Goal: Use online tool/utility: Utilize a website feature to perform a specific function

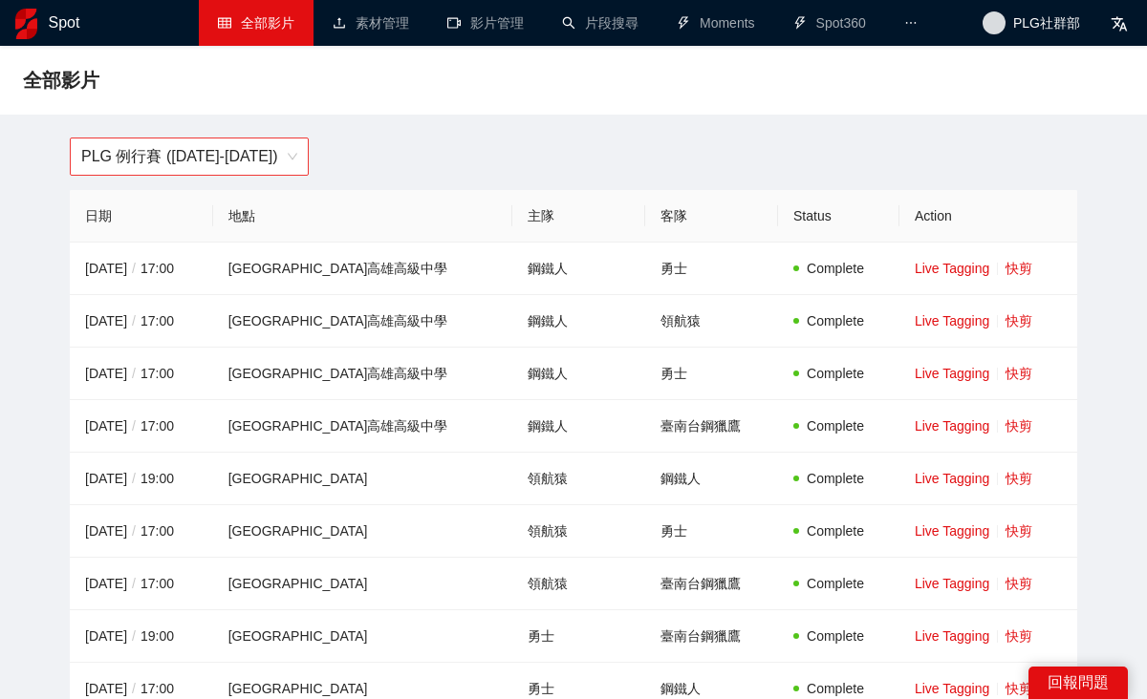
click at [290, 169] on span "PLG 例行賽 (2024-2025)" at bounding box center [189, 157] width 216 height 36
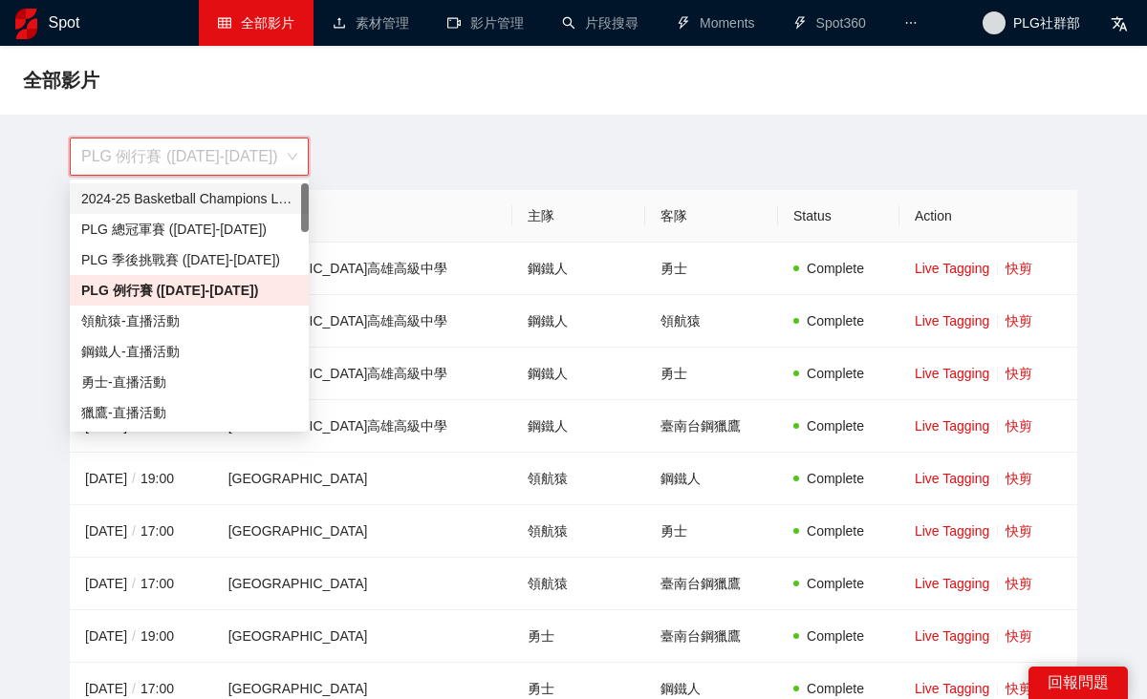
click at [228, 195] on div "2024-25 Basketball Champions League" at bounding box center [189, 198] width 216 height 21
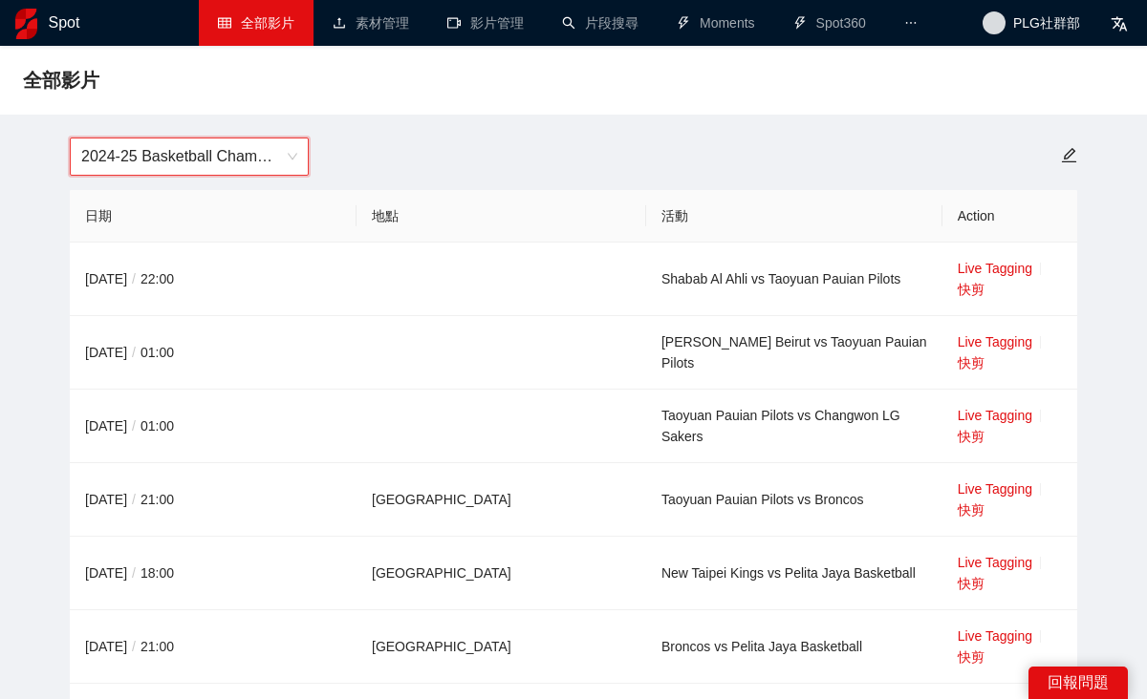
click at [275, 158] on span "2024-25 Basketball Champions League" at bounding box center [189, 157] width 216 height 36
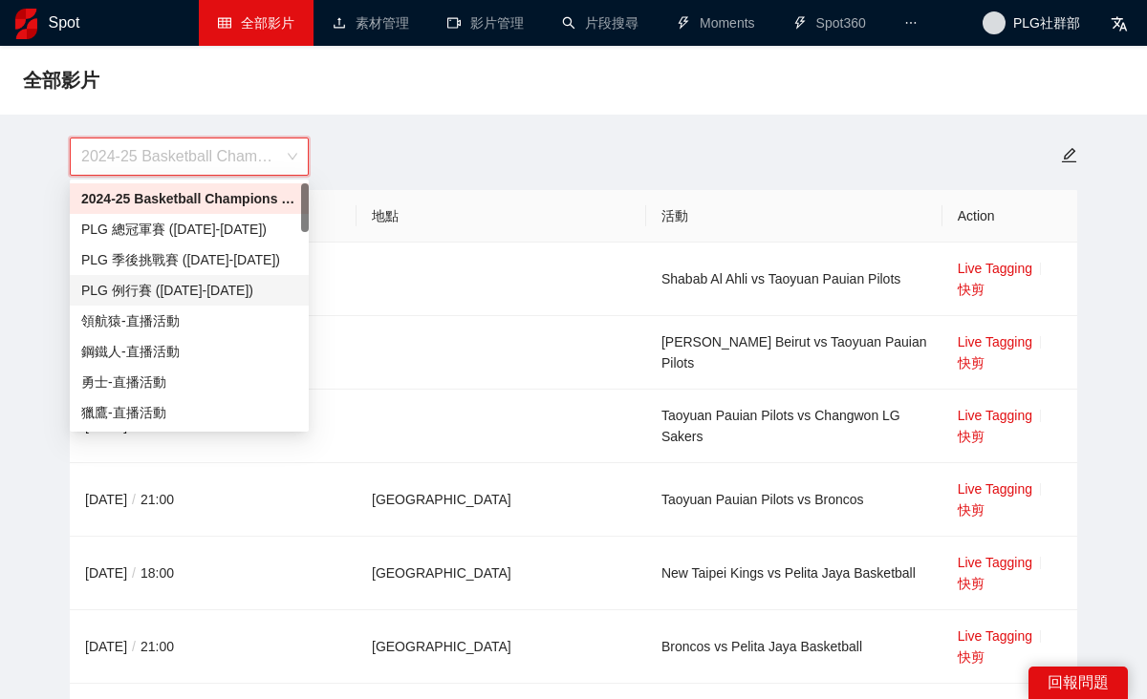
click at [225, 288] on div "PLG 例行賽 (2024-2025)" at bounding box center [189, 290] width 216 height 21
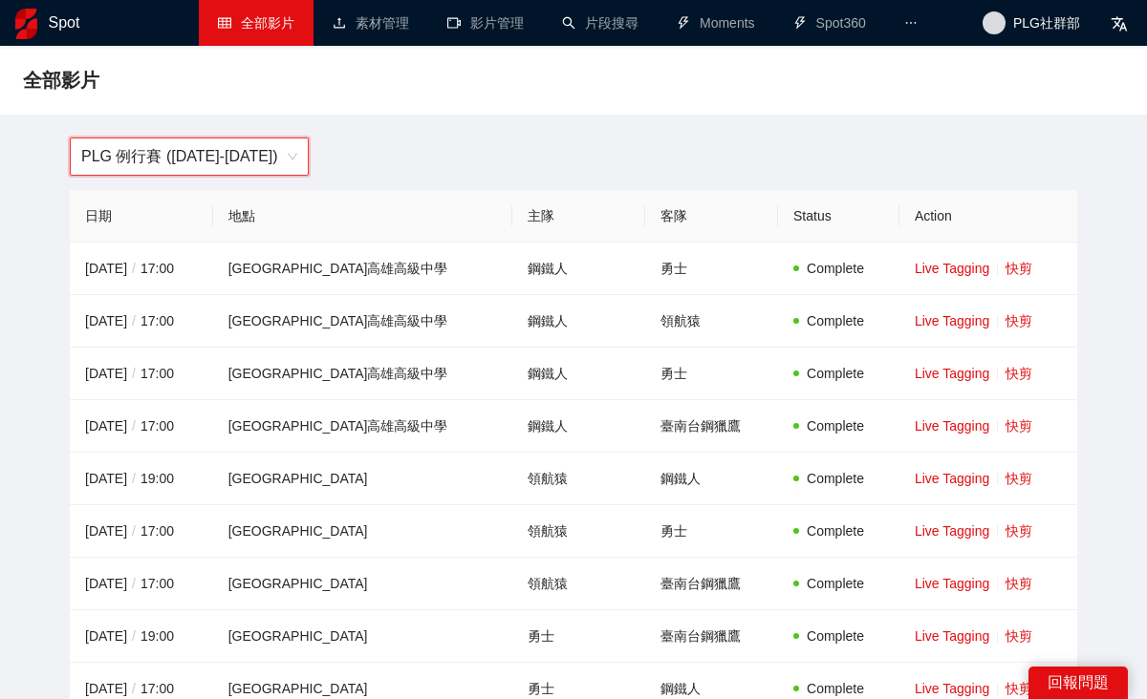
click at [242, 157] on span "PLG 例行賽 (2024-2025)" at bounding box center [189, 157] width 216 height 36
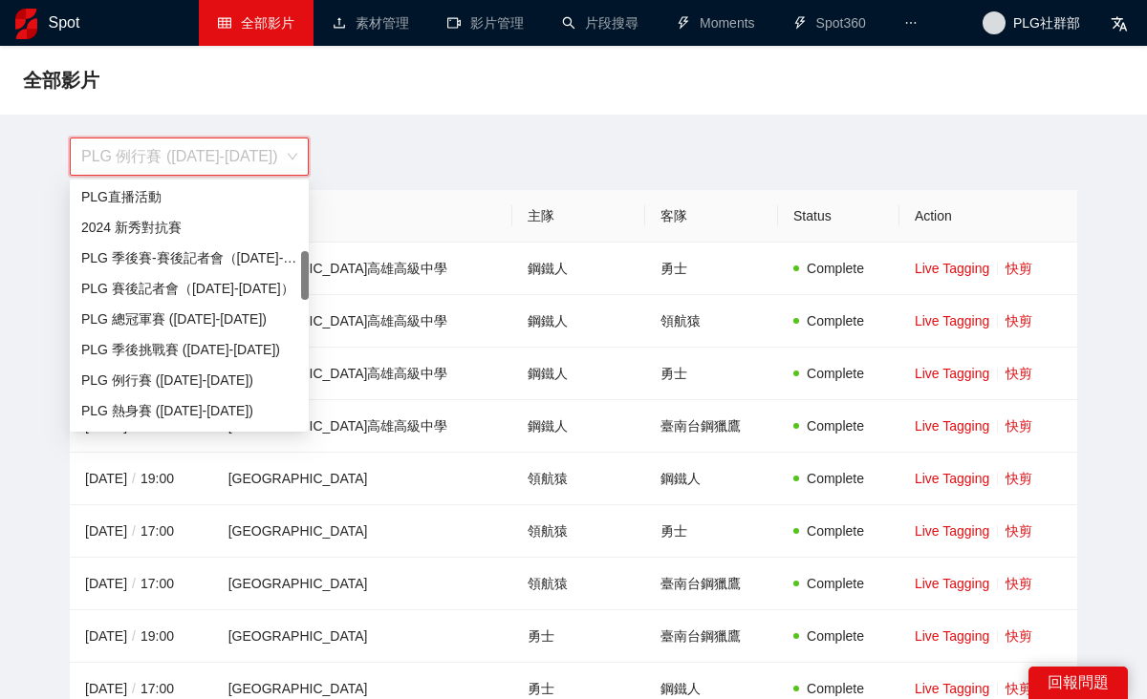
scroll to position [341, 0]
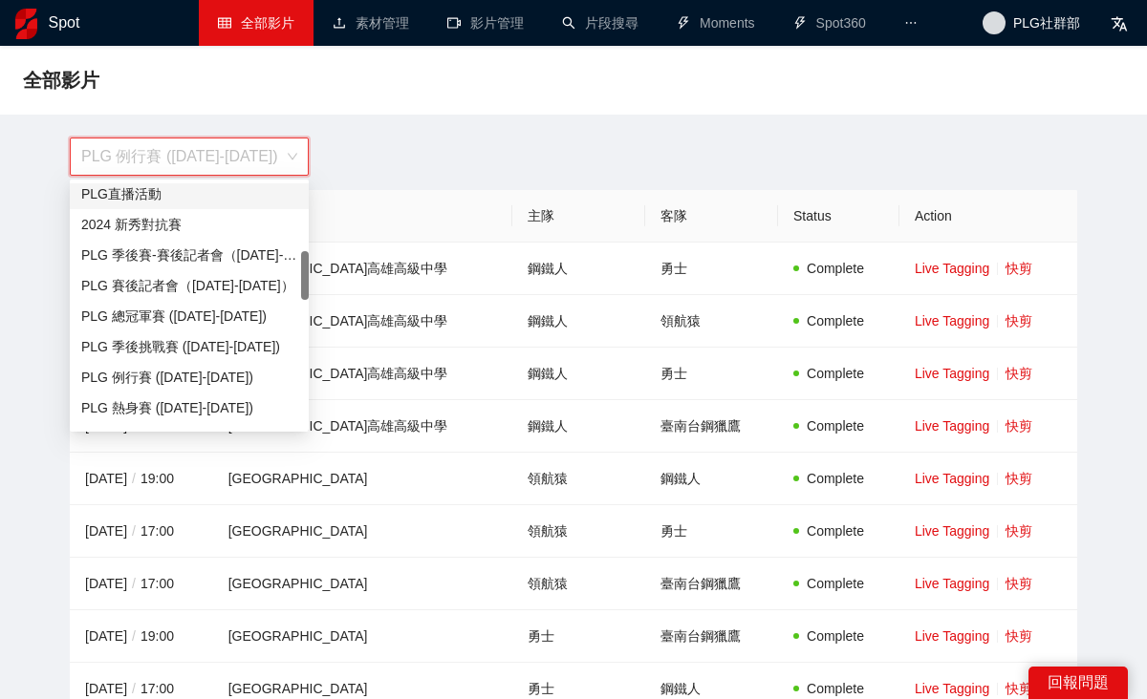
click at [204, 192] on div "PLG直播活動" at bounding box center [189, 193] width 216 height 21
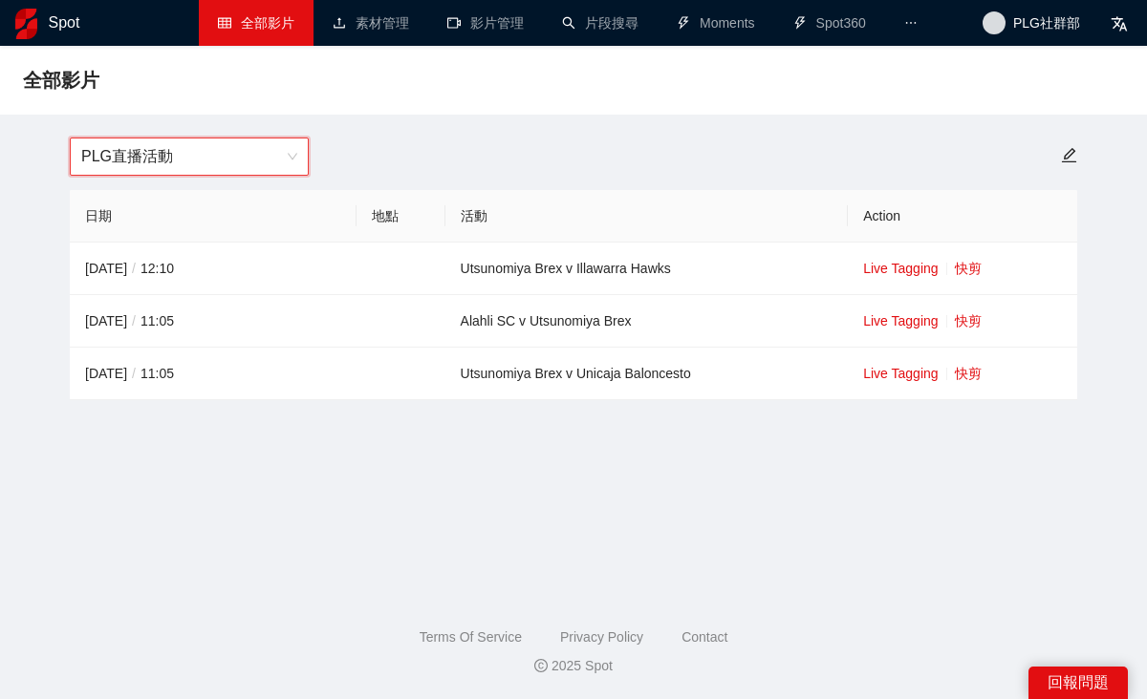
click at [291, 153] on span "PLG直播活動" at bounding box center [189, 157] width 216 height 36
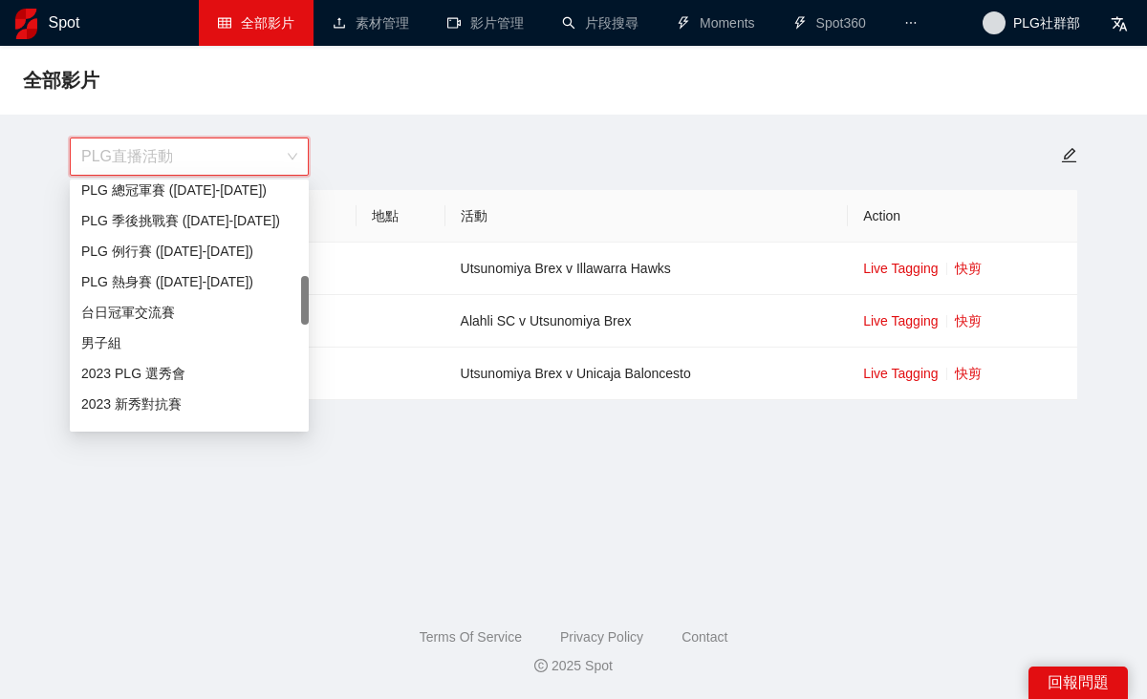
scroll to position [463, 0]
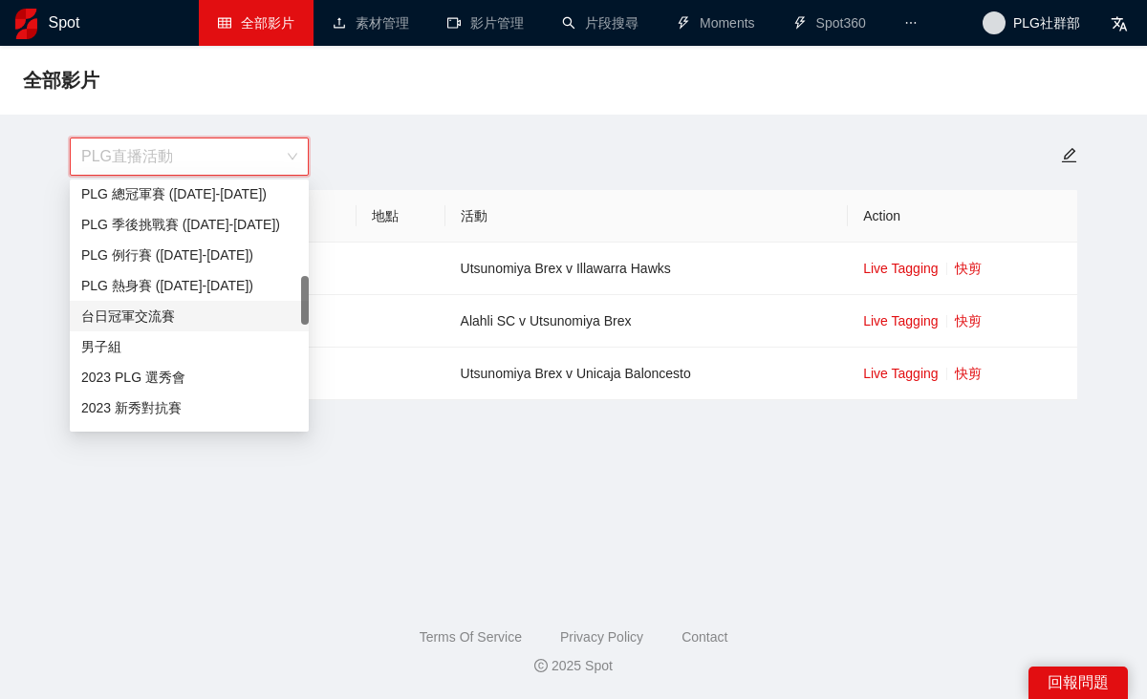
click at [180, 316] on div "台日冠軍交流賽" at bounding box center [189, 316] width 216 height 21
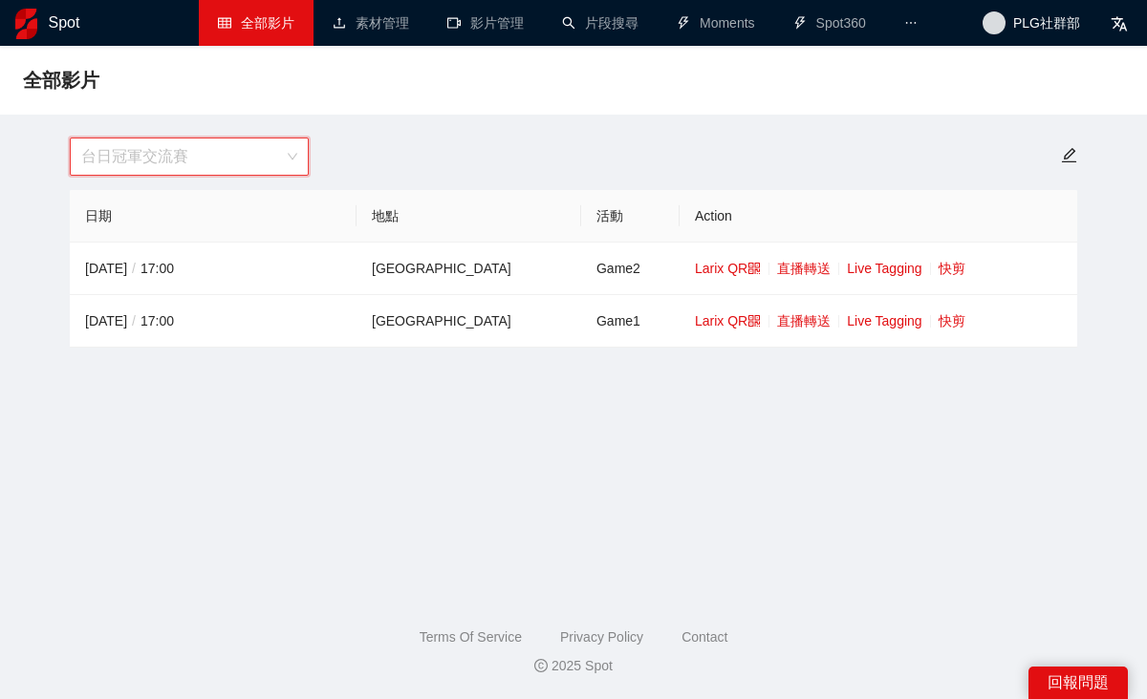
click at [281, 157] on span "台日冠軍交流賽" at bounding box center [189, 157] width 216 height 36
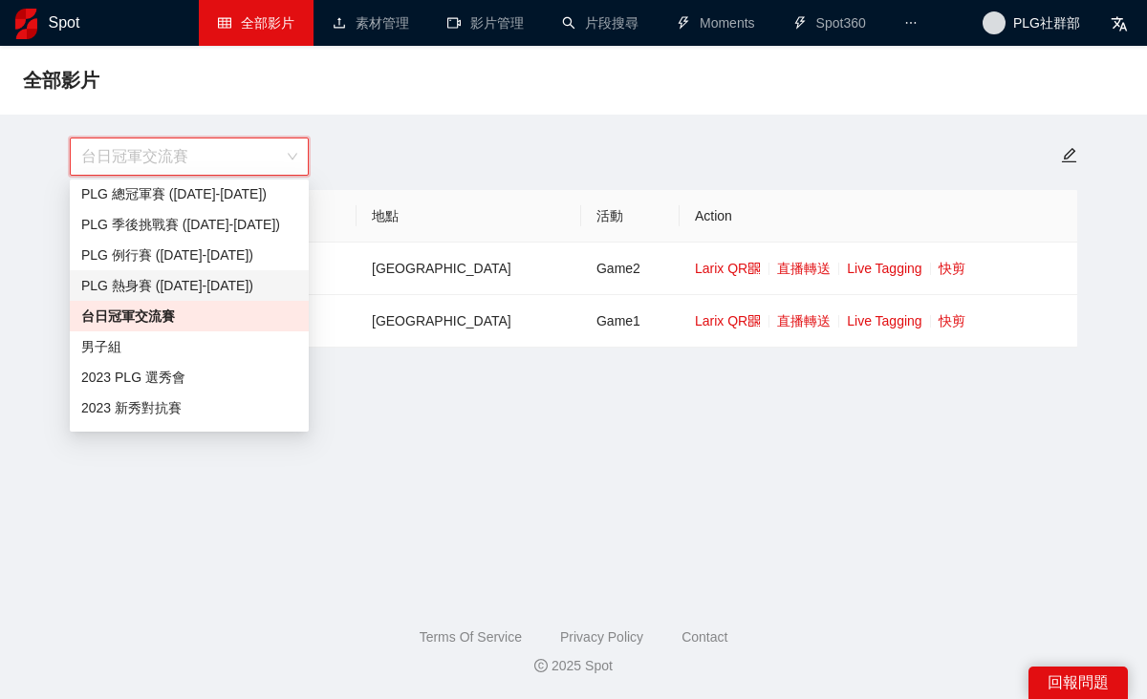
click at [227, 285] on div "PLG 熱身賽 (2023-2024)" at bounding box center [189, 285] width 216 height 21
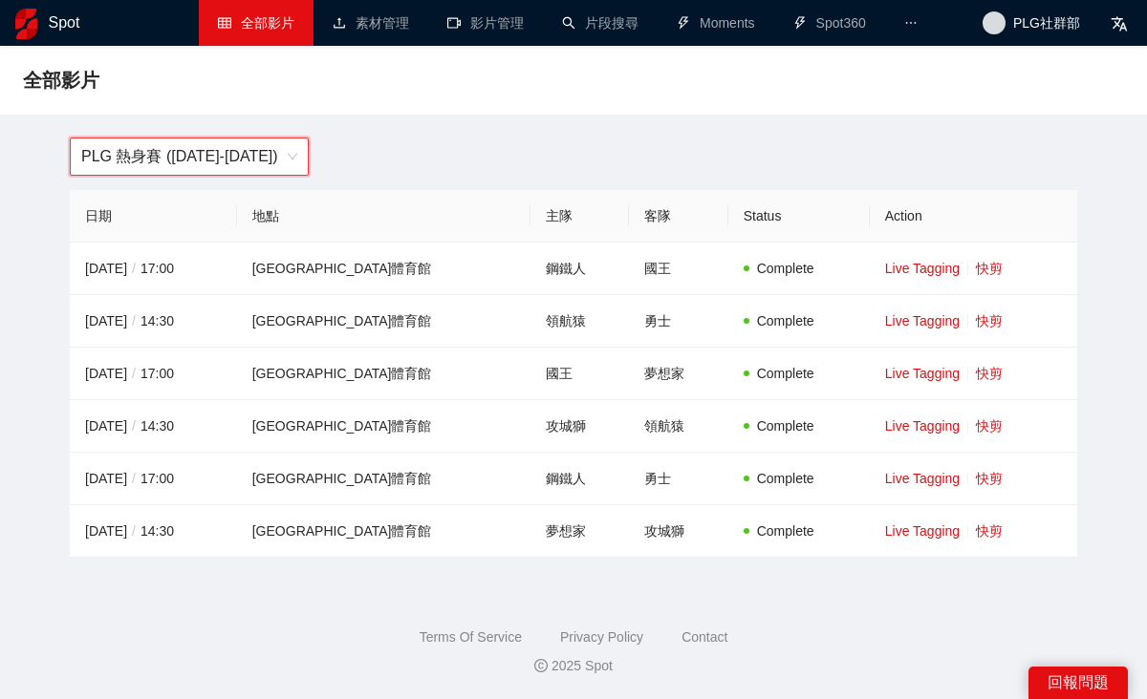
click at [278, 111] on div "全部影片" at bounding box center [573, 80] width 1147 height 69
click at [293, 160] on span "PLG 熱身賽 (2023-2024)" at bounding box center [189, 157] width 216 height 36
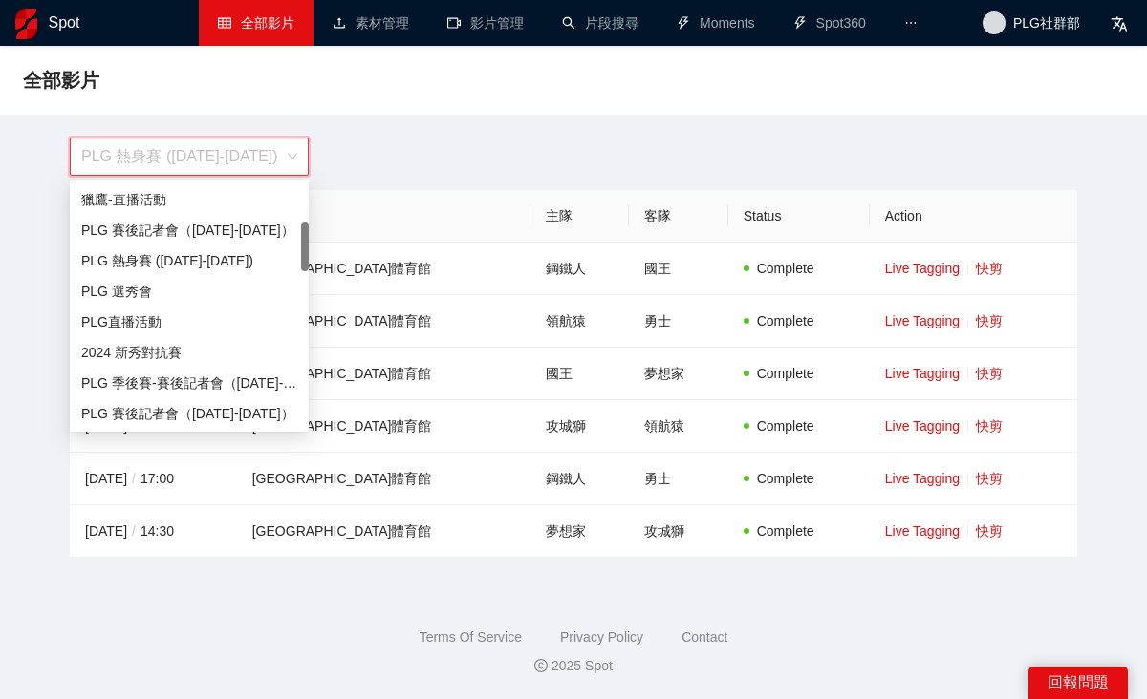
scroll to position [171, 0]
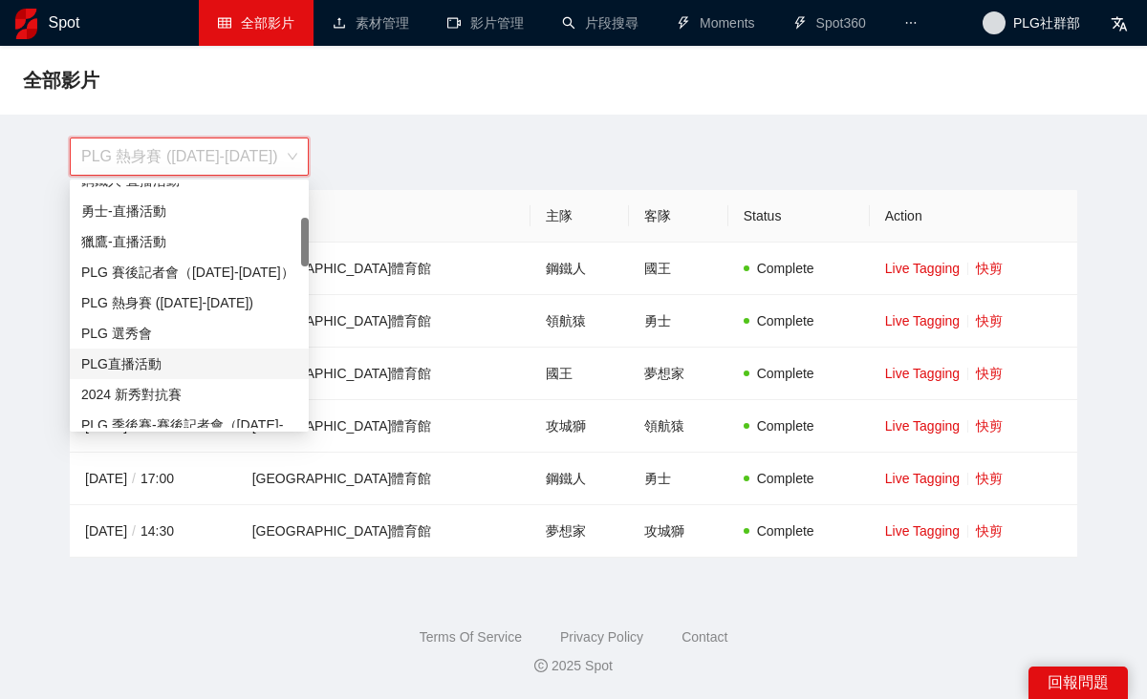
click at [198, 363] on div "PLG直播活動" at bounding box center [189, 364] width 216 height 21
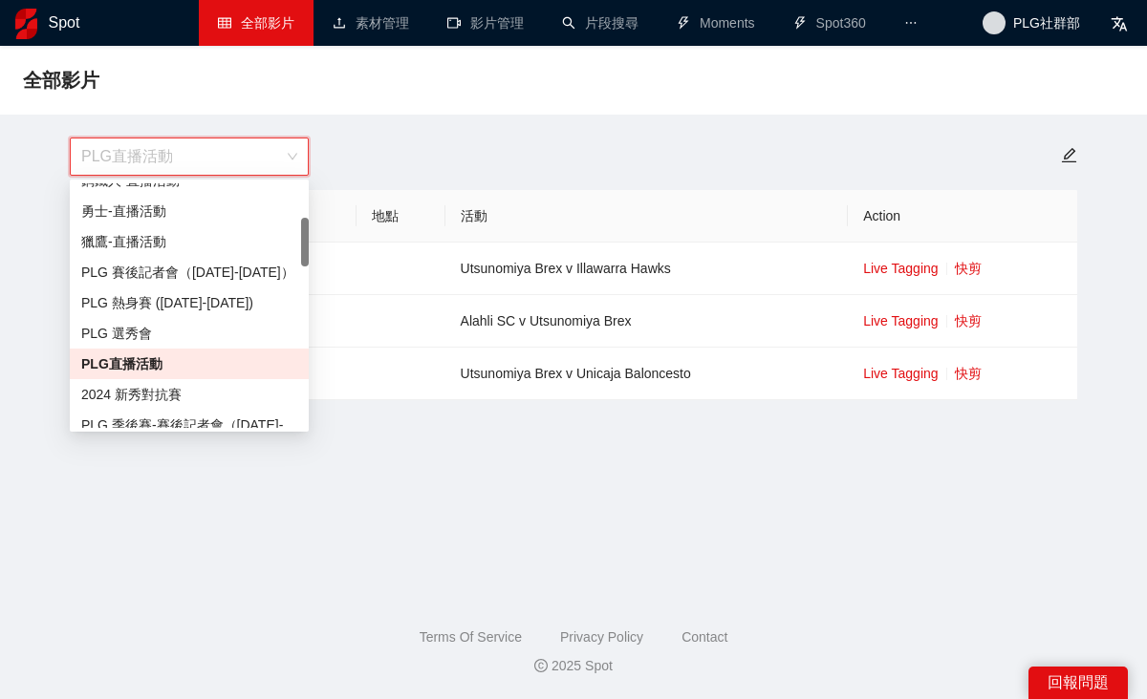
click at [265, 155] on span "PLG直播活動" at bounding box center [189, 157] width 216 height 36
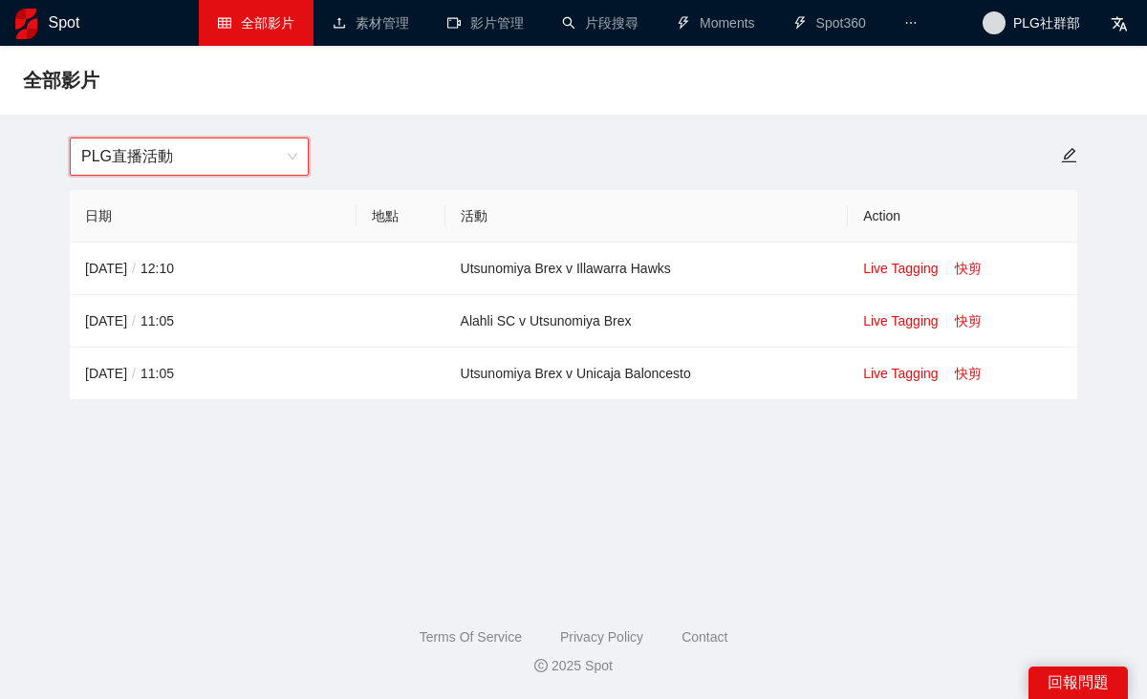
click at [265, 155] on span "PLG直播活動" at bounding box center [189, 157] width 216 height 36
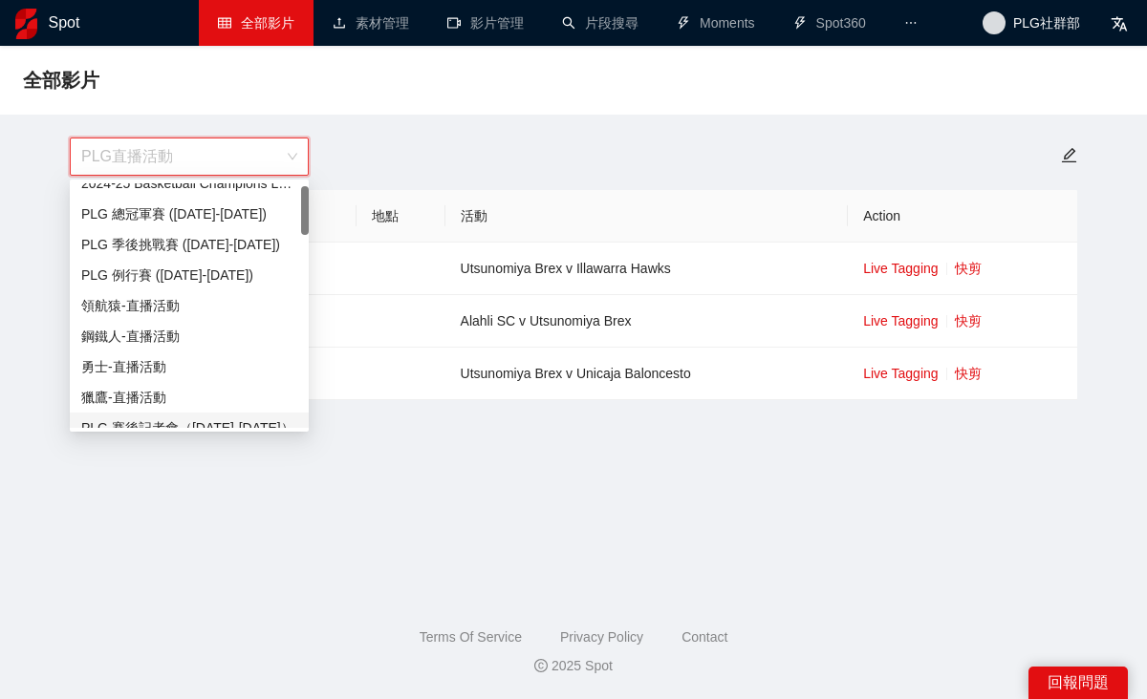
scroll to position [0, 0]
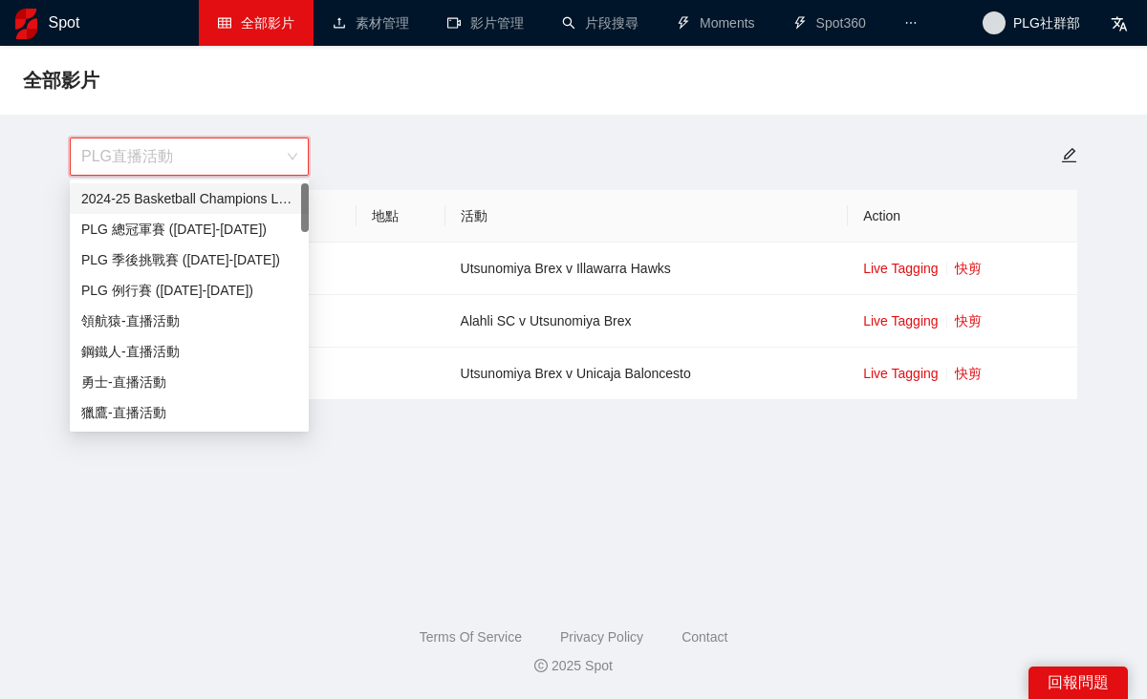
click at [196, 204] on div "2024-25 Basketball Champions League" at bounding box center [189, 198] width 216 height 21
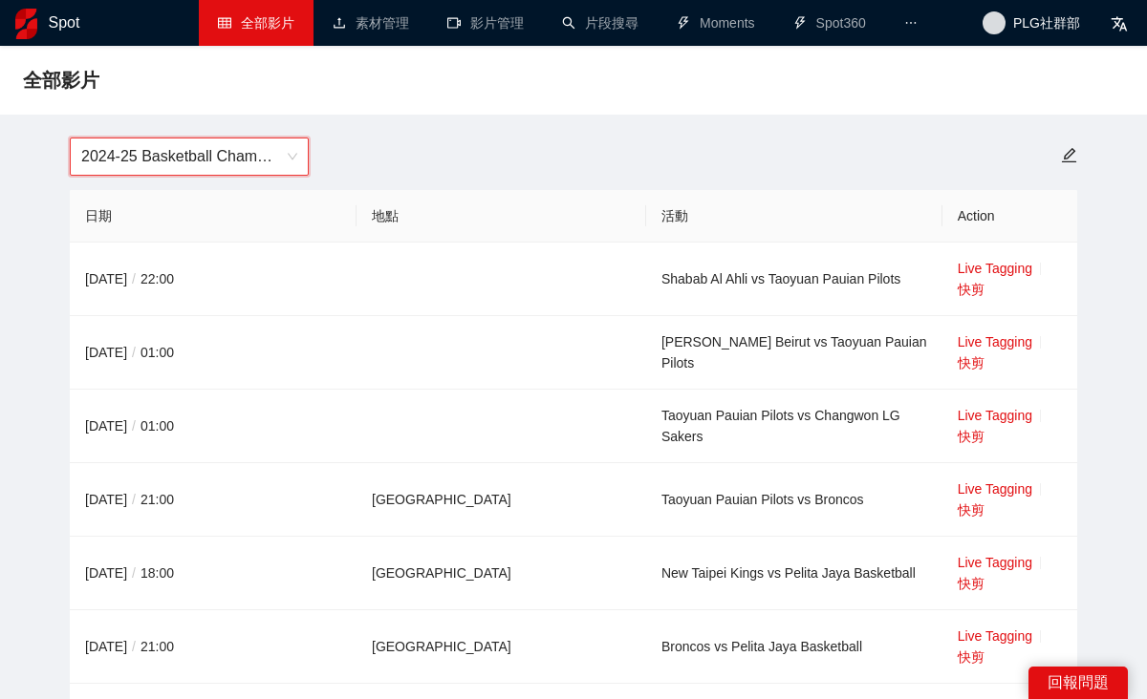
click at [283, 149] on span "2024-25 Basketball Champions League" at bounding box center [189, 157] width 216 height 36
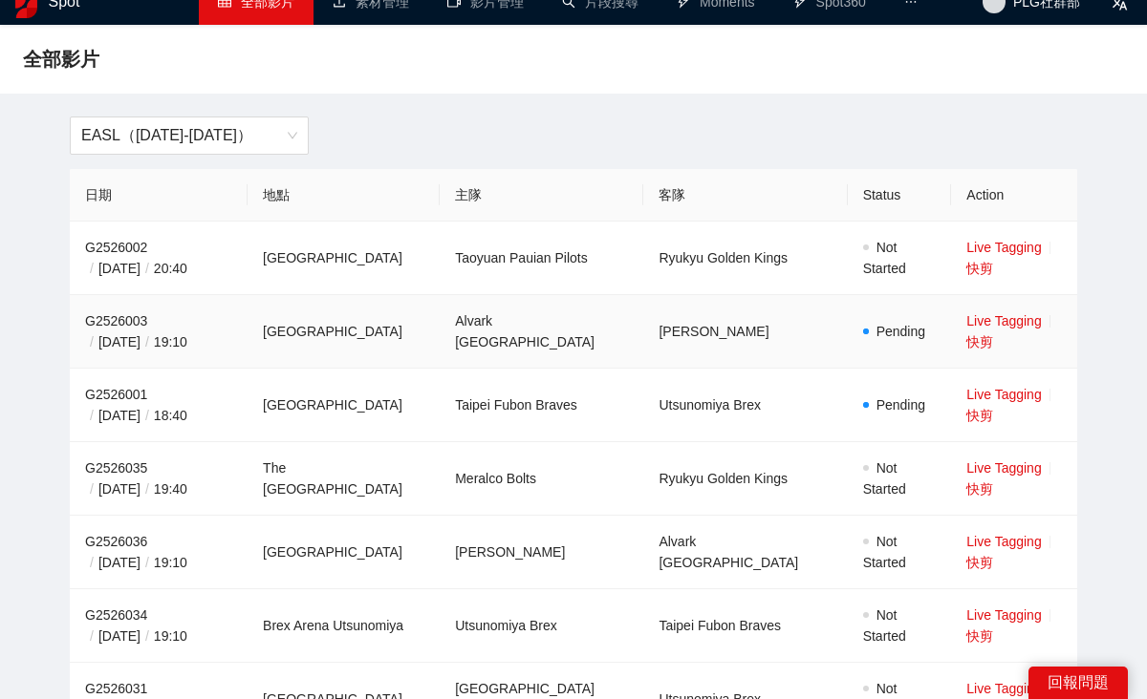
scroll to position [17, 0]
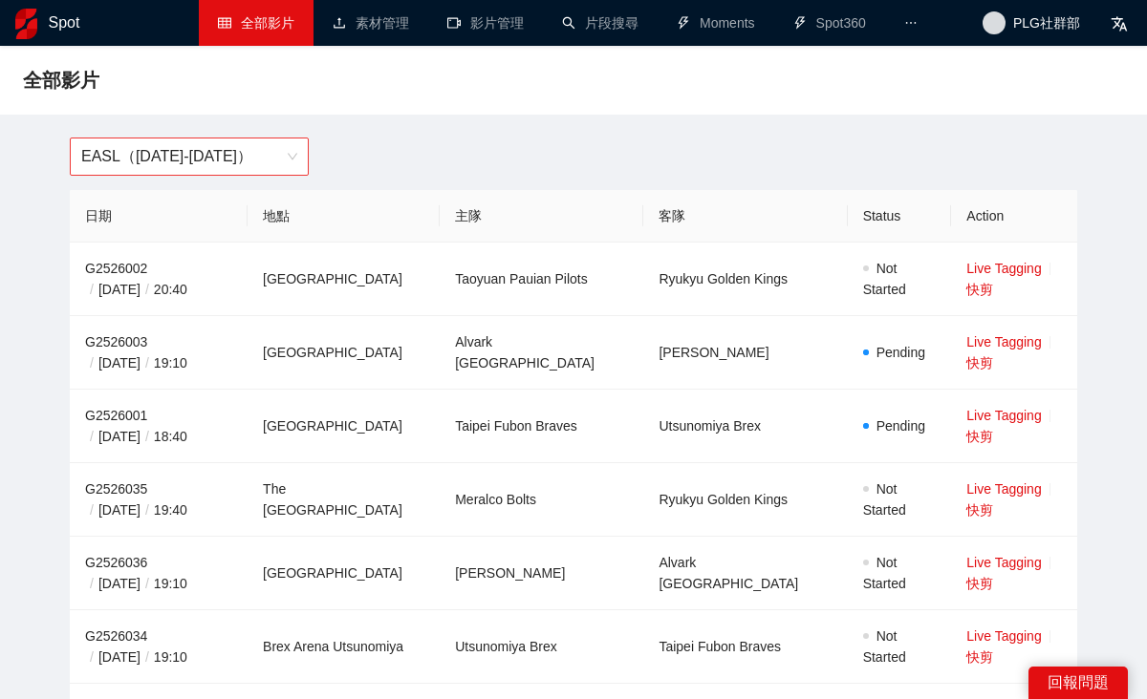
click at [162, 145] on span "EASL（[DATE]-[DATE]）" at bounding box center [189, 157] width 216 height 36
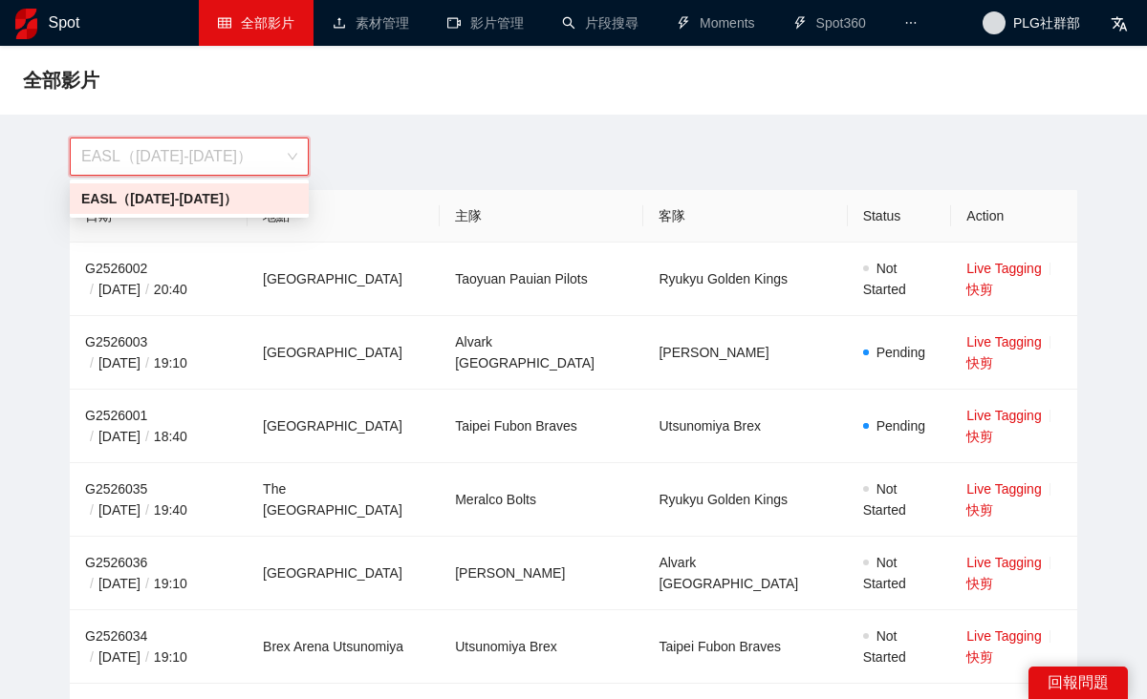
click at [222, 162] on span "EASL（[DATE]-[DATE]）" at bounding box center [189, 157] width 216 height 36
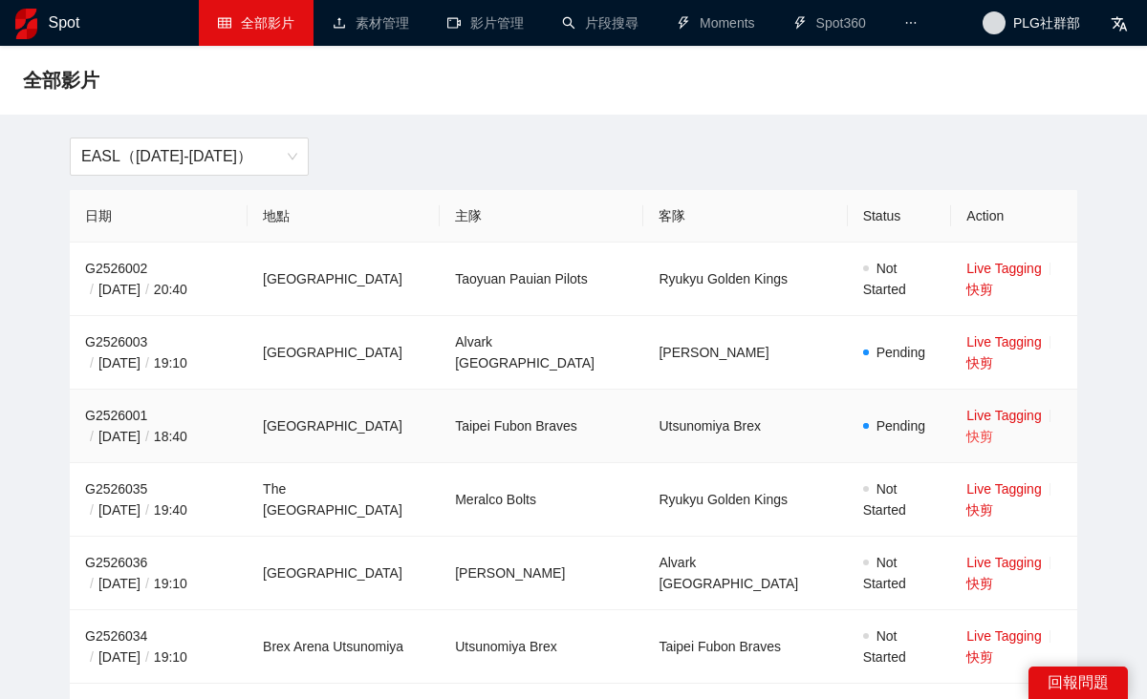
click at [993, 429] on link "快剪" at bounding box center [979, 436] width 27 height 15
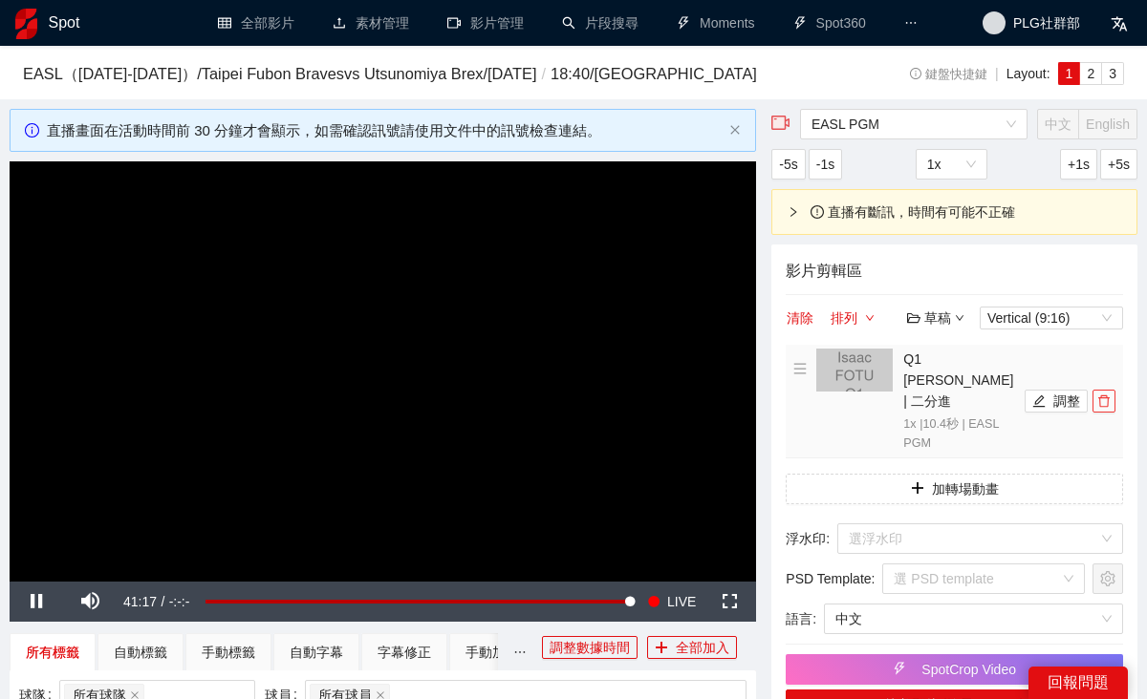
click at [1110, 408] on span "delete" at bounding box center [1103, 401] width 21 height 13
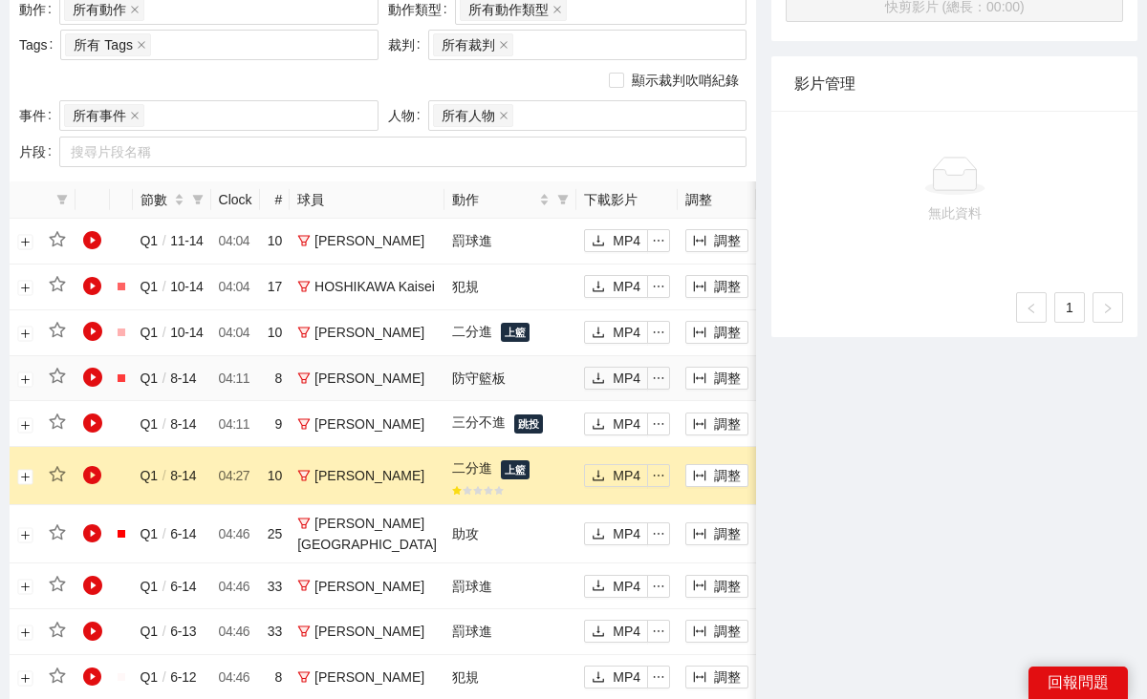
scroll to position [744, 0]
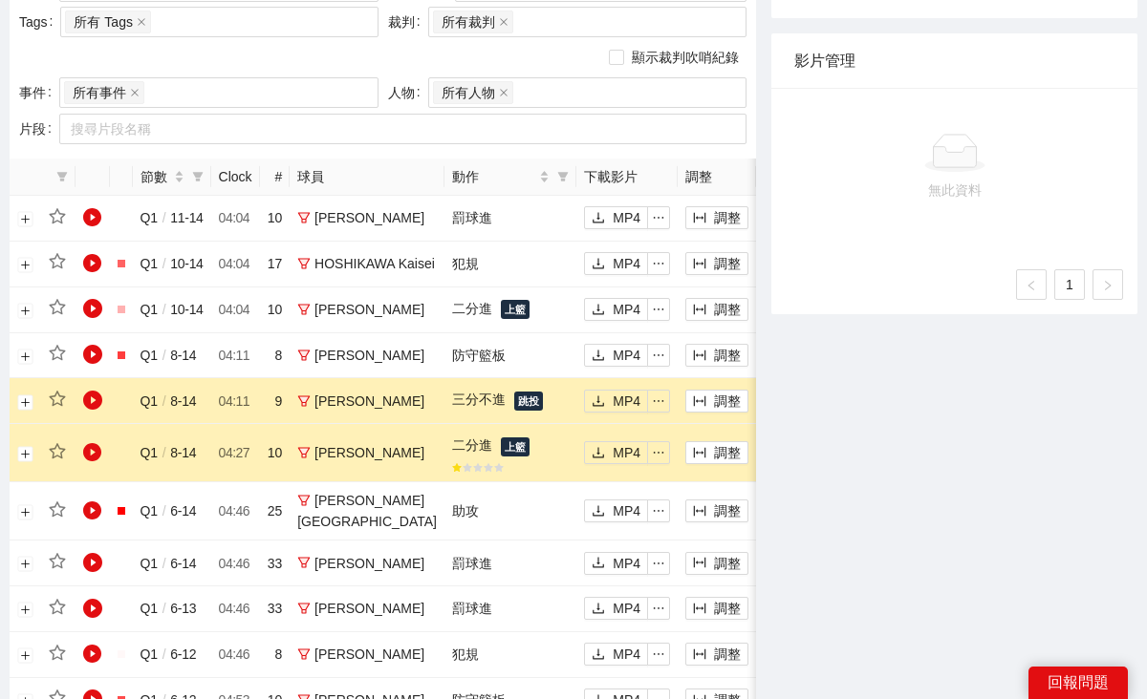
click at [826, 530] on div "EASL PGM 中文 English -5s -1s 1x +1s +5s 直播有斷訊，時間有可能不正確 影片剪輯區 清除 排列 草稿 Vertical (…" at bounding box center [953, 314] width 381 height 1898
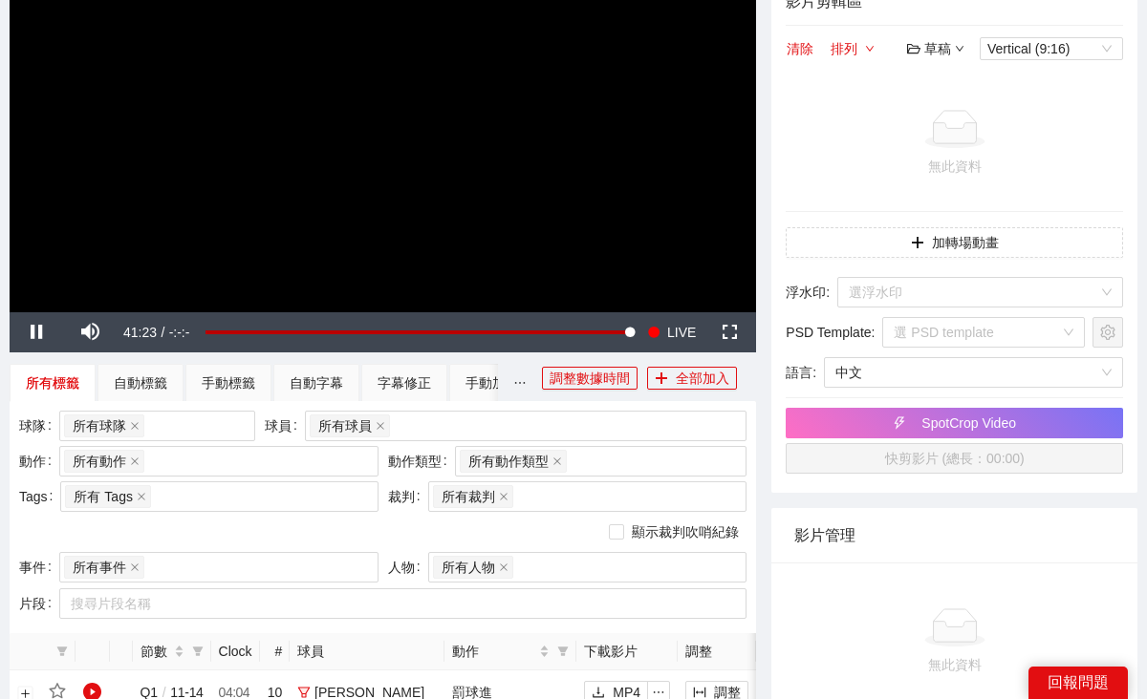
scroll to position [0, 0]
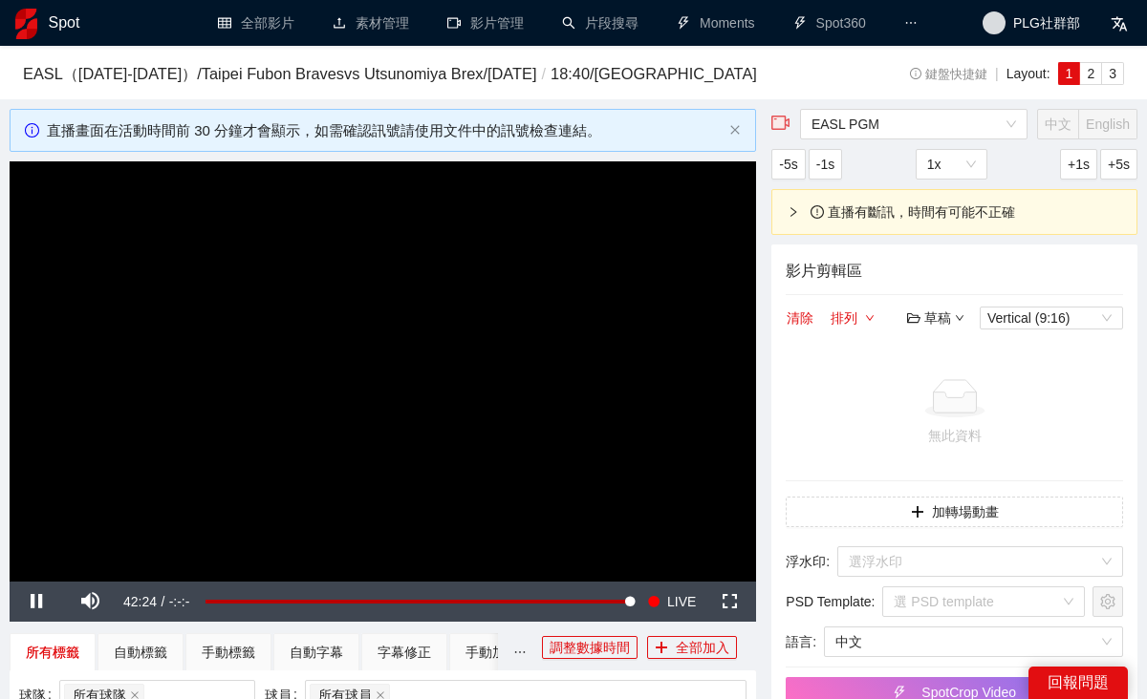
click at [1057, 132] on span "中文" at bounding box center [1057, 124] width 27 height 15
click at [1007, 139] on span "EASL PGM" at bounding box center [913, 124] width 204 height 29
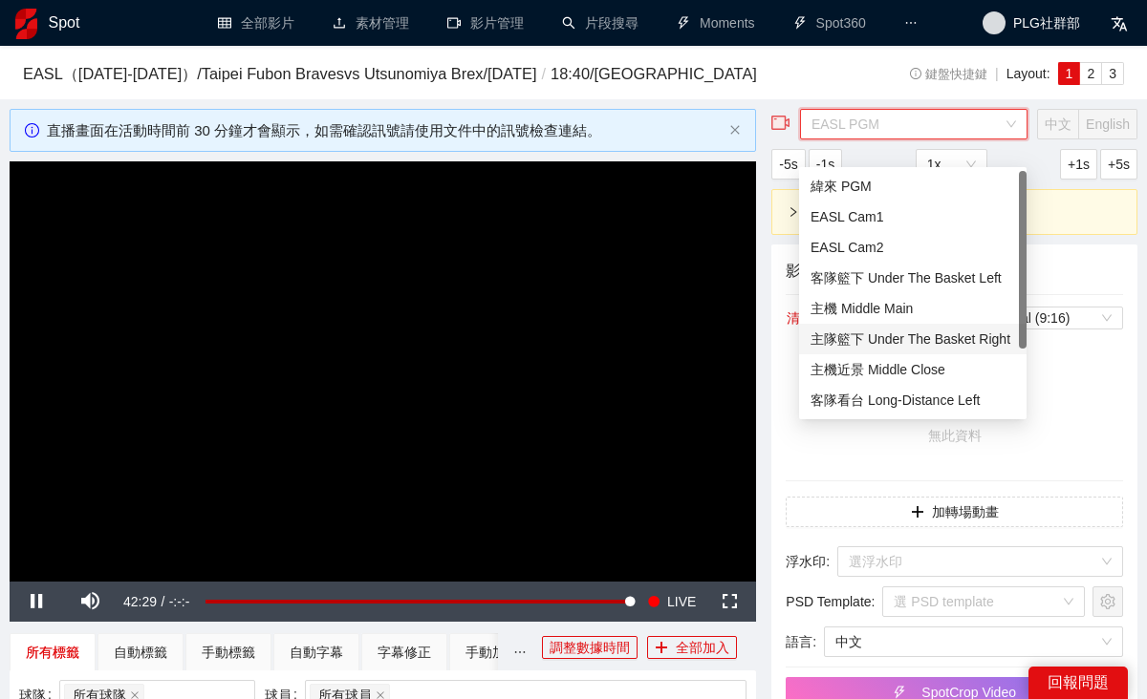
scroll to position [92, 0]
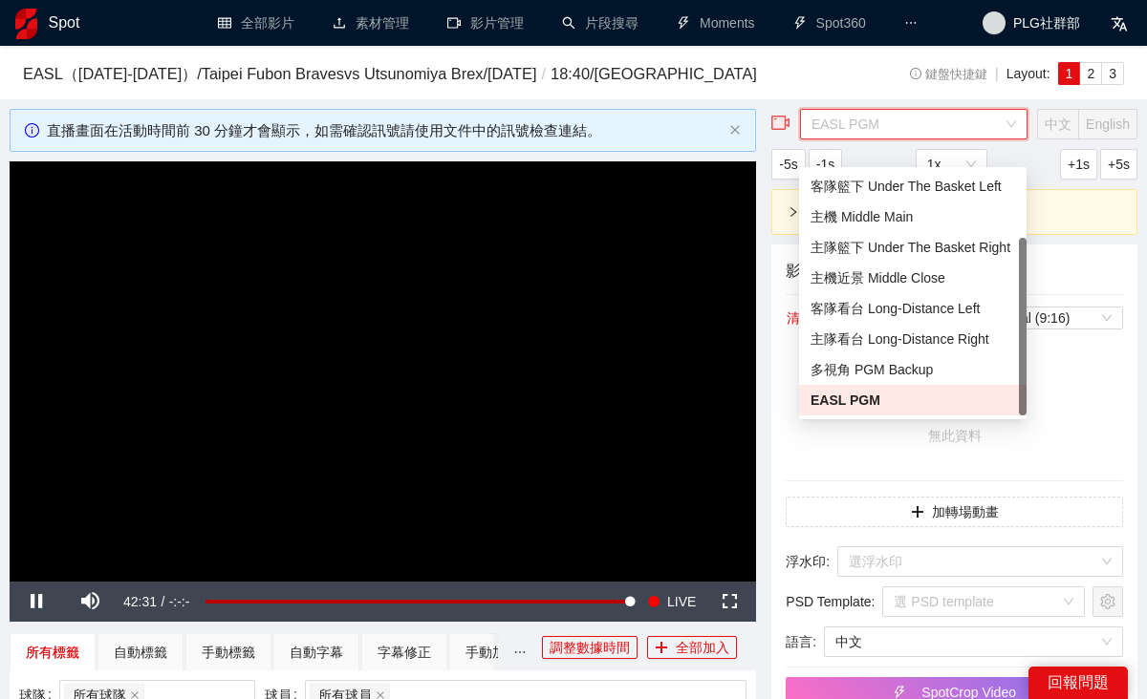
click at [971, 482] on td "無此資料" at bounding box center [953, 413] width 337 height 137
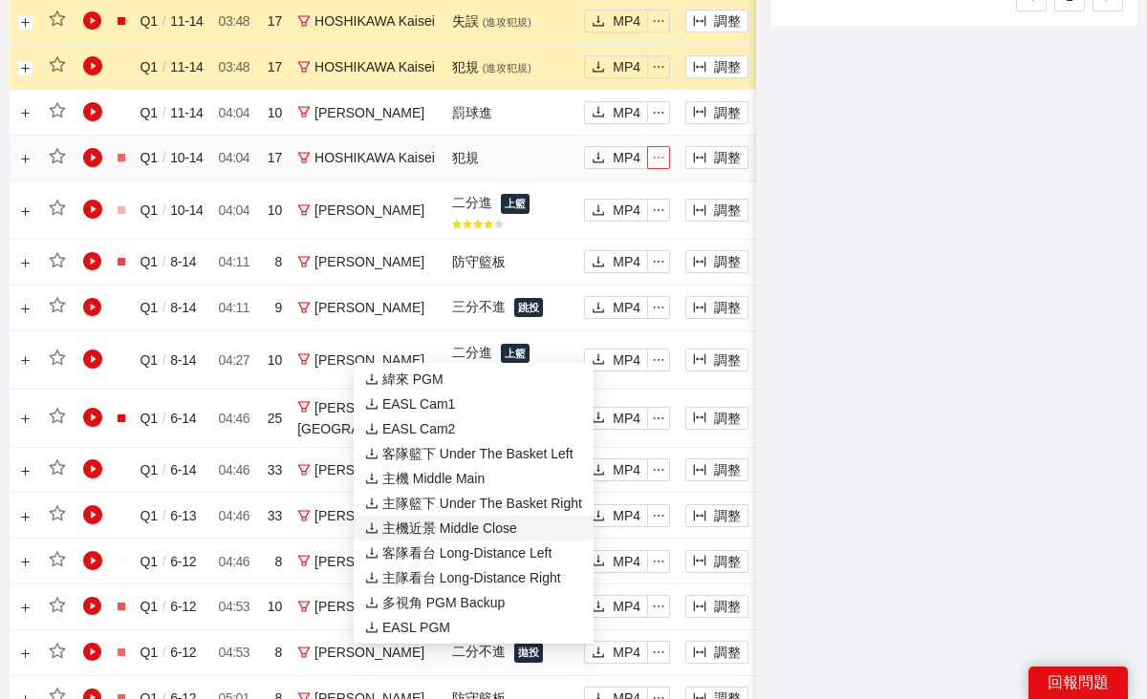
scroll to position [1034, 0]
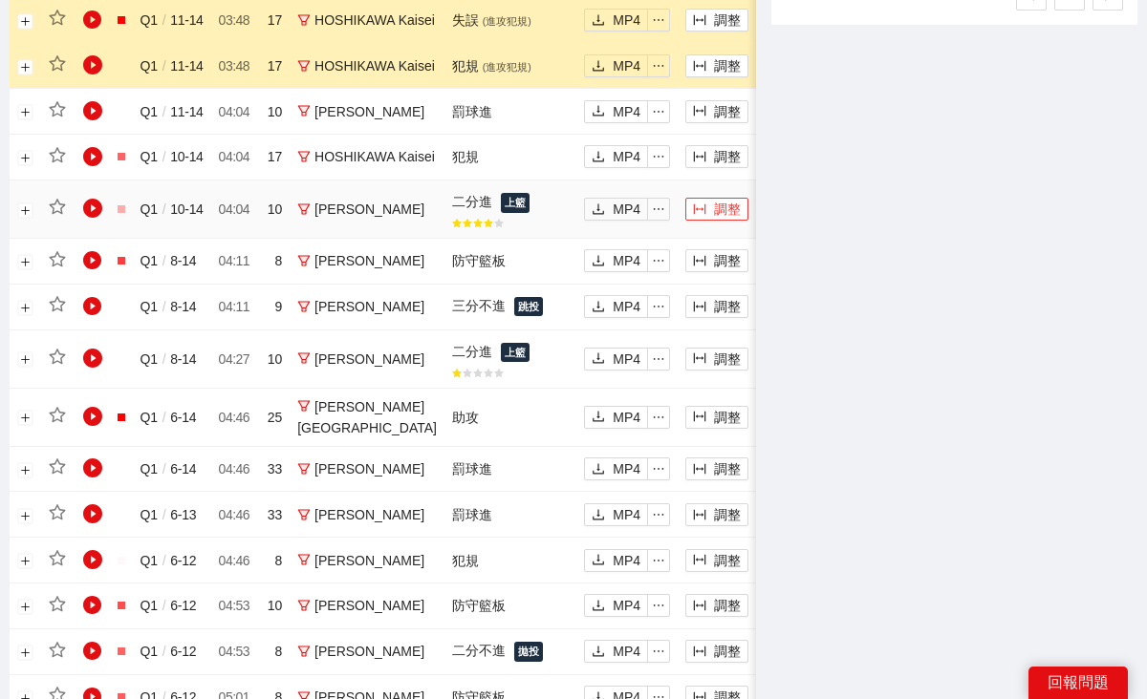
click at [685, 221] on button "調整" at bounding box center [716, 209] width 63 height 23
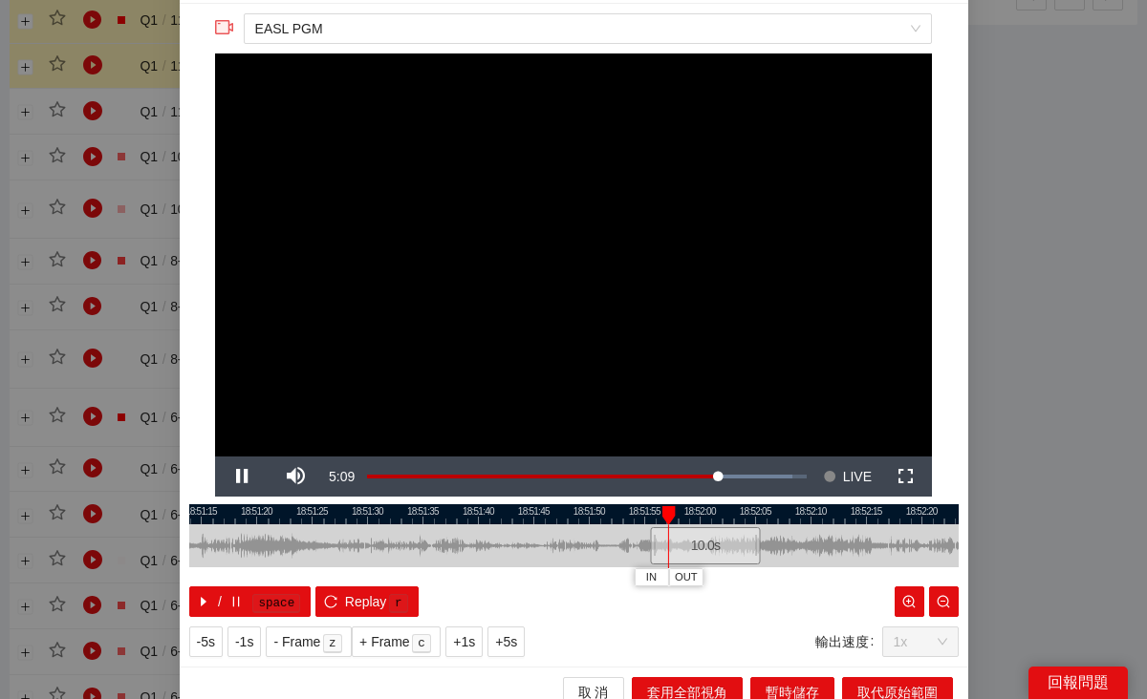
scroll to position [67, 0]
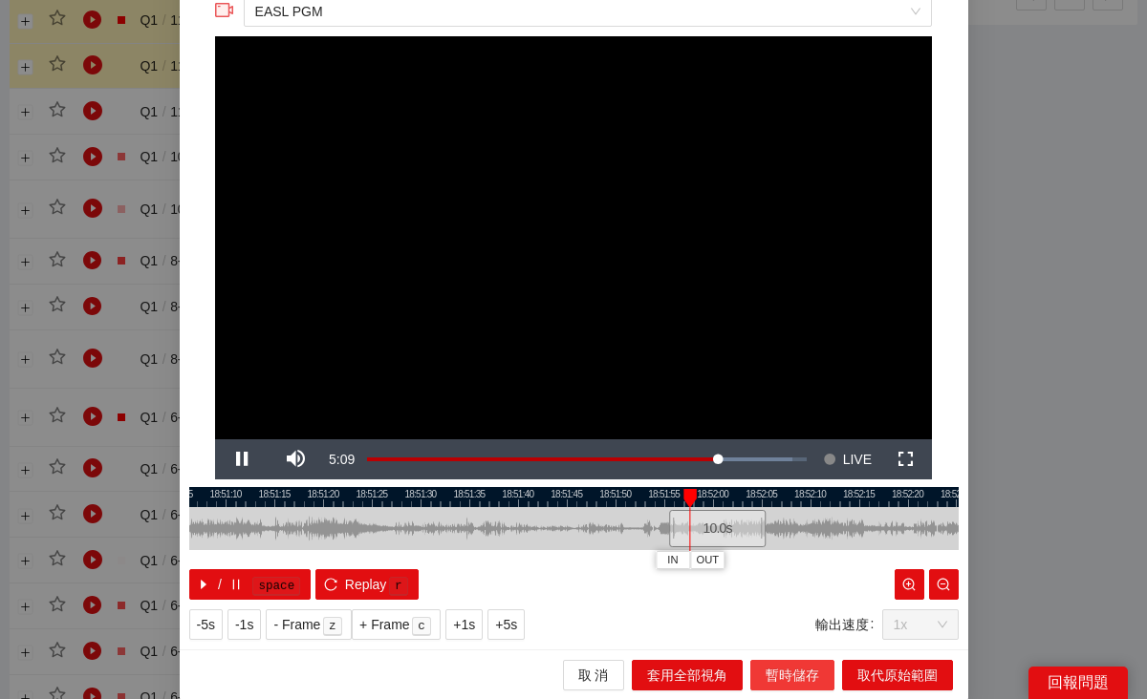
click at [790, 682] on span "暫時儲存" at bounding box center [792, 675] width 54 height 21
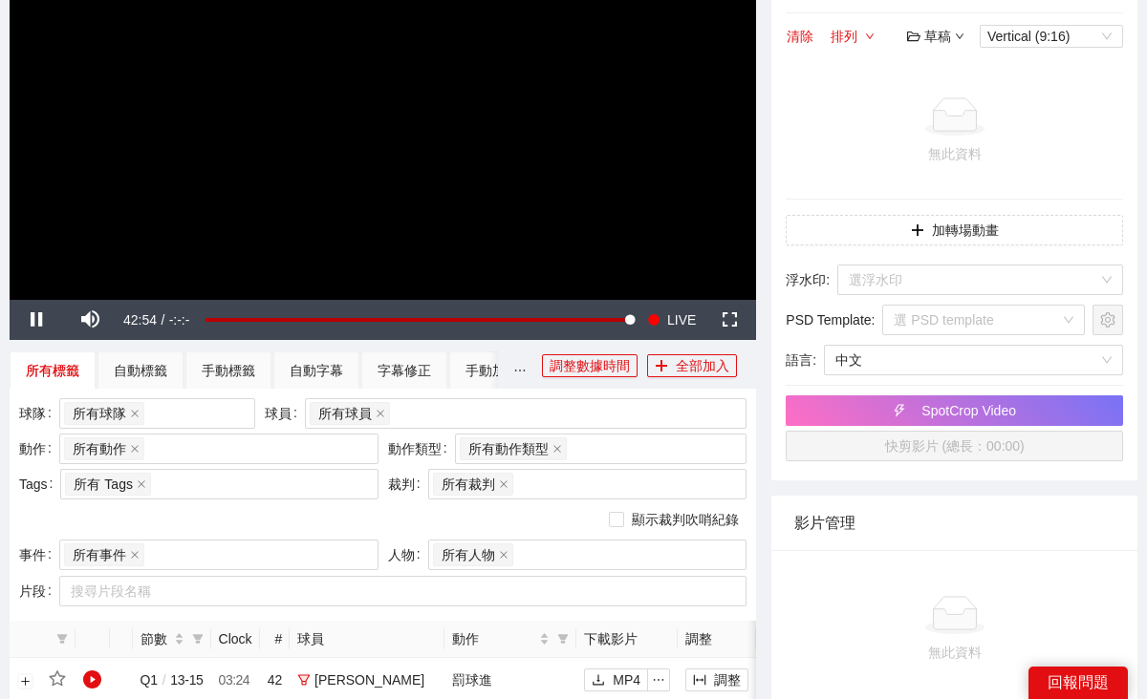
scroll to position [575, 0]
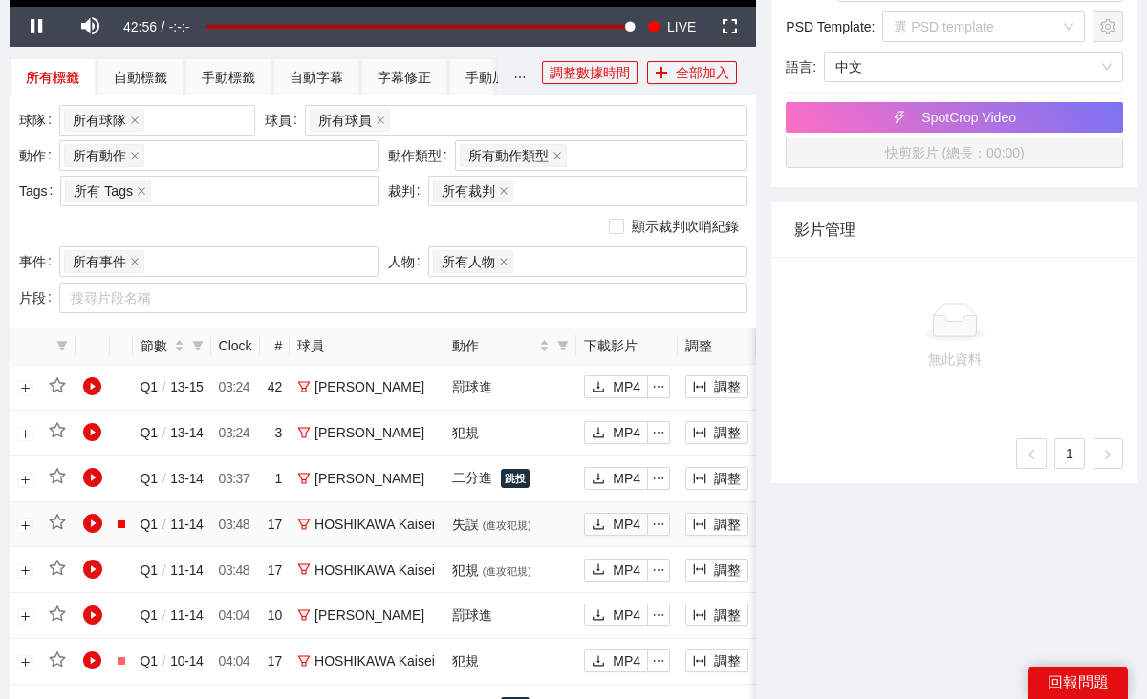
click at [763, 536] on button "加入" at bounding box center [794, 524] width 63 height 23
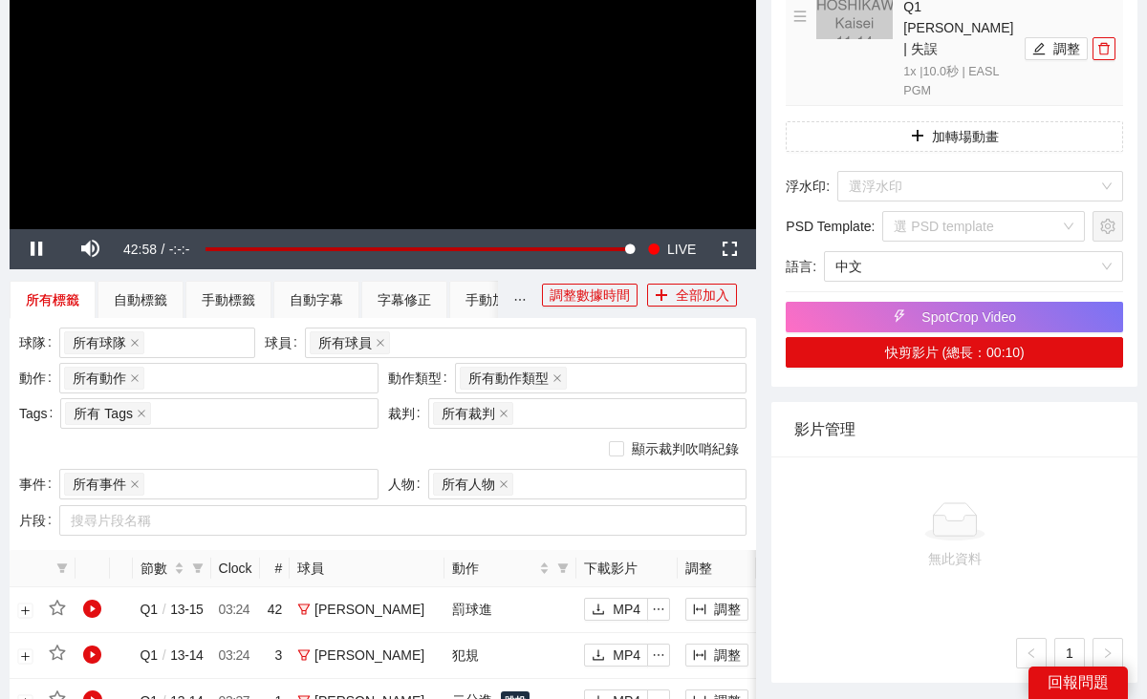
scroll to position [0, 0]
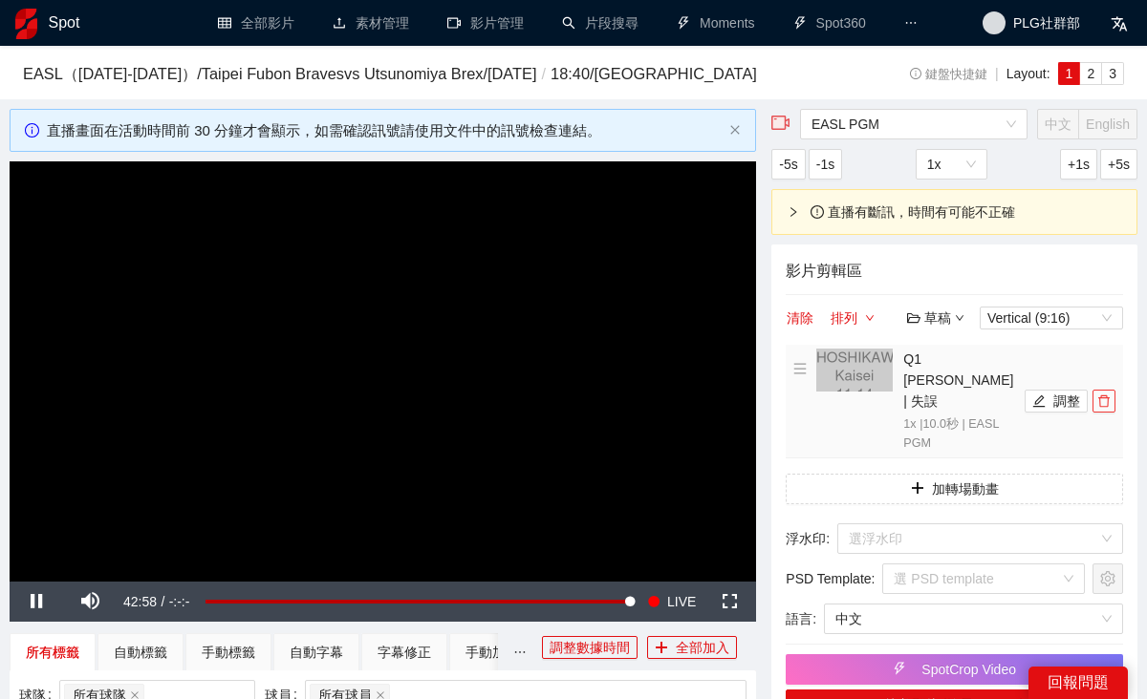
click at [1105, 408] on icon "delete" at bounding box center [1103, 401] width 13 height 13
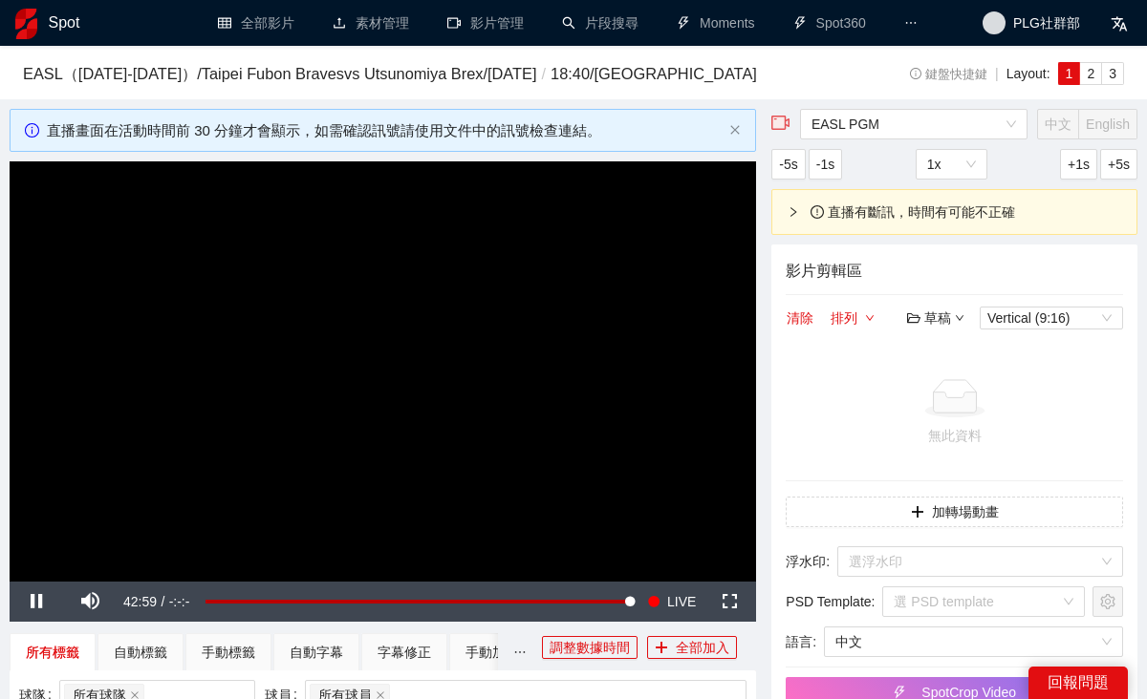
scroll to position [978, 0]
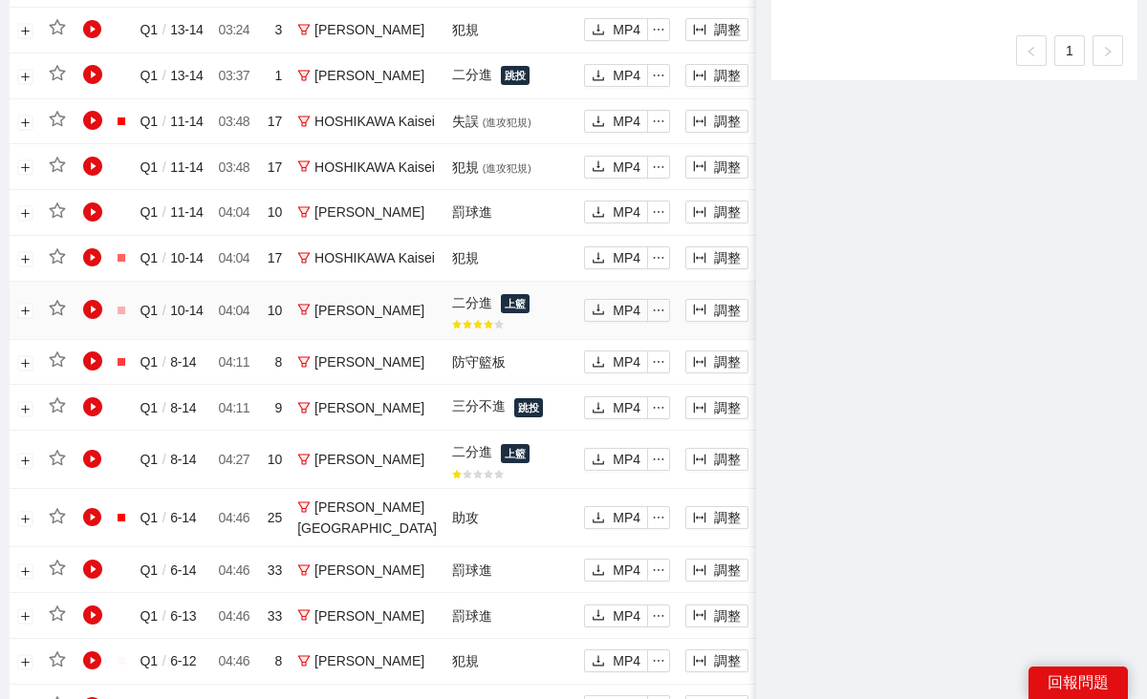
click at [763, 322] on button "加入" at bounding box center [794, 310] width 63 height 23
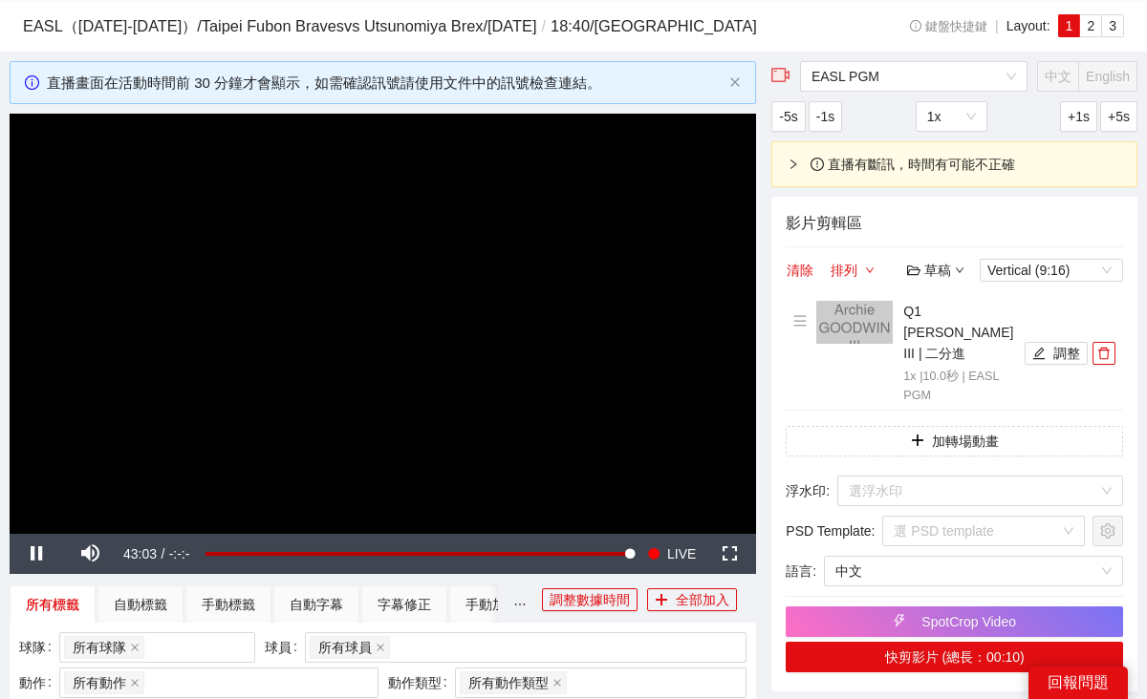
scroll to position [109, 0]
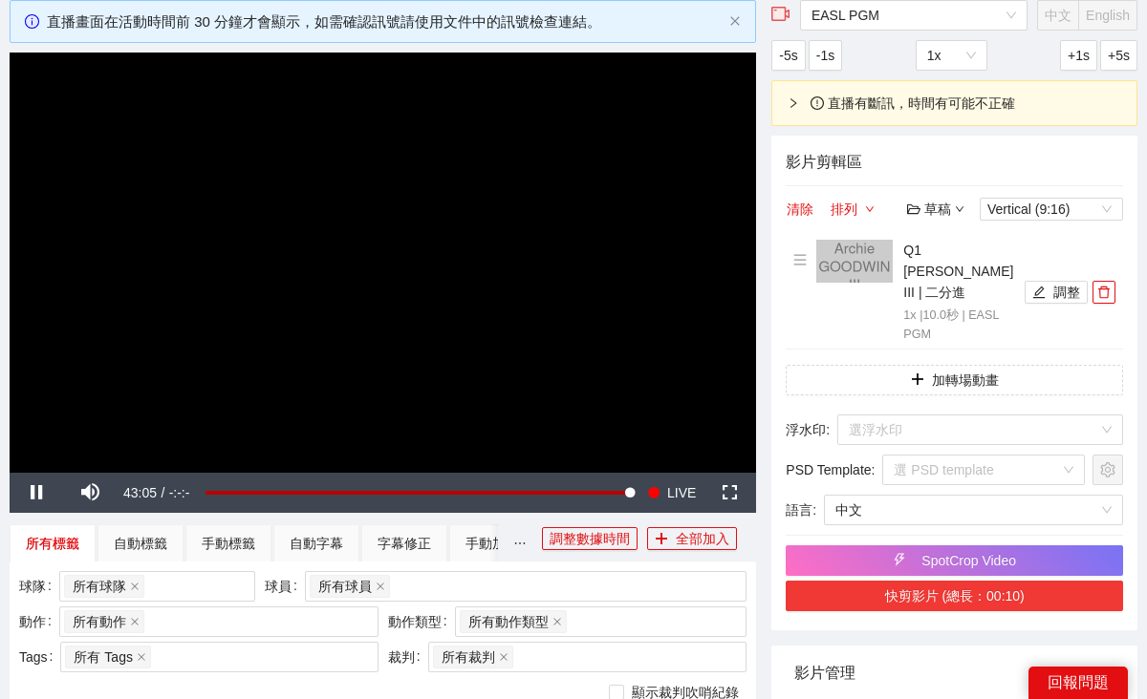
click at [999, 612] on button "快剪影片 (總長：00:10)" at bounding box center [953, 596] width 337 height 31
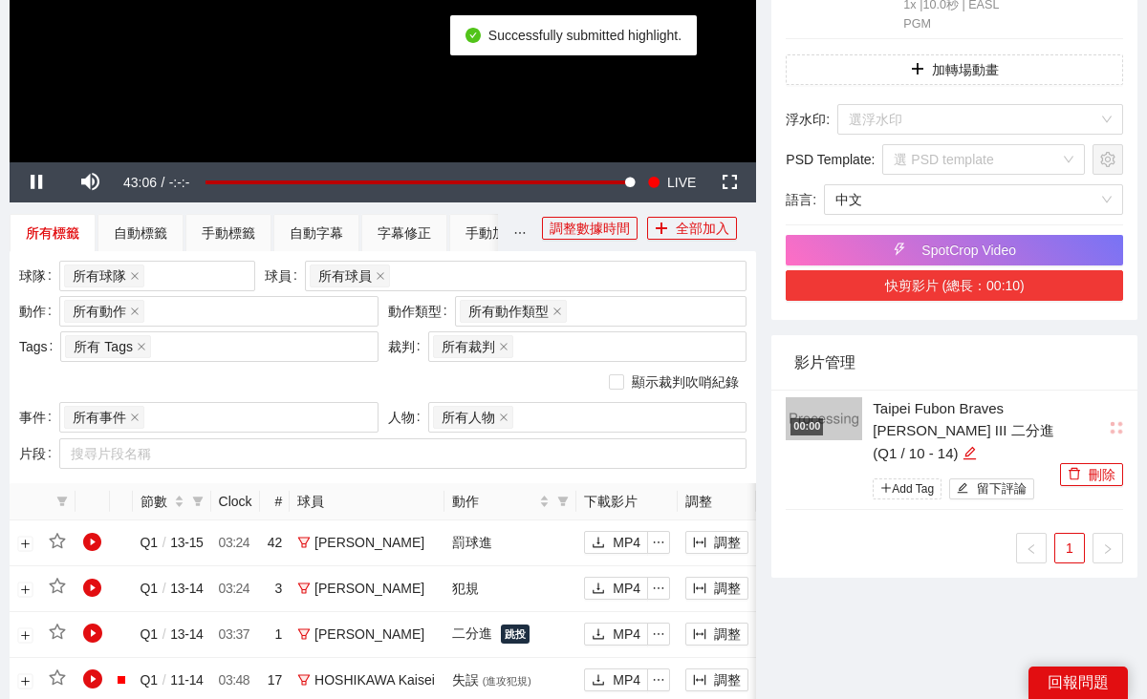
scroll to position [420, 0]
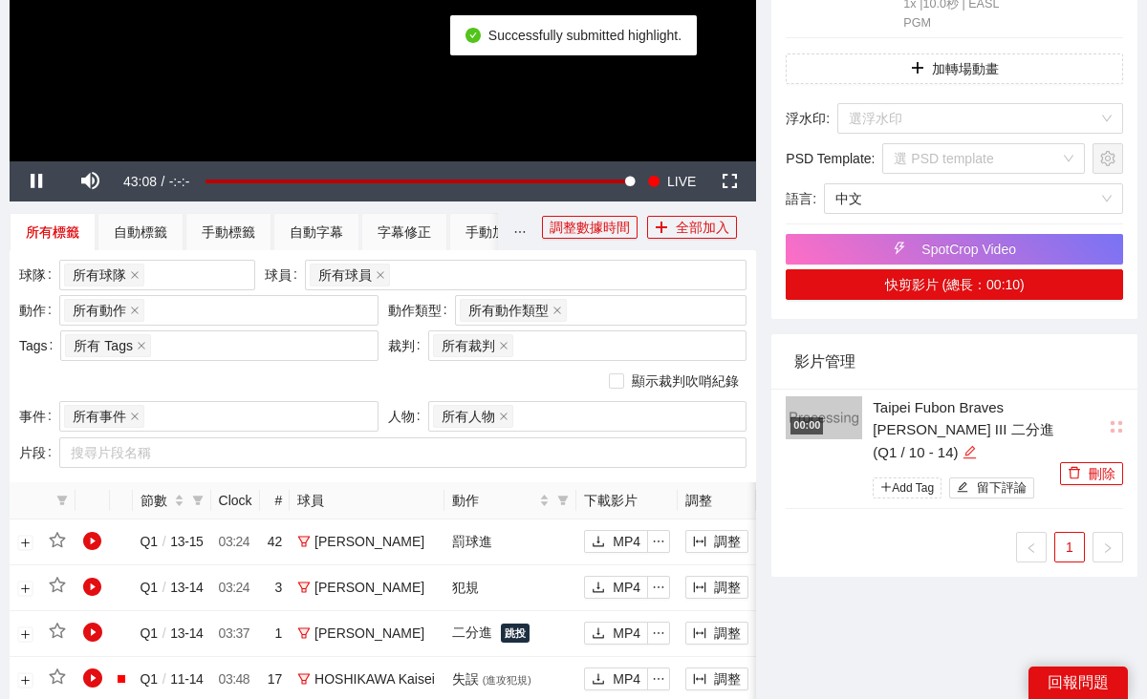
click at [962, 460] on icon "edit" at bounding box center [969, 452] width 14 height 14
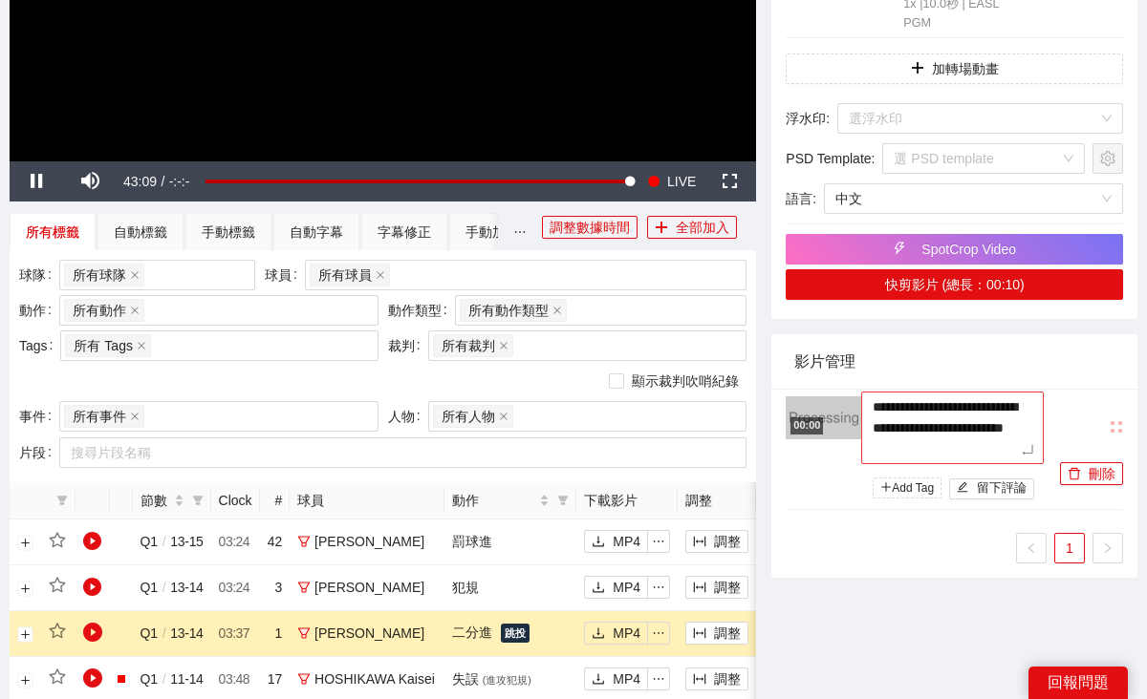
click at [870, 429] on textarea "**********" at bounding box center [952, 428] width 182 height 73
type textarea "**********"
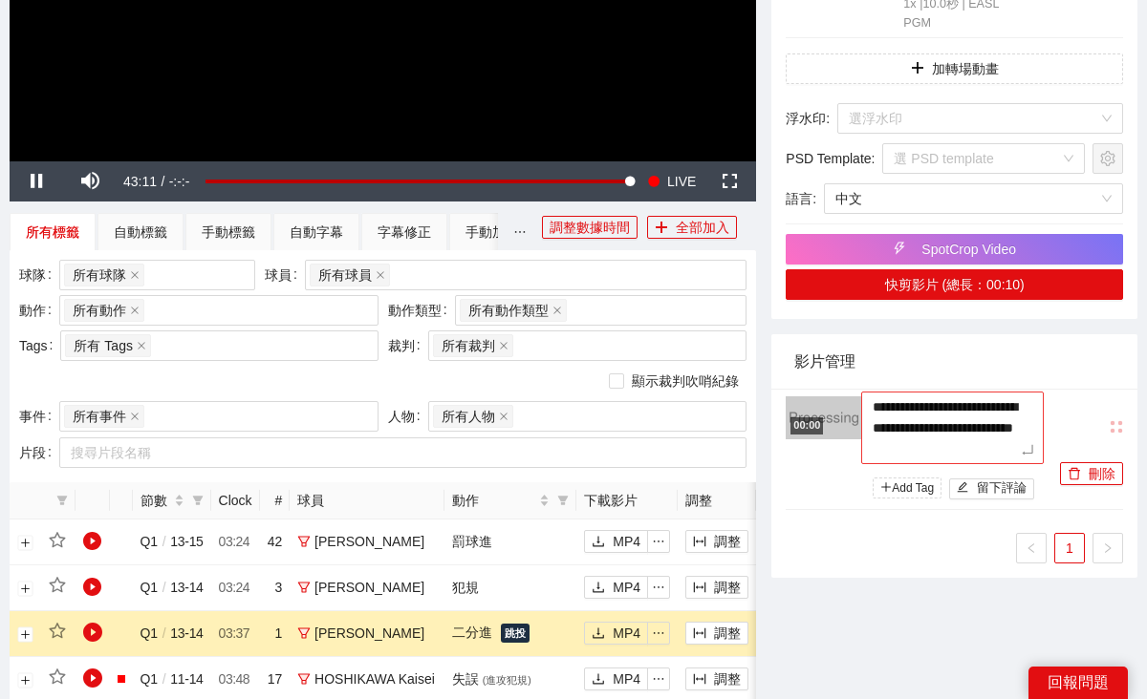
type textarea "**********"
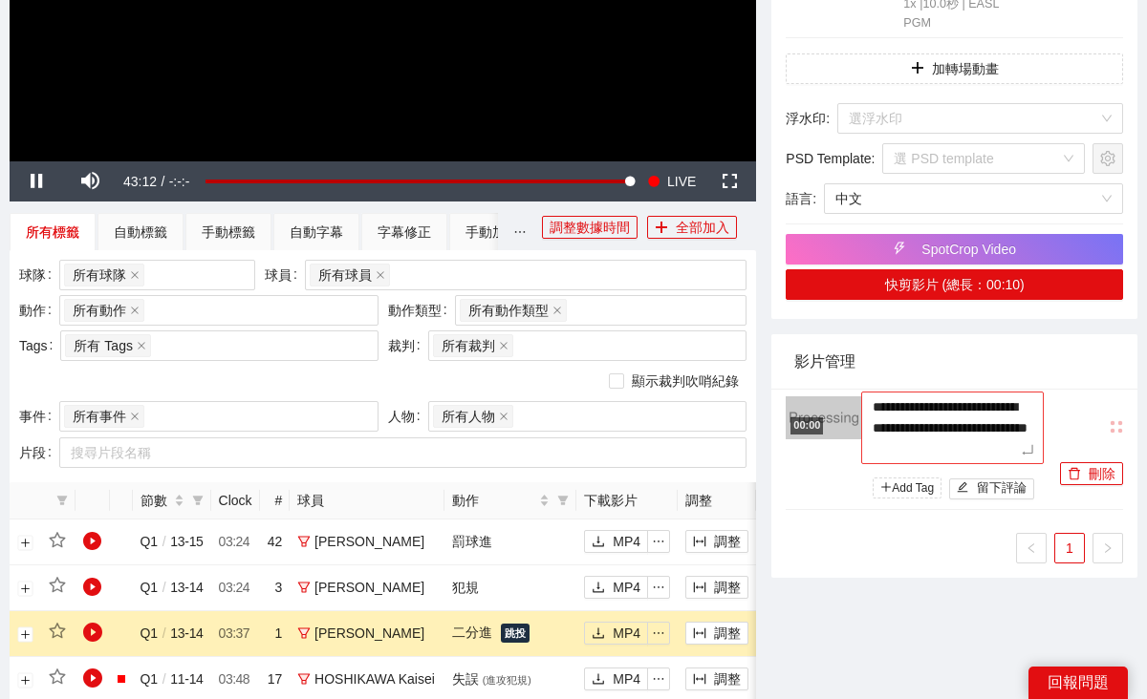
type textarea "**********"
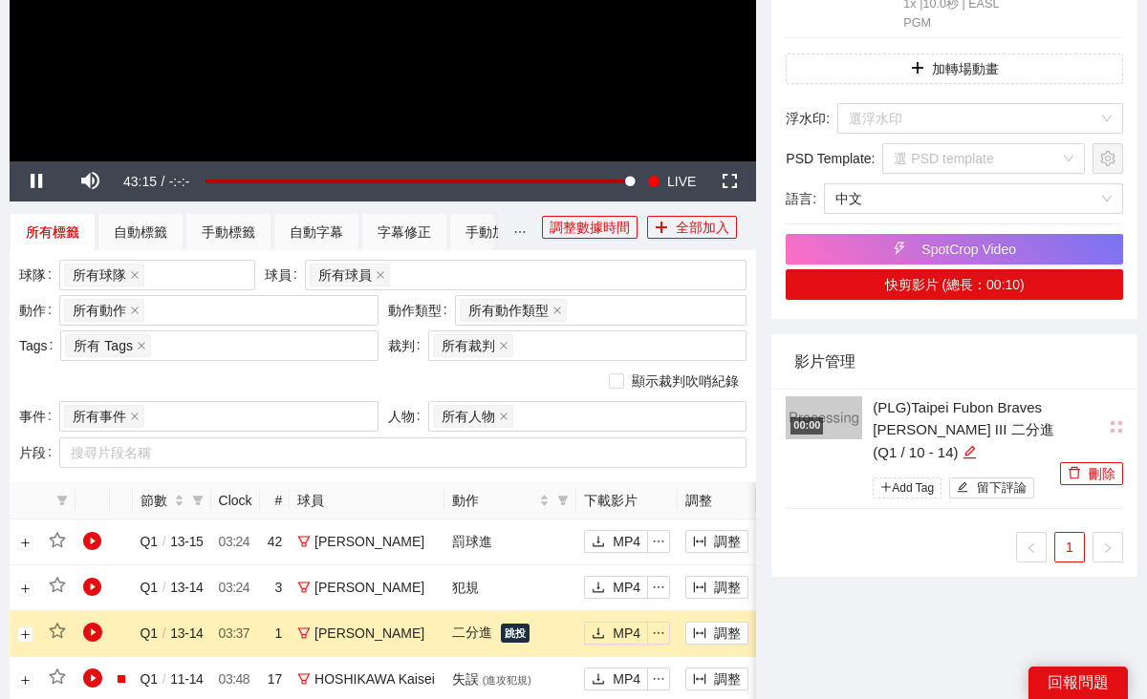
click at [899, 435] on div "(PLG)Taipei Fubon Braves [PERSON_NAME] III 二分進 (Q1 / 10 - 14)" at bounding box center [963, 431] width 182 height 68
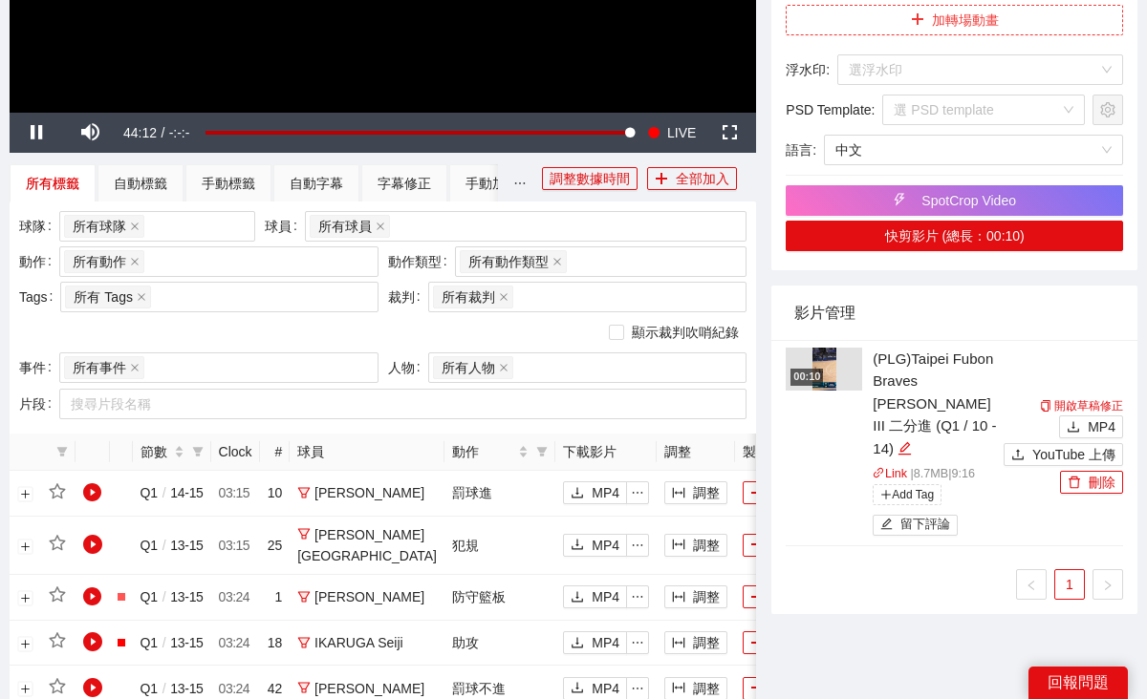
scroll to position [475, 0]
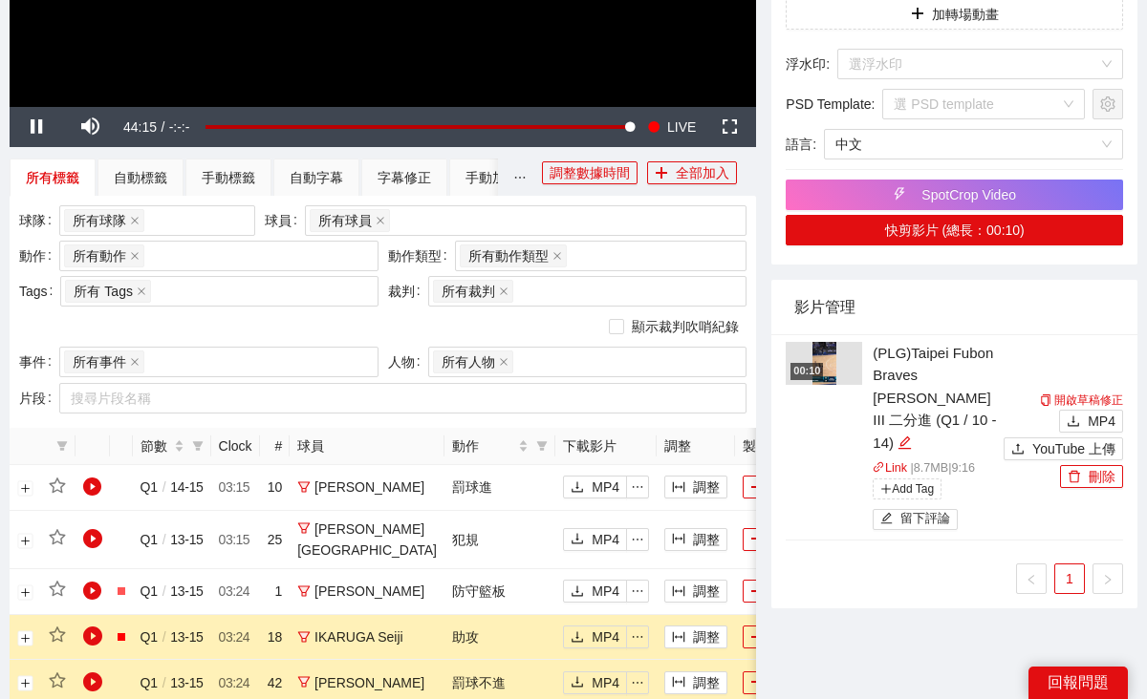
click at [819, 379] on div "00:10" at bounding box center [806, 371] width 32 height 16
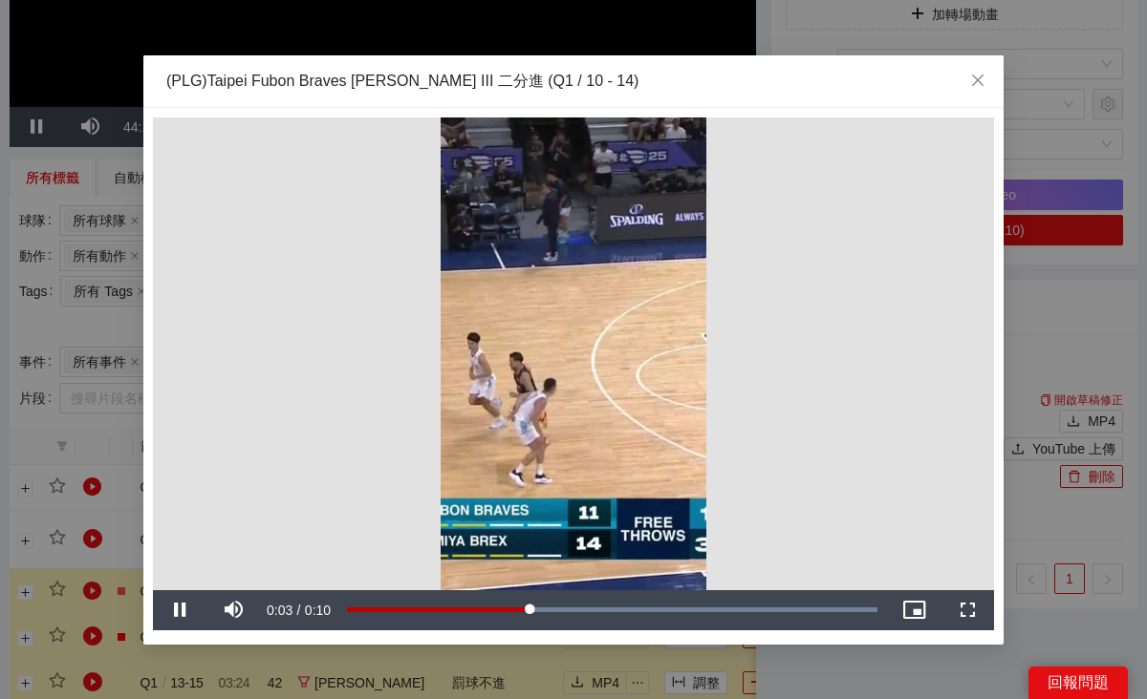
click at [1071, 415] on div "**********" at bounding box center [573, 349] width 1147 height 699
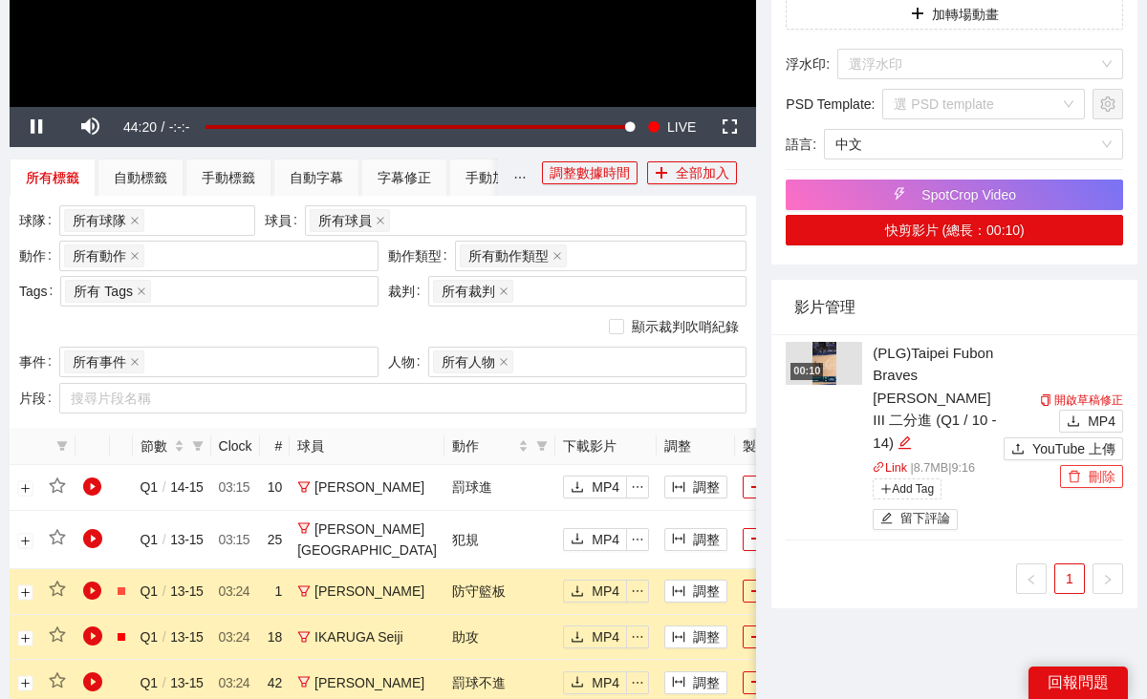
click at [1090, 486] on button "刪除" at bounding box center [1091, 476] width 63 height 23
click at [1128, 440] on button "Yes" at bounding box center [1110, 432] width 37 height 23
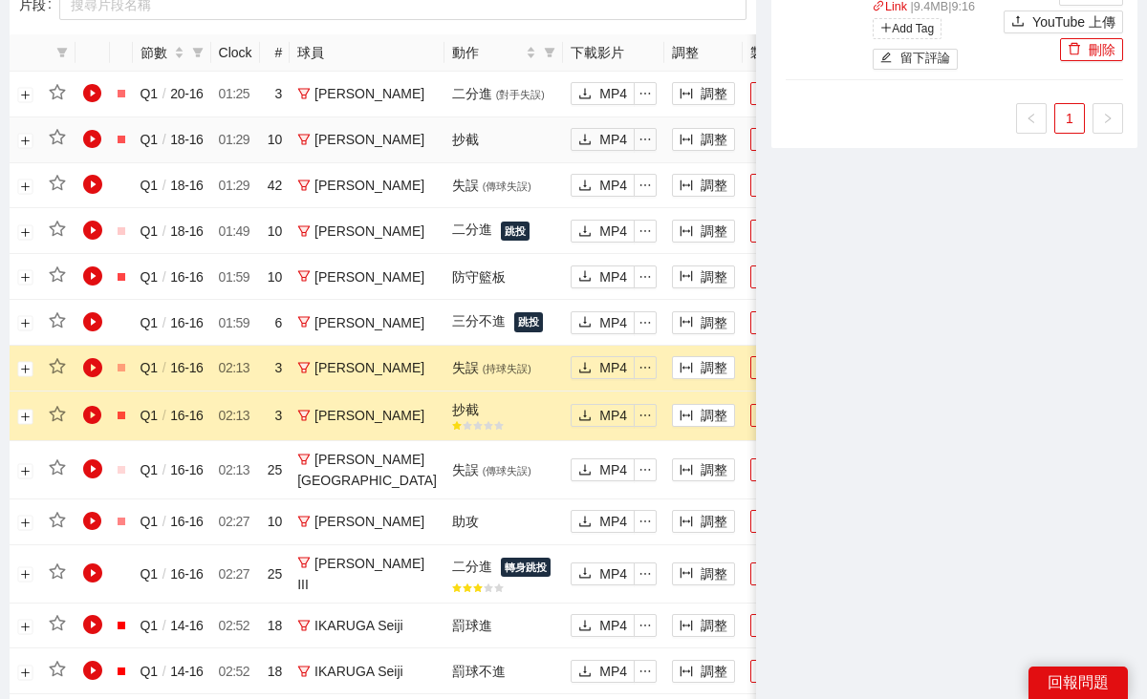
scroll to position [820, 0]
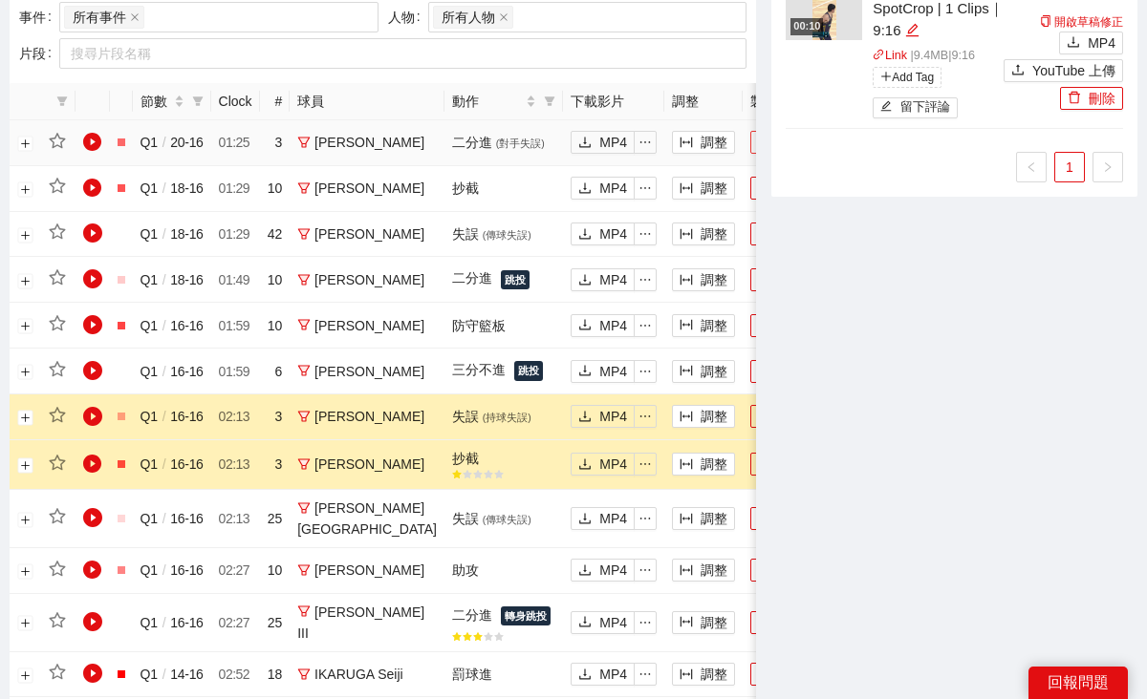
click at [758, 151] on span "plus" at bounding box center [764, 143] width 13 height 15
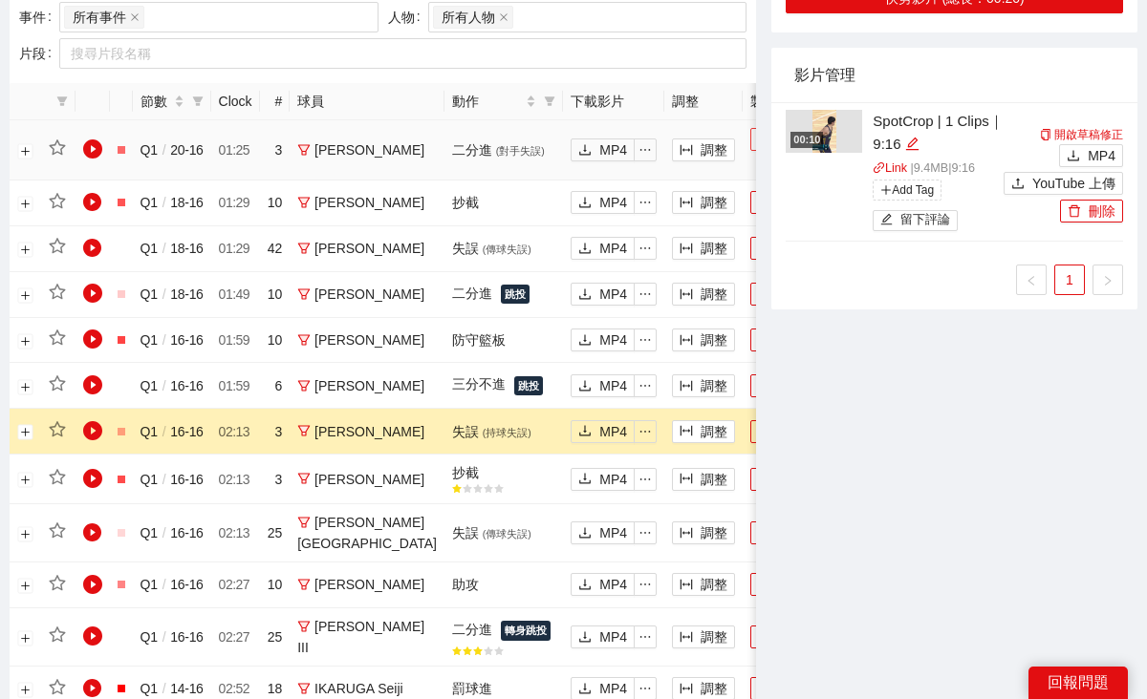
scroll to position [0, 0]
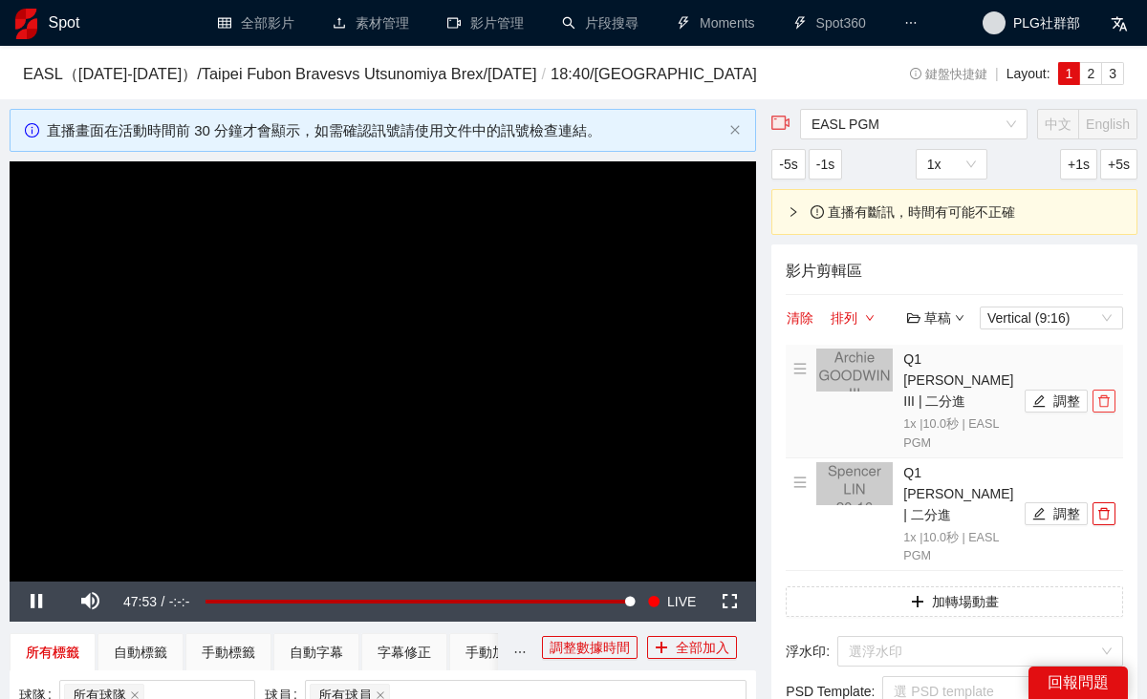
click at [1104, 408] on icon "delete" at bounding box center [1103, 401] width 13 height 13
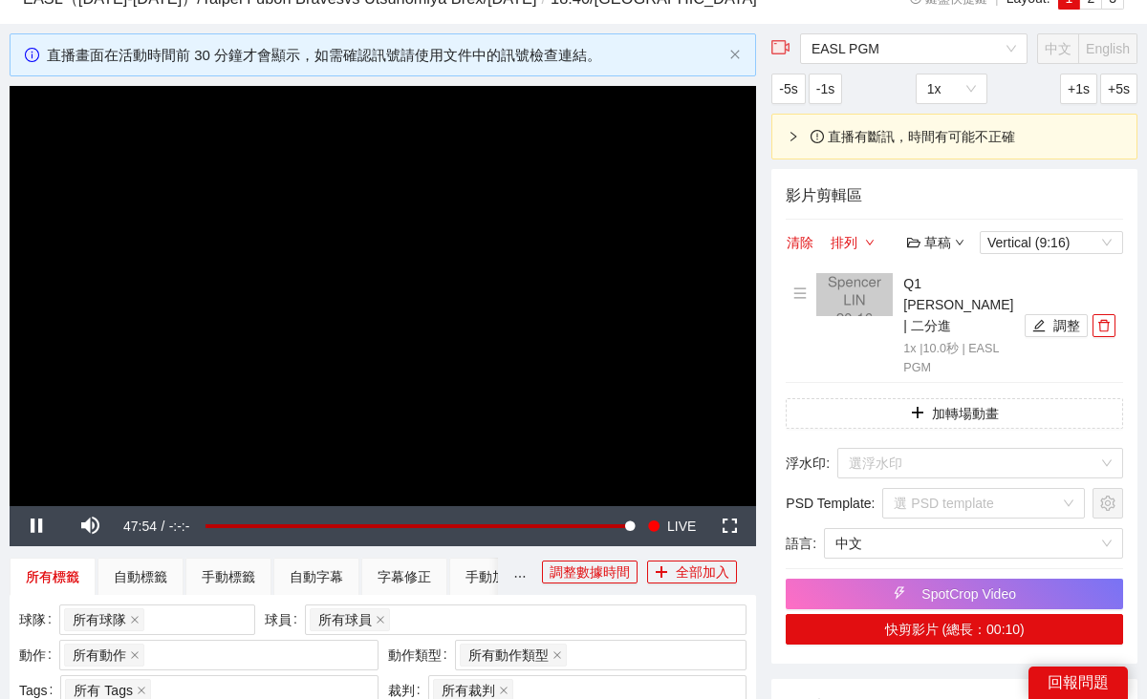
scroll to position [97, 0]
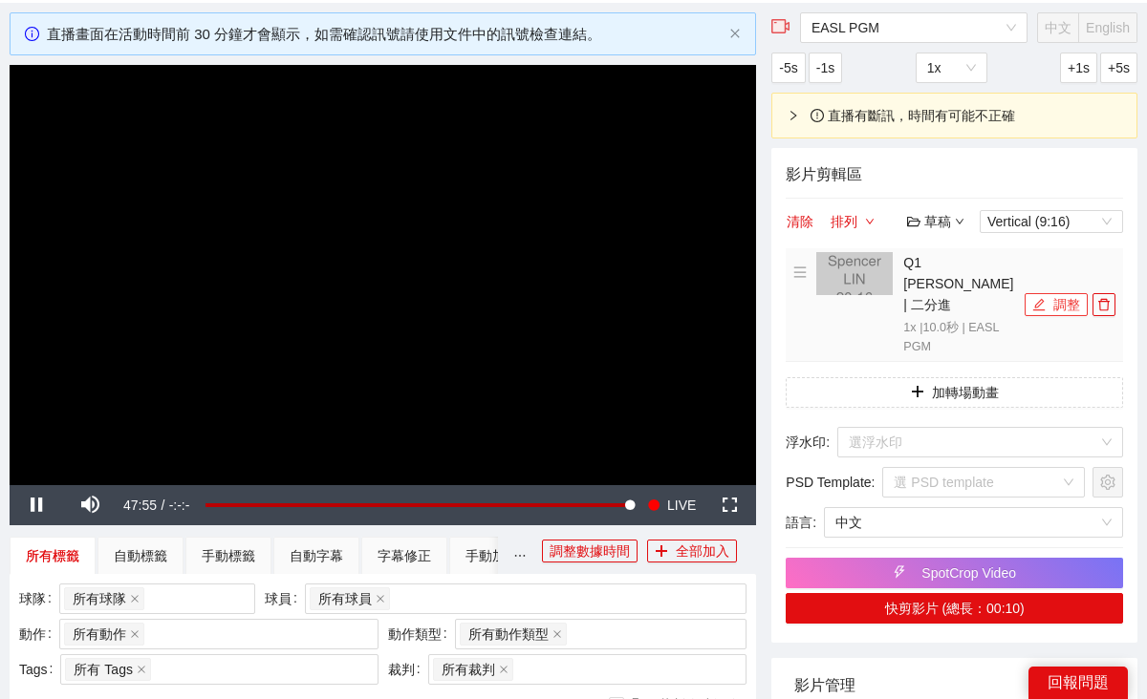
click at [1064, 316] on button "調整" at bounding box center [1055, 304] width 63 height 23
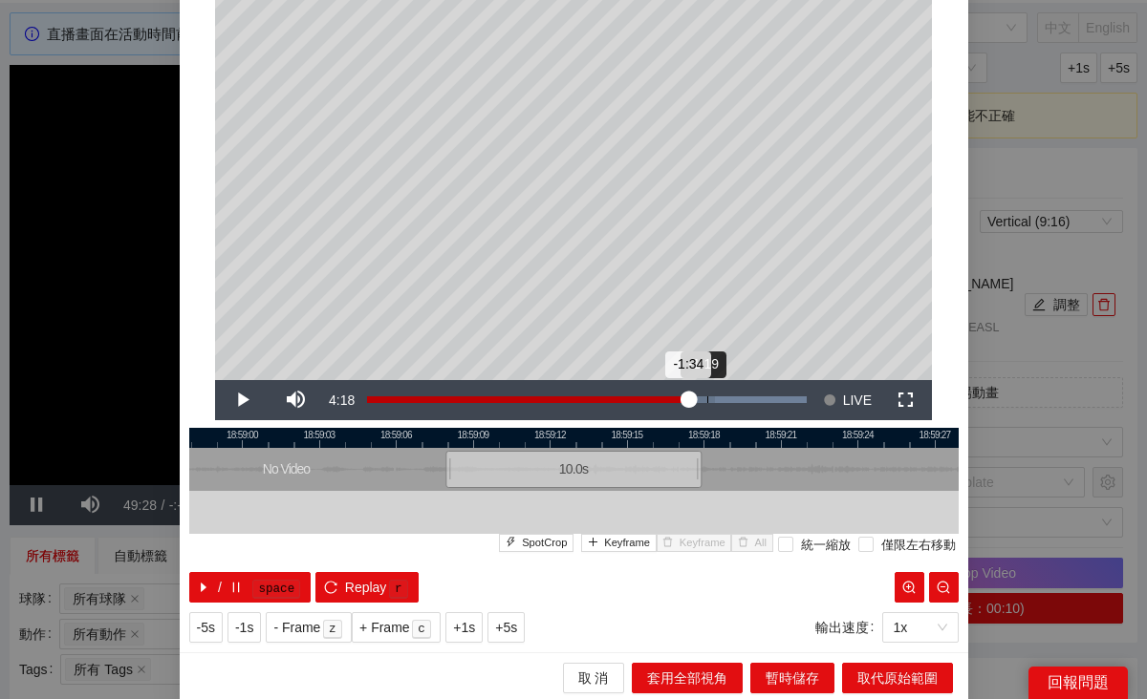
scroll to position [129, 0]
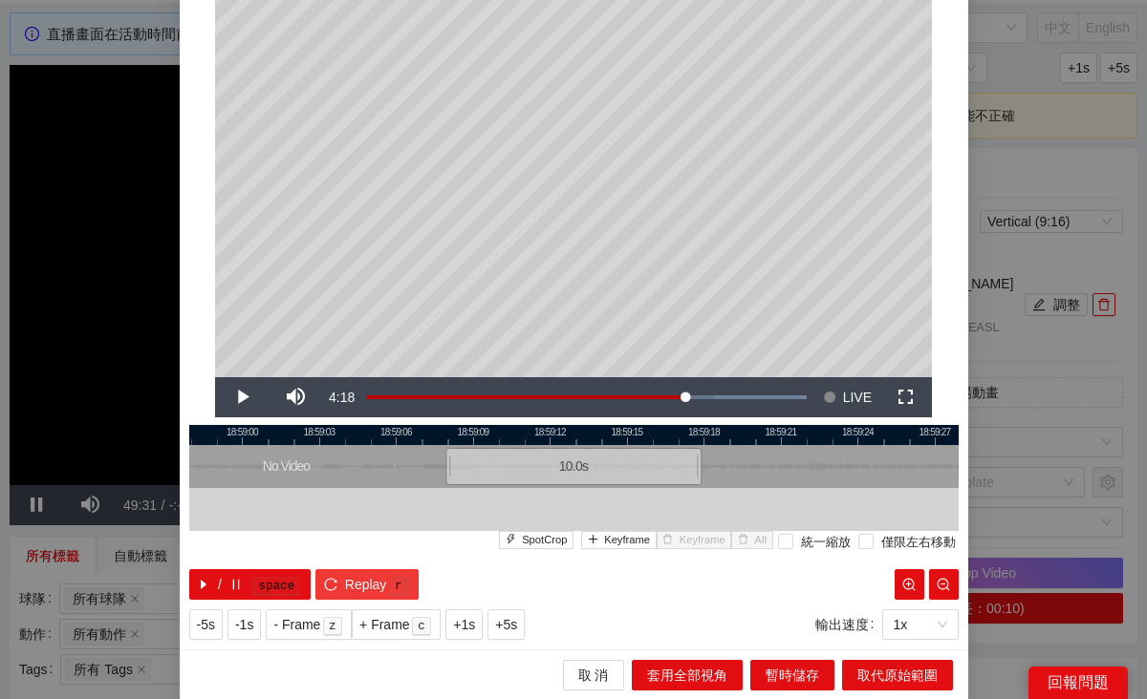
click at [385, 582] on span "Replay" at bounding box center [366, 584] width 42 height 21
click at [1028, 468] on div "**********" at bounding box center [573, 349] width 1147 height 699
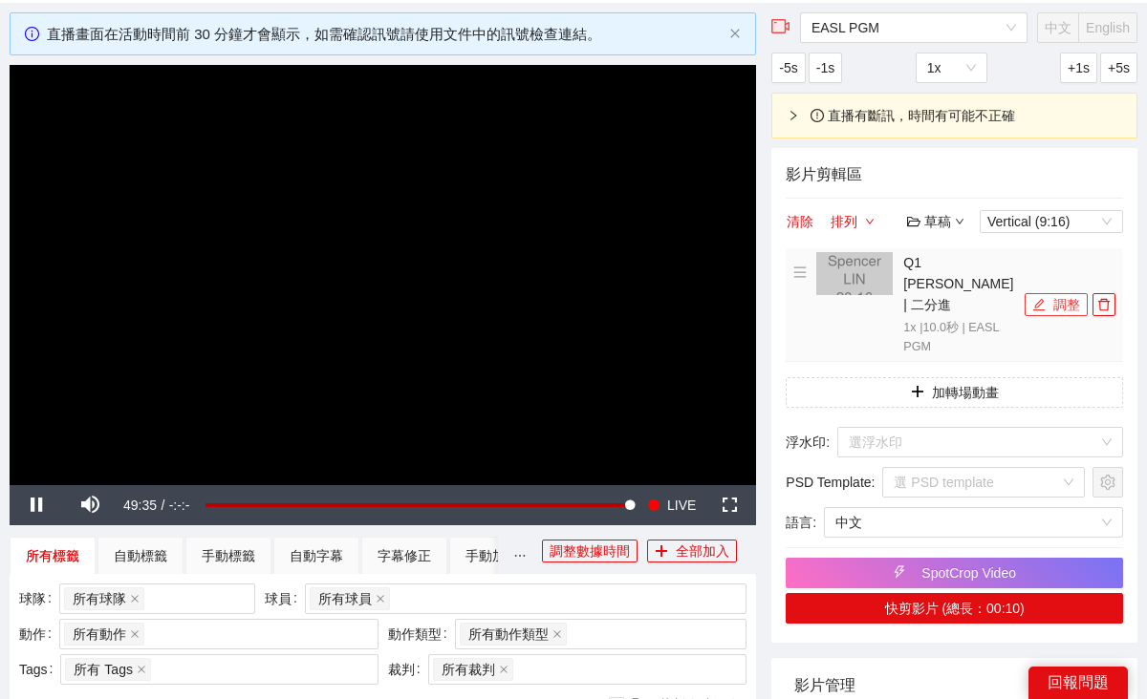
click at [1073, 316] on button "調整" at bounding box center [1055, 304] width 63 height 23
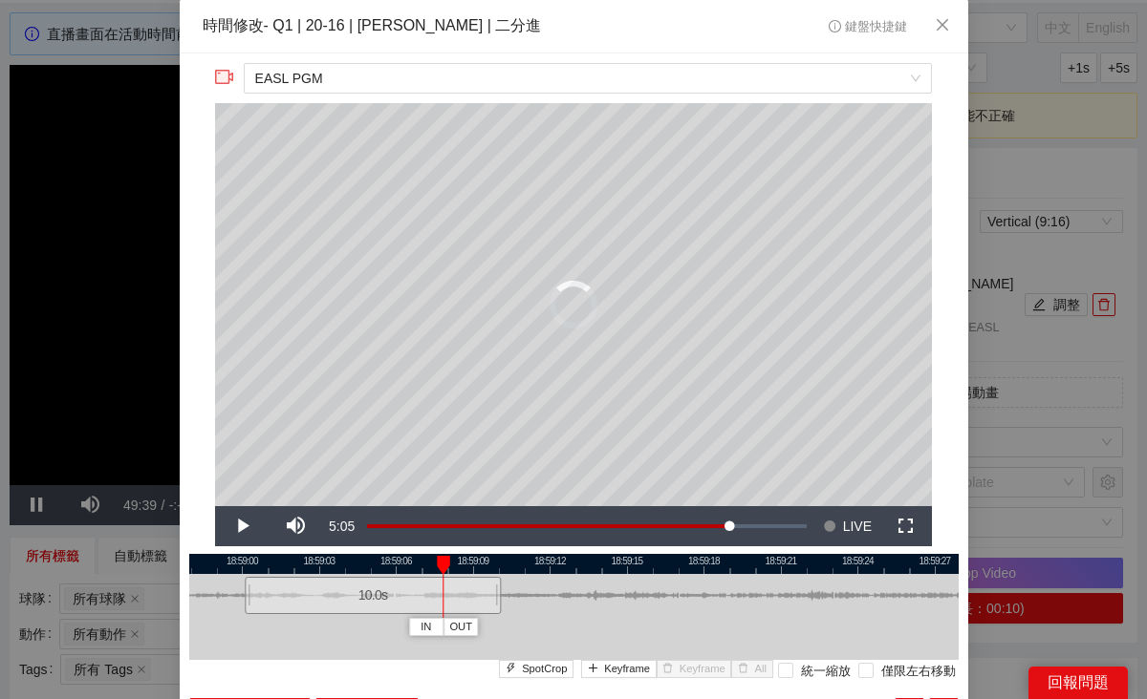
drag, startPoint x: 526, startPoint y: 606, endPoint x: 326, endPoint y: 593, distance: 201.0
click at [326, 593] on div "10.0 s" at bounding box center [373, 595] width 256 height 37
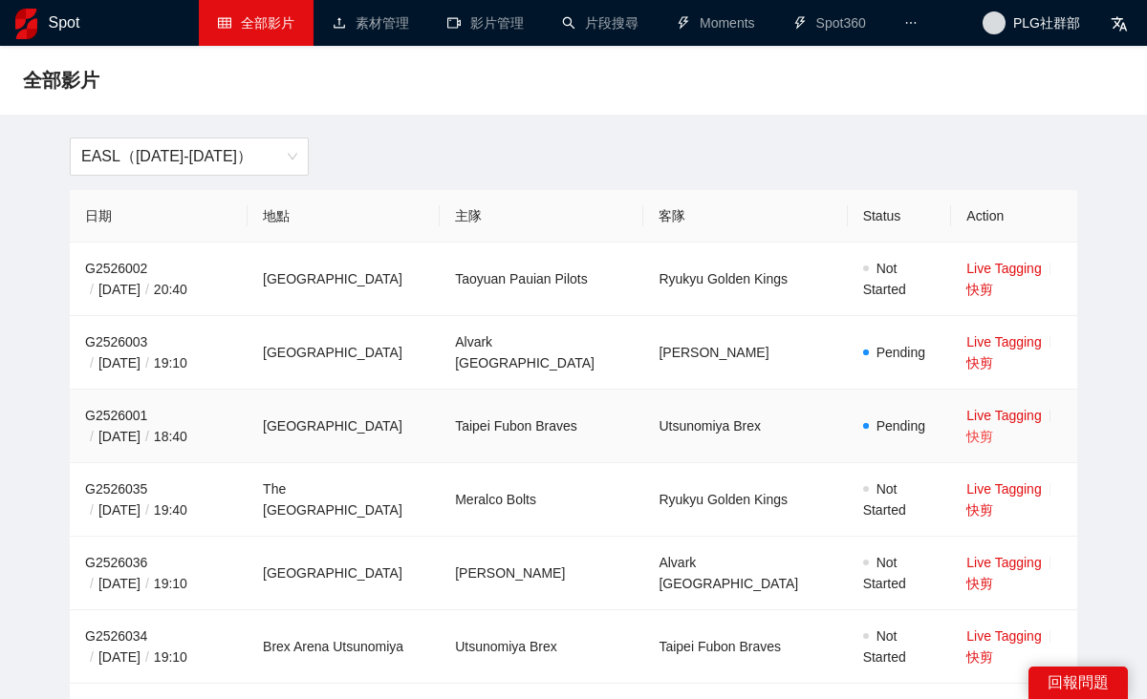
click at [993, 429] on link "快剪" at bounding box center [979, 436] width 27 height 15
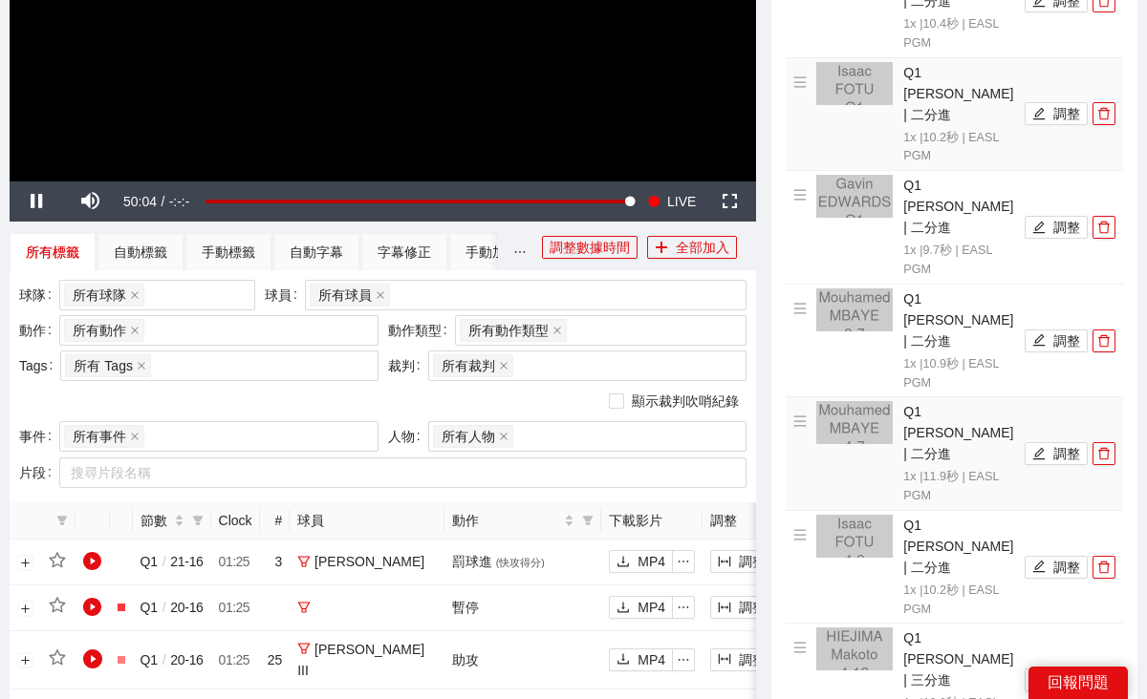
scroll to position [197, 0]
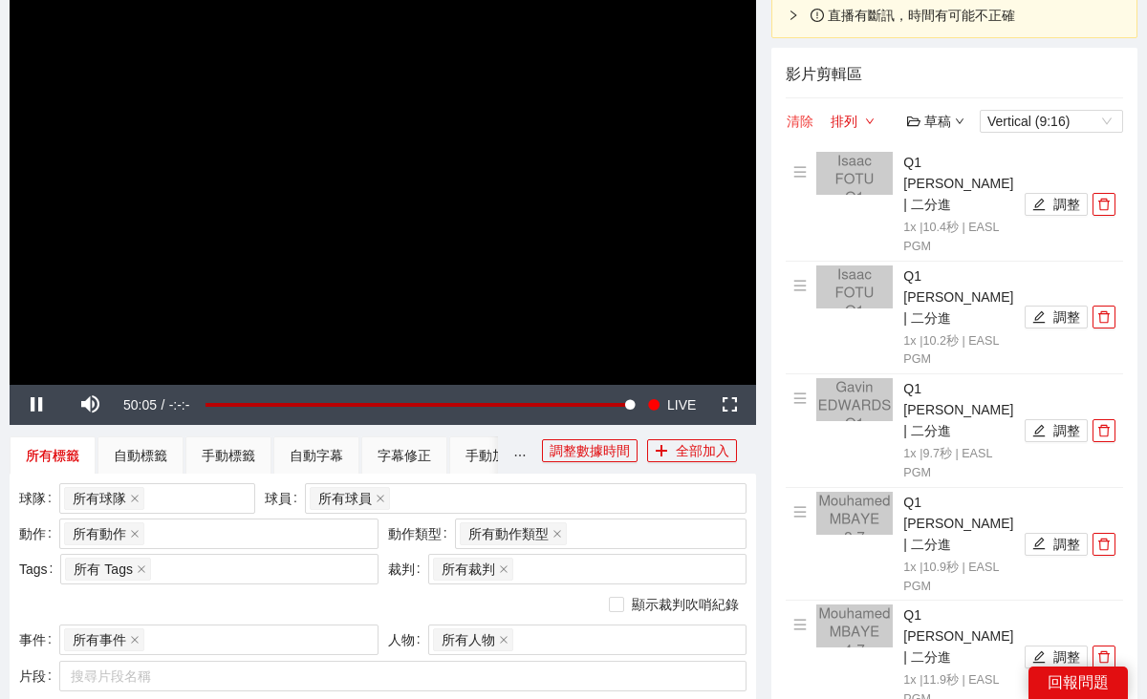
click at [797, 133] on button "清除" at bounding box center [799, 121] width 29 height 23
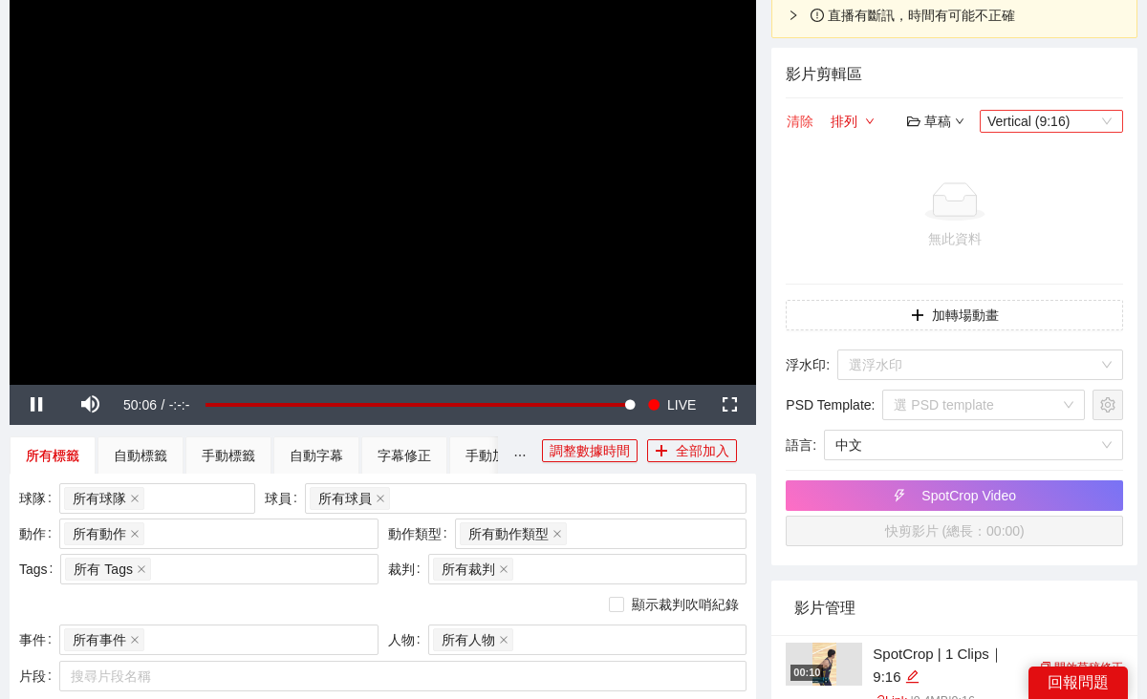
click at [1079, 132] on span "Vertical (9:16)" at bounding box center [1051, 121] width 128 height 21
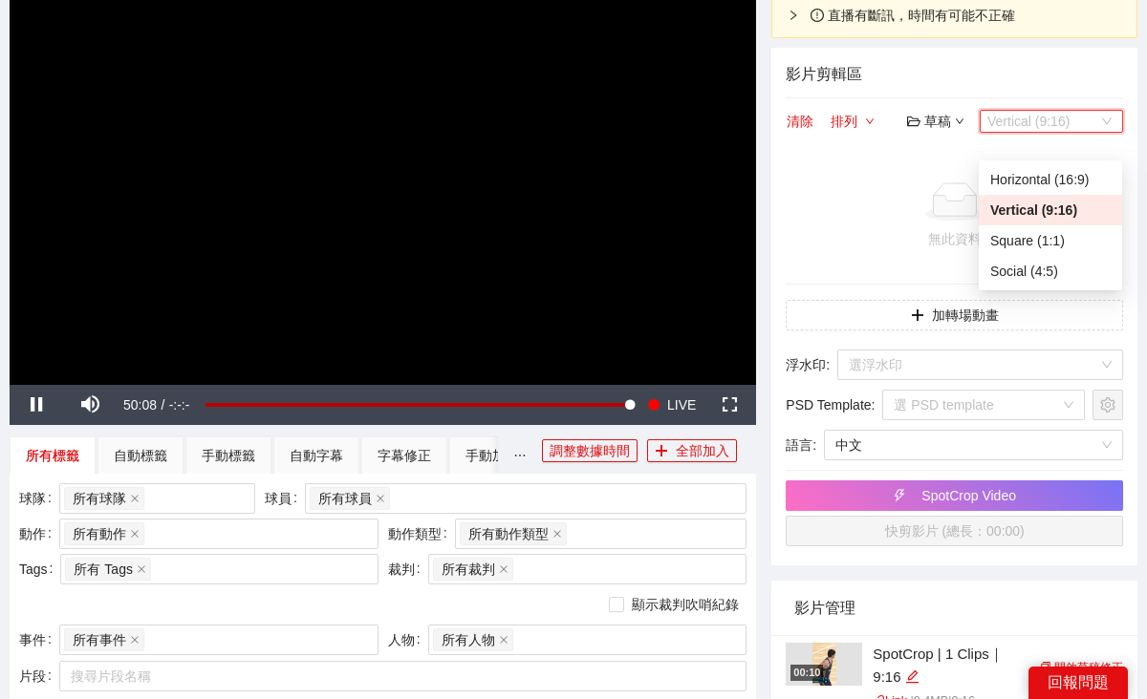
click at [1046, 206] on div "Vertical (9:16)" at bounding box center [1050, 210] width 120 height 21
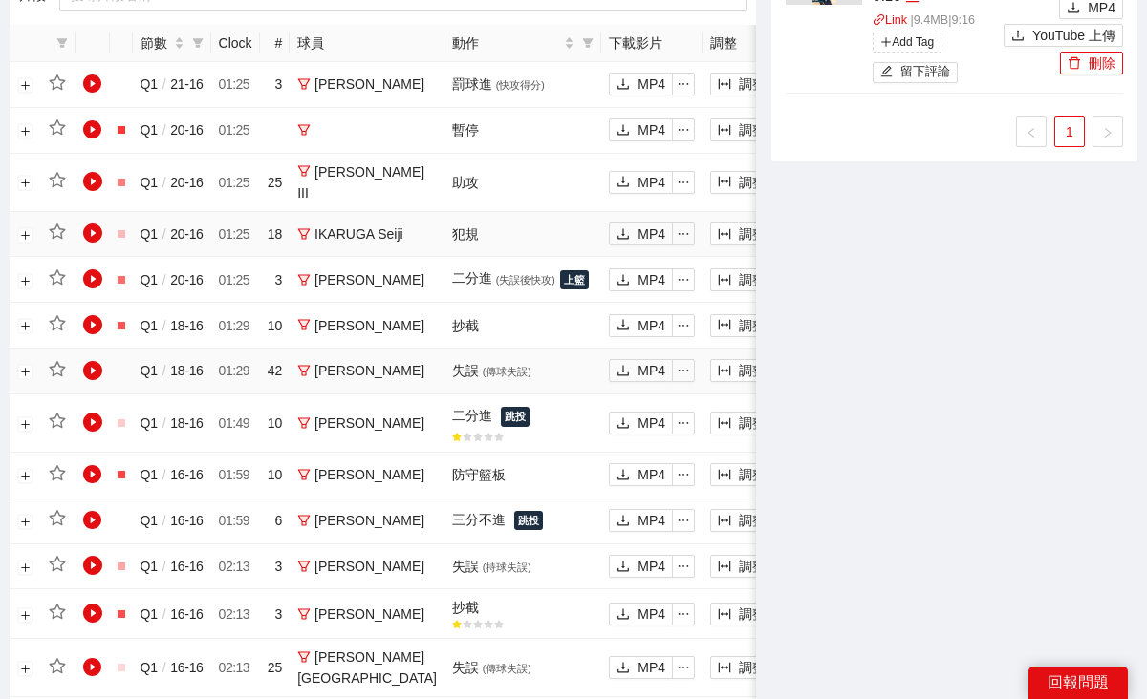
scroll to position [877, 0]
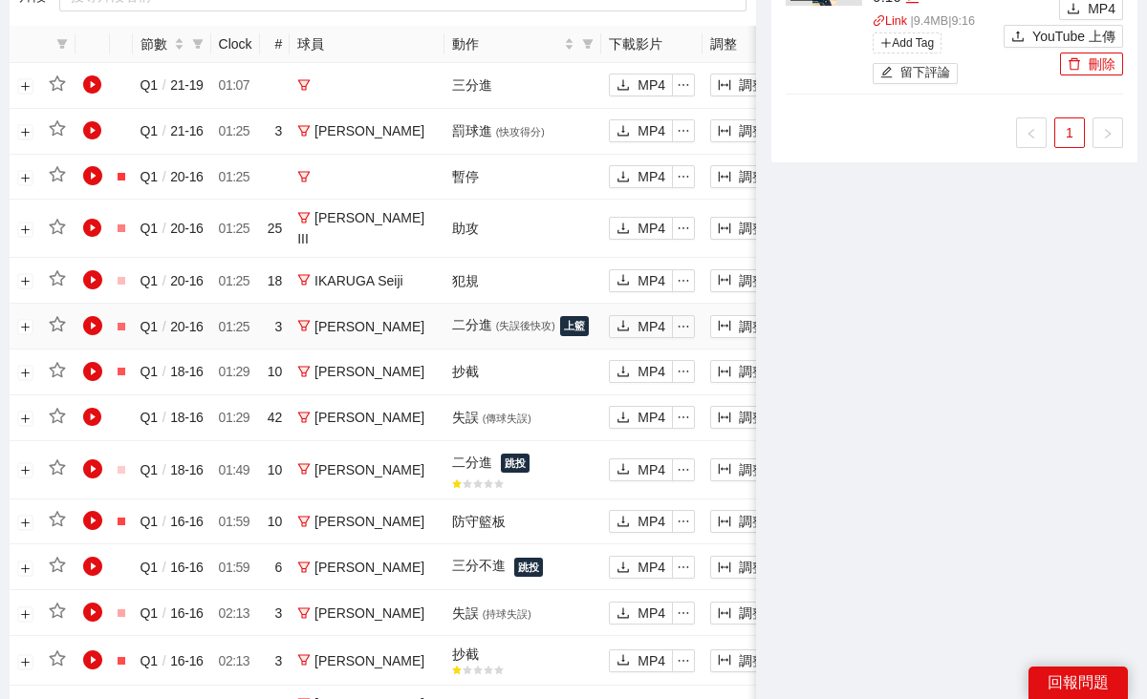
click at [788, 338] on button "加入" at bounding box center [819, 326] width 63 height 23
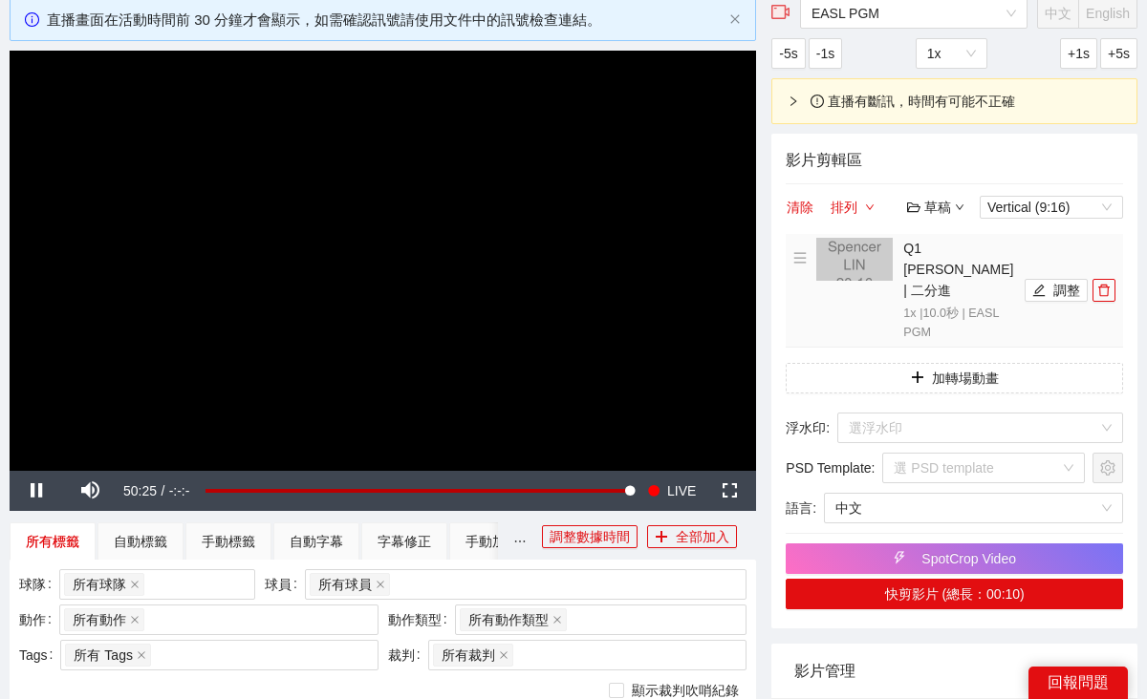
scroll to position [112, 0]
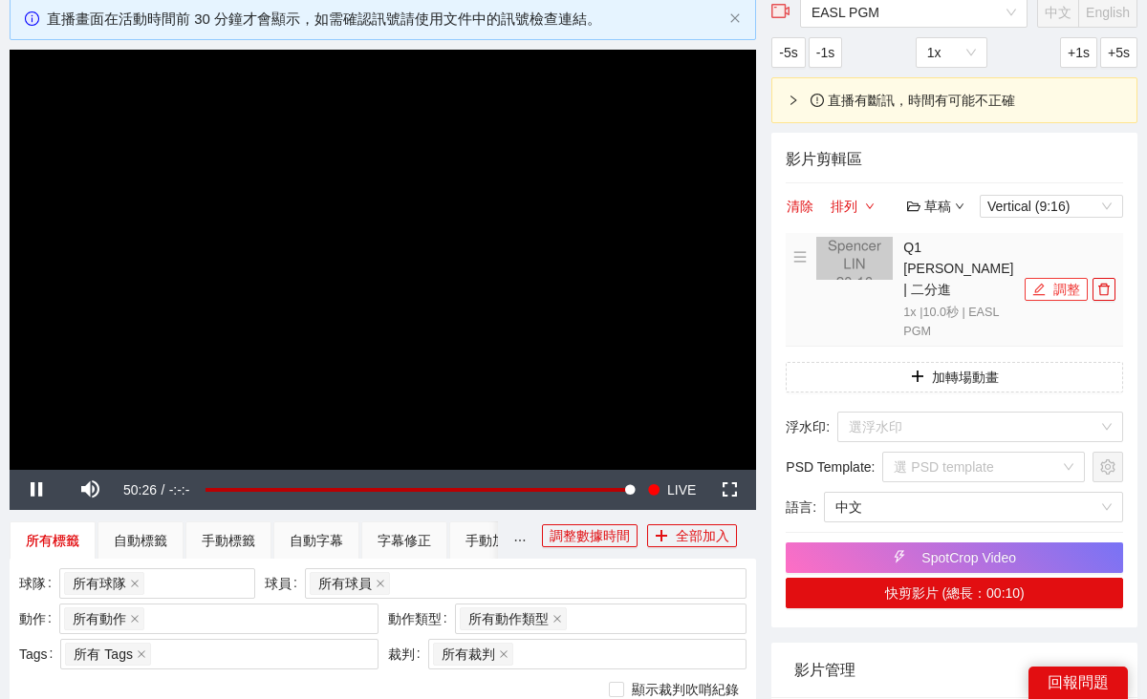
click at [1056, 301] on button "調整" at bounding box center [1055, 289] width 63 height 23
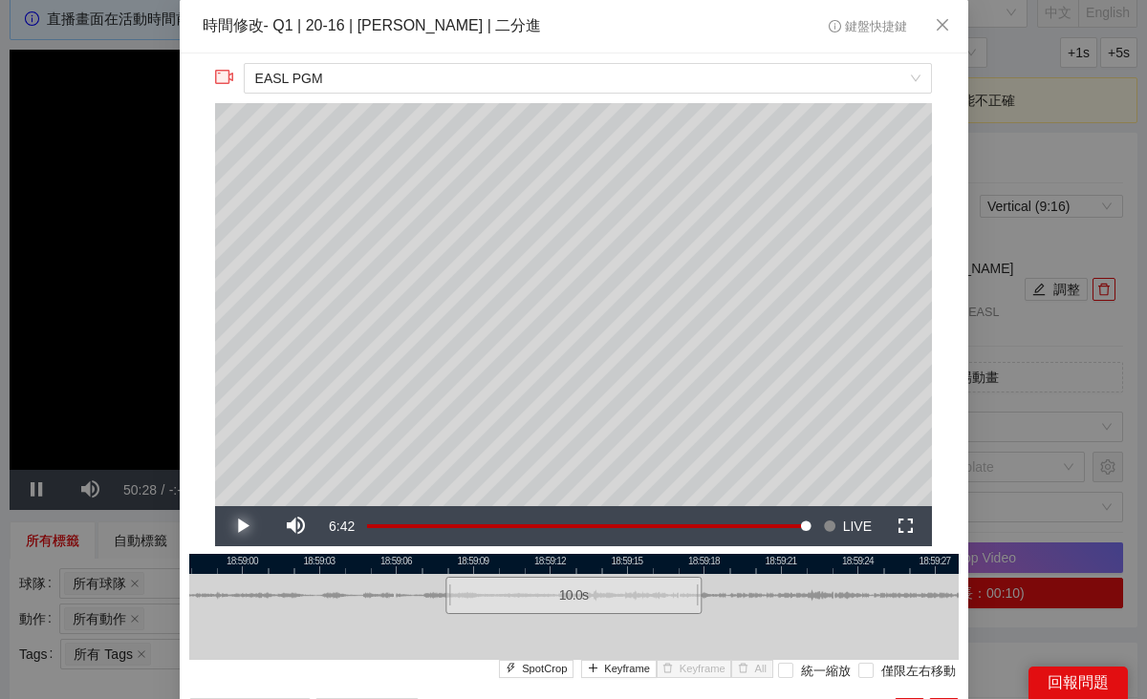
click at [242, 526] on span "Video Player" at bounding box center [242, 526] width 54 height 0
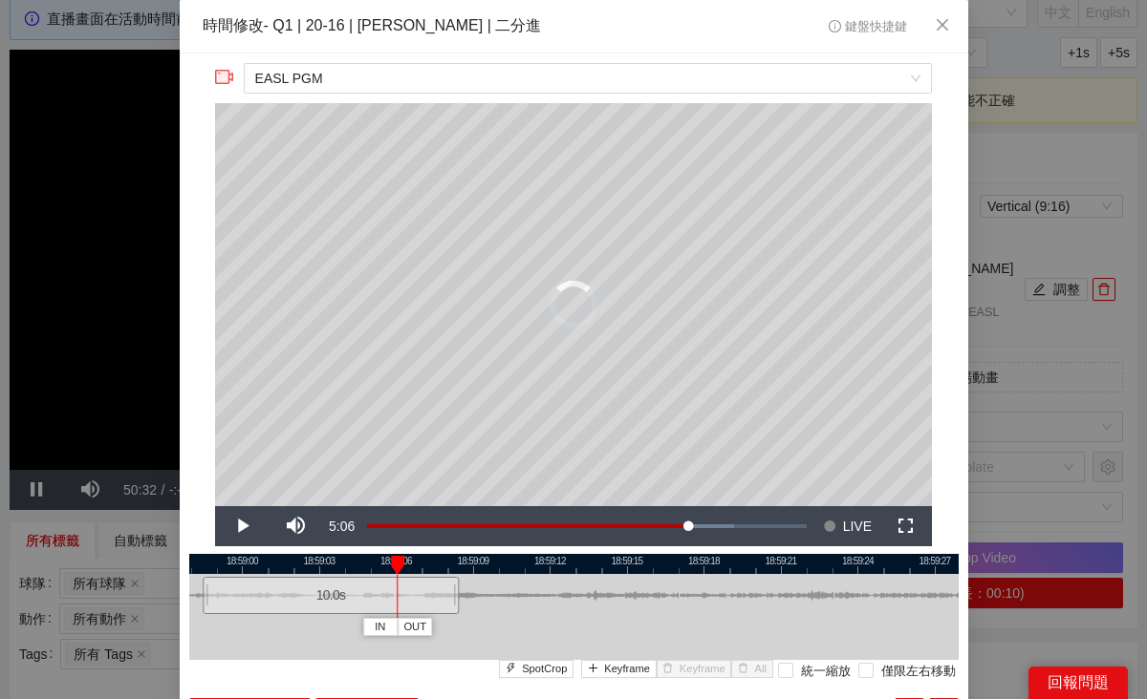
drag, startPoint x: 574, startPoint y: 592, endPoint x: 327, endPoint y: 581, distance: 247.7
click at [327, 582] on div "10.0 s" at bounding box center [331, 595] width 256 height 37
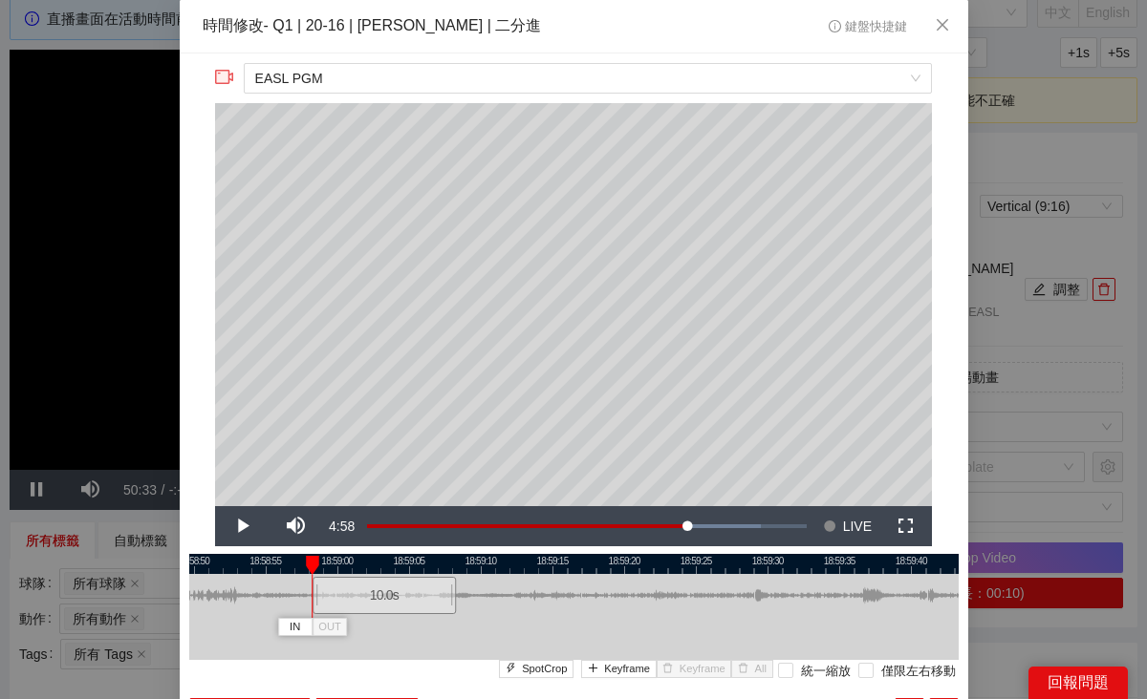
click at [458, 610] on div at bounding box center [573, 595] width 769 height 43
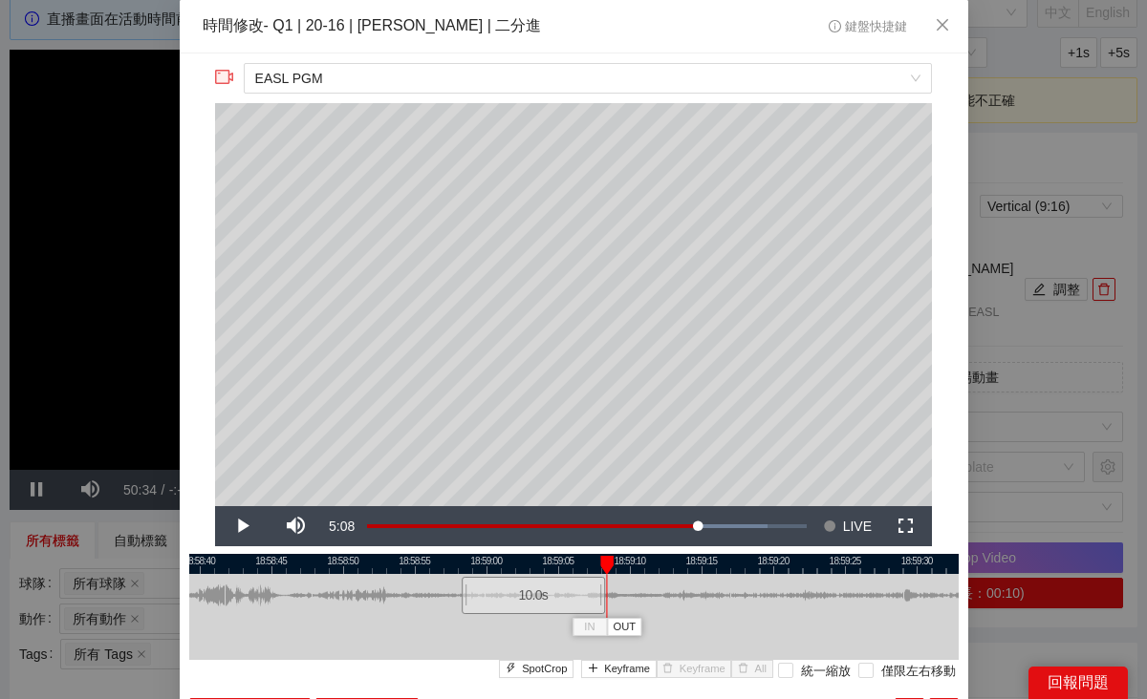
drag, startPoint x: 482, startPoint y: 557, endPoint x: 766, endPoint y: 606, distance: 288.9
click at [767, 606] on div "18:58:35 18:58:40 18:58:45 18:58:50 18:58:55 18:59:00 18:59:05 18:59:10 18:59:1…" at bounding box center [573, 641] width 769 height 175
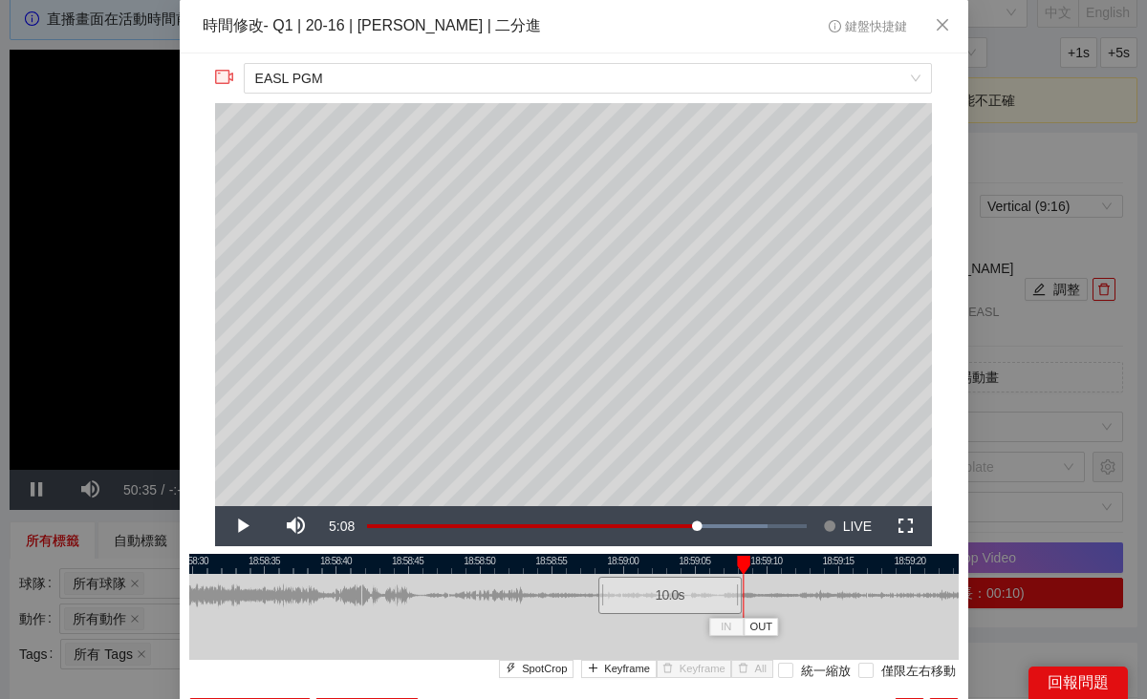
click at [483, 567] on div at bounding box center [573, 564] width 769 height 20
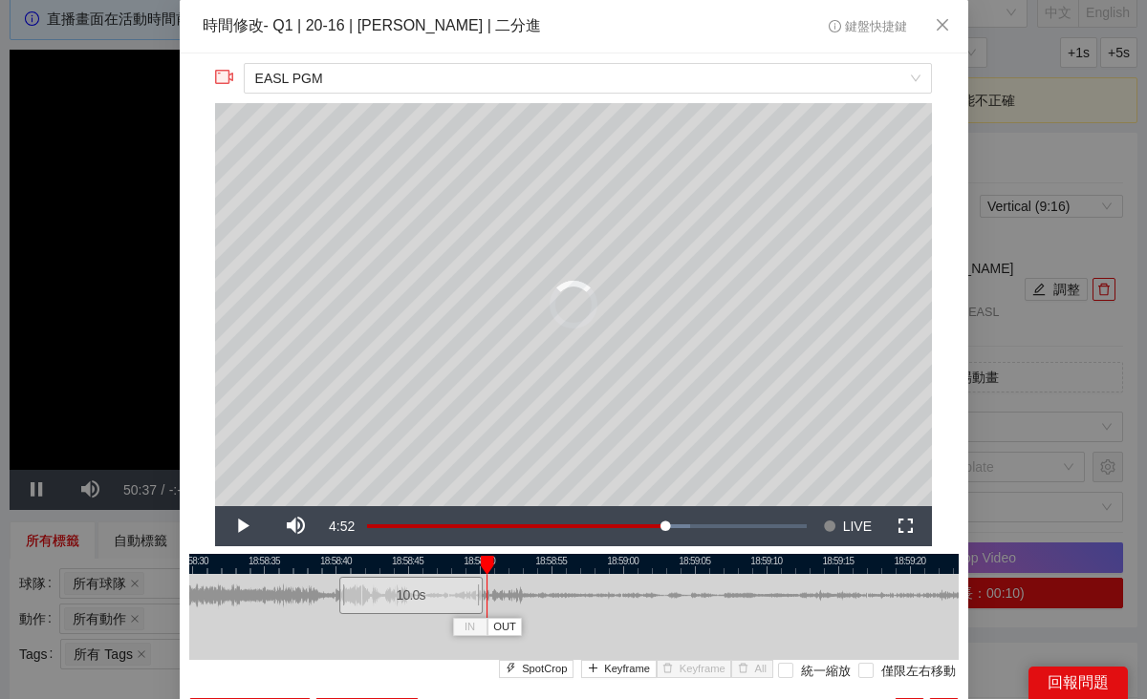
drag, startPoint x: 677, startPoint y: 602, endPoint x: 417, endPoint y: 600, distance: 260.9
click at [417, 600] on div "10.0 s" at bounding box center [410, 595] width 143 height 37
drag, startPoint x: 337, startPoint y: 597, endPoint x: 315, endPoint y: 597, distance: 22.0
click at [332, 597] on div at bounding box center [337, 595] width 11 height 43
click at [239, 526] on span "Video Player" at bounding box center [242, 526] width 54 height 0
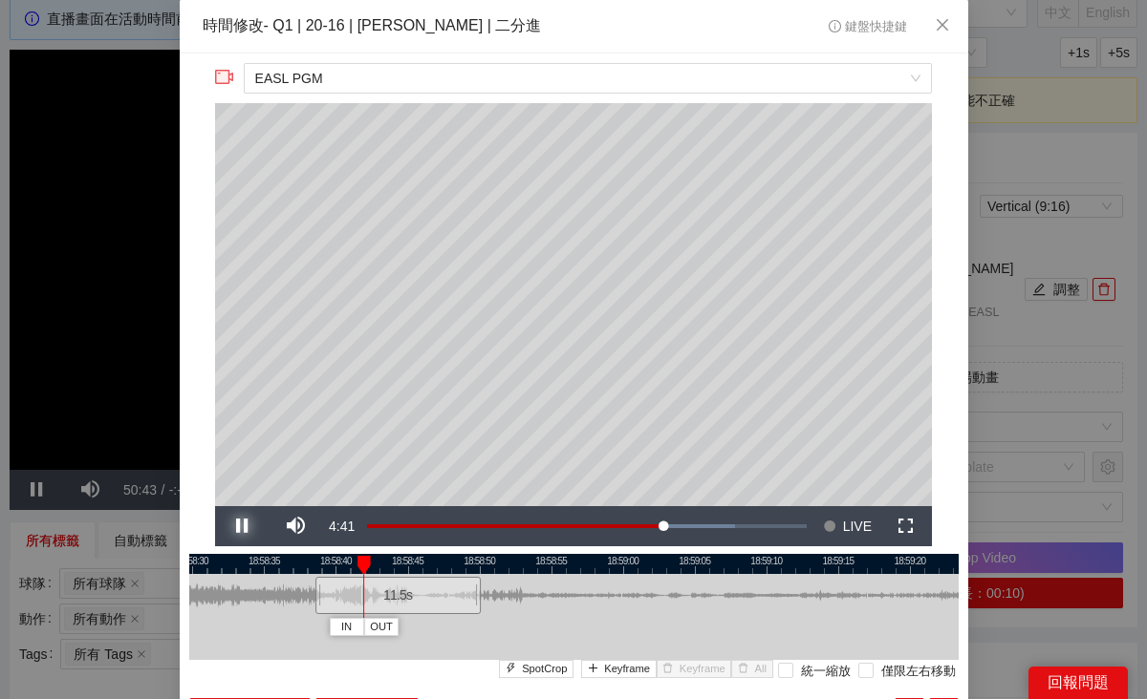
click at [239, 526] on span "Video Player" at bounding box center [242, 526] width 54 height 0
drag, startPoint x: 319, startPoint y: 602, endPoint x: 239, endPoint y: 599, distance: 80.3
click at [239, 599] on div at bounding box center [238, 595] width 11 height 43
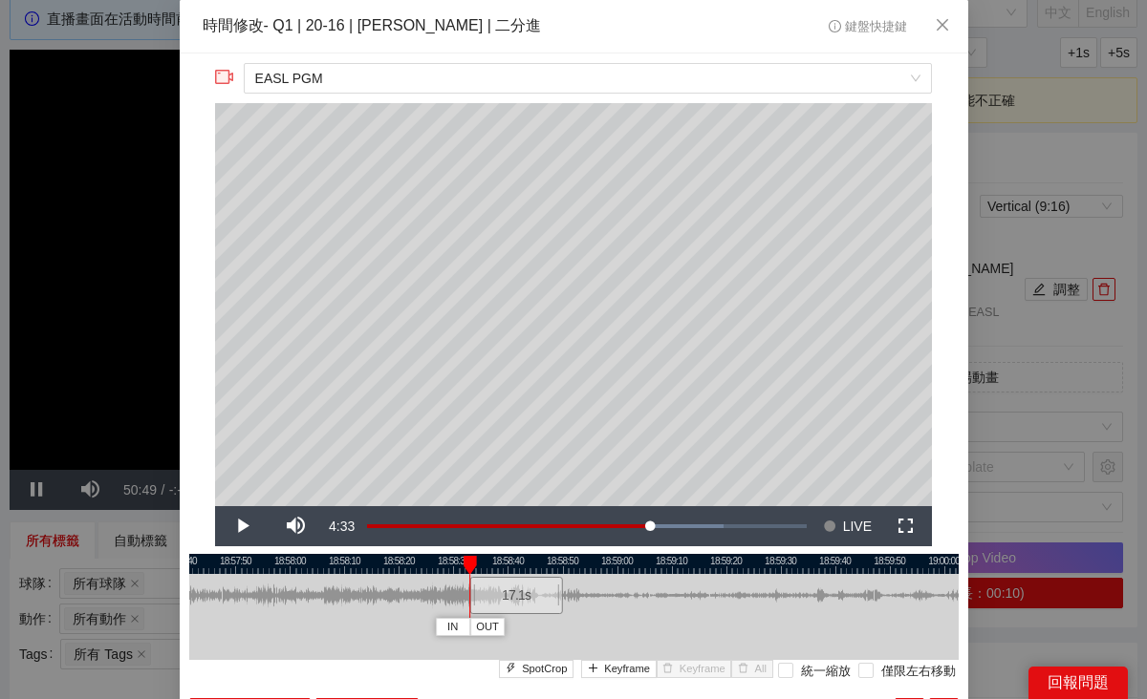
drag, startPoint x: 315, startPoint y: 571, endPoint x: 569, endPoint y: 582, distance: 253.4
click at [569, 582] on div "18:57:40 18:57:50 18:58:00 18:58:10 18:58:20 18:58:30 18:58:40 18:58:50 18:59:0…" at bounding box center [573, 641] width 769 height 175
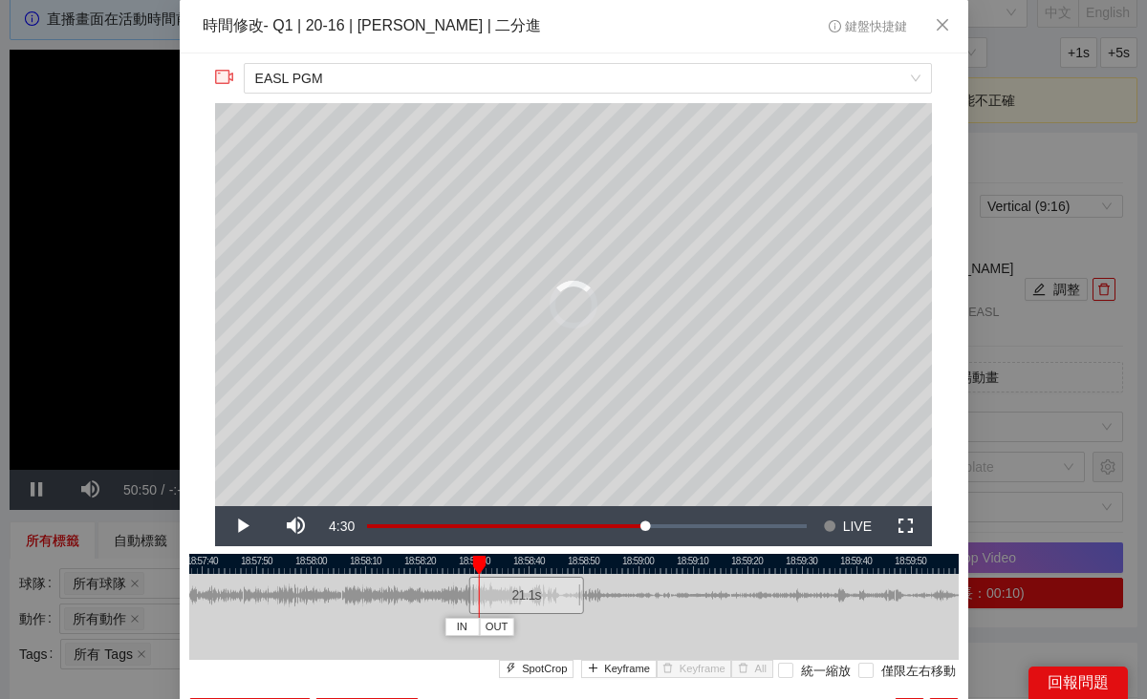
drag, startPoint x: 488, startPoint y: 595, endPoint x: 461, endPoint y: 595, distance: 27.7
click at [465, 595] on div at bounding box center [470, 595] width 11 height 43
click at [239, 526] on span "Video Player" at bounding box center [242, 526] width 54 height 0
drag, startPoint x: 463, startPoint y: 591, endPoint x: 427, endPoint y: 591, distance: 36.3
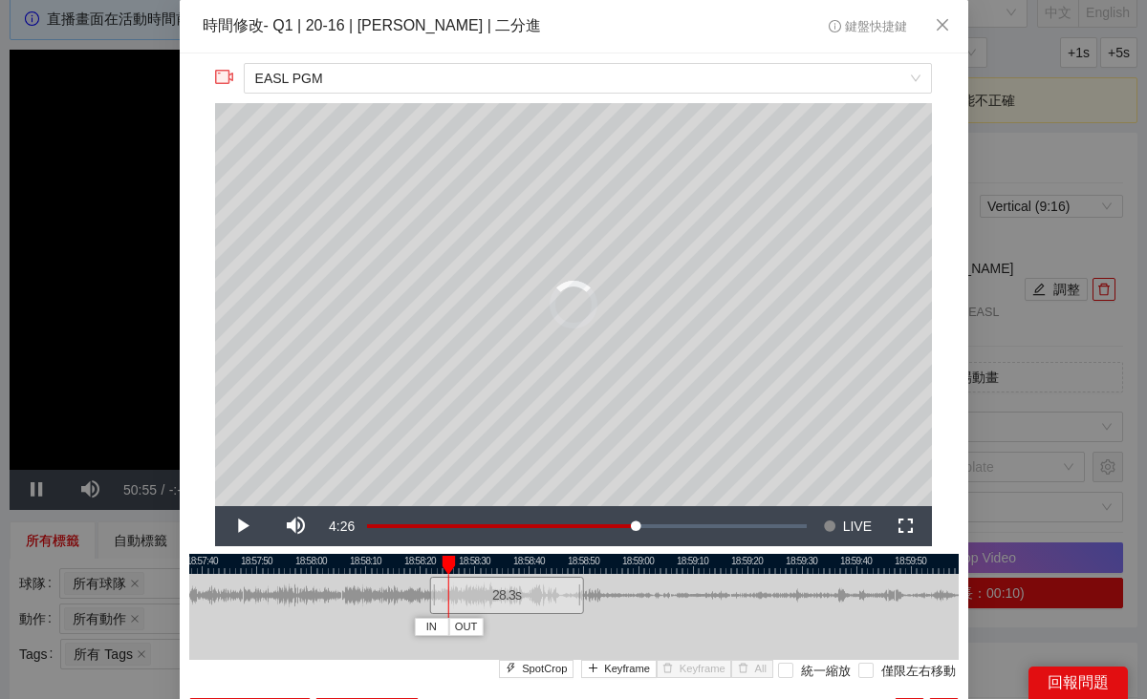
click at [427, 591] on div at bounding box center [431, 595] width 11 height 43
click at [237, 526] on span "Video Player" at bounding box center [242, 526] width 54 height 0
click at [437, 566] on div at bounding box center [437, 565] width 13 height 19
click at [424, 627] on span "IN" at bounding box center [421, 627] width 11 height 17
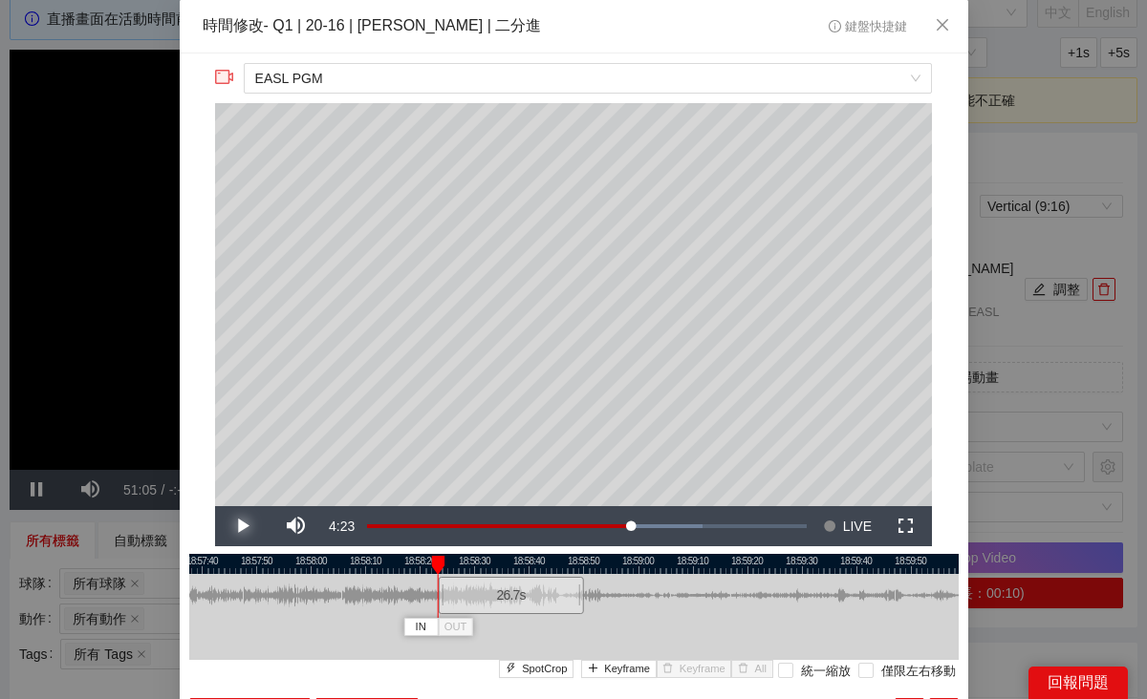
click at [242, 526] on span "Video Player" at bounding box center [242, 526] width 54 height 0
click at [633, 668] on span "Keyframe" at bounding box center [627, 669] width 46 height 17
click at [238, 526] on span "Video Player" at bounding box center [242, 526] width 54 height 0
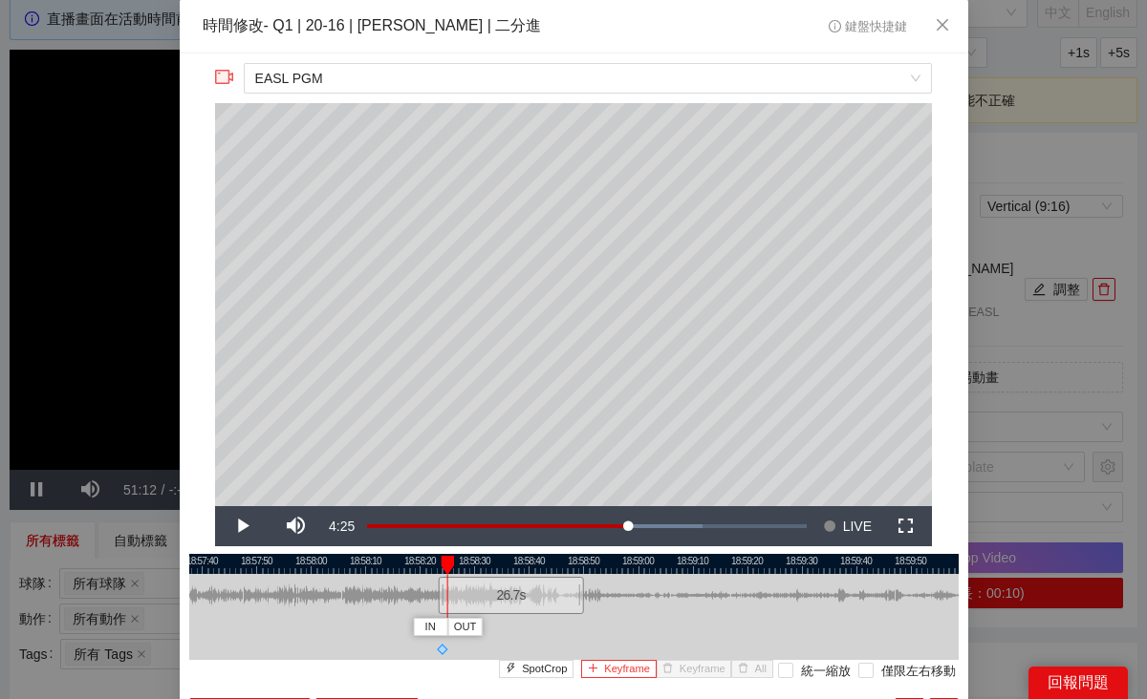
click at [633, 669] on span "Keyframe" at bounding box center [627, 669] width 46 height 17
click at [235, 526] on span "Video Player" at bounding box center [242, 526] width 54 height 0
click at [623, 670] on span "Keyframe" at bounding box center [627, 669] width 46 height 17
click at [240, 526] on span "Video Player" at bounding box center [242, 526] width 54 height 0
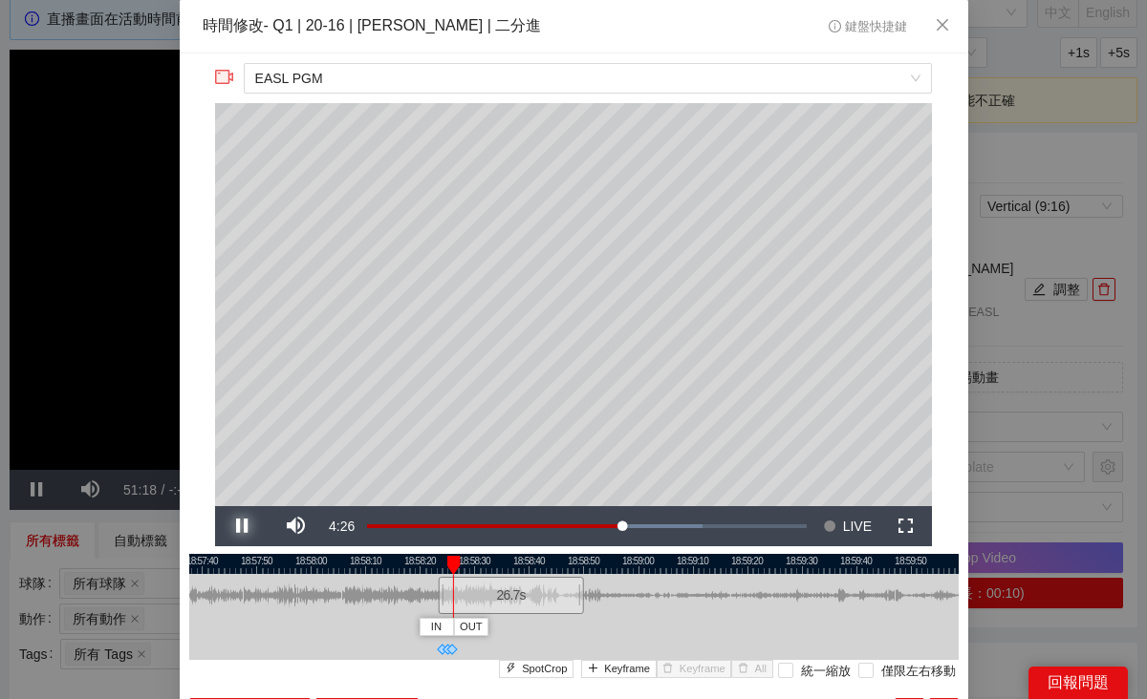
click at [240, 526] on span "Video Player" at bounding box center [242, 526] width 54 height 0
click at [633, 672] on span "Keyframe" at bounding box center [627, 669] width 46 height 17
click at [241, 526] on span "Video Player" at bounding box center [242, 526] width 54 height 0
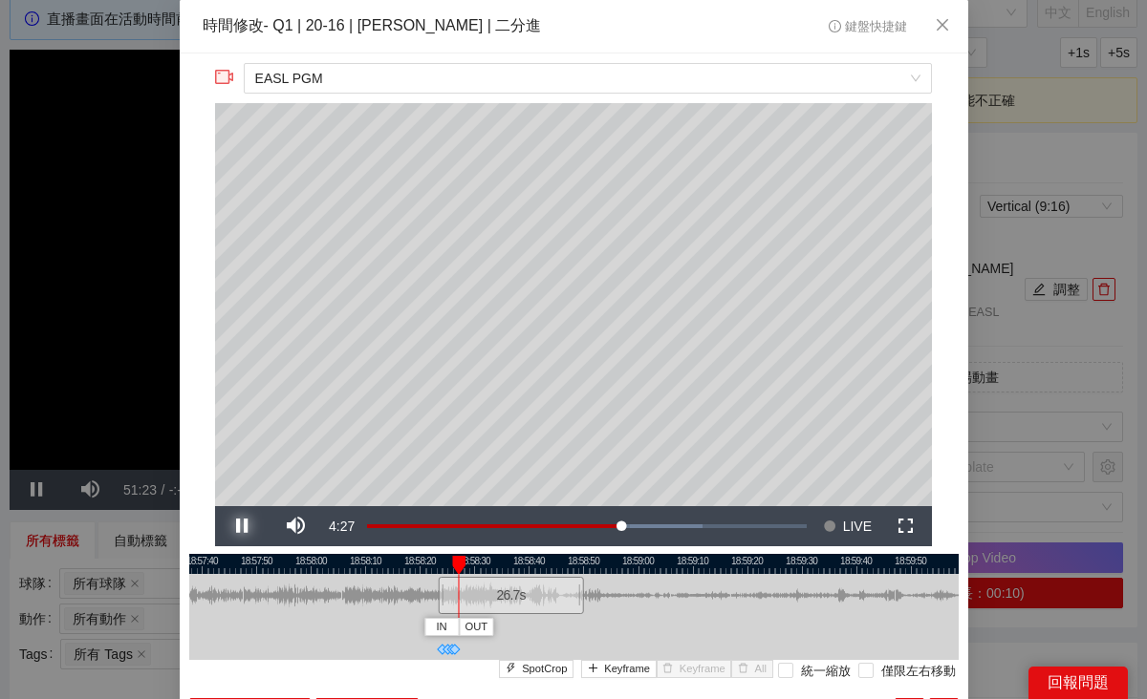
click at [241, 526] on span "Video Player" at bounding box center [242, 526] width 54 height 0
click at [620, 674] on span "Keyframe" at bounding box center [627, 669] width 46 height 17
click at [246, 526] on span "Video Player" at bounding box center [242, 526] width 54 height 0
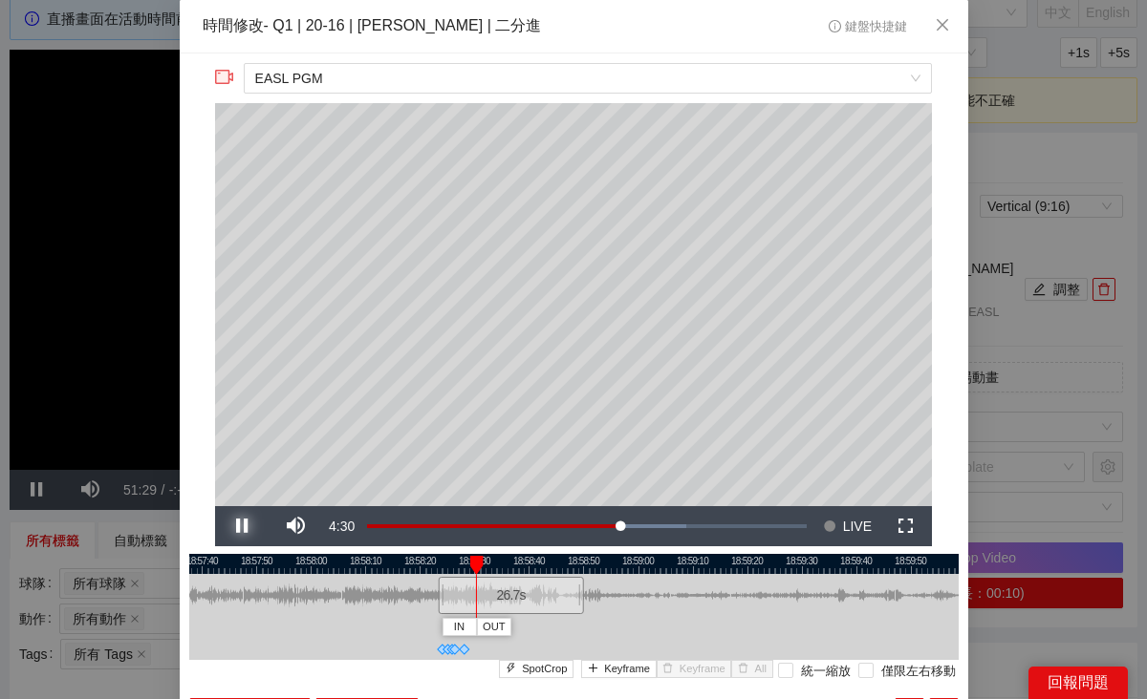
click at [246, 526] on span "Video Player" at bounding box center [242, 526] width 54 height 0
click at [623, 677] on button "Keyframe" at bounding box center [618, 669] width 75 height 18
click at [251, 526] on span "Video Player" at bounding box center [242, 526] width 54 height 0
click at [637, 674] on span "Keyframe" at bounding box center [627, 669] width 46 height 17
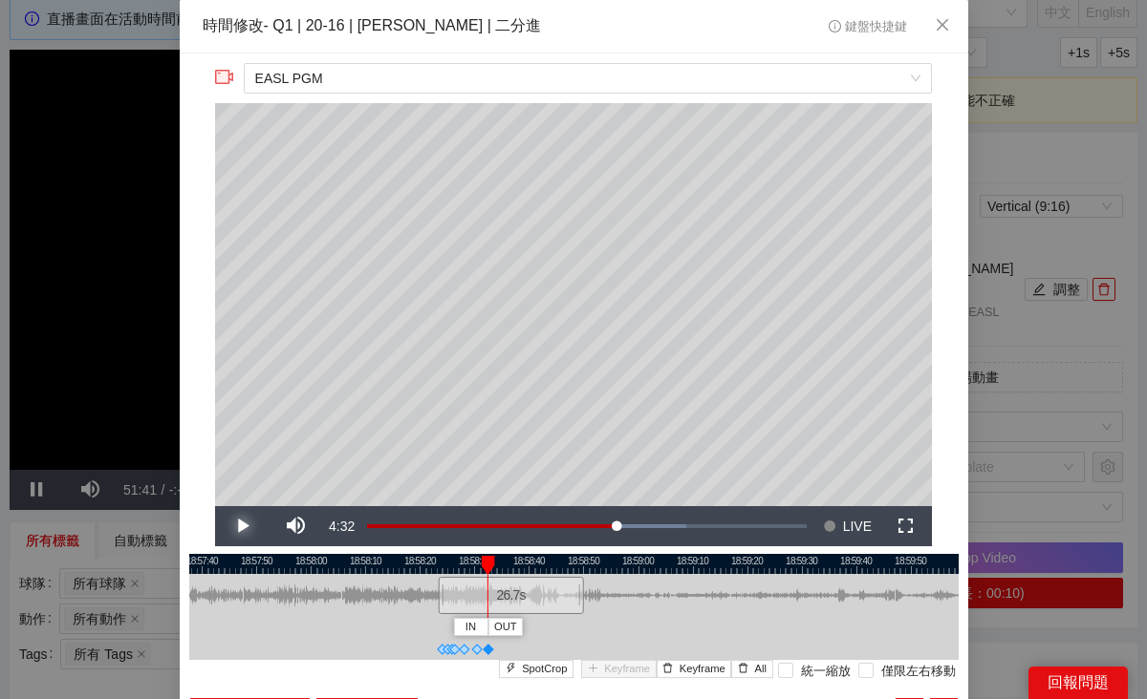
click at [247, 526] on span "Video Player" at bounding box center [242, 526] width 54 height 0
click at [238, 526] on span "Video Player" at bounding box center [242, 526] width 54 height 0
click at [236, 526] on span "Video Player" at bounding box center [242, 526] width 54 height 0
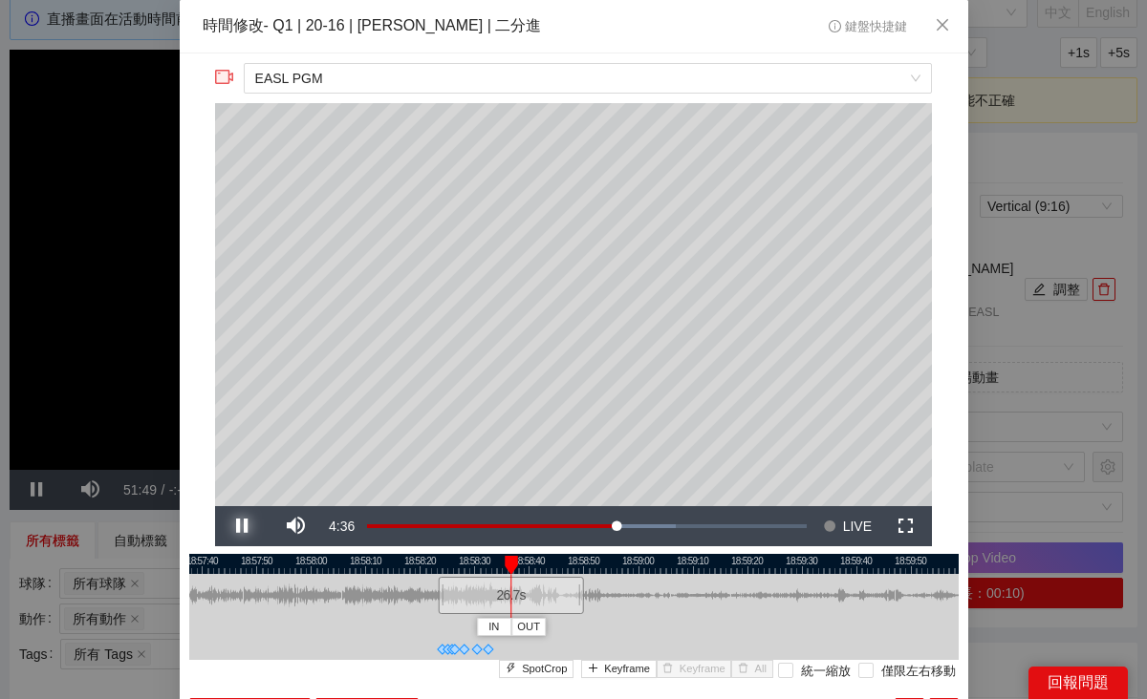
click at [236, 526] on span "Video Player" at bounding box center [242, 526] width 54 height 0
click at [612, 670] on span "Keyframe" at bounding box center [627, 669] width 46 height 17
click at [244, 526] on span "Video Player" at bounding box center [242, 526] width 54 height 0
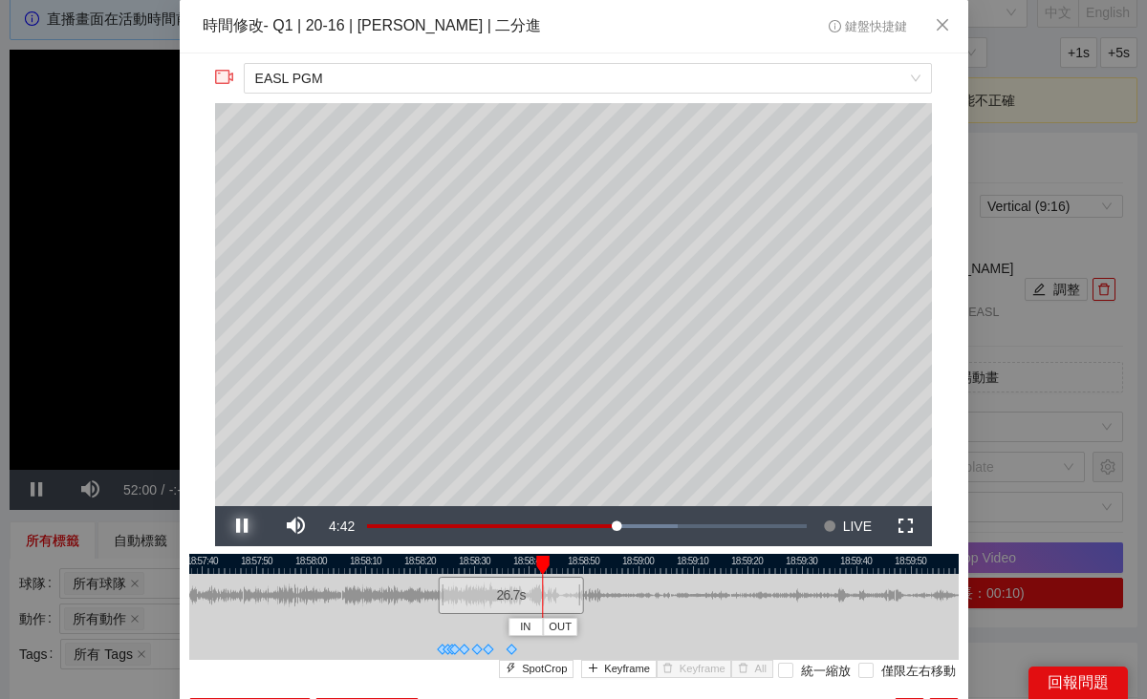
click at [244, 526] on span "Video Player" at bounding box center [242, 526] width 54 height 0
click at [611, 674] on span "Keyframe" at bounding box center [627, 669] width 46 height 17
click at [230, 526] on span "Video Player" at bounding box center [242, 526] width 54 height 0
click at [642, 665] on span "Keyframe" at bounding box center [627, 669] width 46 height 17
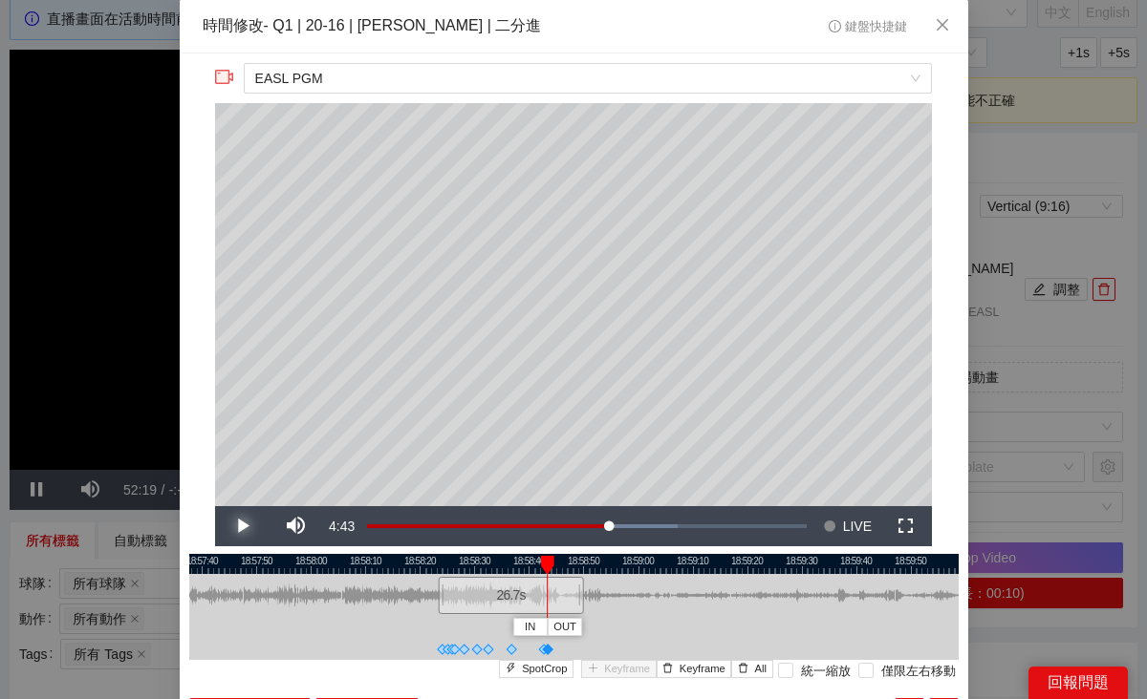
click at [242, 526] on span "Video Player" at bounding box center [242, 526] width 54 height 0
click at [611, 667] on span "Keyframe" at bounding box center [627, 669] width 46 height 17
click at [242, 526] on span "Video Player" at bounding box center [242, 526] width 54 height 0
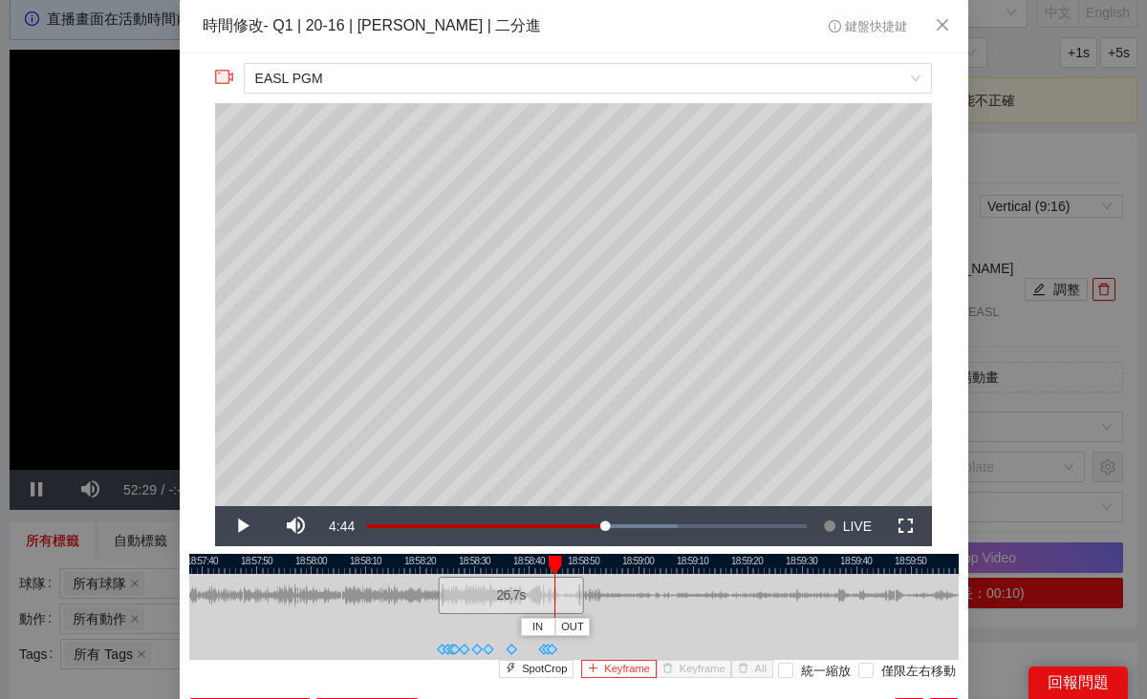
click at [612, 673] on span "Keyframe" at bounding box center [627, 669] width 46 height 17
click at [249, 526] on span "Video Player" at bounding box center [242, 526] width 54 height 0
click at [639, 670] on span "Keyframe" at bounding box center [627, 669] width 46 height 17
click at [240, 526] on span "Video Player" at bounding box center [242, 526] width 54 height 0
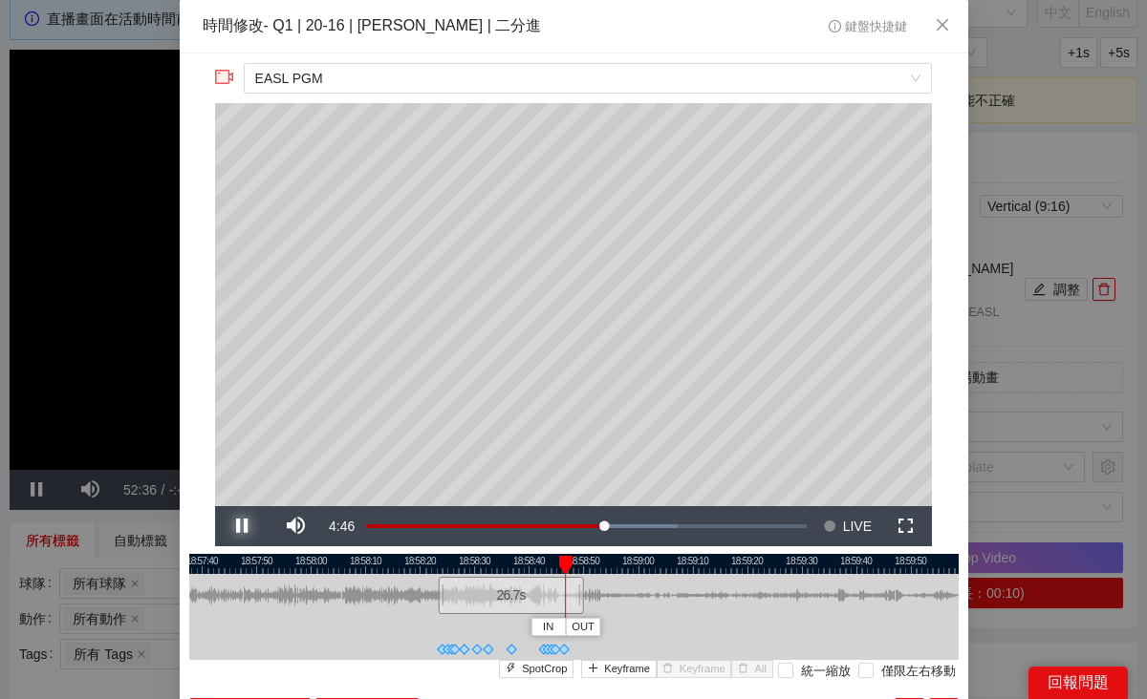
click at [240, 526] on span "Video Player" at bounding box center [242, 526] width 54 height 0
click at [622, 668] on span "Keyframe" at bounding box center [627, 669] width 46 height 17
click at [245, 526] on span "Video Player" at bounding box center [242, 526] width 54 height 0
click at [630, 673] on span "Keyframe" at bounding box center [627, 669] width 46 height 17
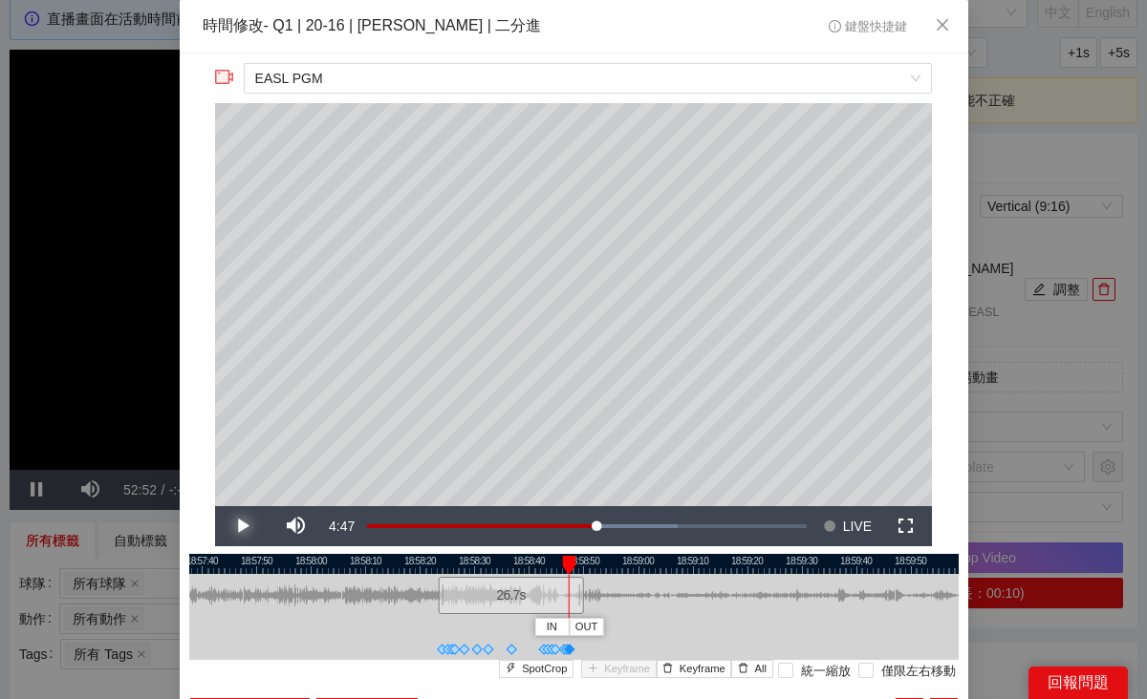
click at [239, 526] on span "Video Player" at bounding box center [242, 526] width 54 height 0
click at [612, 675] on span "Keyframe" at bounding box center [627, 669] width 46 height 17
click at [226, 526] on span "Video Player" at bounding box center [242, 526] width 54 height 0
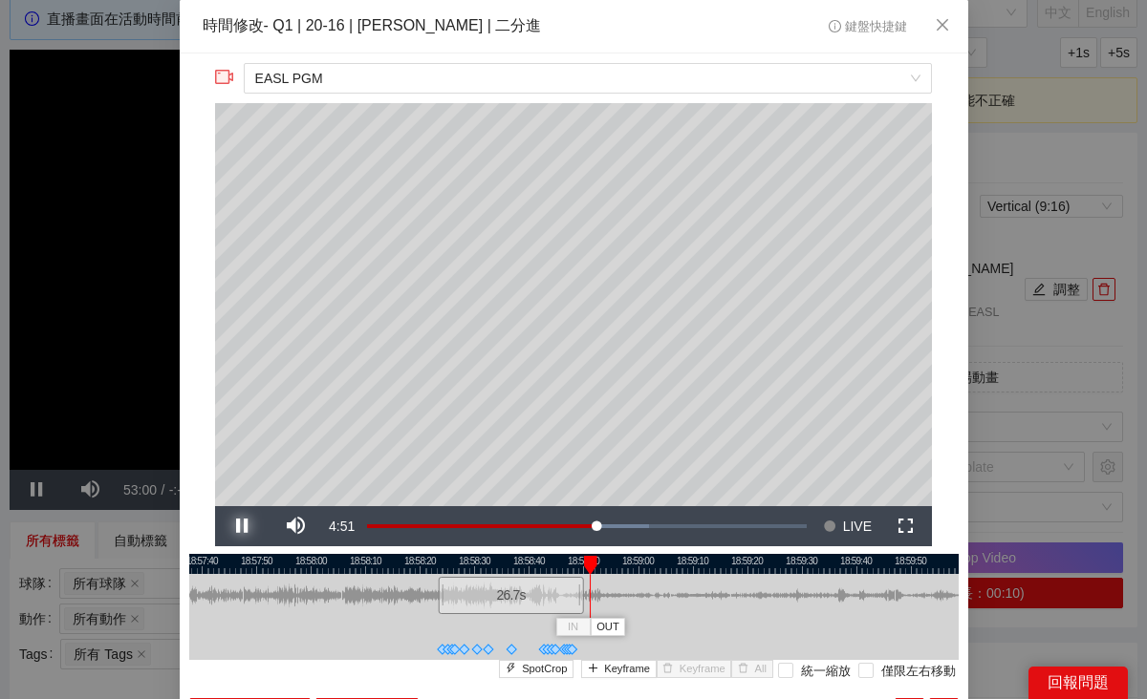
click at [234, 526] on span "Video Player" at bounding box center [242, 526] width 54 height 0
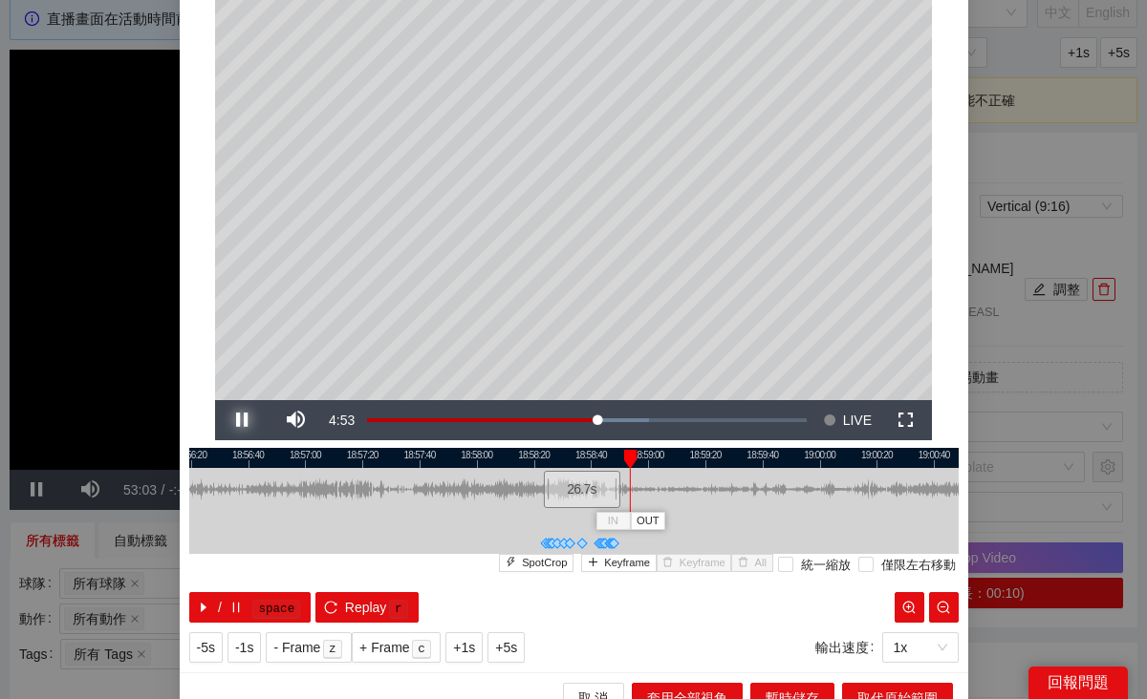
scroll to position [129, 0]
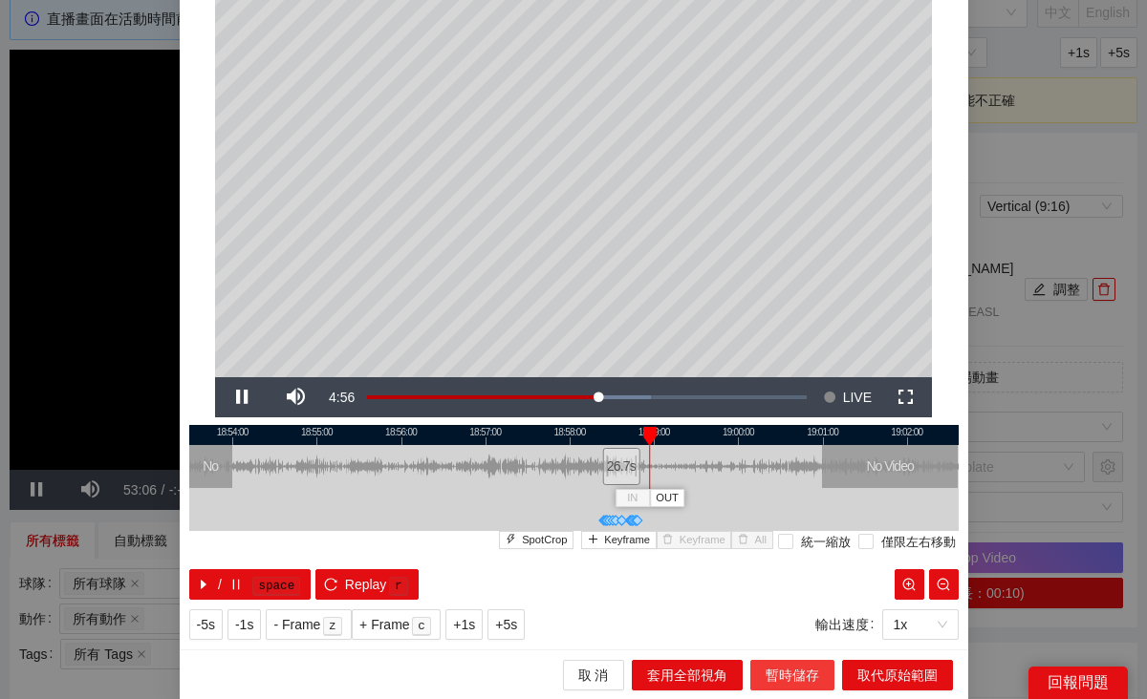
click at [779, 665] on span "暫時儲存" at bounding box center [792, 675] width 54 height 21
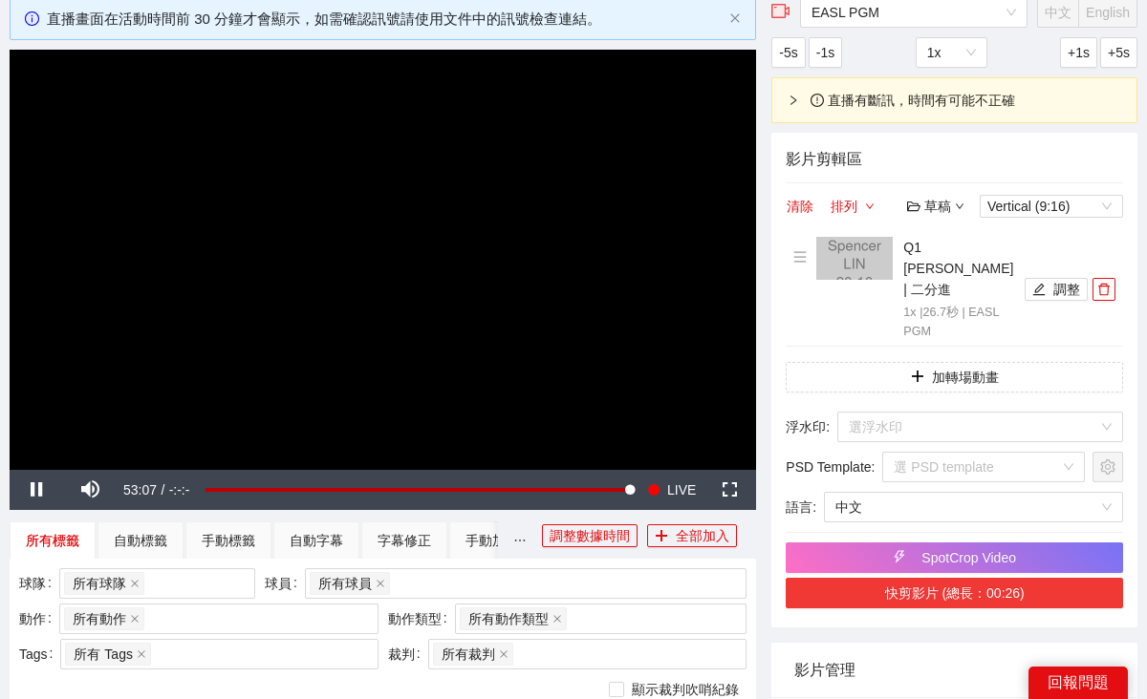
click at [955, 590] on button "快剪影片 (總長：00:26)" at bounding box center [953, 593] width 337 height 31
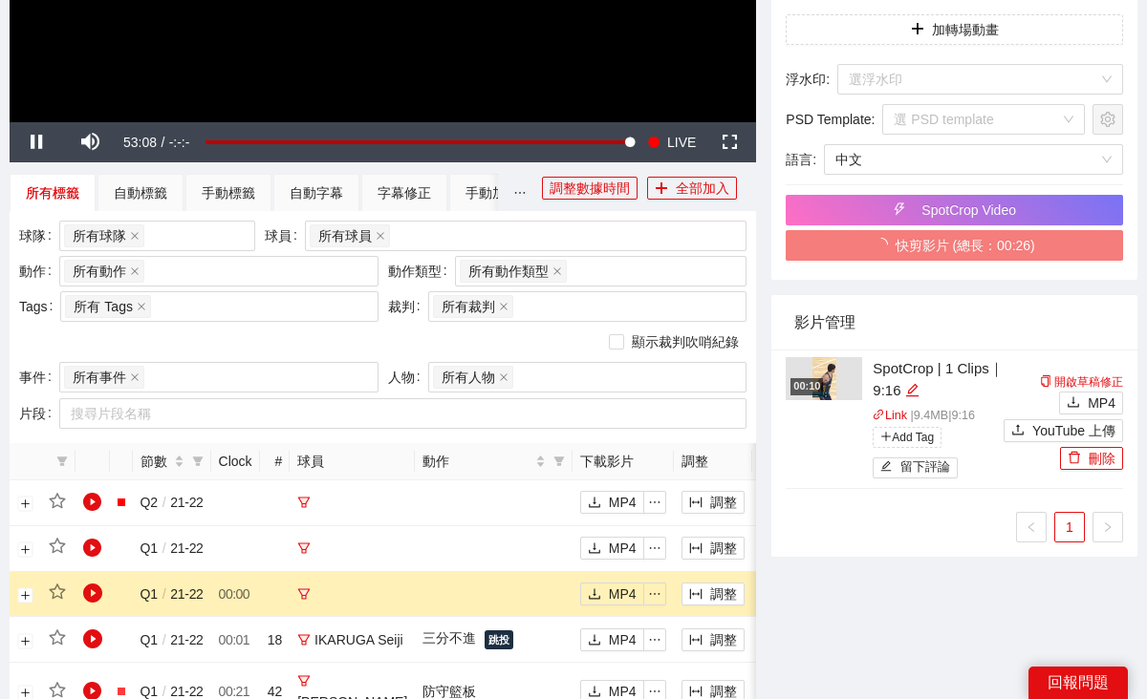
scroll to position [470, 0]
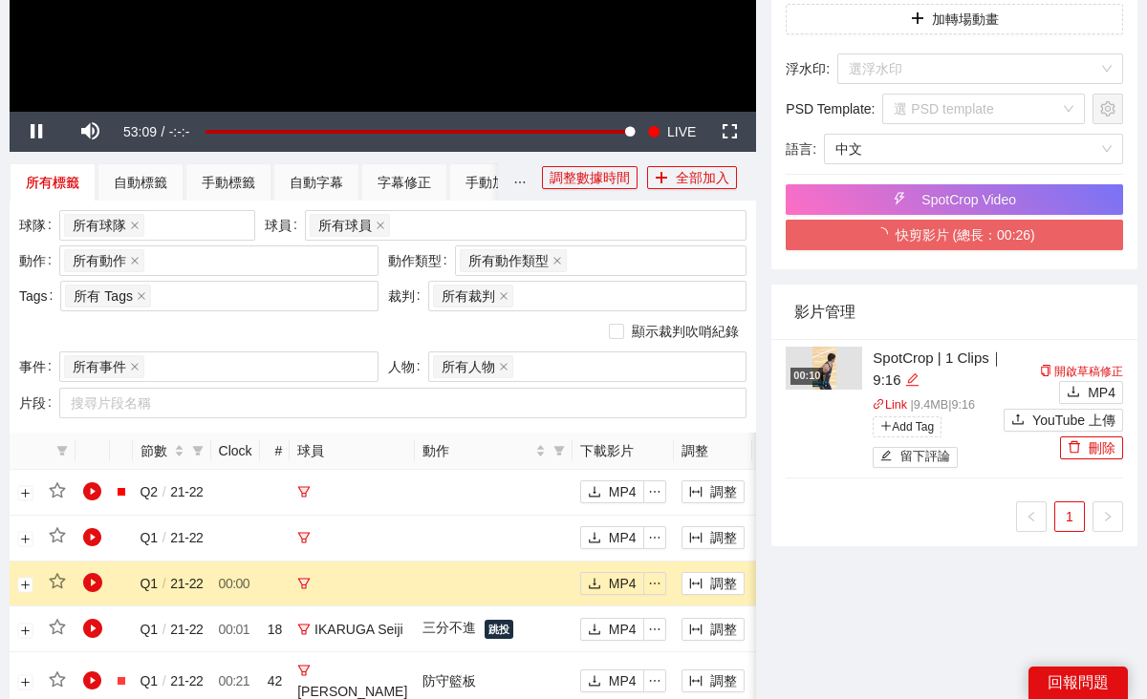
click at [917, 381] on icon "edit" at bounding box center [911, 380] width 12 height 12
click at [869, 359] on textarea "**********" at bounding box center [926, 368] width 131 height 52
type textarea "**********"
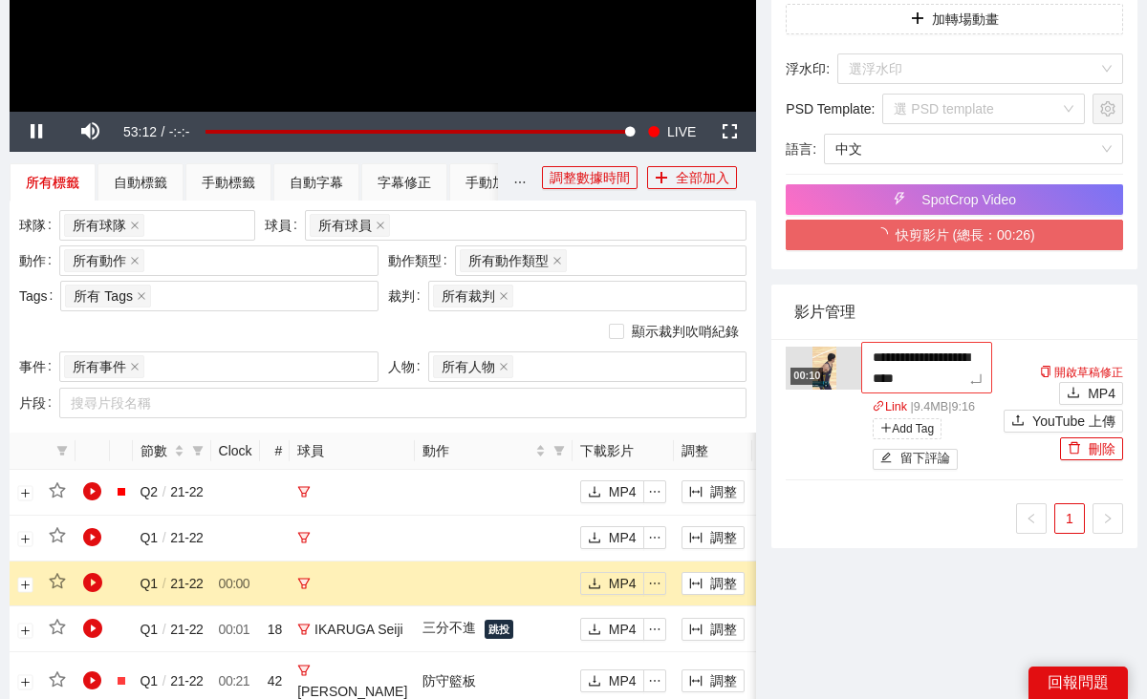
type textarea "**********"
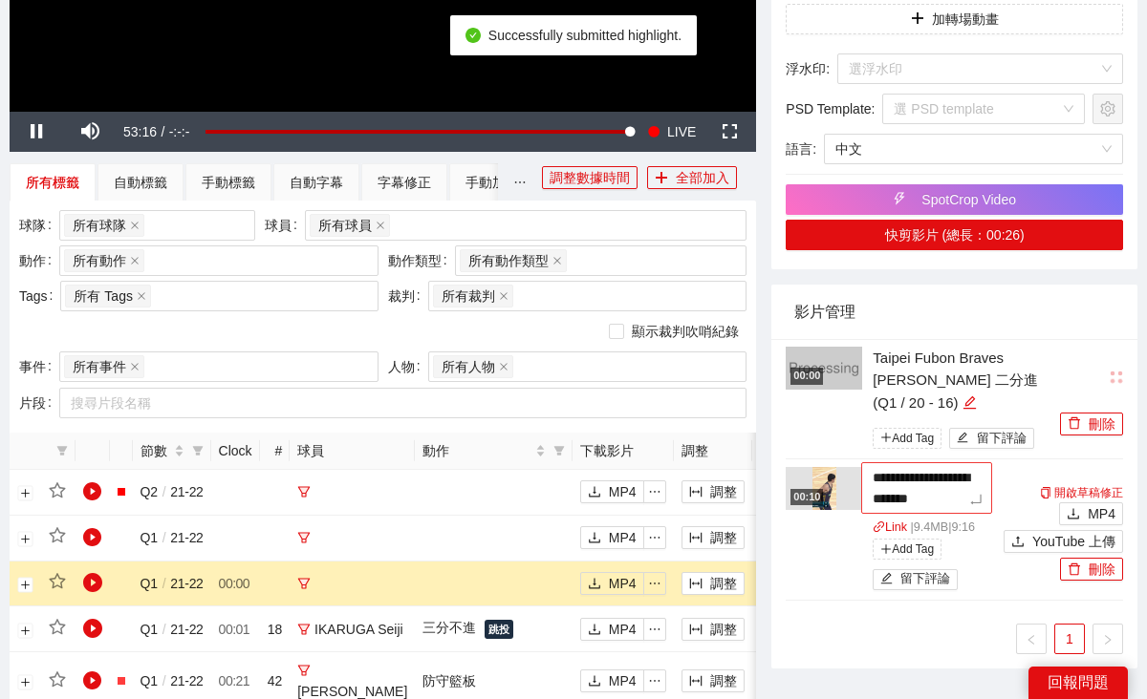
type textarea "**********"
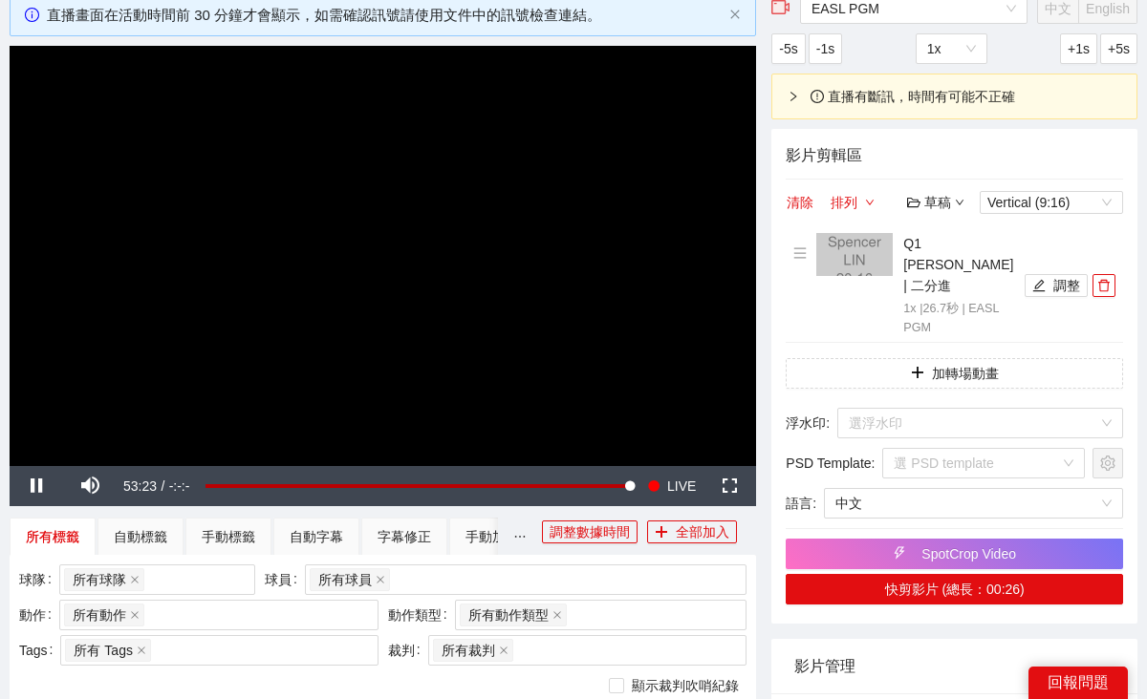
scroll to position [575, 0]
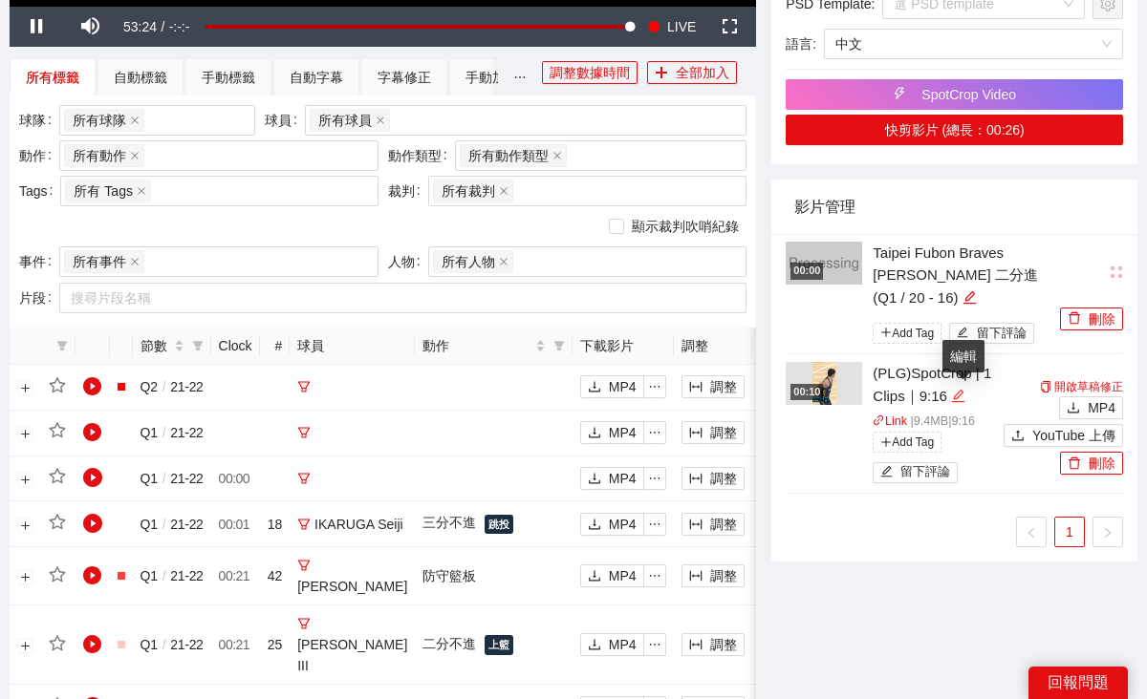
click at [960, 398] on icon "edit" at bounding box center [958, 396] width 12 height 12
drag, startPoint x: 907, startPoint y: 372, endPoint x: 837, endPoint y: 373, distance: 69.8
click at [837, 373] on div "**********" at bounding box center [894, 426] width 218 height 128
type textarea "**********"
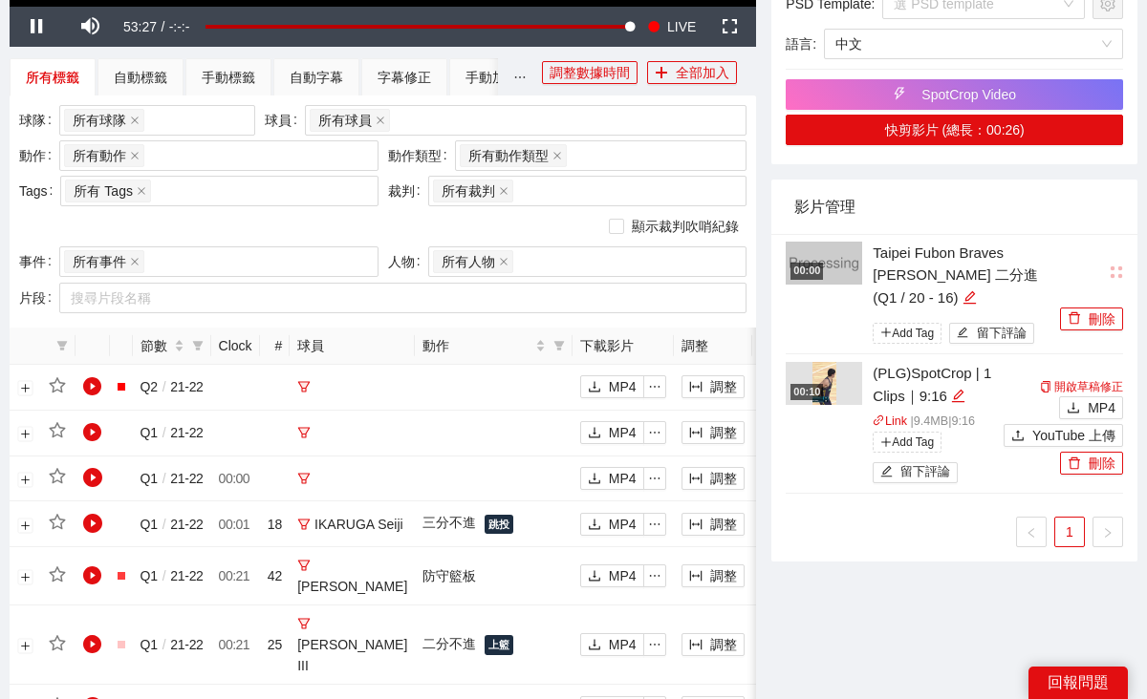
click at [888, 556] on div "00:00 Taipei Fubon Braves [PERSON_NAME] 二分進 (Q1 / 20 - 16) Add Tag 留下評論 刪除 00:1…" at bounding box center [954, 398] width 366 height 329
click at [962, 299] on icon "edit" at bounding box center [969, 297] width 14 height 14
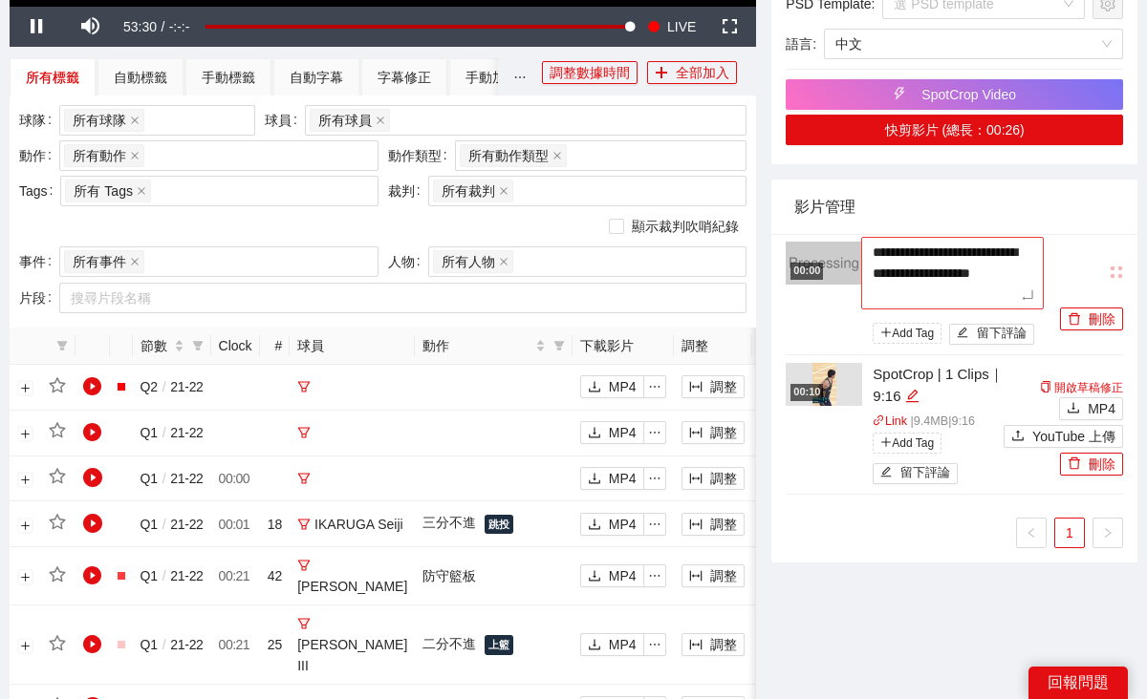
click at [875, 250] on textarea "**********" at bounding box center [952, 273] width 182 height 73
type textarea "**********"
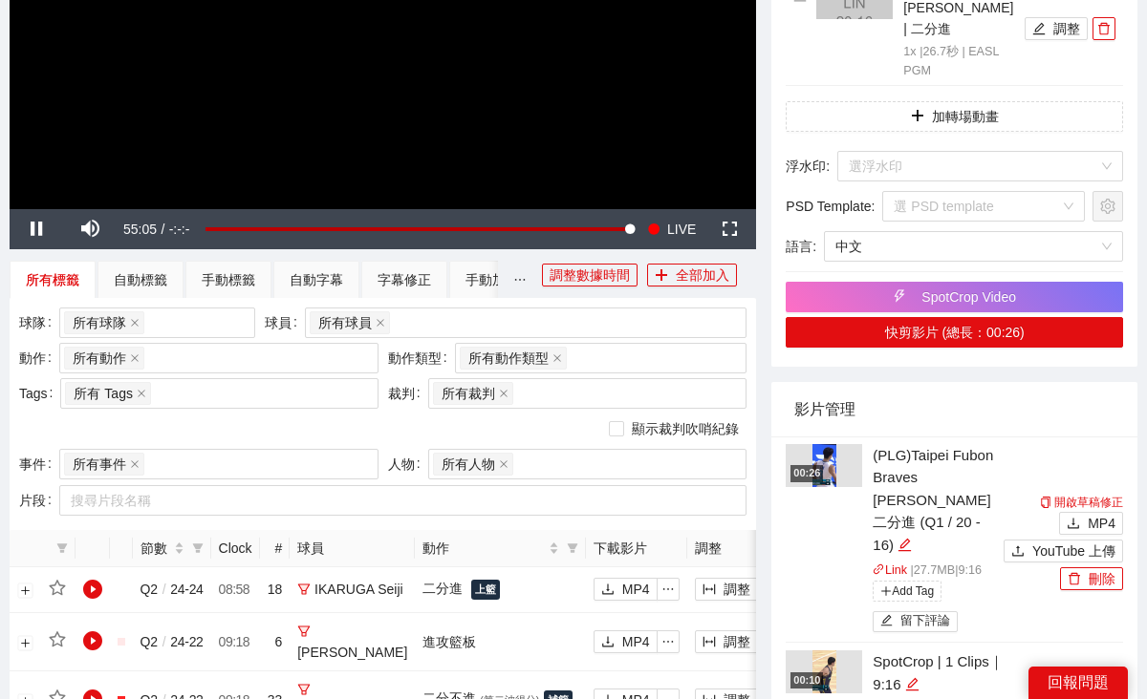
scroll to position [405, 0]
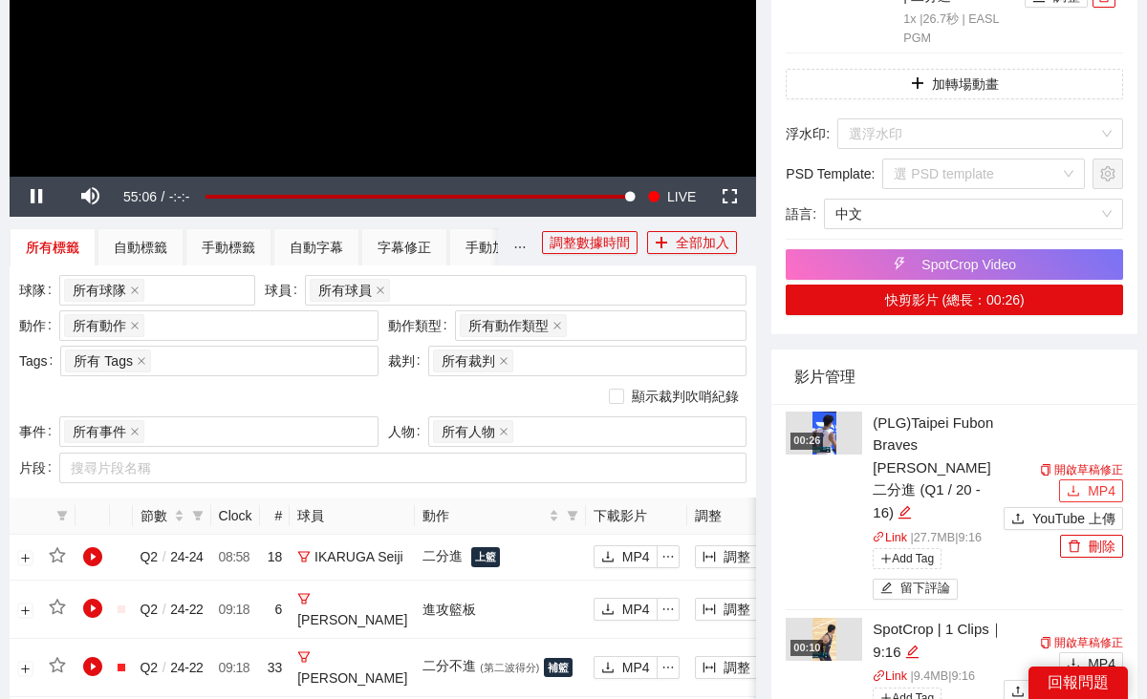
click at [1078, 486] on icon "download" at bounding box center [1072, 490] width 13 height 13
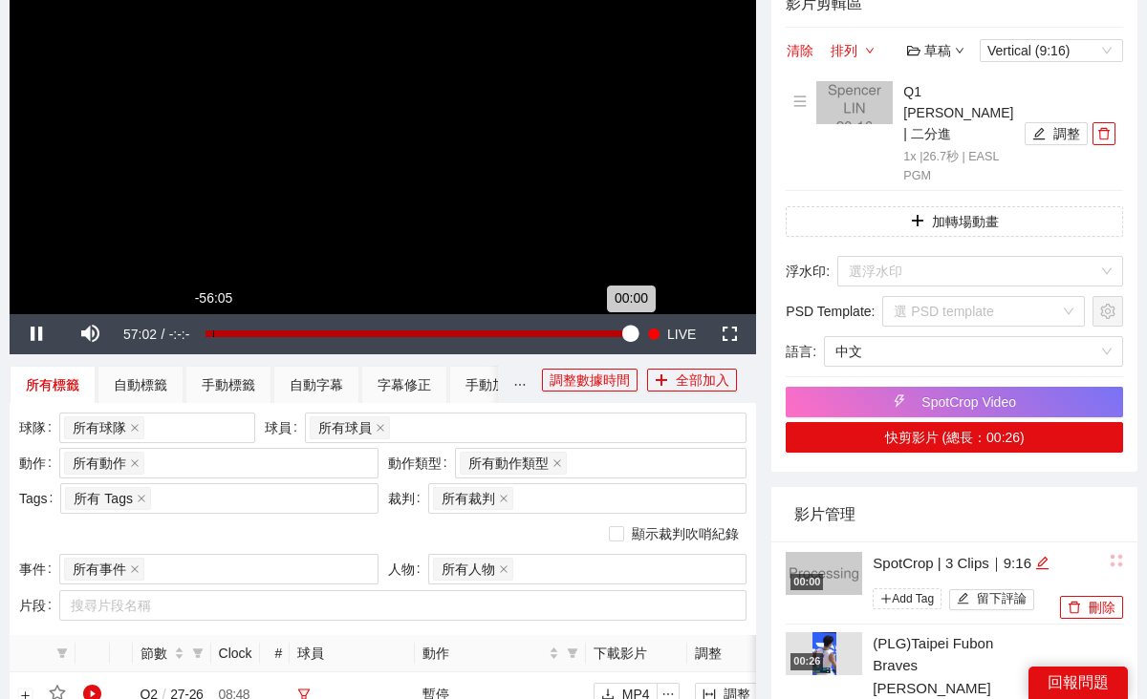
scroll to position [168, 0]
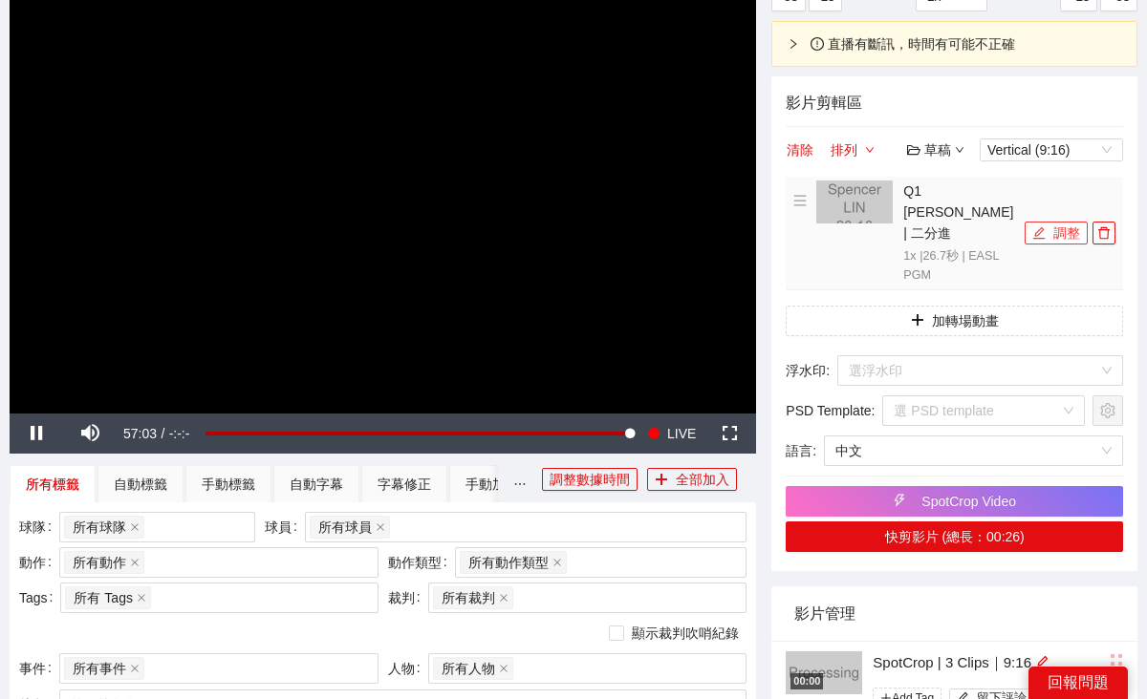
click at [1051, 245] on button "調整" at bounding box center [1055, 233] width 63 height 23
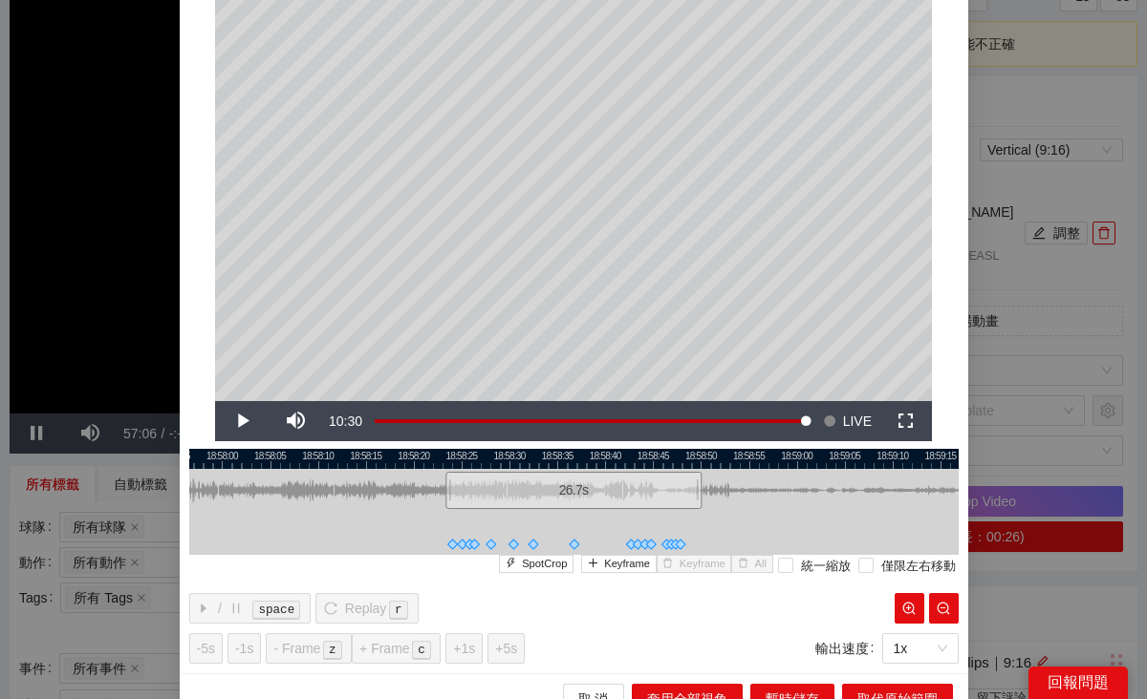
scroll to position [129, 0]
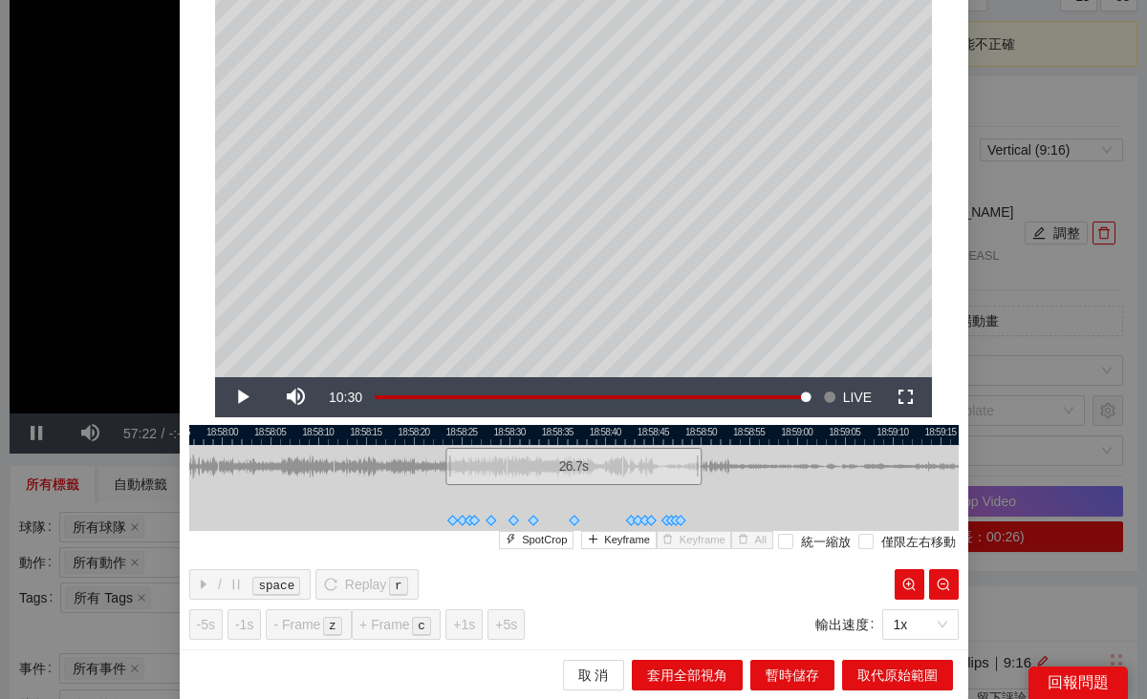
click at [42, 303] on div "**********" at bounding box center [573, 349] width 1147 height 699
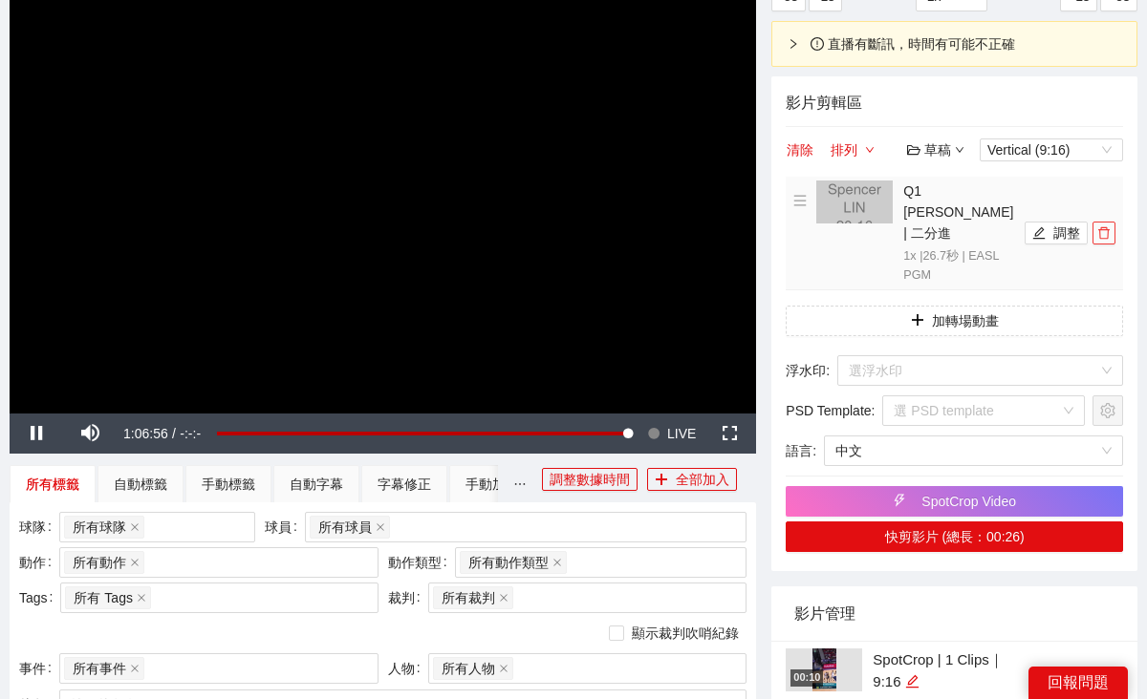
click at [1110, 240] on span "delete" at bounding box center [1103, 232] width 21 height 13
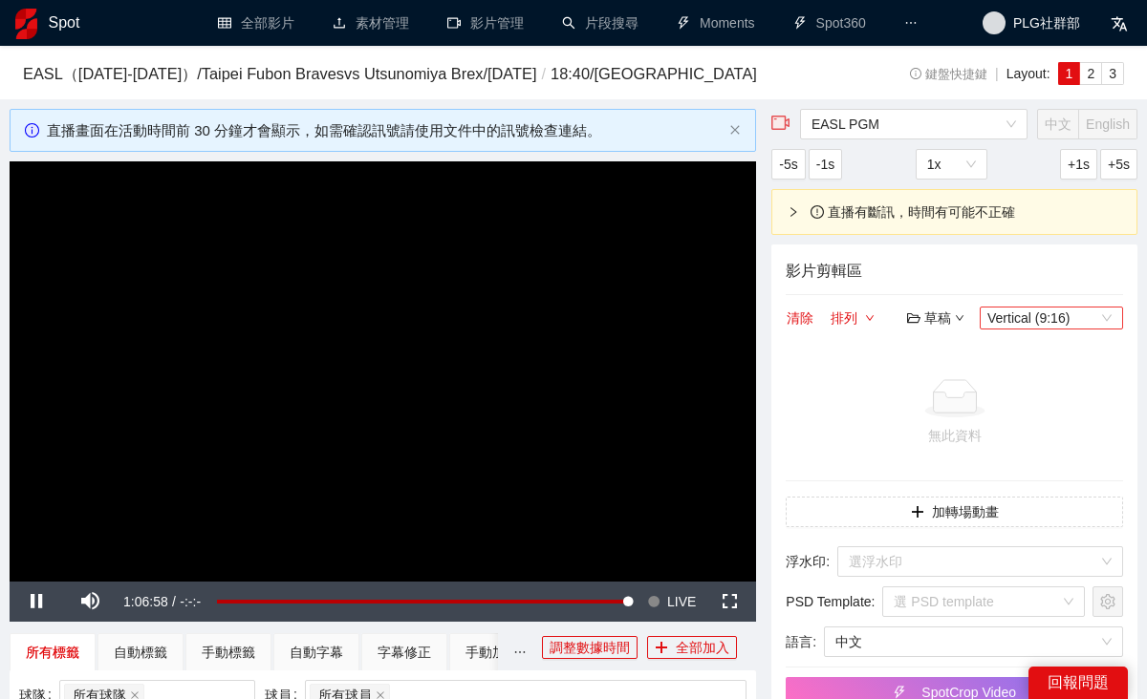
click at [1077, 329] on span "Vertical (9:16)" at bounding box center [1051, 318] width 128 height 21
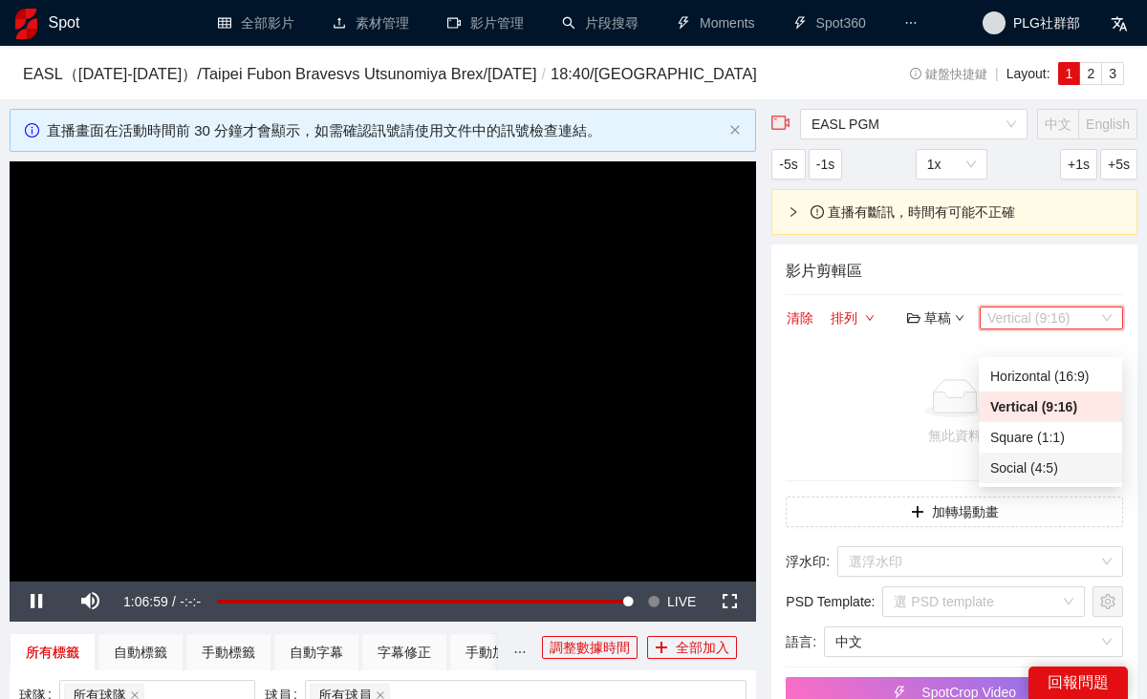
click at [1064, 474] on div "Social (4:5)" at bounding box center [1050, 468] width 120 height 21
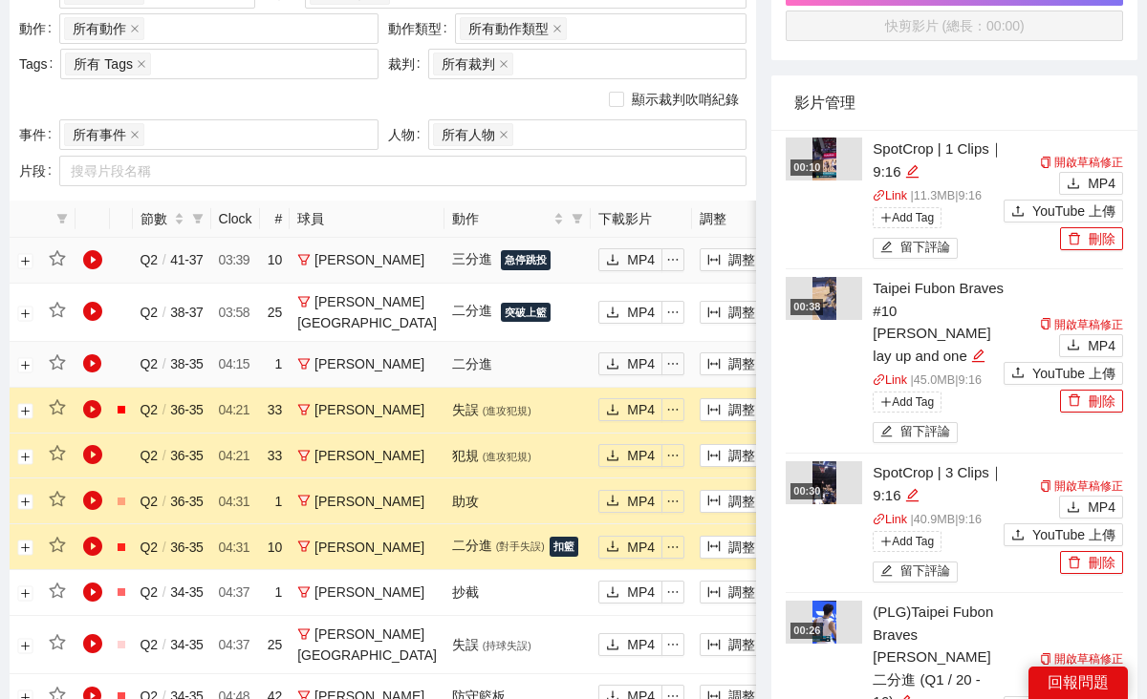
scroll to position [709, 0]
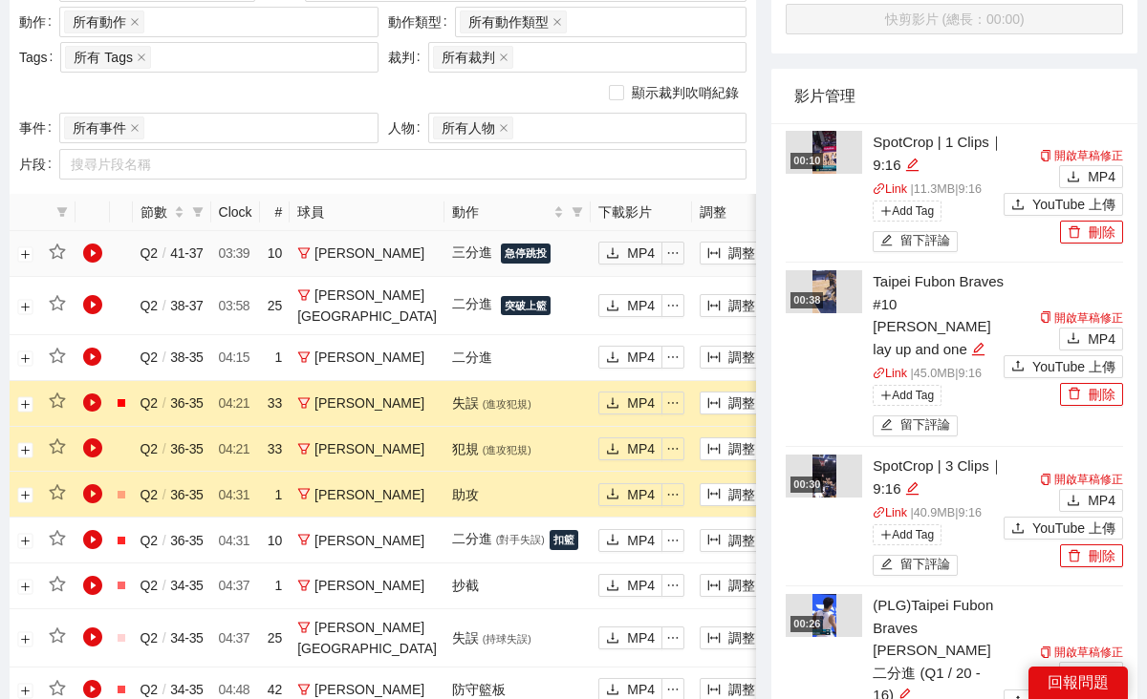
click at [785, 260] on icon "plus" at bounding box center [791, 253] width 13 height 13
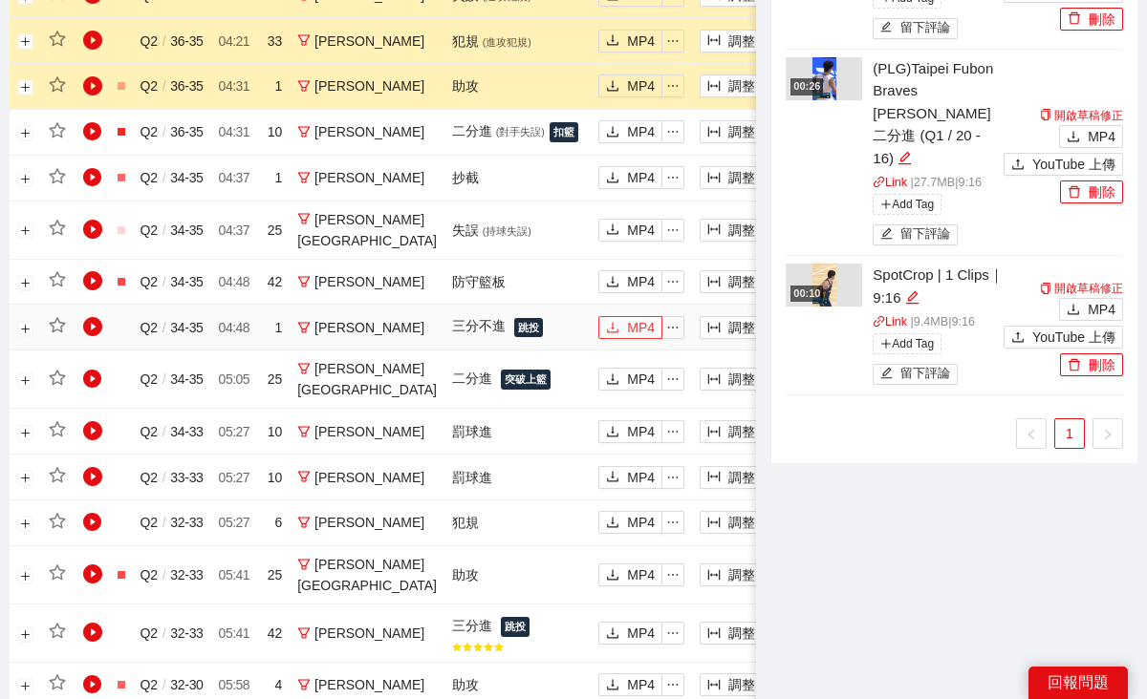
scroll to position [1204, 0]
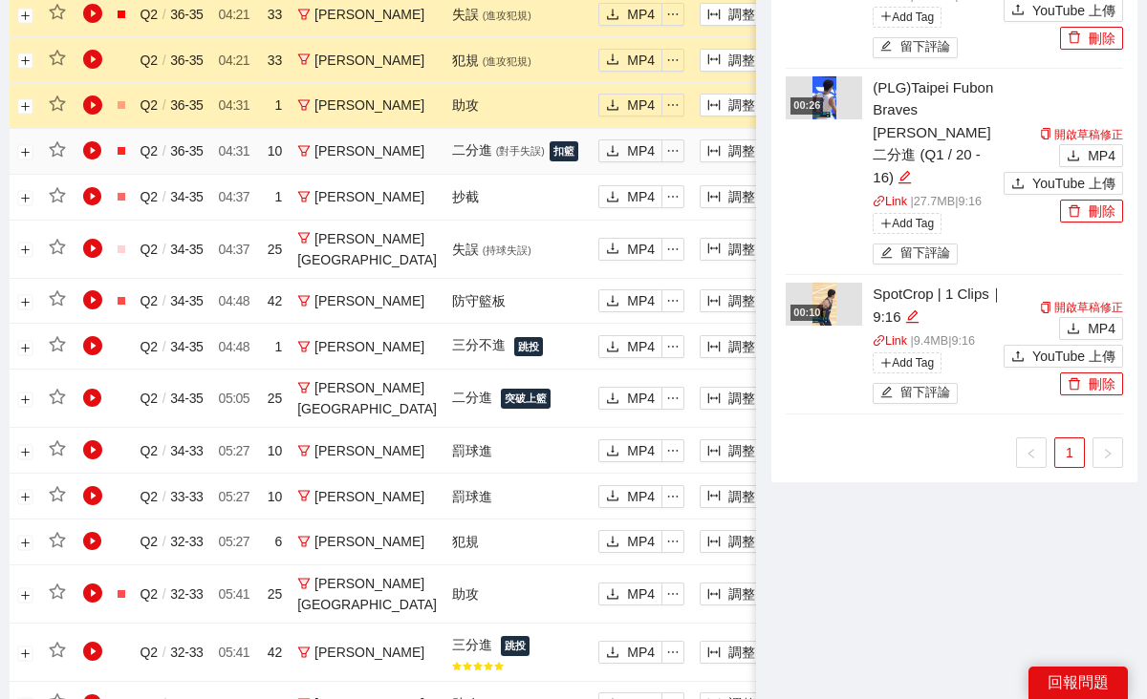
click at [778, 162] on button "加入" at bounding box center [809, 150] width 63 height 23
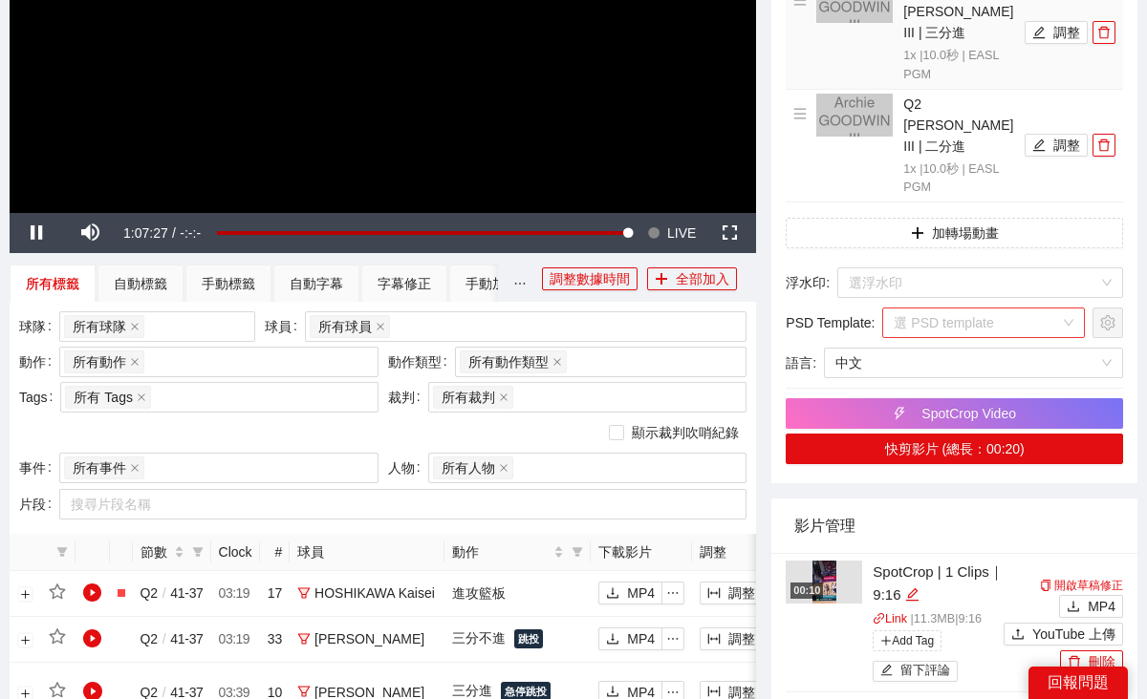
scroll to position [0, 0]
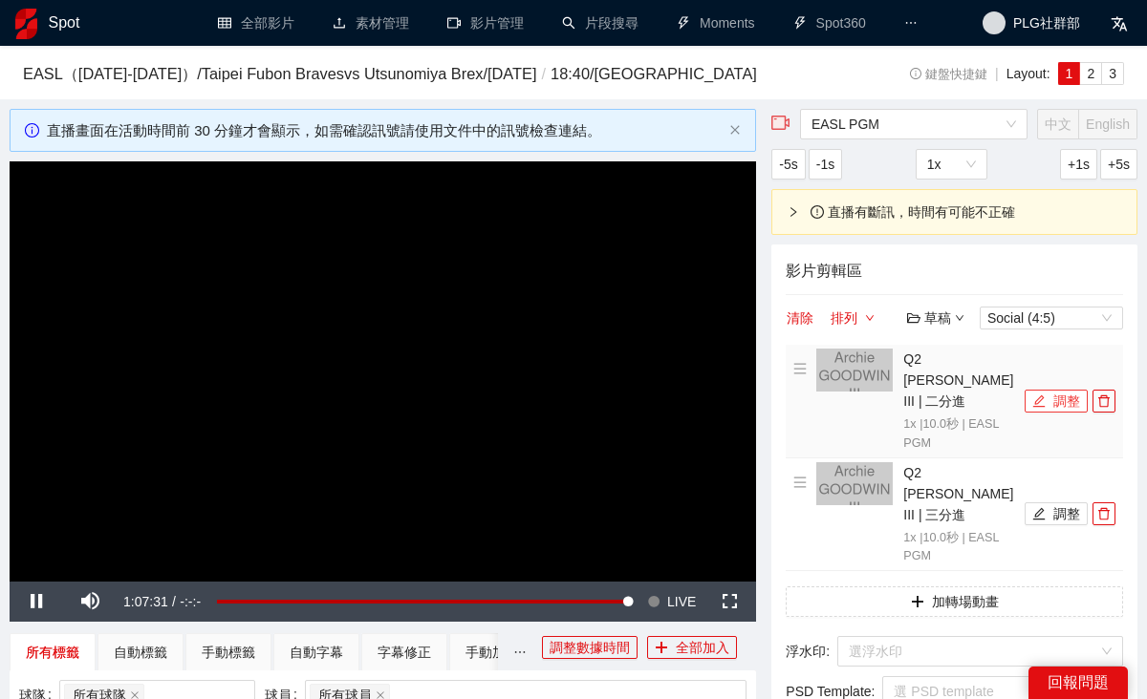
click at [1069, 413] on button "調整" at bounding box center [1055, 401] width 63 height 23
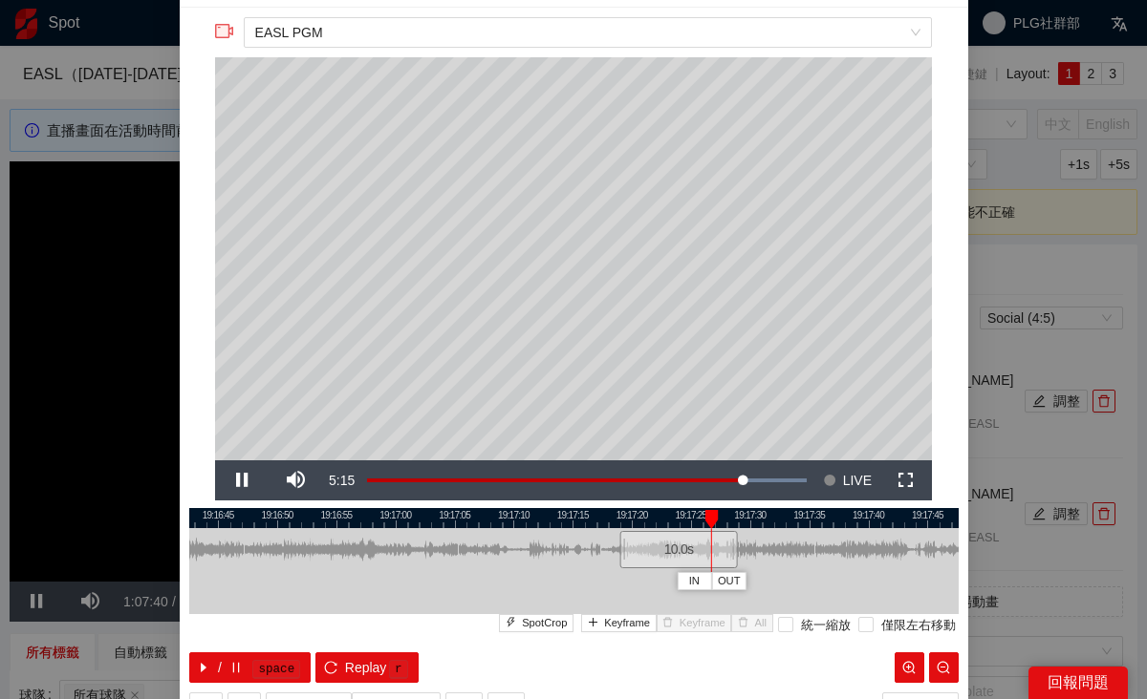
scroll to position [68, 0]
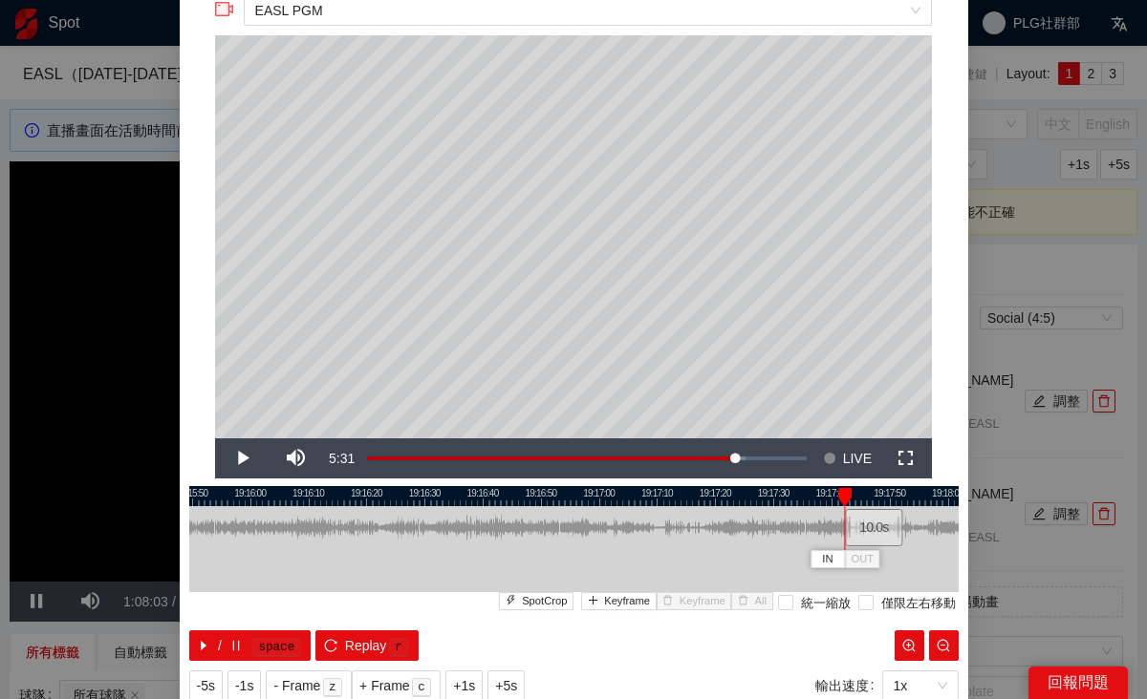
drag, startPoint x: 734, startPoint y: 523, endPoint x: 869, endPoint y: 546, distance: 137.6
click at [869, 546] on div "10.0 s" at bounding box center [573, 527] width 769 height 43
click at [237, 459] on span "Video Player" at bounding box center [242, 459] width 54 height 0
click at [859, 555] on span "IN" at bounding box center [856, 559] width 11 height 17
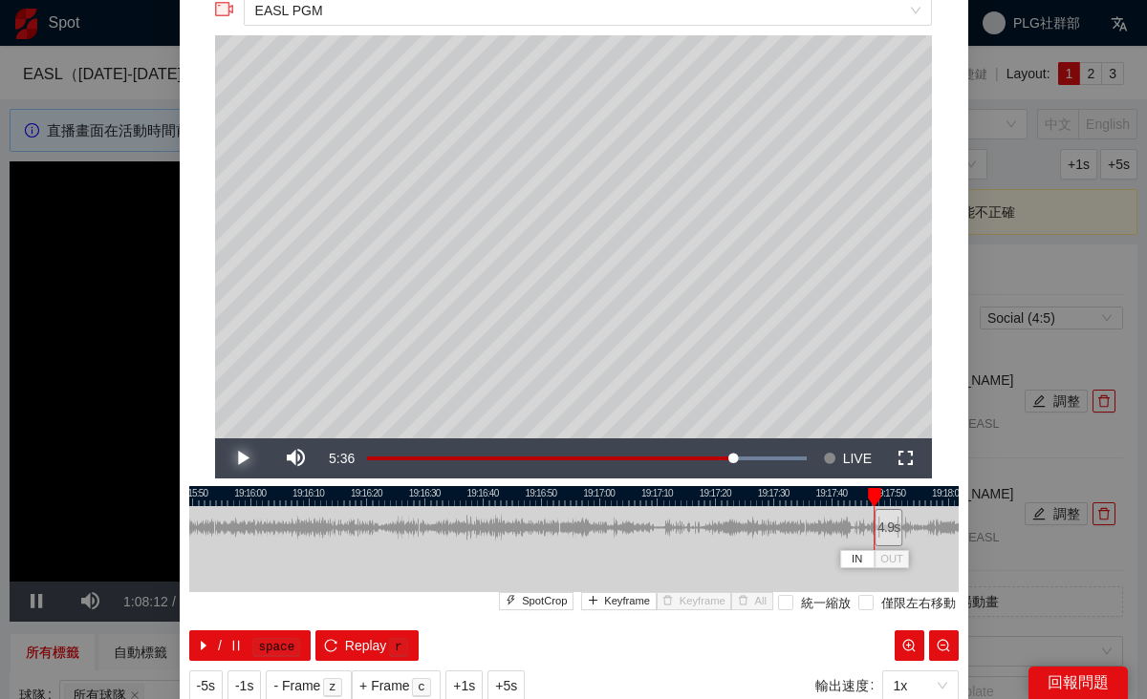
click at [235, 459] on span "Video Player" at bounding box center [242, 459] width 54 height 0
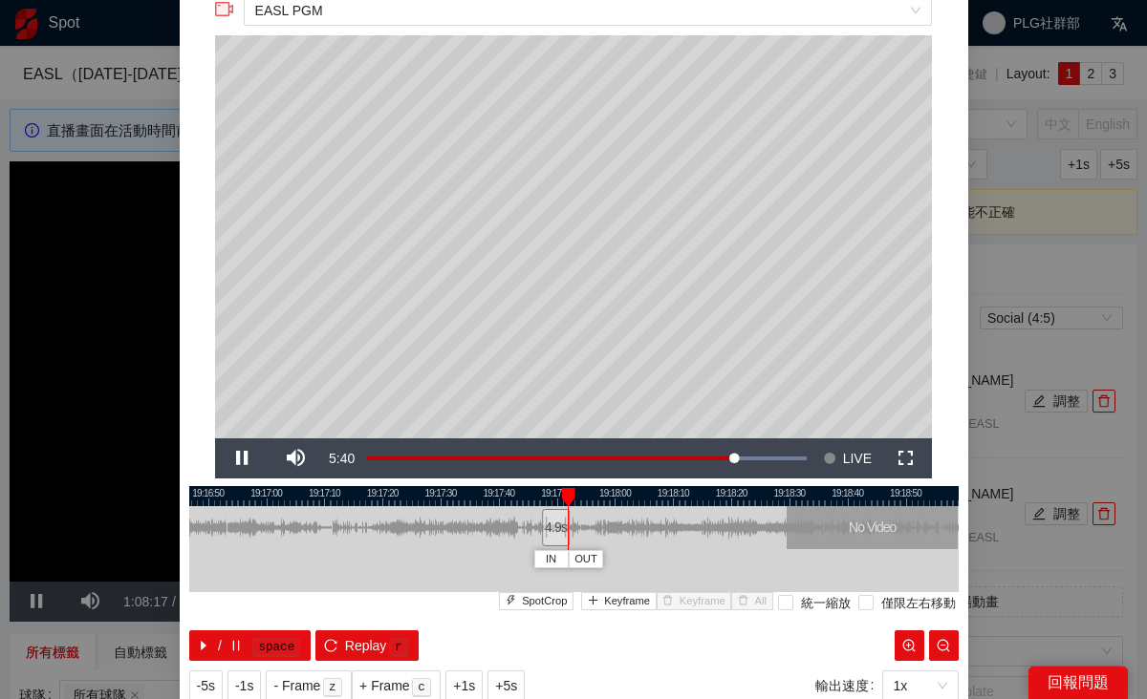
drag, startPoint x: 684, startPoint y: 493, endPoint x: 326, endPoint y: 491, distance: 358.3
click at [326, 491] on div at bounding box center [241, 496] width 769 height 20
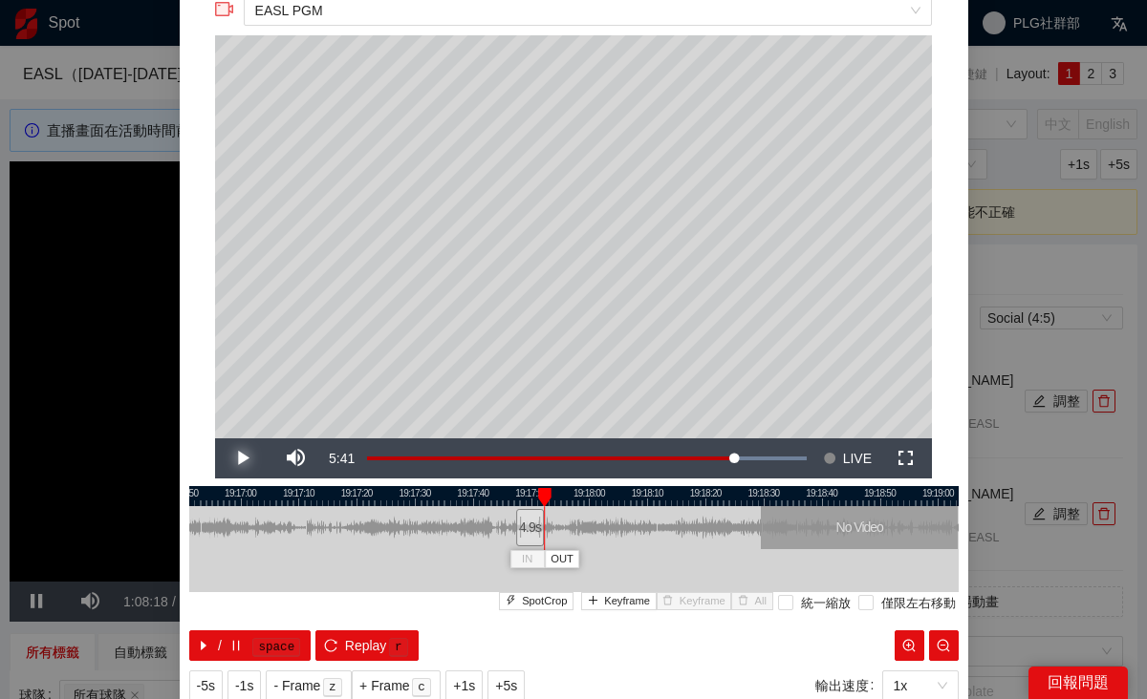
click at [241, 459] on span "Video Player" at bounding box center [242, 459] width 54 height 0
click at [627, 558] on span "OUT" at bounding box center [638, 559] width 23 height 17
click at [356, 637] on span "Replay" at bounding box center [366, 645] width 42 height 21
click at [222, 641] on button "/ space" at bounding box center [250, 646] width 122 height 31
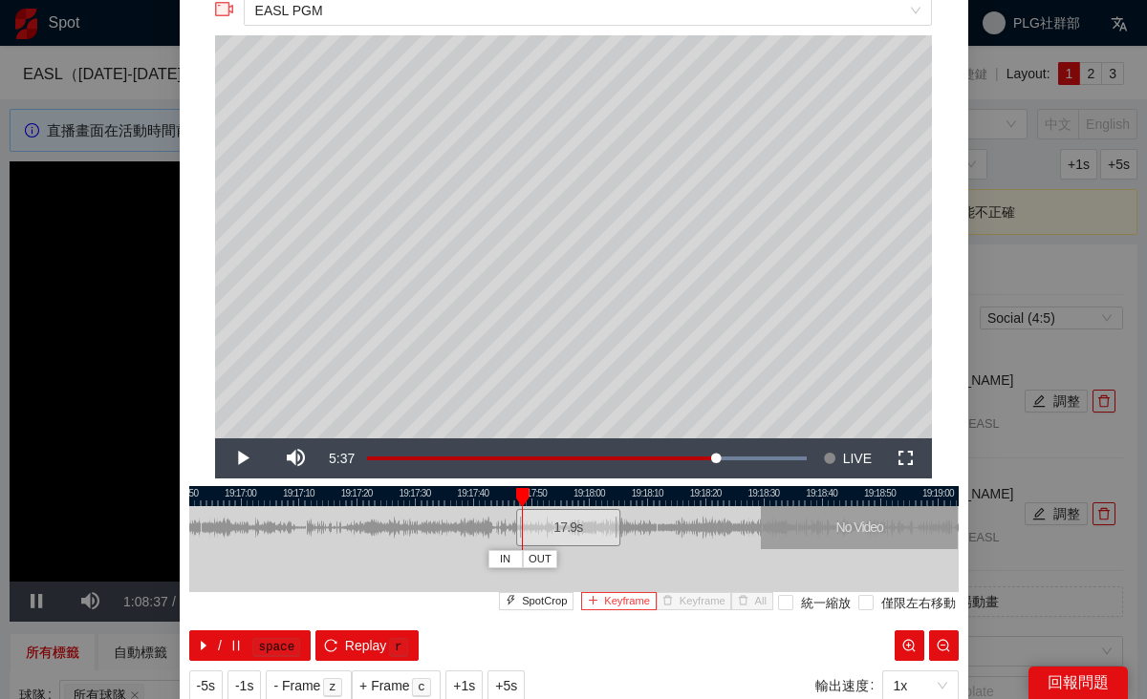
click at [622, 599] on span "Keyframe" at bounding box center [627, 601] width 46 height 17
click at [234, 640] on icon "pause" at bounding box center [235, 645] width 13 height 13
click at [619, 609] on span "Keyframe" at bounding box center [627, 601] width 46 height 17
click at [211, 637] on button "/ space" at bounding box center [250, 646] width 122 height 31
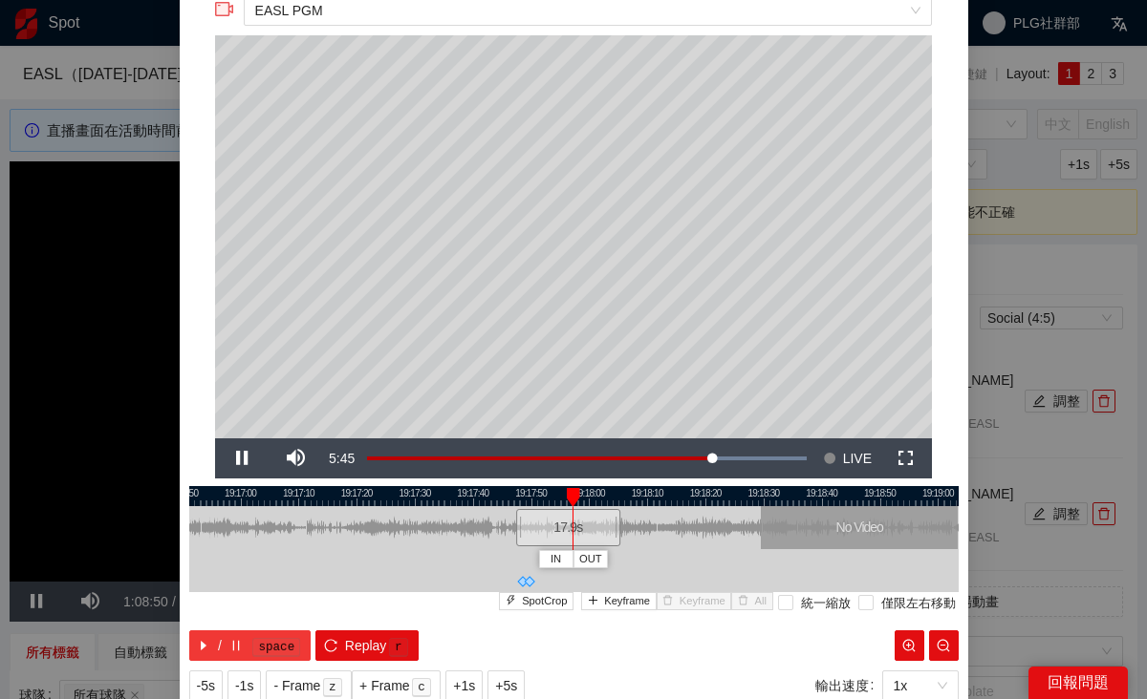
click at [211, 637] on button "/ space" at bounding box center [250, 646] width 122 height 31
click at [612, 605] on span "Keyframe" at bounding box center [627, 601] width 46 height 17
click at [262, 638] on kbd "space" at bounding box center [276, 647] width 48 height 19
click at [633, 606] on span "Keyframe" at bounding box center [627, 601] width 46 height 17
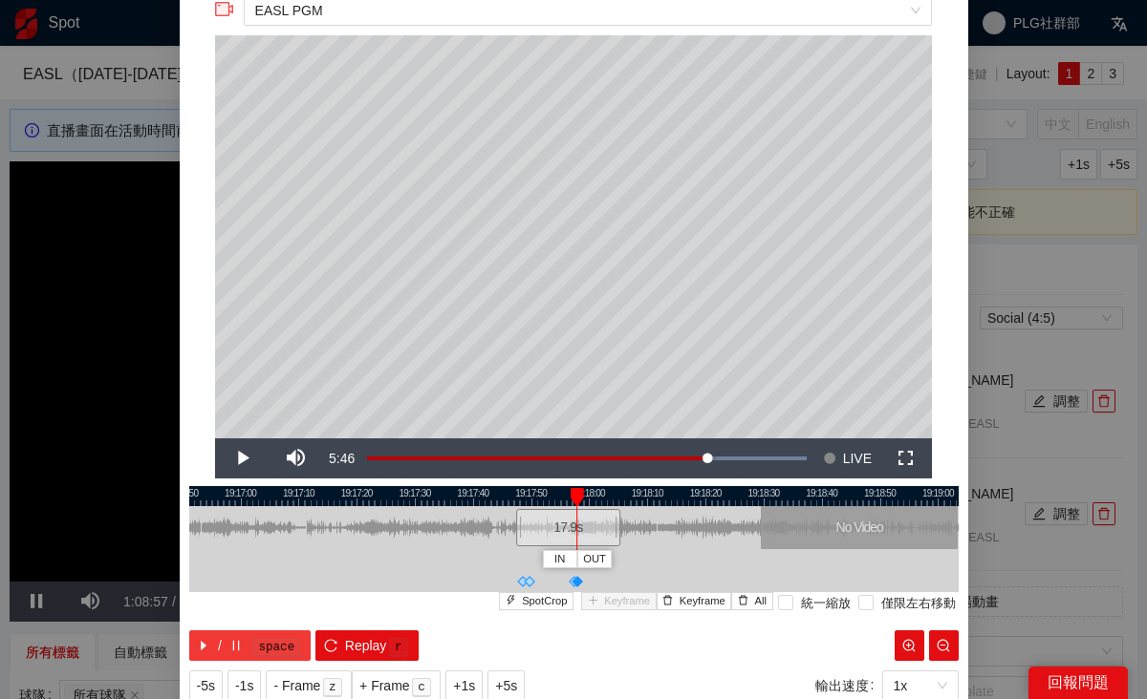
click at [213, 651] on button "/ space" at bounding box center [250, 646] width 122 height 31
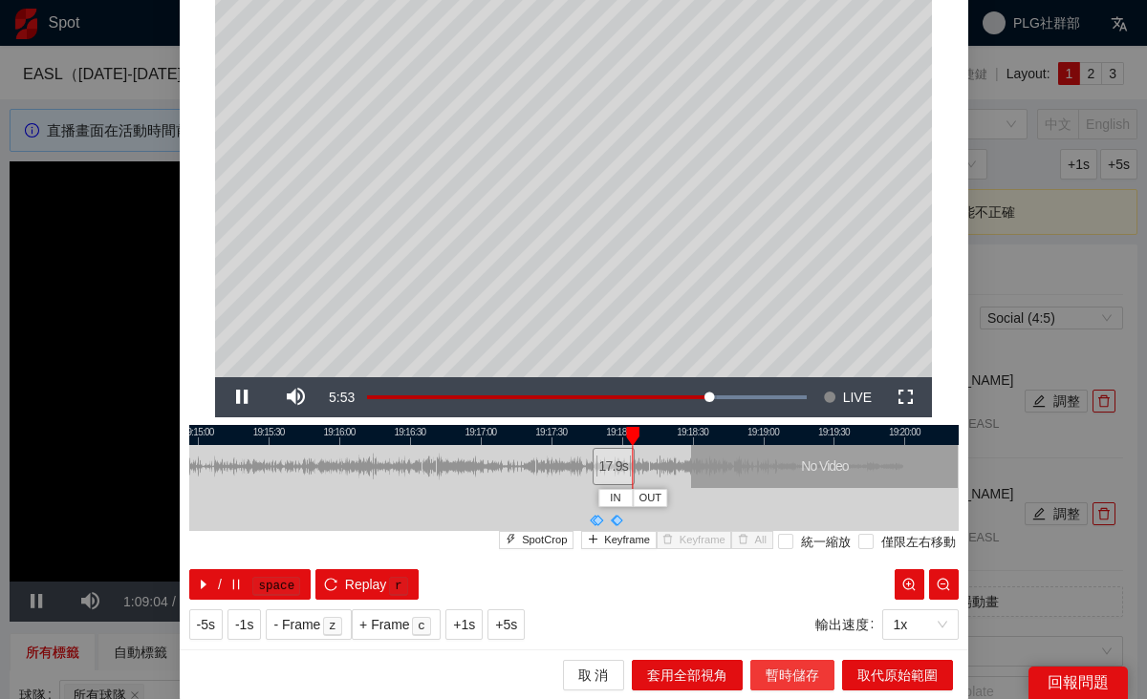
click at [786, 678] on span "暫時儲存" at bounding box center [792, 675] width 54 height 21
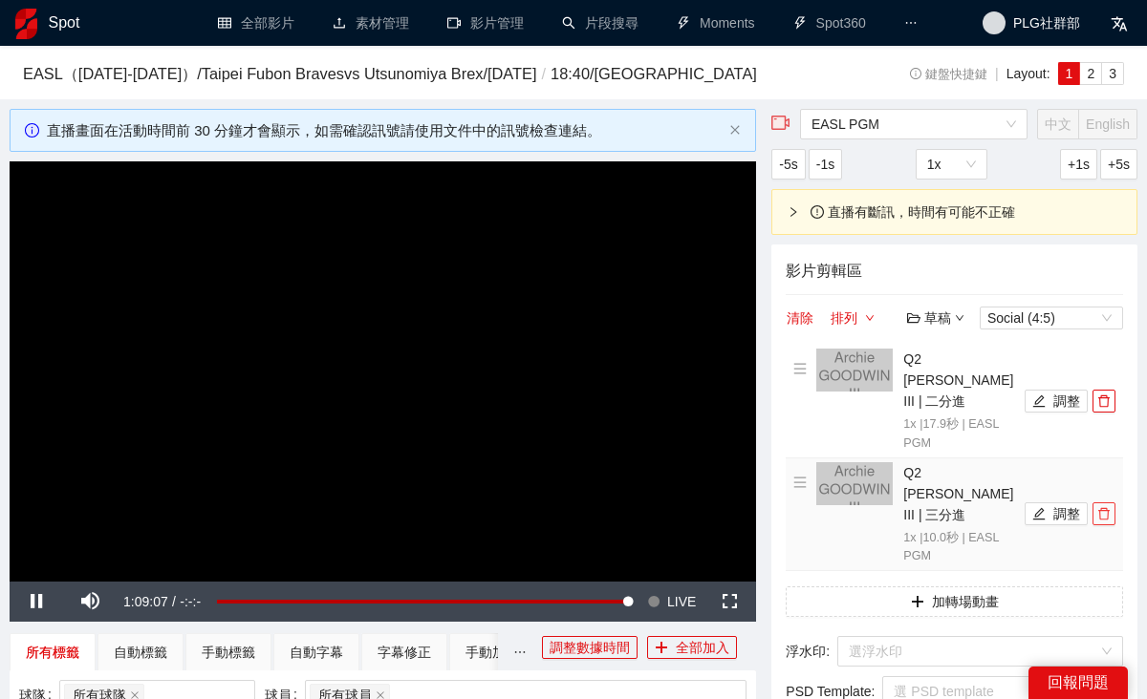
click at [1102, 521] on icon "delete" at bounding box center [1103, 513] width 13 height 13
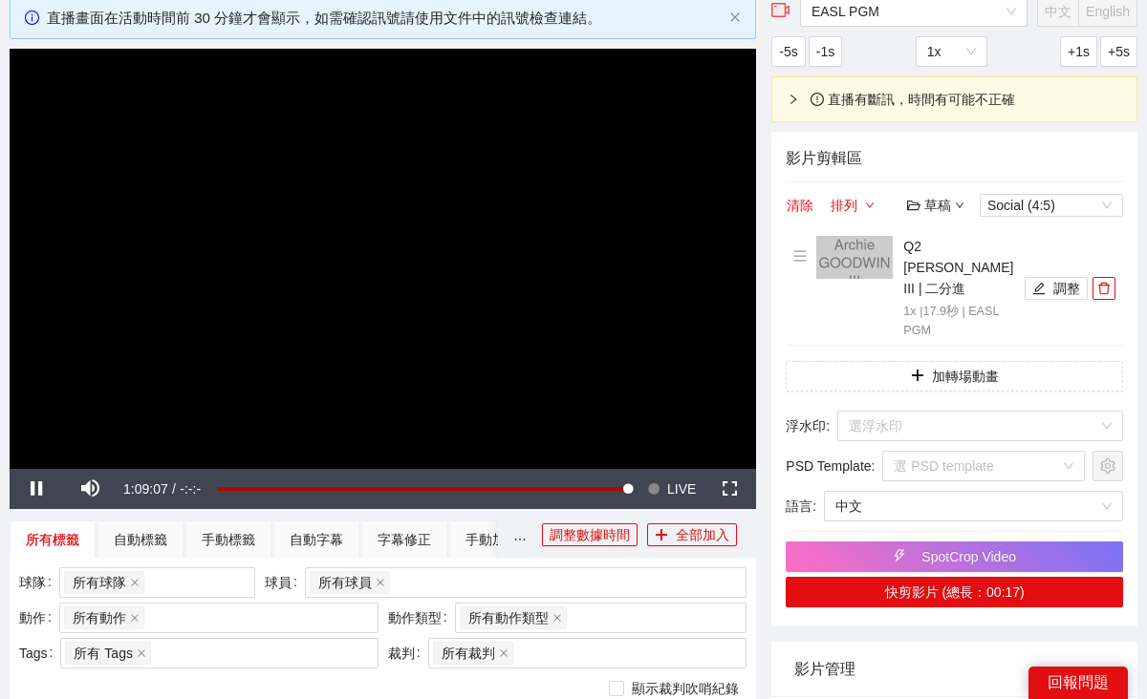
scroll to position [140, 0]
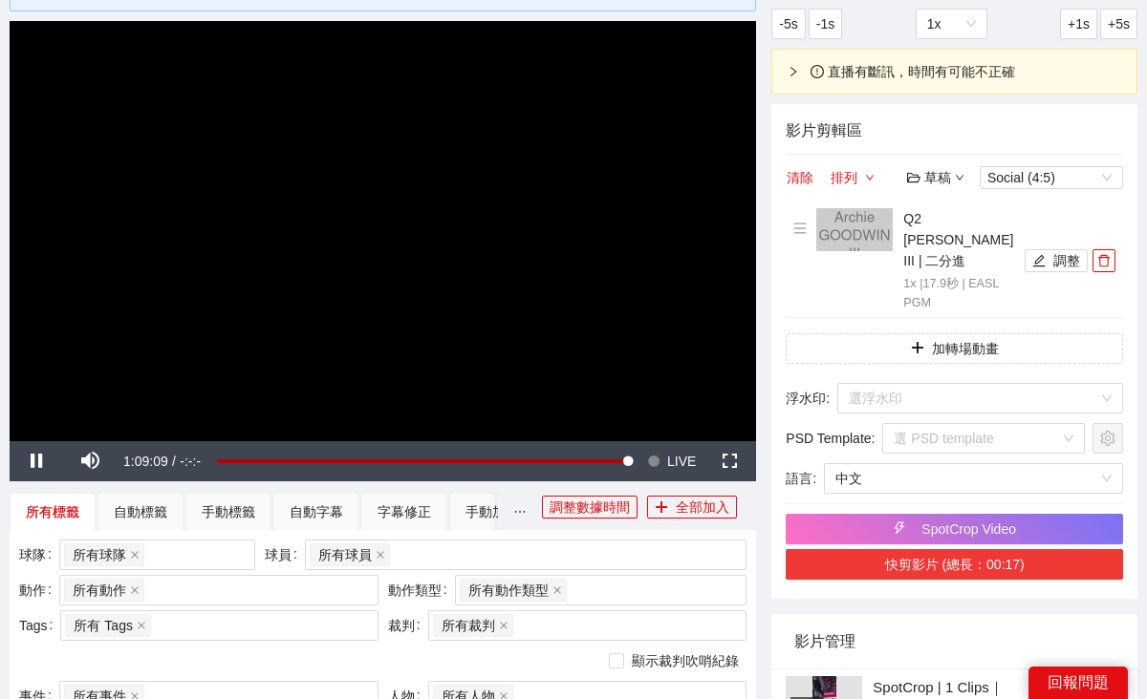
click at [998, 580] on button "快剪影片 (總長：00:17)" at bounding box center [953, 564] width 337 height 31
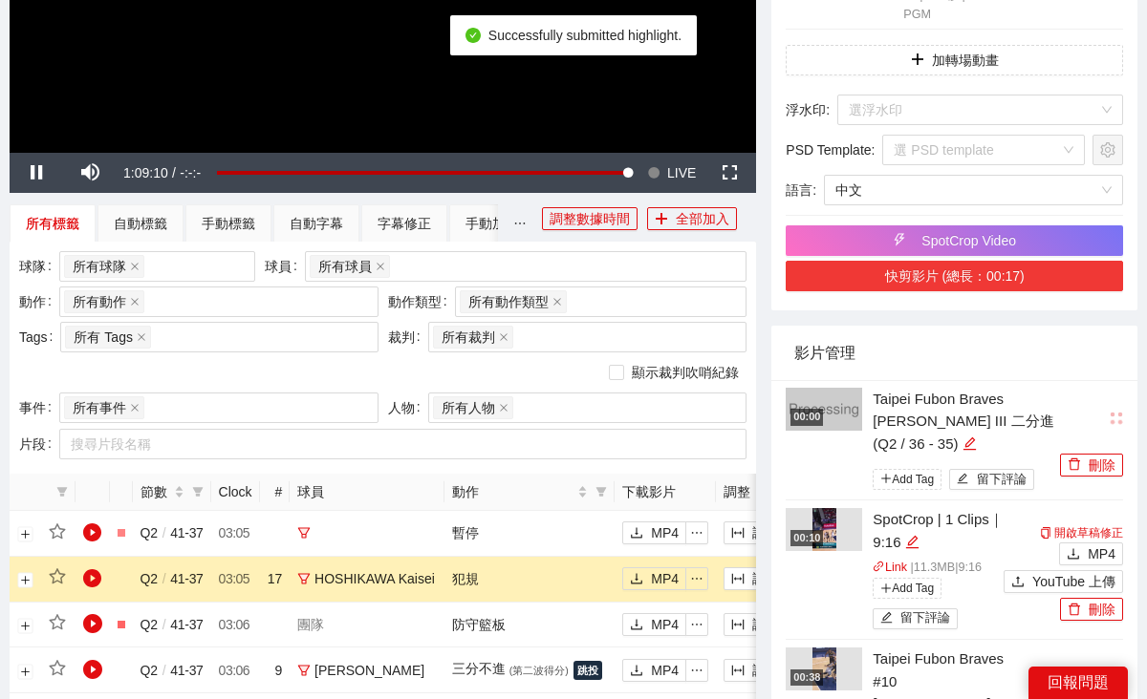
scroll to position [436, 0]
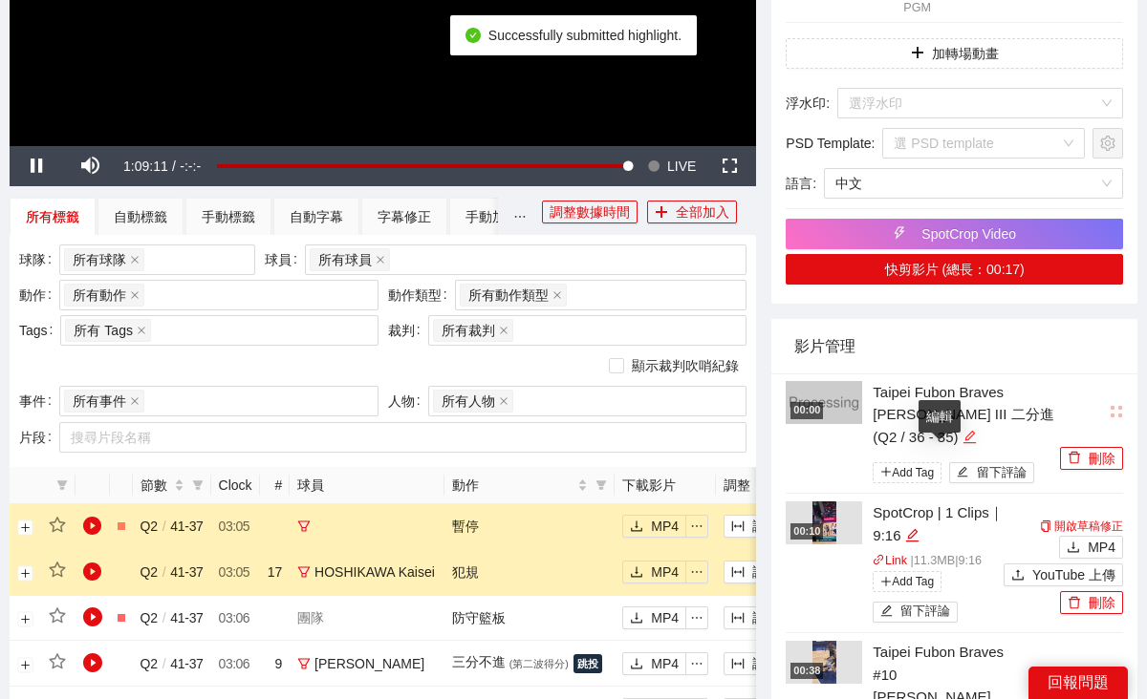
click at [962, 444] on icon "edit" at bounding box center [969, 437] width 14 height 14
type textarea "**********"
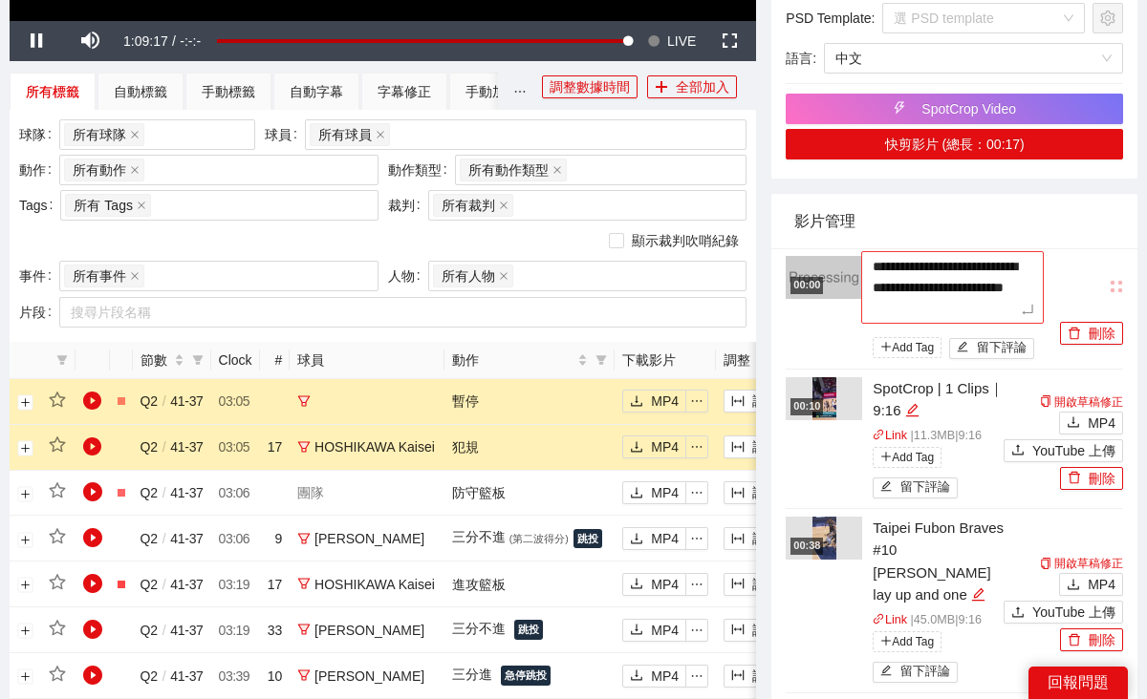
scroll to position [550, 0]
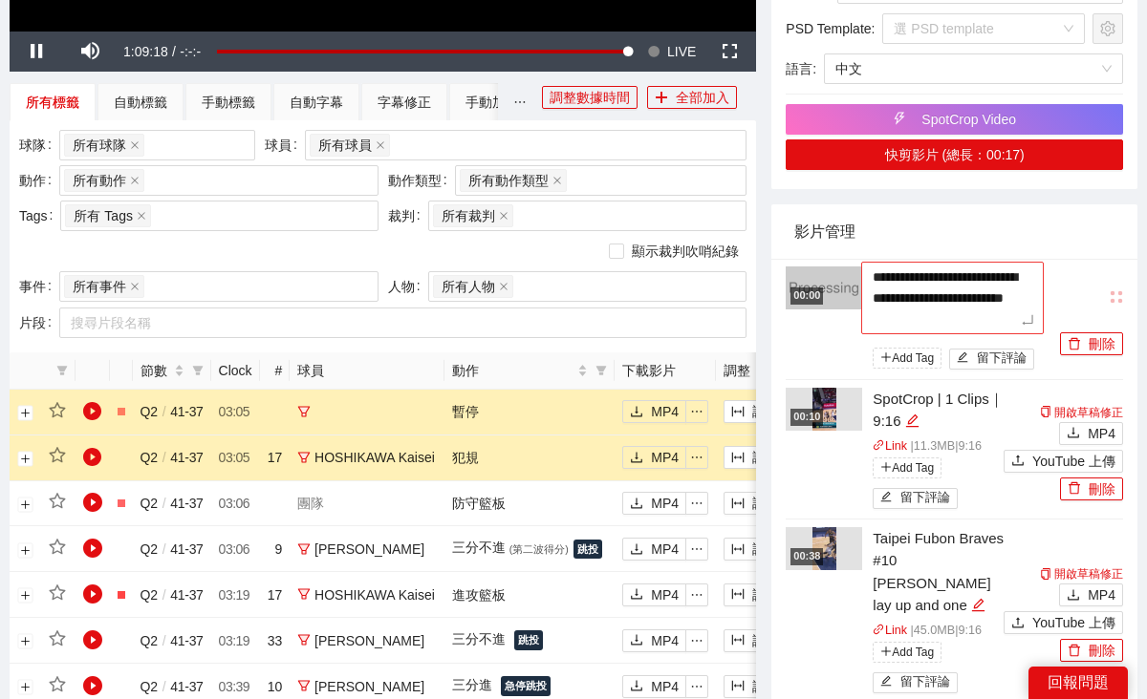
click at [872, 298] on textarea "**********" at bounding box center [952, 298] width 182 height 73
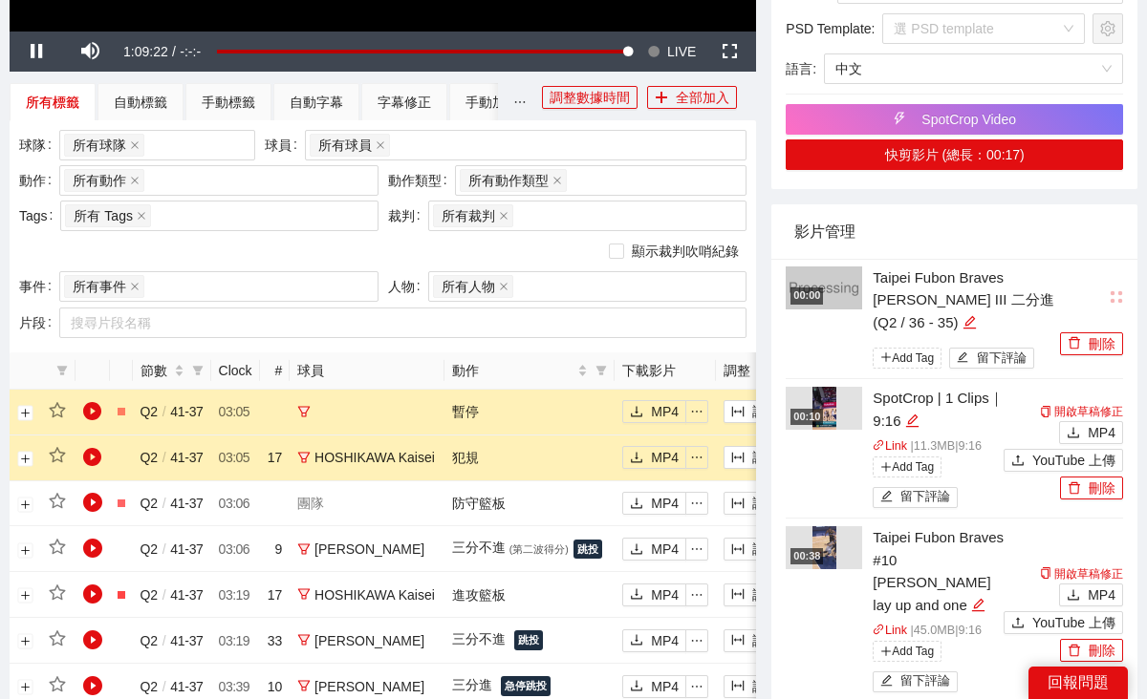
click at [966, 248] on div "影片管理" at bounding box center [954, 231] width 320 height 54
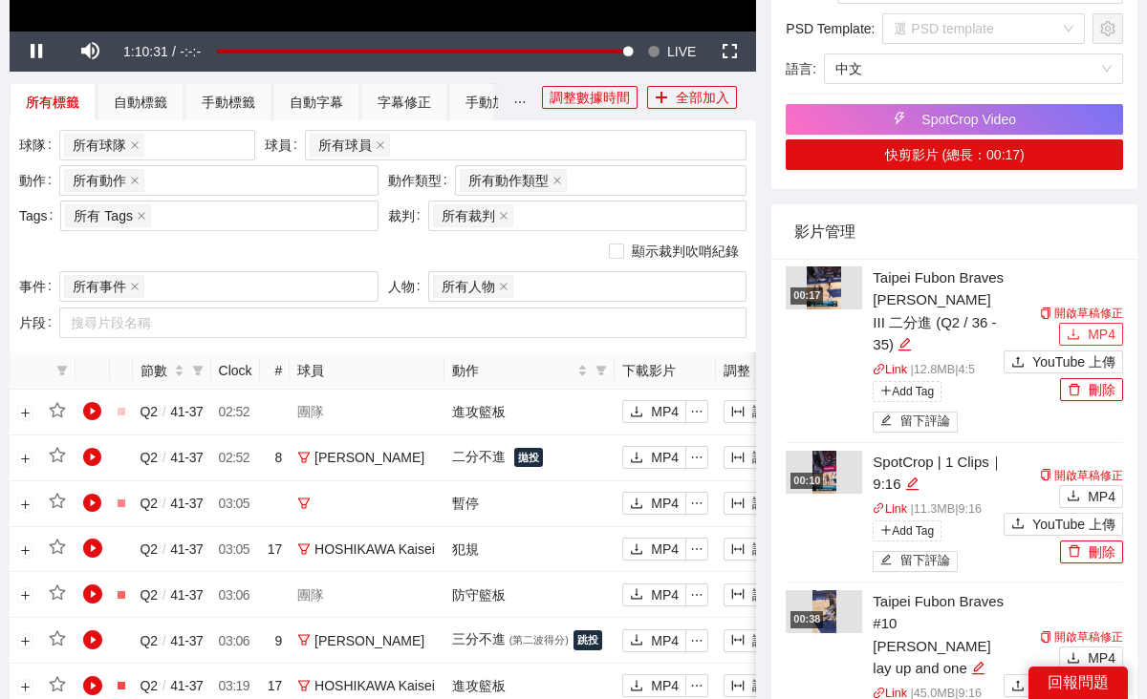
click at [1106, 345] on span "MP4" at bounding box center [1101, 334] width 28 height 21
click at [1097, 401] on button "刪除" at bounding box center [1091, 389] width 63 height 23
click at [1112, 354] on span "Yes" at bounding box center [1111, 357] width 22 height 21
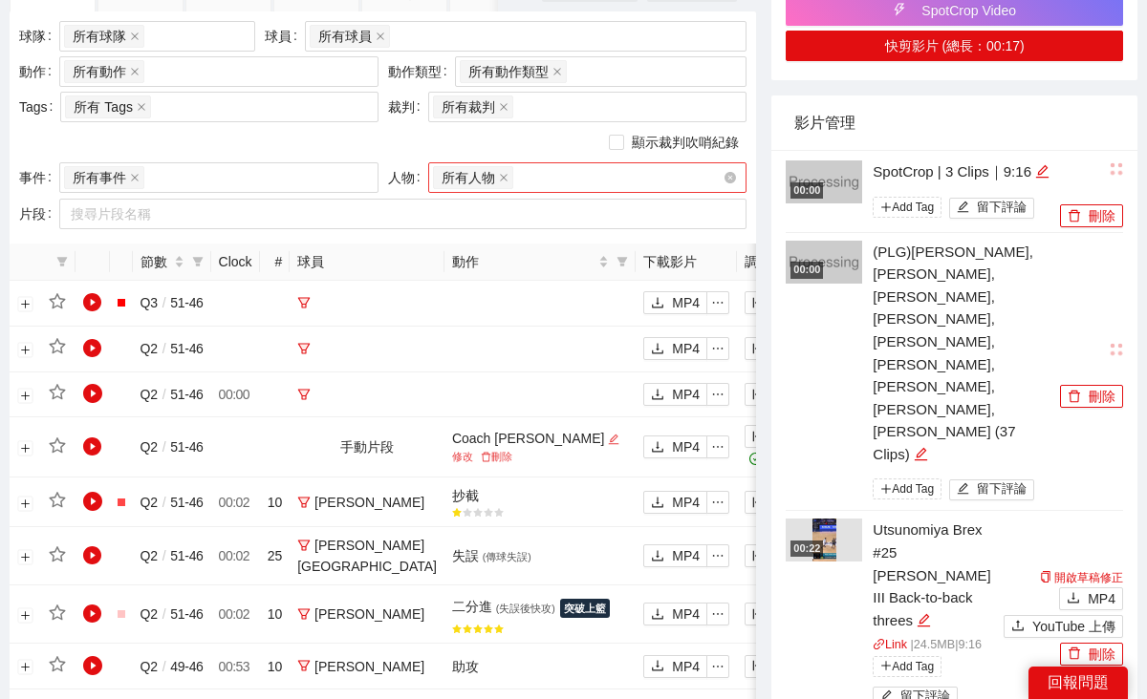
scroll to position [798, 0]
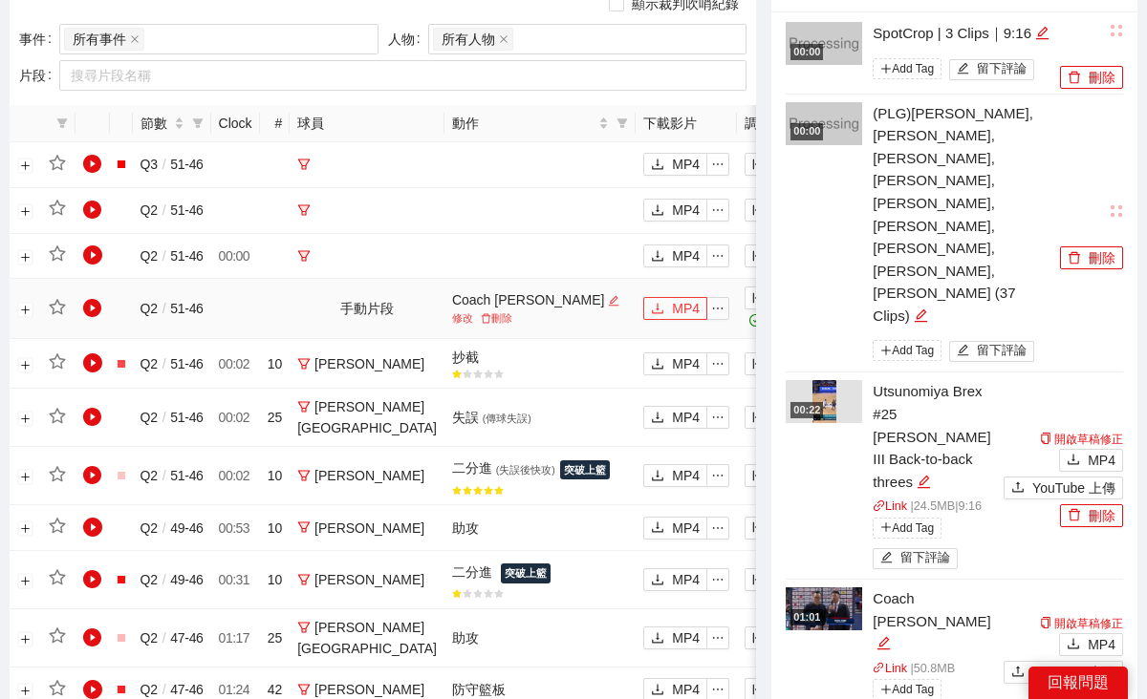
click at [672, 319] on span "MP4" at bounding box center [686, 308] width 28 height 21
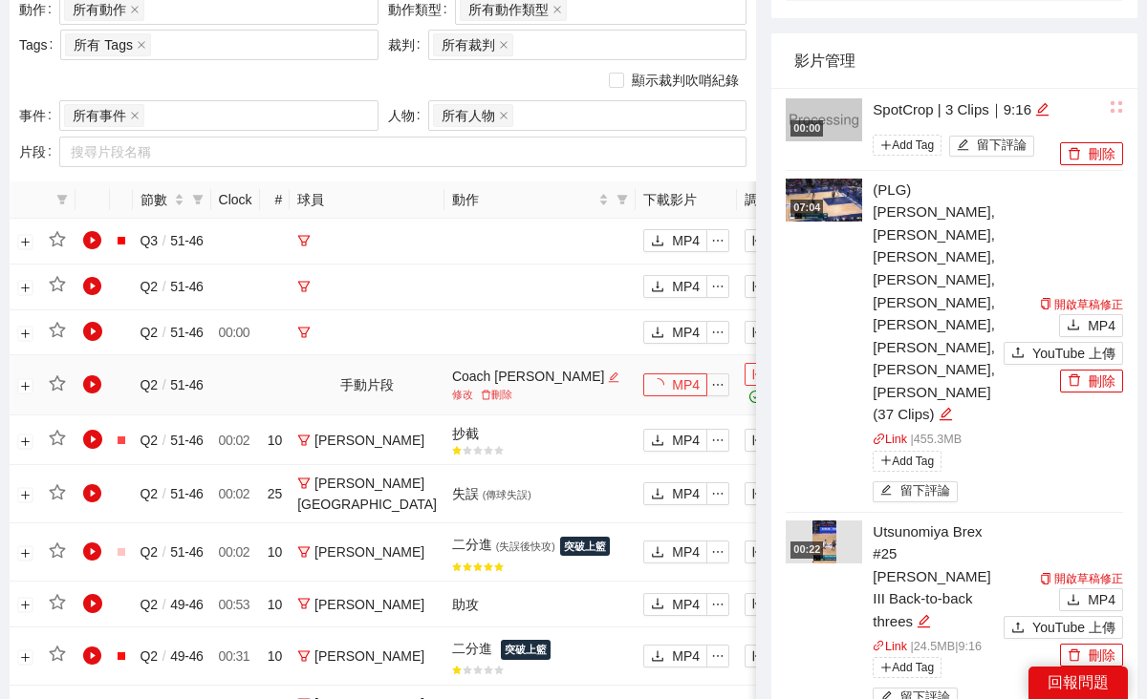
scroll to position [845, 0]
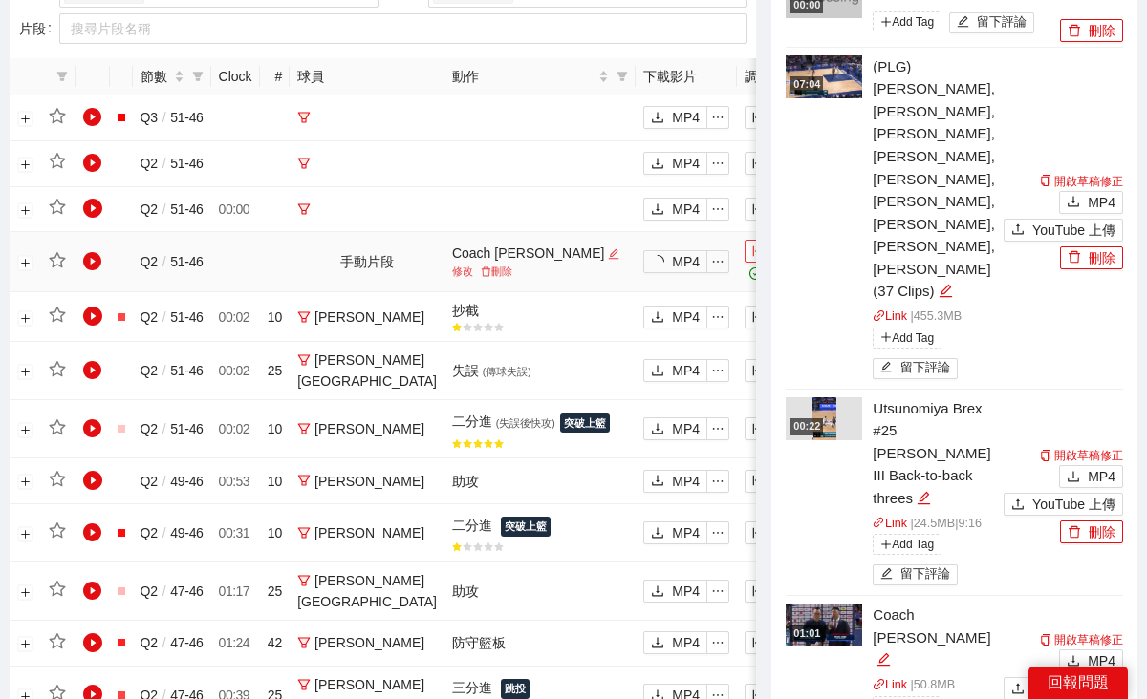
click at [744, 263] on button "調整" at bounding box center [775, 251] width 63 height 23
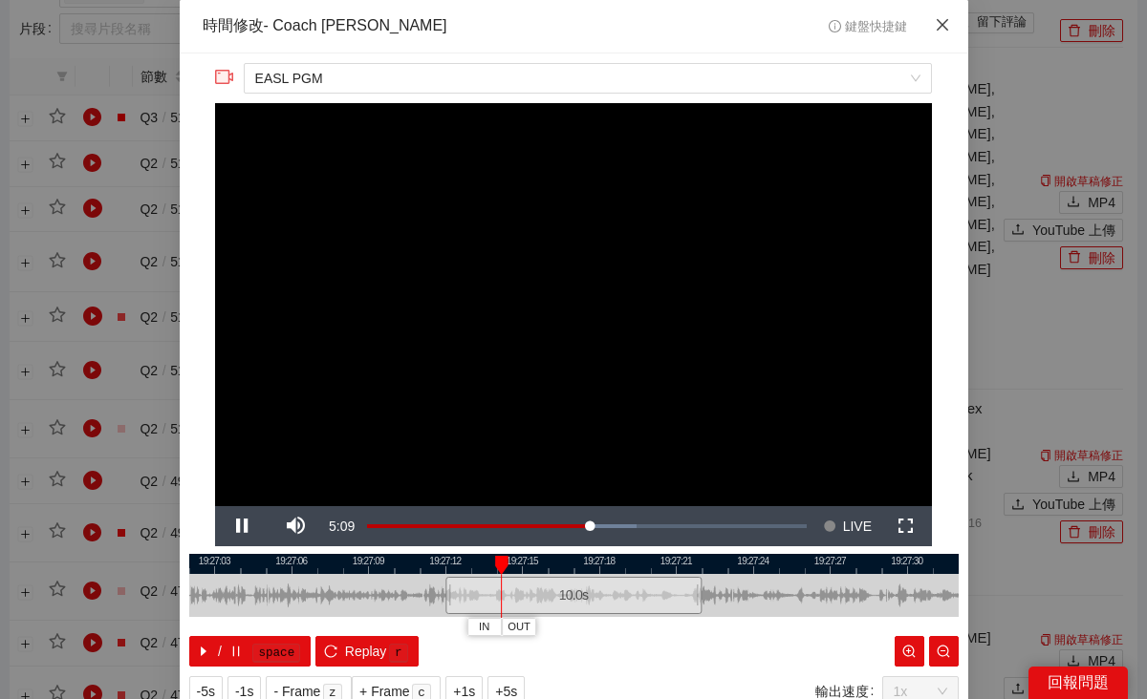
click at [948, 32] on icon "close" at bounding box center [941, 24] width 15 height 15
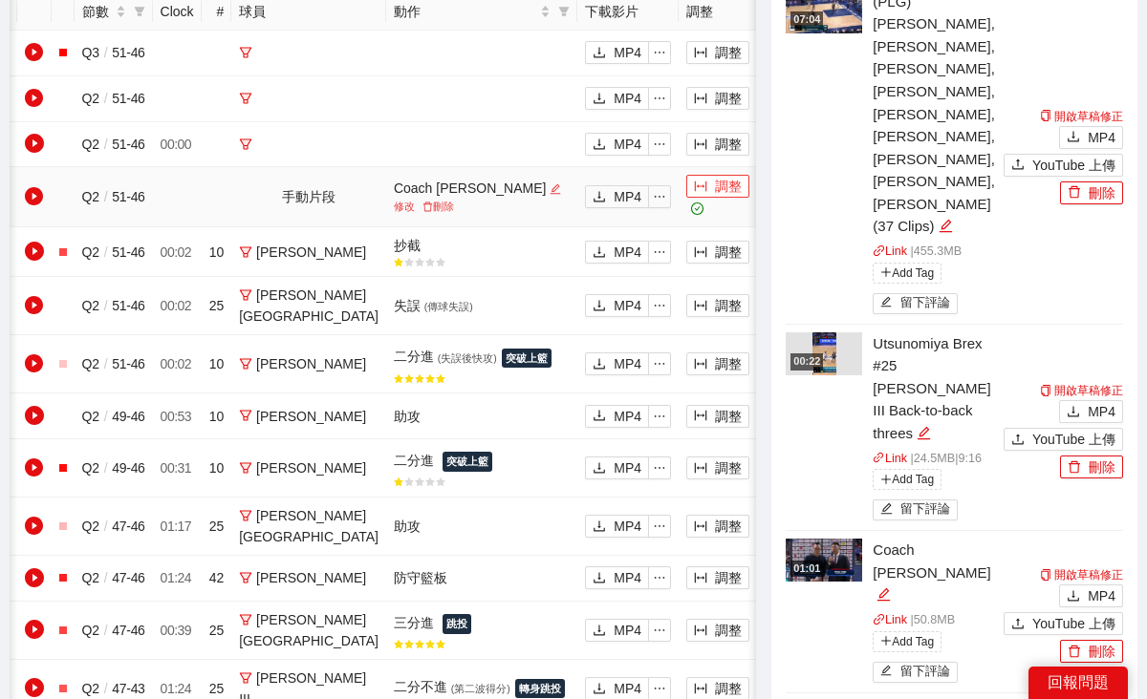
scroll to position [0, 61]
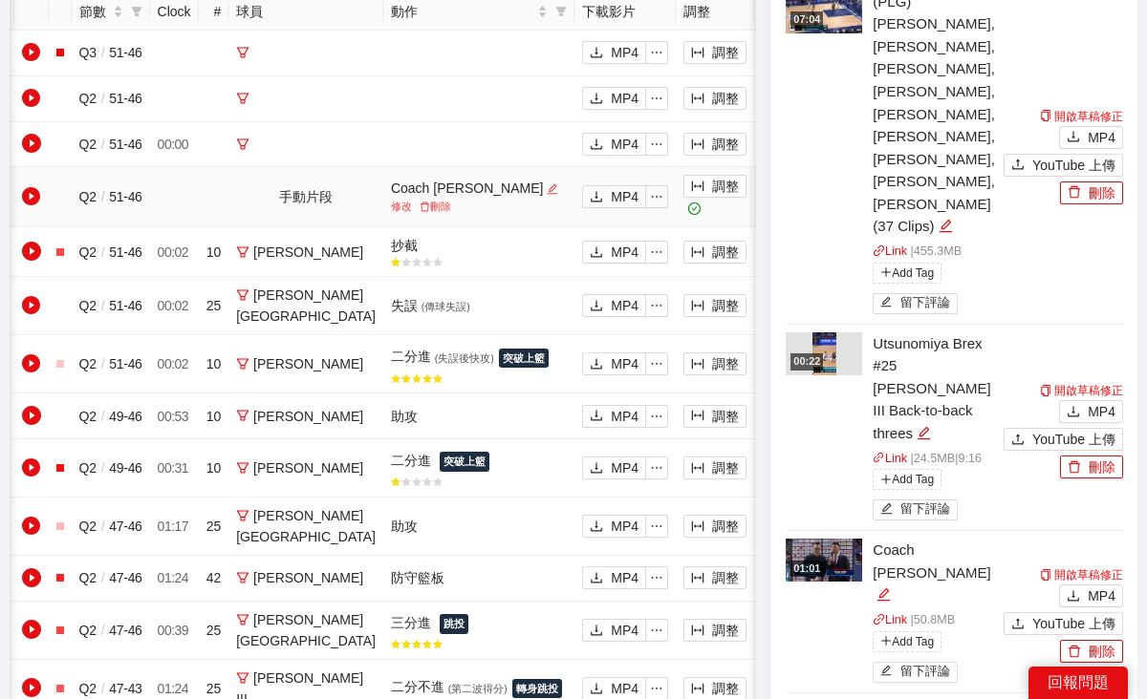
click at [776, 202] on icon "plus" at bounding box center [776, 196] width 1 height 11
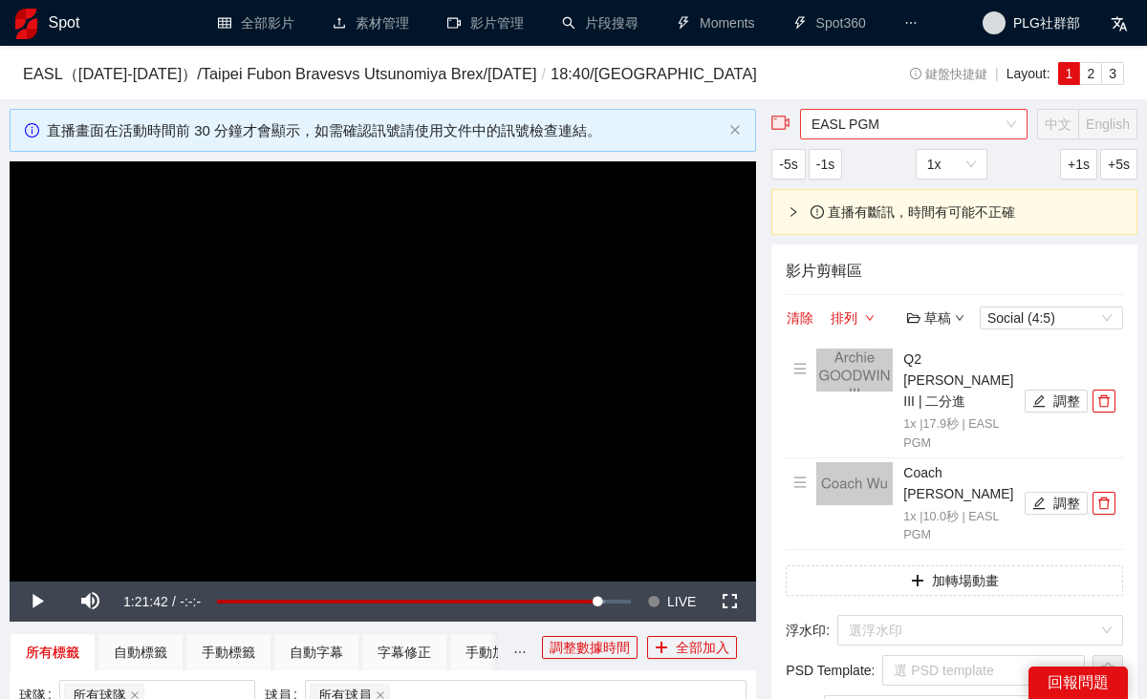
scroll to position [210, 0]
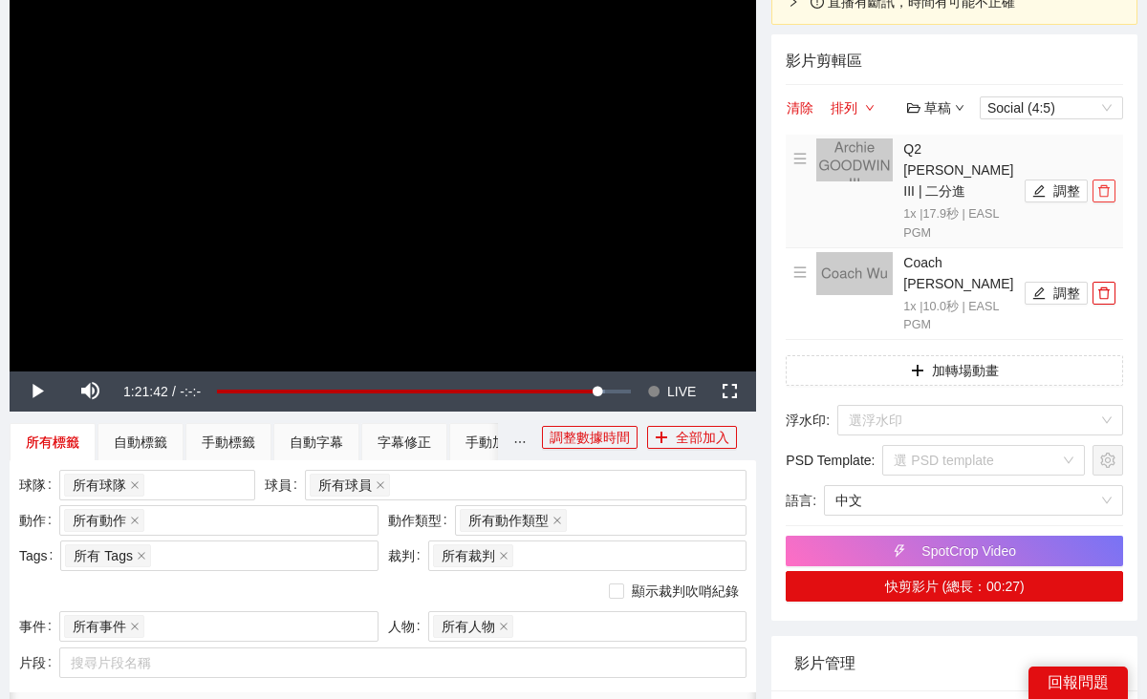
click at [1105, 198] on icon "delete" at bounding box center [1103, 190] width 13 height 13
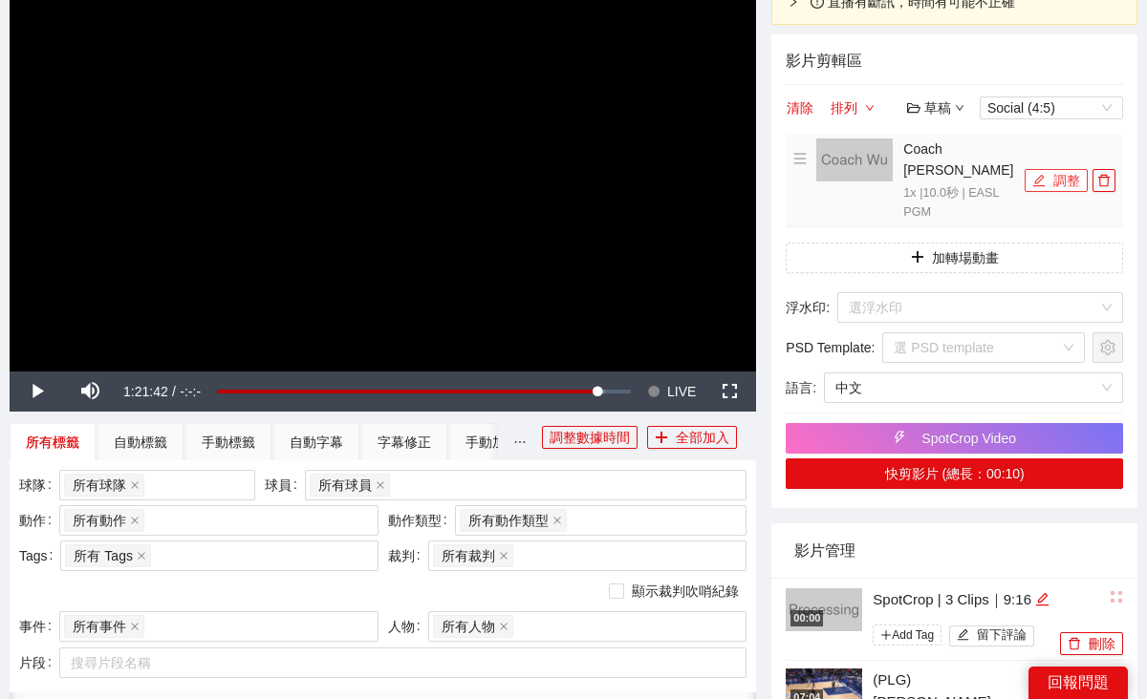
click at [1061, 192] on button "調整" at bounding box center [1055, 180] width 63 height 23
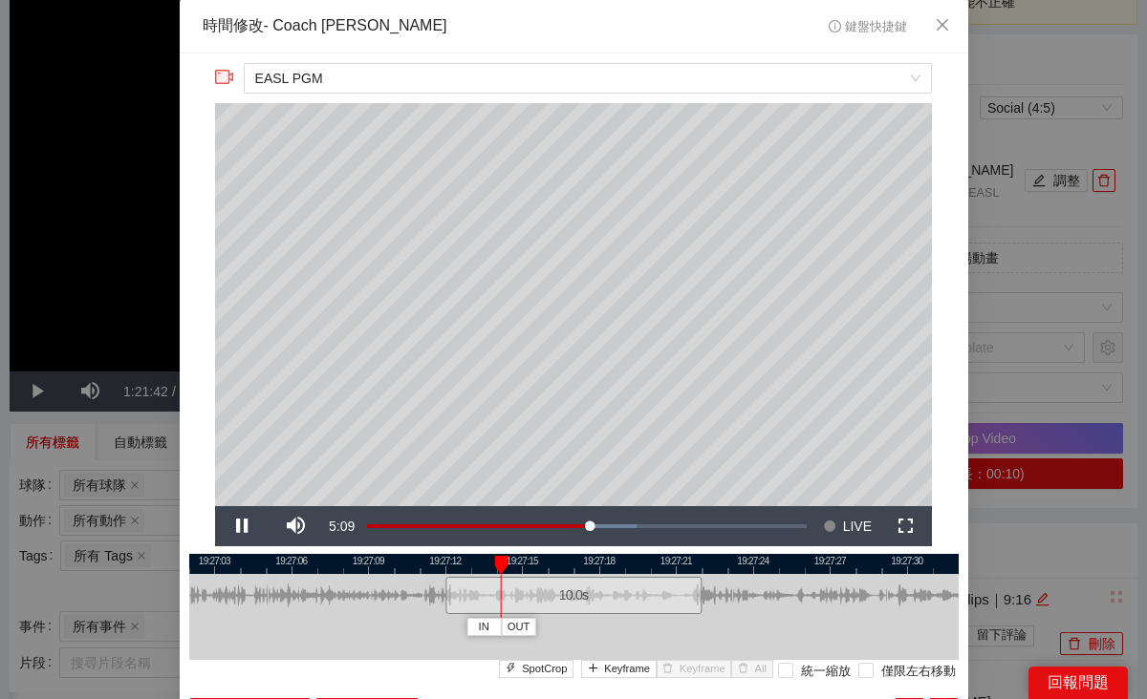
scroll to position [24, 0]
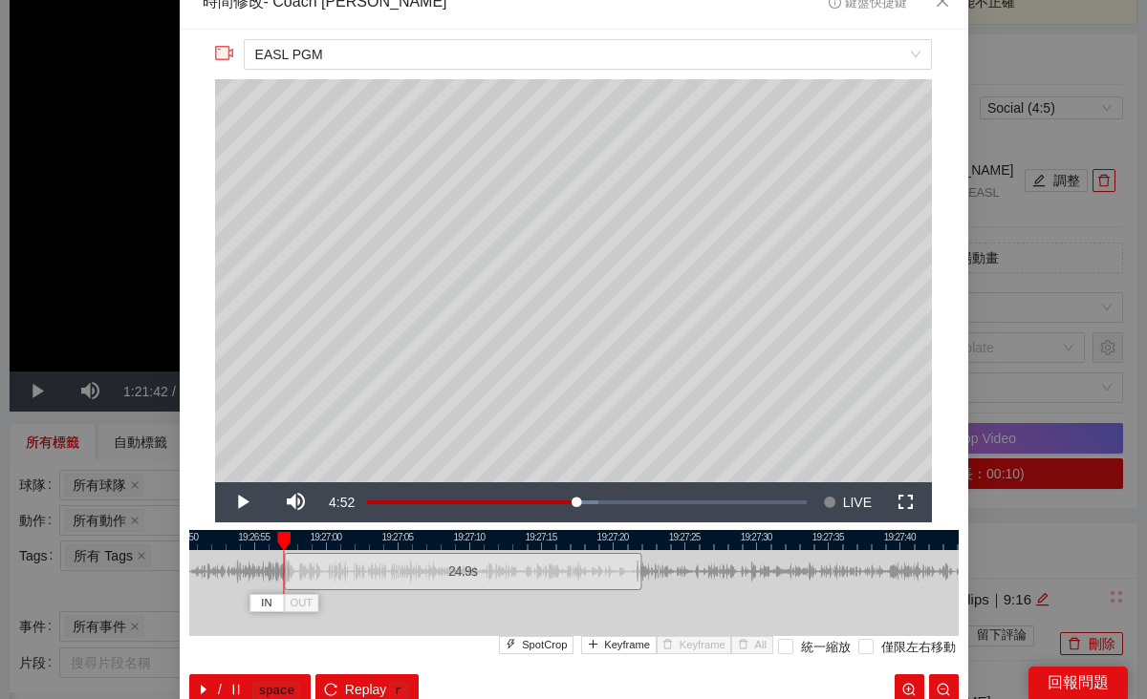
drag, startPoint x: 502, startPoint y: 573, endPoint x: 288, endPoint y: 569, distance: 214.1
click at [288, 569] on div at bounding box center [286, 571] width 11 height 43
drag, startPoint x: 334, startPoint y: 545, endPoint x: 408, endPoint y: 544, distance: 73.6
click at [408, 544] on div at bounding box center [647, 540] width 769 height 20
drag, startPoint x: 360, startPoint y: 561, endPoint x: 337, endPoint y: 563, distance: 23.0
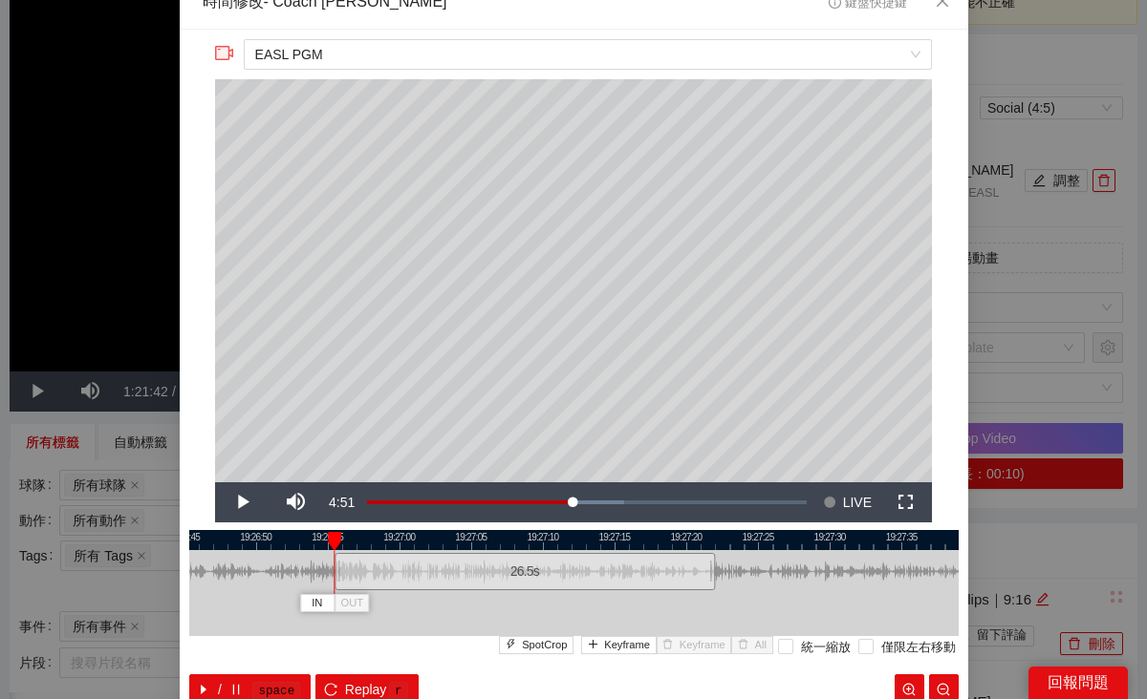
click at [337, 563] on div at bounding box center [337, 571] width 11 height 43
drag, startPoint x: 711, startPoint y: 569, endPoint x: 826, endPoint y: 569, distance: 114.7
click at [826, 569] on div at bounding box center [826, 571] width 11 height 43
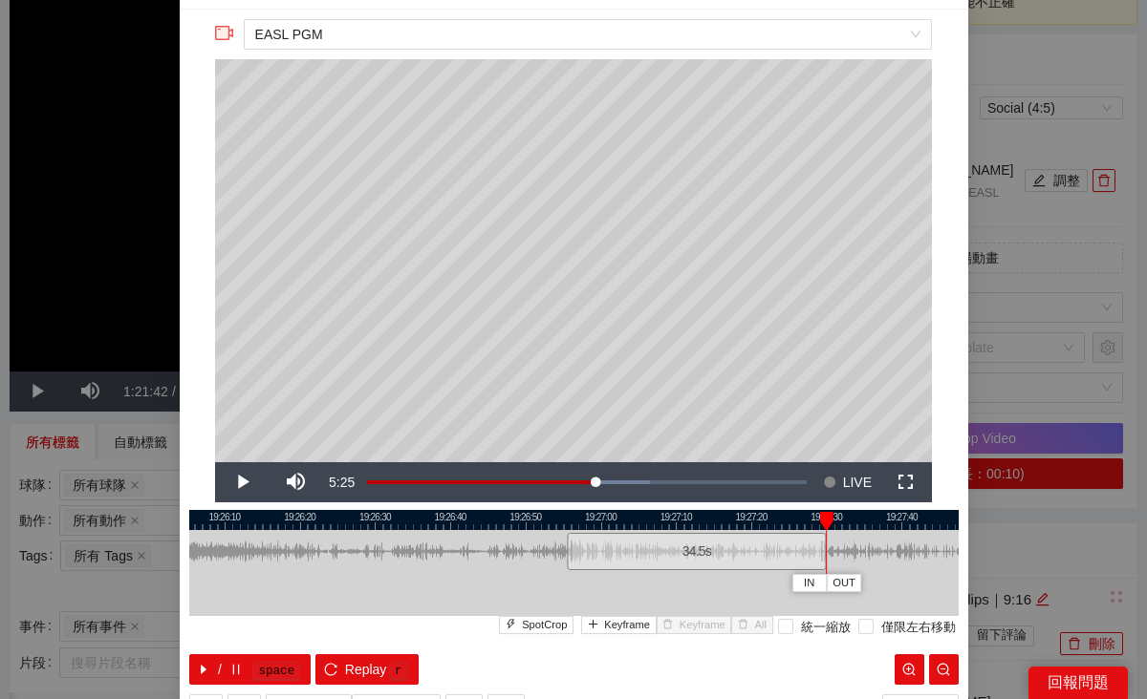
scroll to position [56, 0]
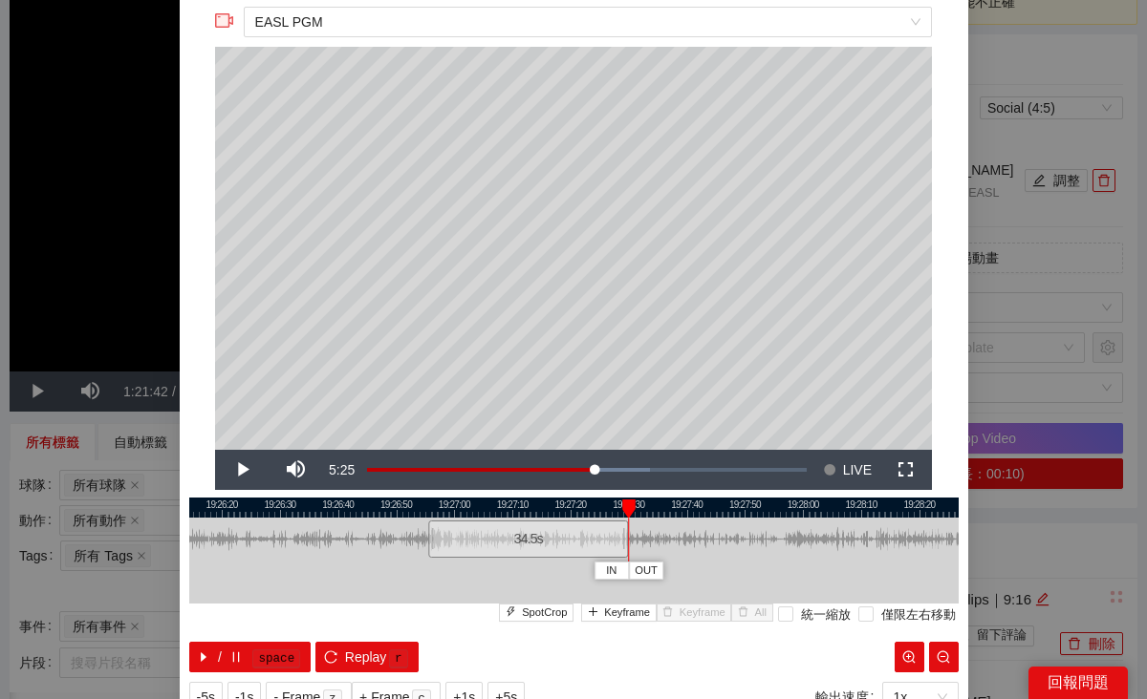
drag, startPoint x: 804, startPoint y: 512, endPoint x: 607, endPoint y: 557, distance: 201.9
click at [607, 557] on div "19:26:10 19:26:20 19:26:30 19:26:40 19:26:50 19:27:00 19:27:10 19:27:20 19:27:3…" at bounding box center [573, 585] width 769 height 175
click at [628, 540] on div at bounding box center [628, 540] width 1 height 43
drag, startPoint x: 623, startPoint y: 540, endPoint x: 781, endPoint y: 537, distance: 157.7
click at [781, 537] on div at bounding box center [783, 539] width 11 height 43
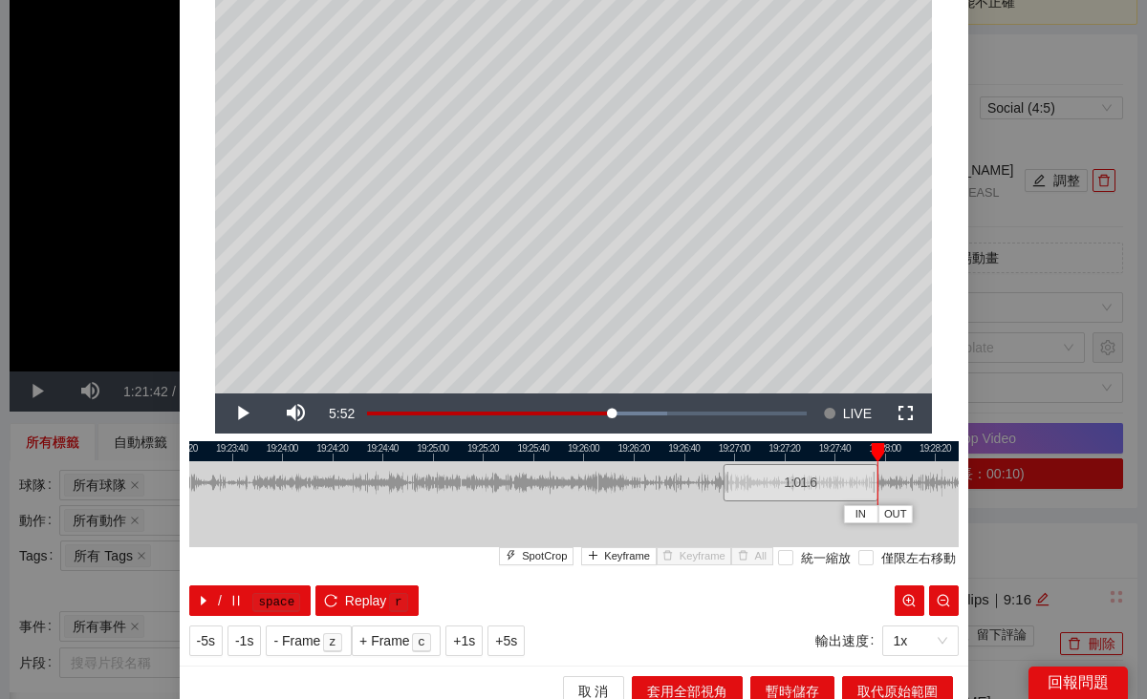
scroll to position [129, 0]
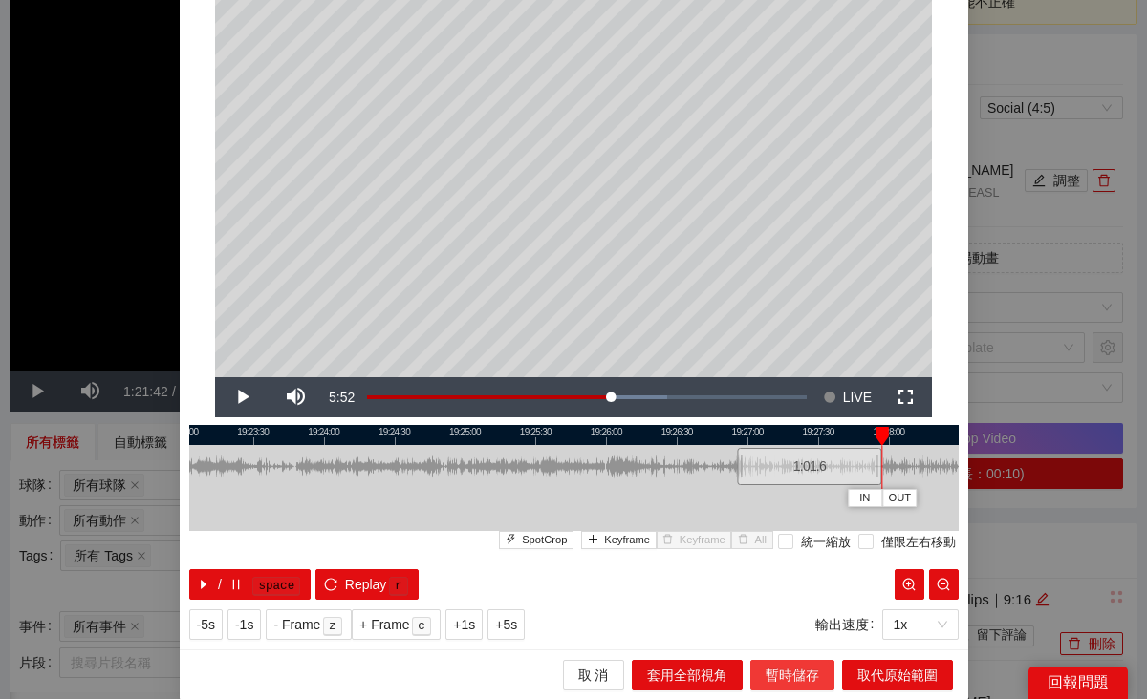
click at [797, 666] on span "暫時儲存" at bounding box center [792, 675] width 54 height 21
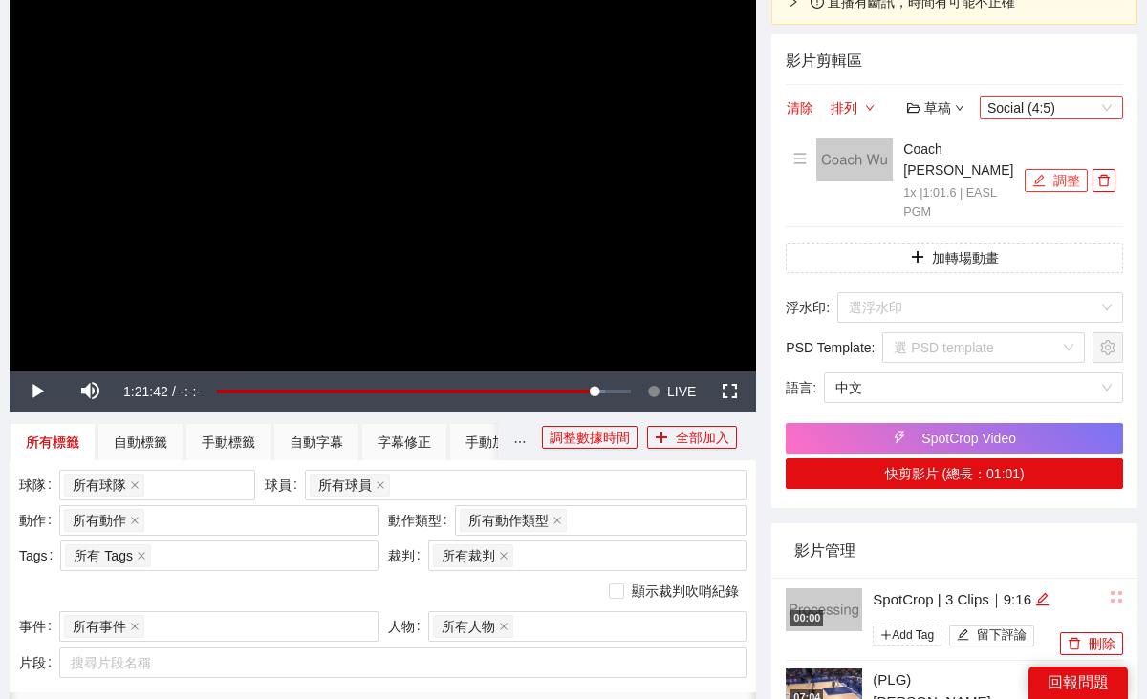
click at [1057, 118] on span "Social (4:5)" at bounding box center [1051, 107] width 128 height 21
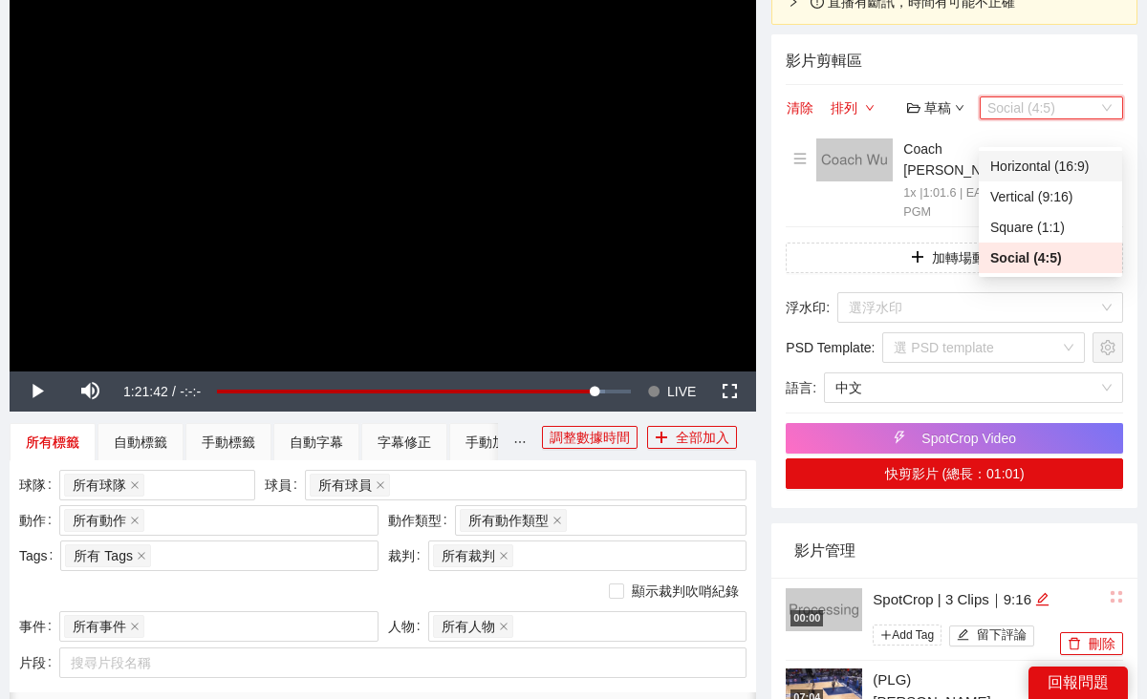
click at [1057, 158] on div "Horizontal (16:9)" at bounding box center [1050, 166] width 120 height 21
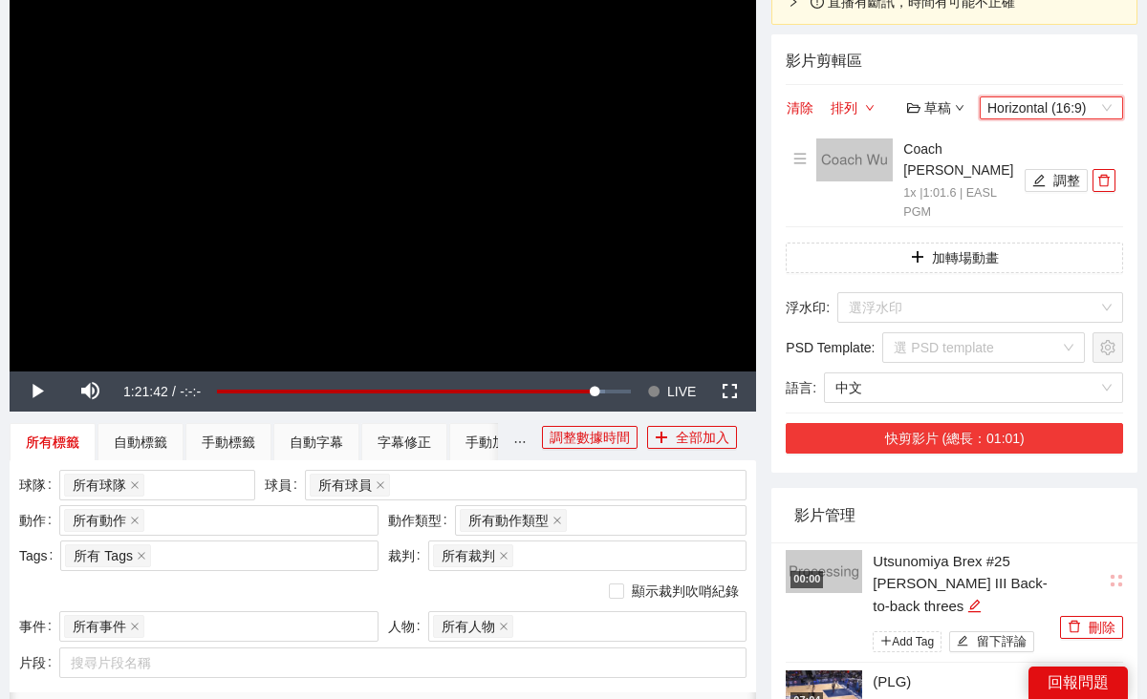
click at [962, 449] on button "快剪影片 (總長：01:01)" at bounding box center [953, 438] width 337 height 31
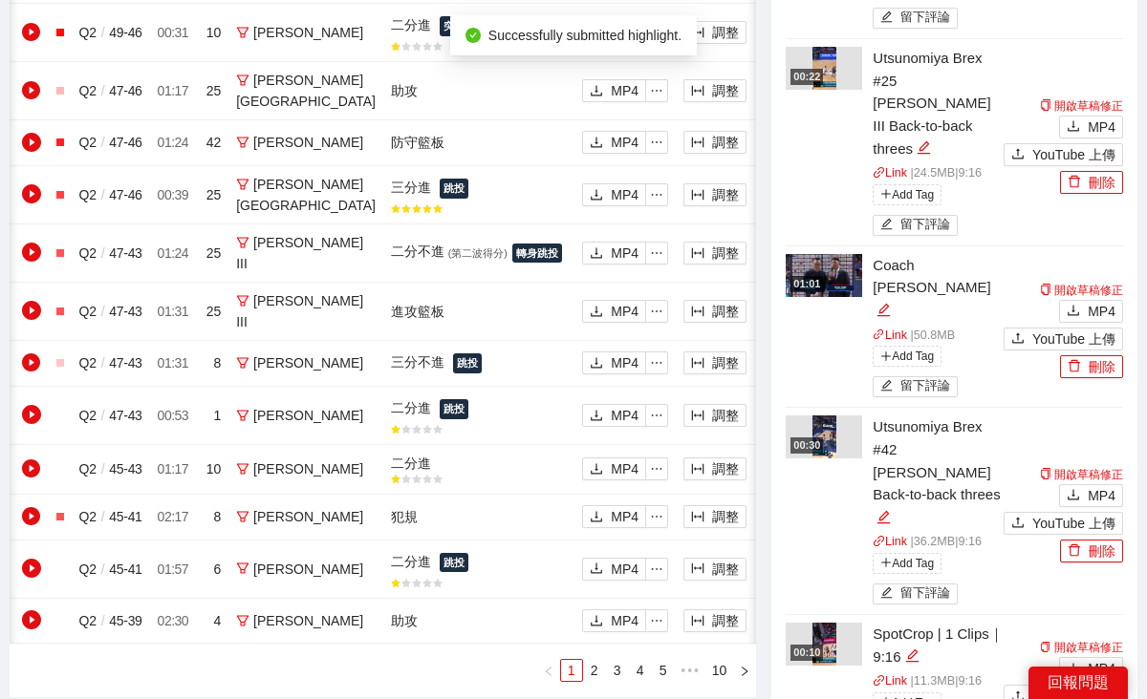
scroll to position [1385, 0]
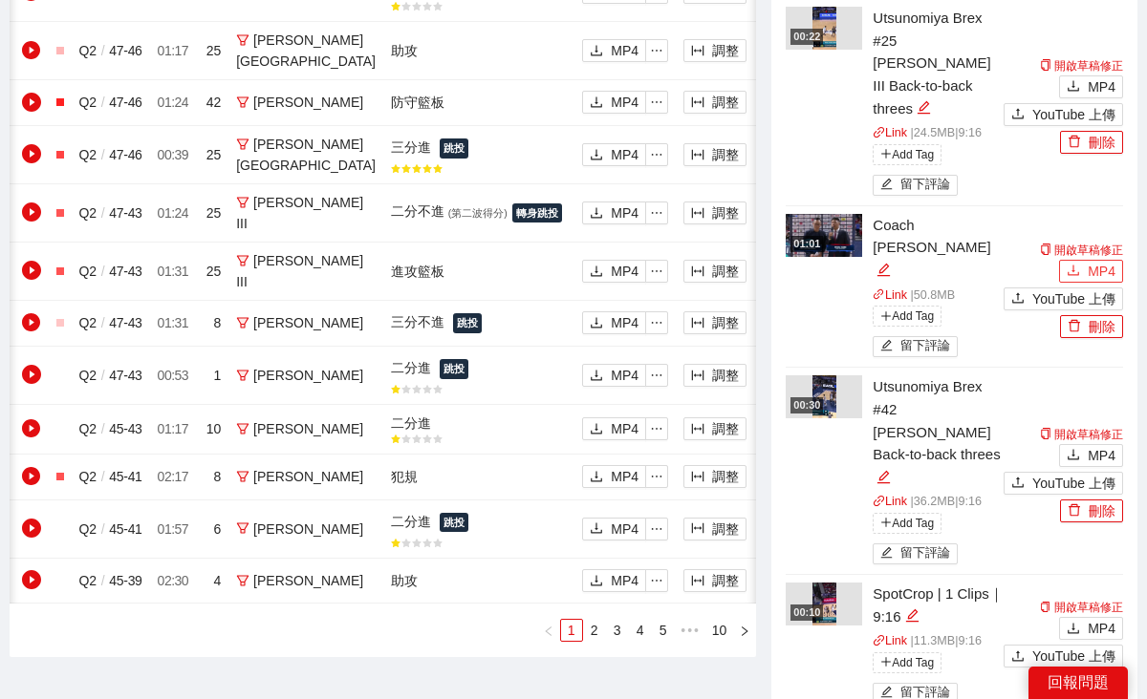
click at [1089, 282] on span "MP4" at bounding box center [1101, 271] width 28 height 21
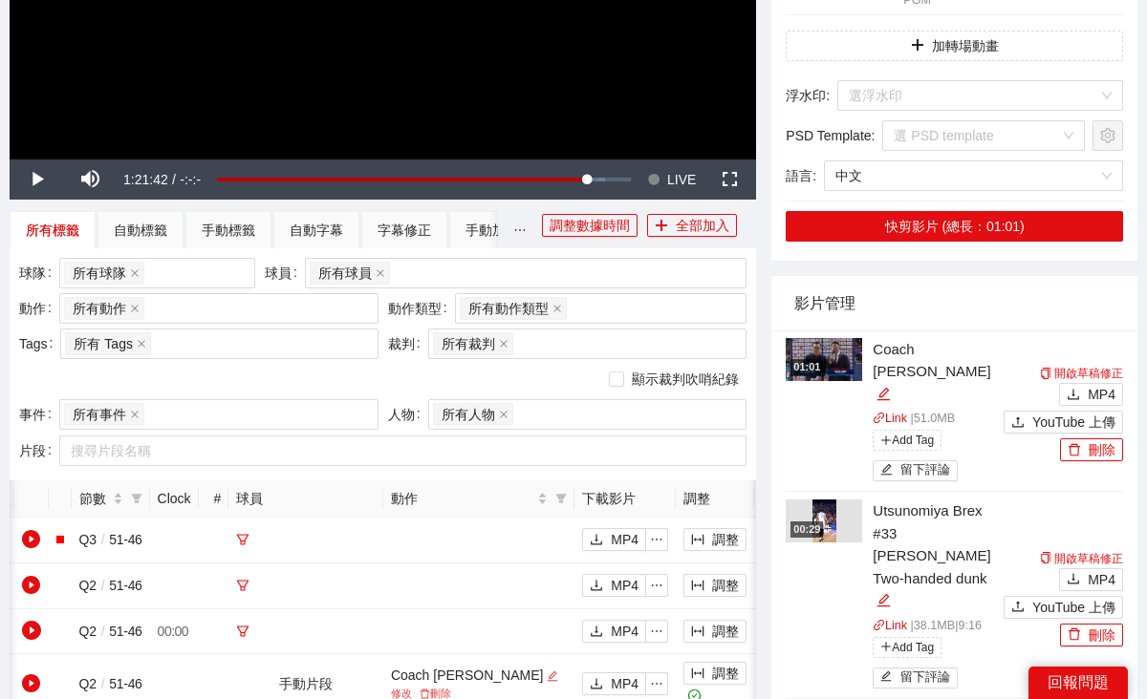
scroll to position [450, 0]
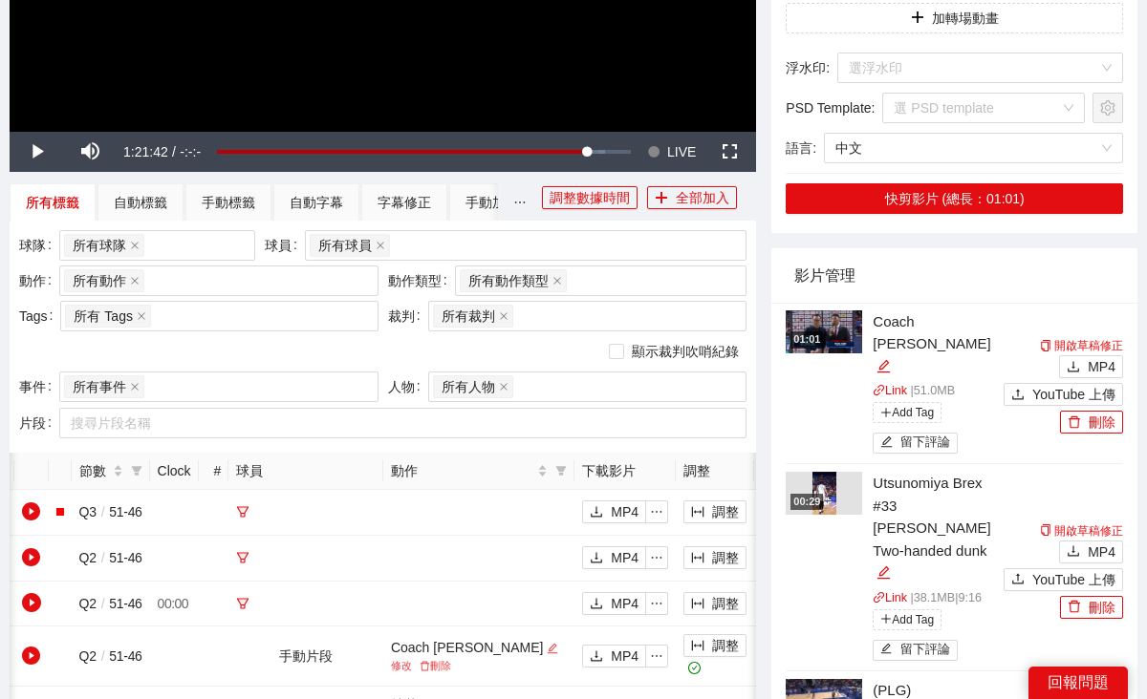
click at [833, 336] on img at bounding box center [823, 332] width 76 height 43
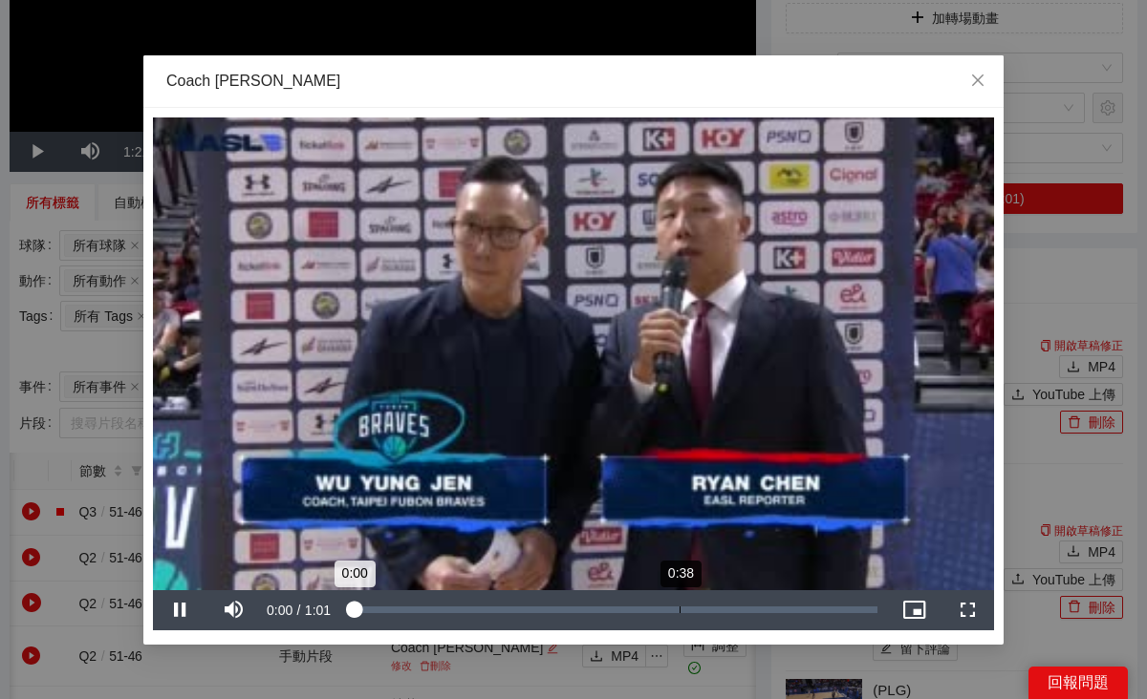
click at [679, 608] on div "0:38" at bounding box center [679, 610] width 1 height 7
click at [1050, 294] on div "**********" at bounding box center [573, 349] width 1147 height 699
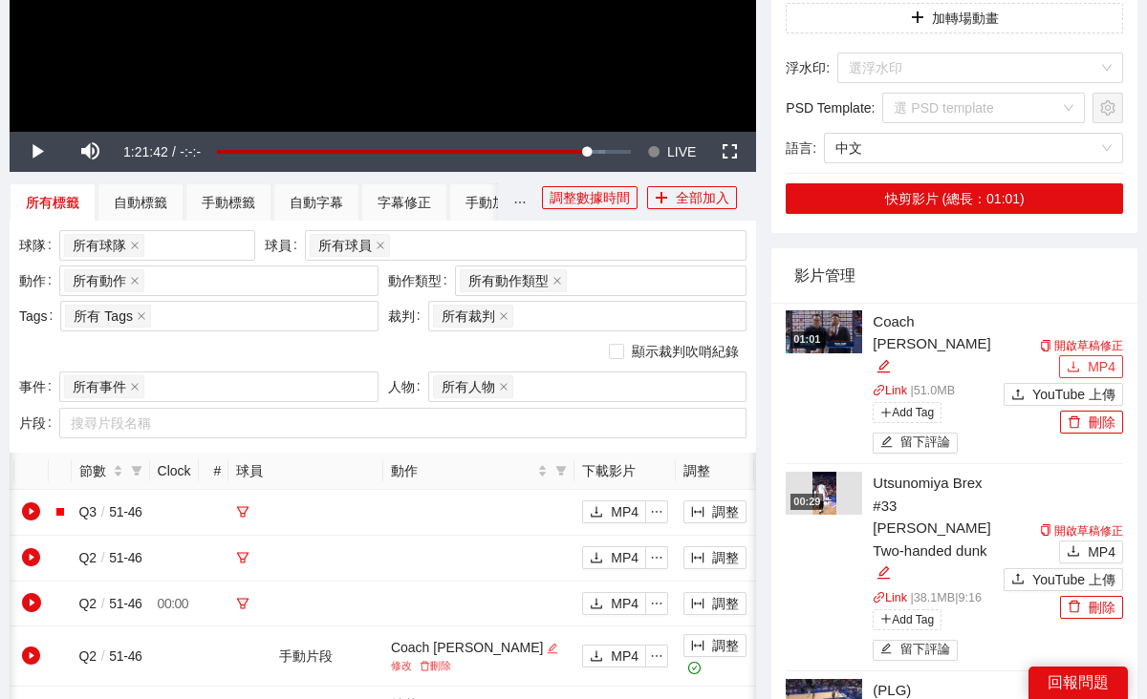
click at [1080, 355] on button "MP4" at bounding box center [1091, 366] width 64 height 23
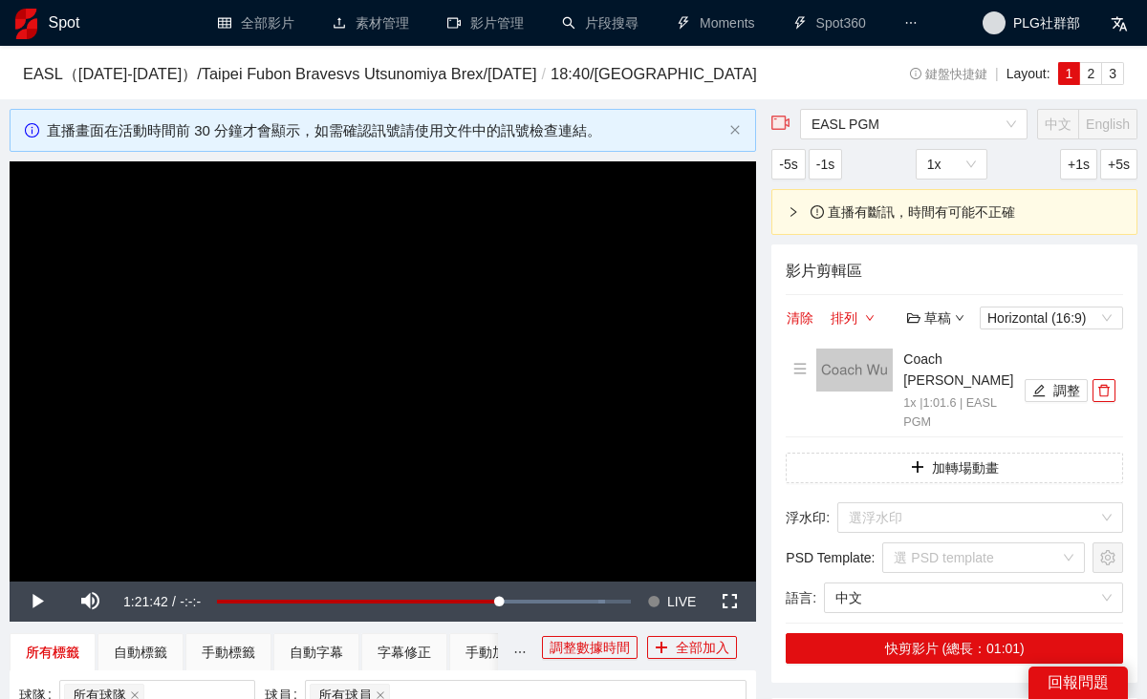
scroll to position [15, 0]
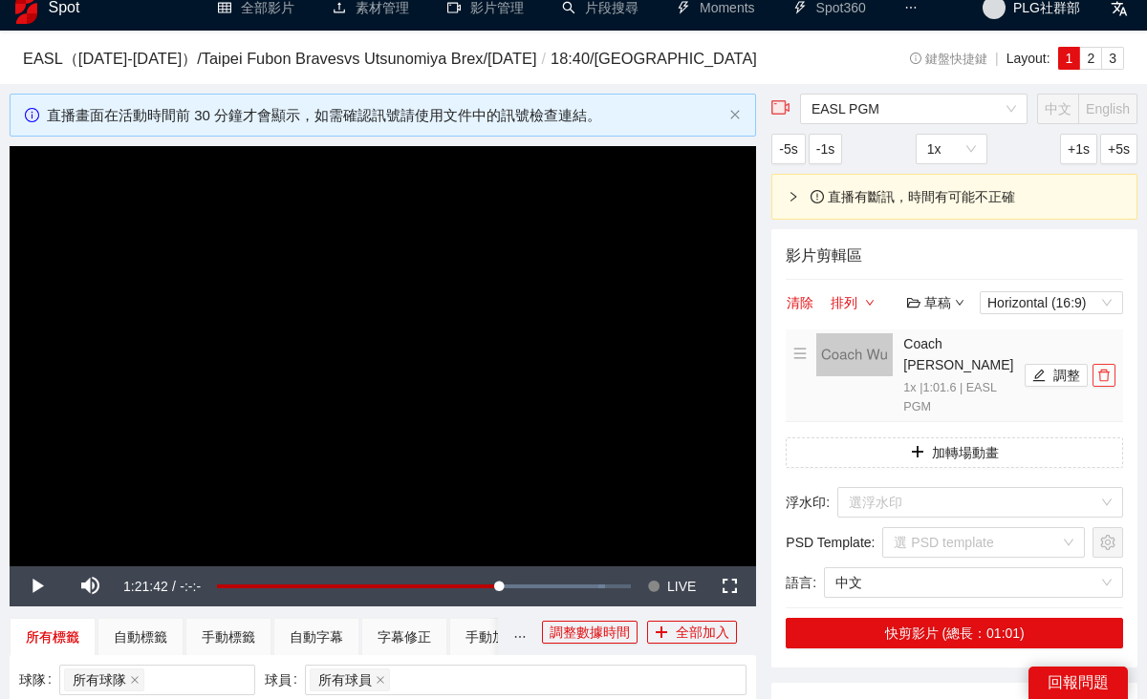
click at [1102, 376] on button "button" at bounding box center [1103, 375] width 23 height 23
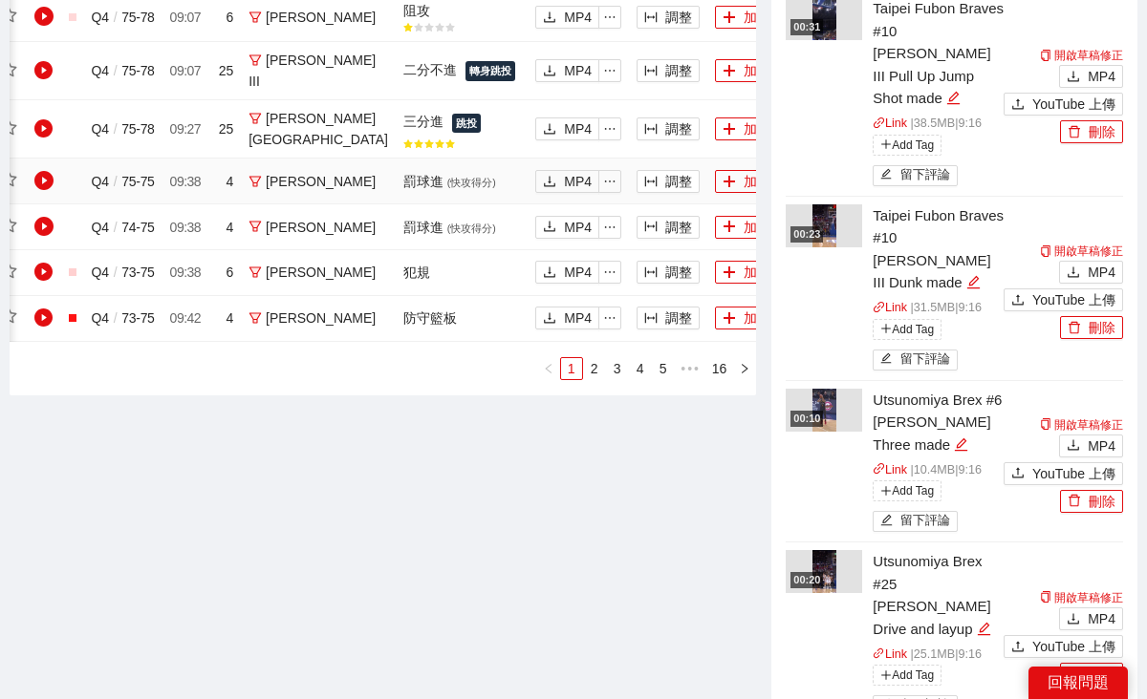
scroll to position [0, 34]
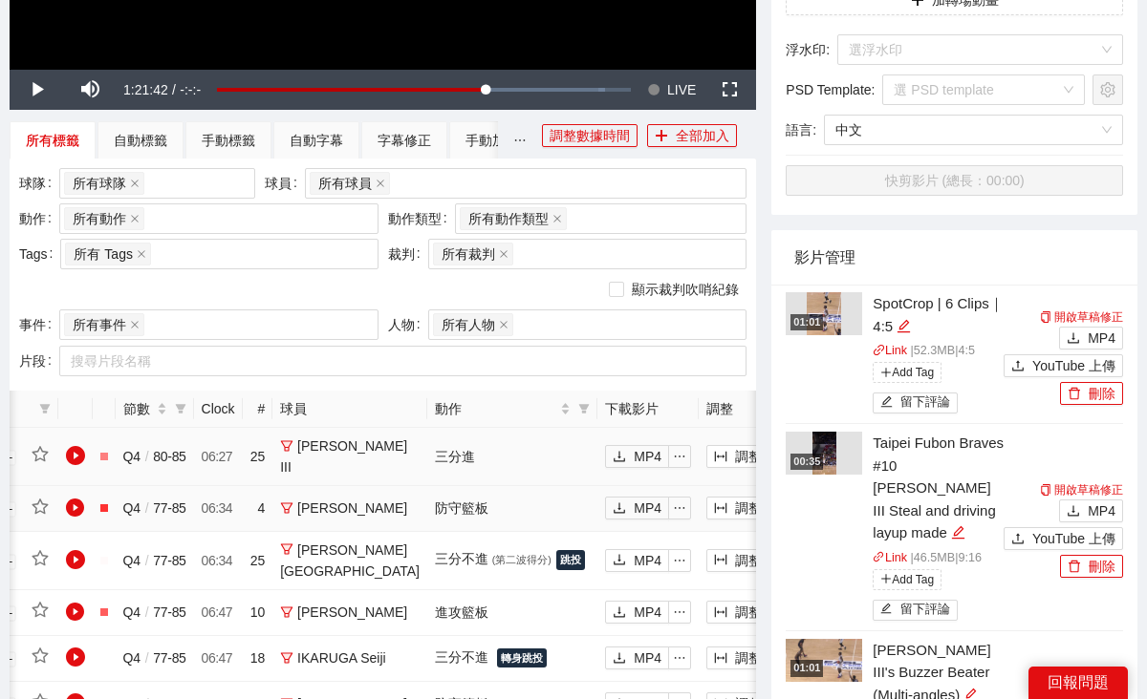
scroll to position [526, 0]
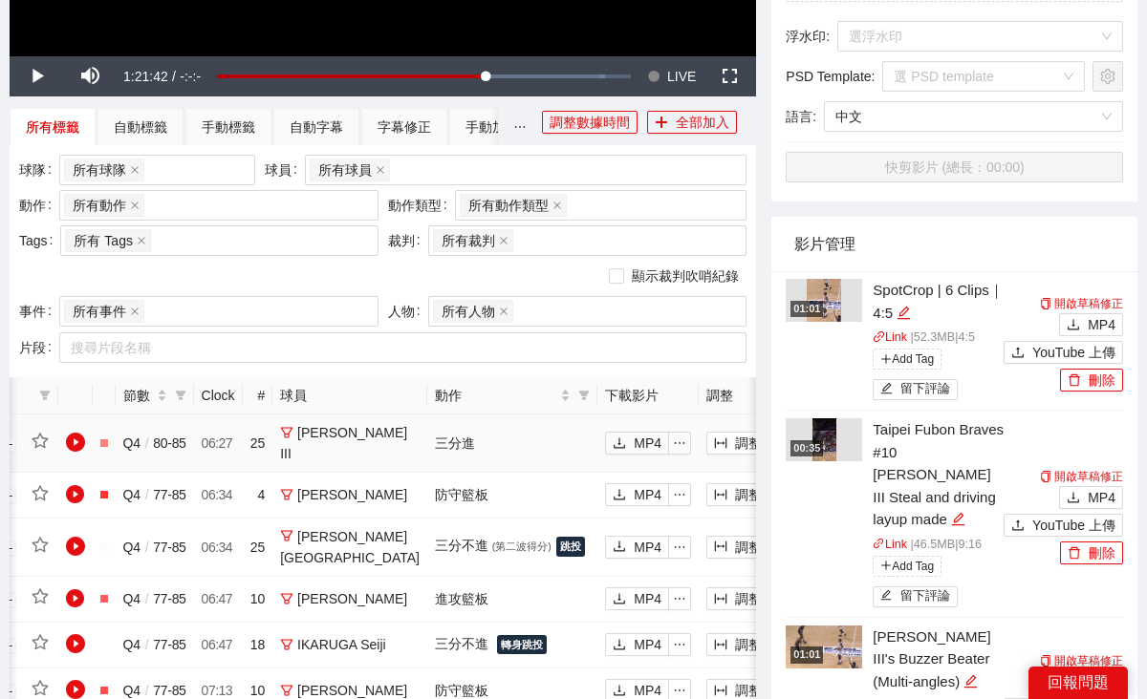
click at [784, 455] on button "加入" at bounding box center [815, 443] width 63 height 23
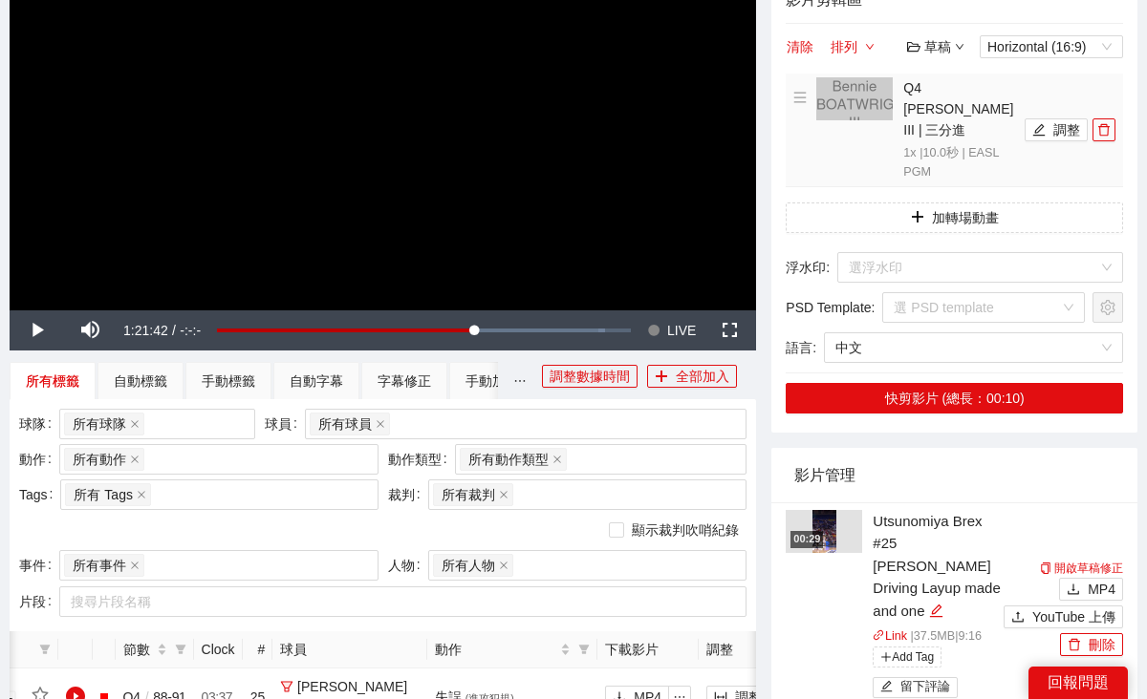
scroll to position [0, 0]
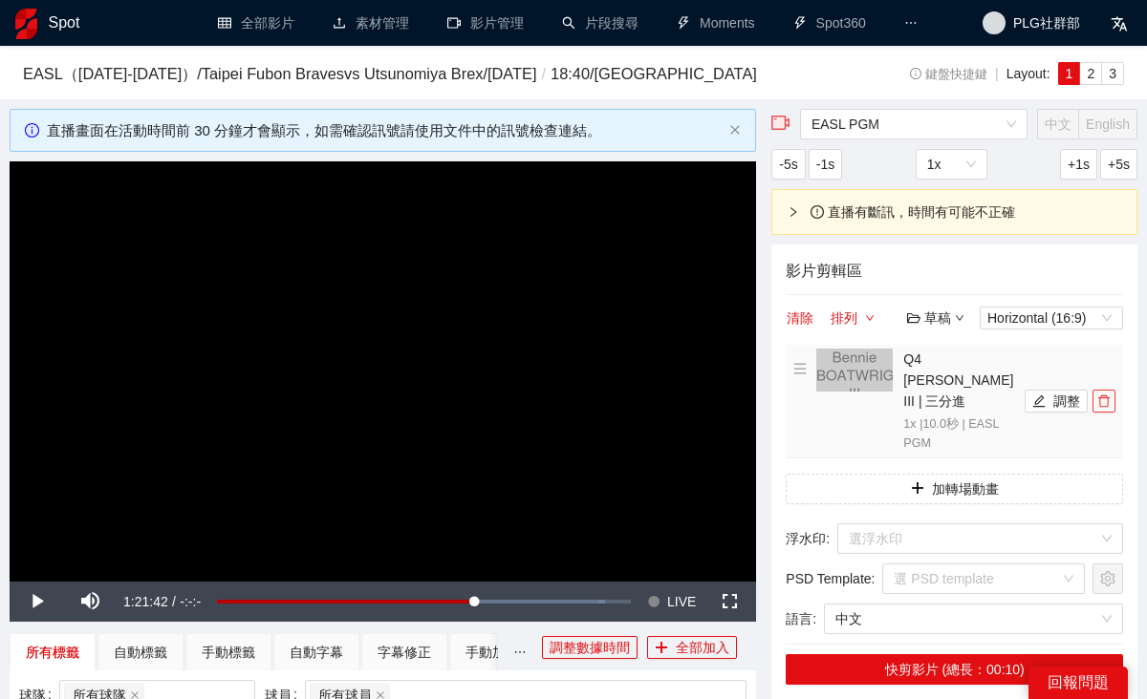
click at [1100, 408] on icon "delete" at bounding box center [1103, 402] width 11 height 12
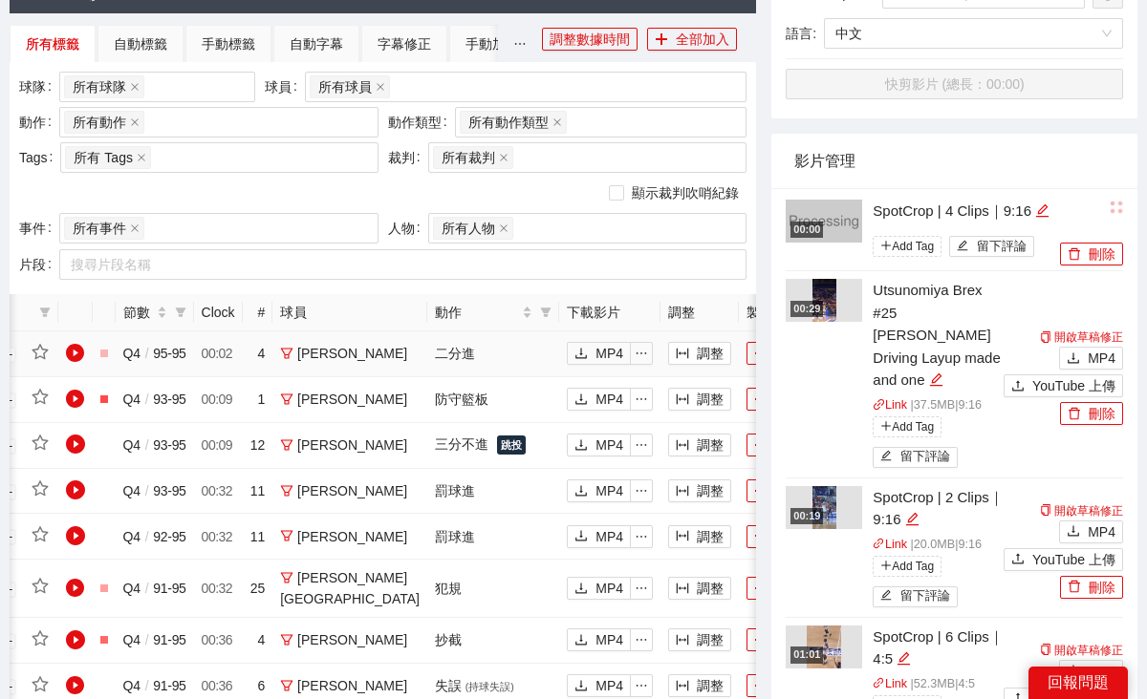
scroll to position [612, 0]
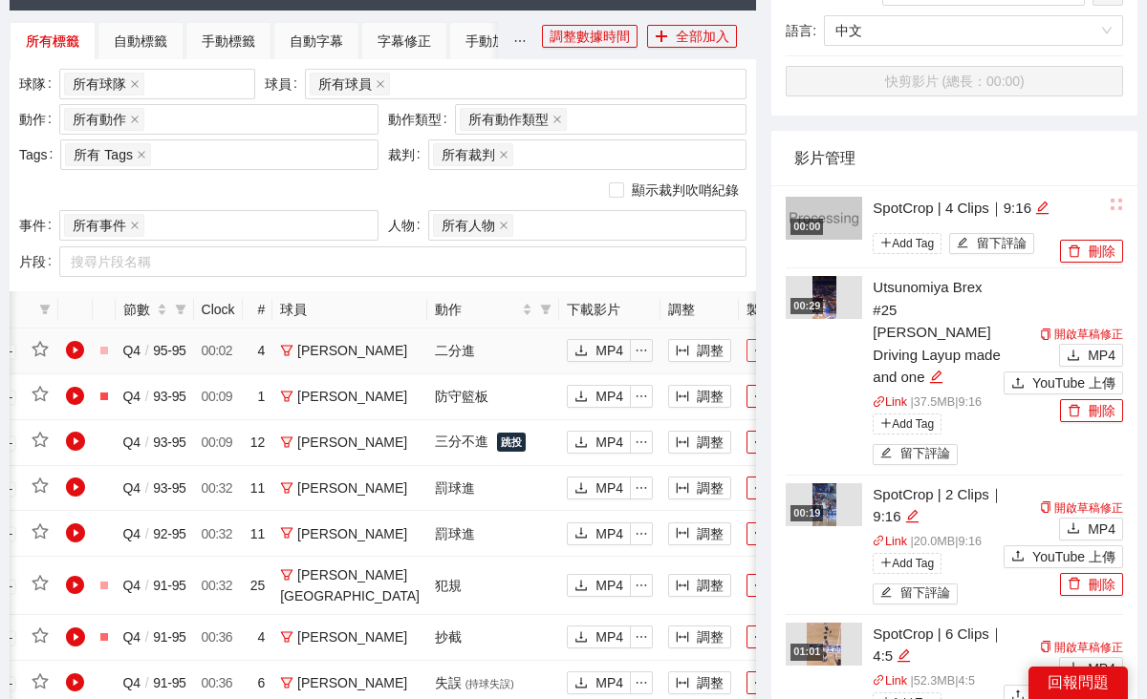
click at [746, 362] on button "加入" at bounding box center [777, 350] width 63 height 23
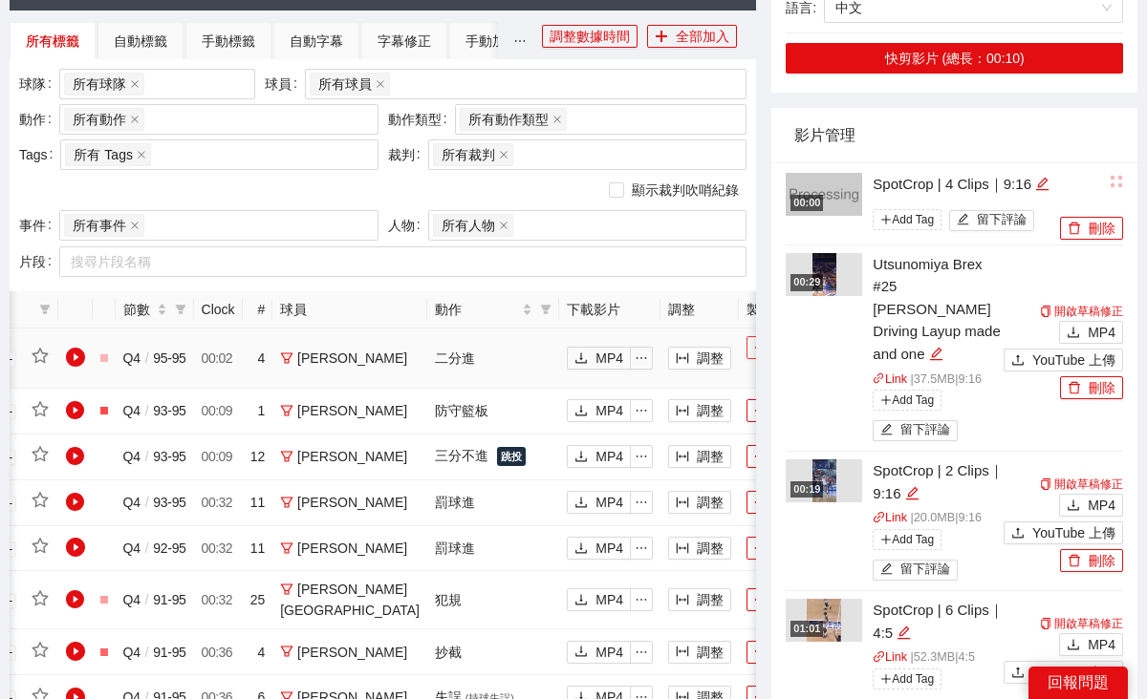
scroll to position [0, 0]
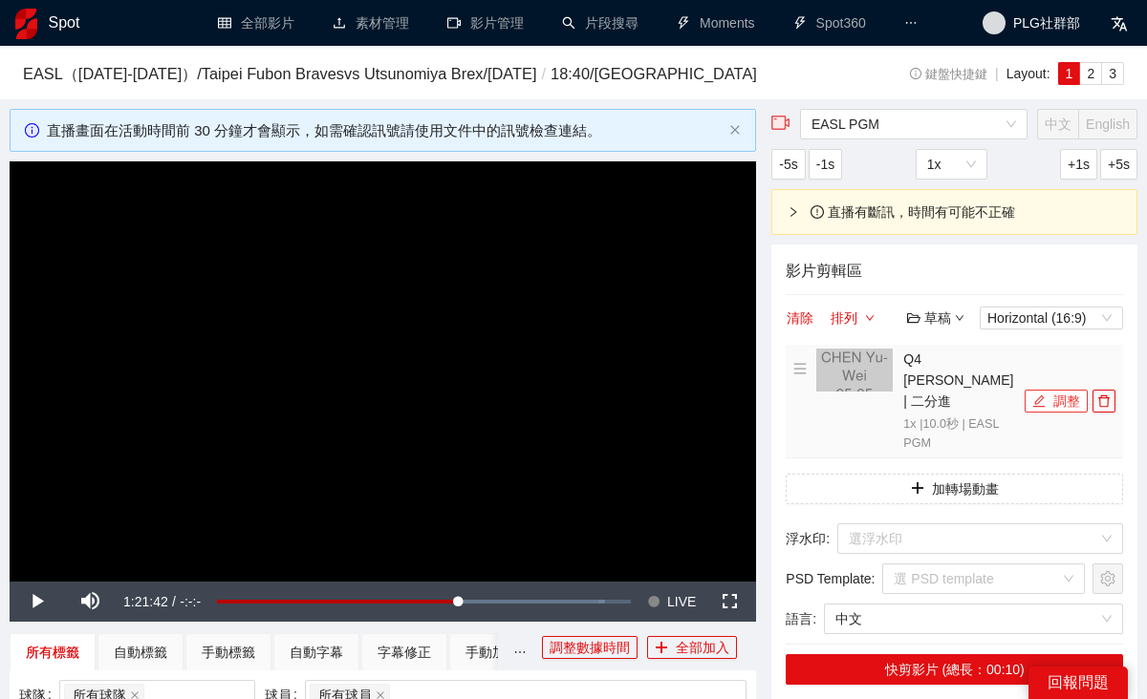
click at [1057, 410] on button "調整" at bounding box center [1055, 401] width 63 height 23
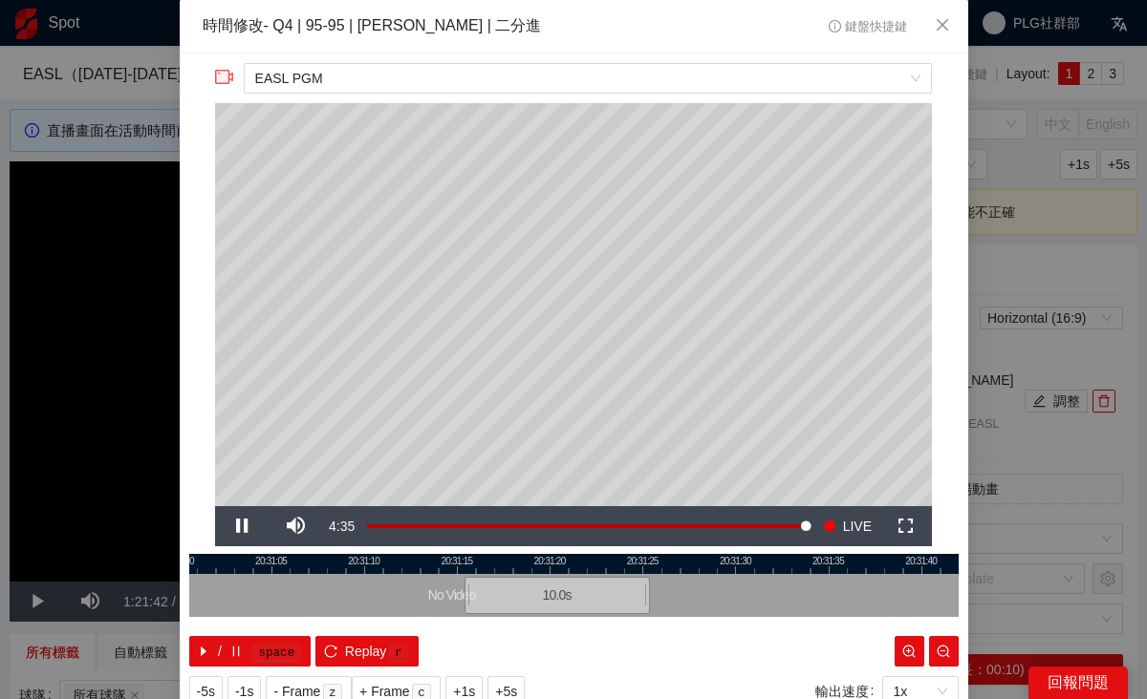
scroll to position [67, 0]
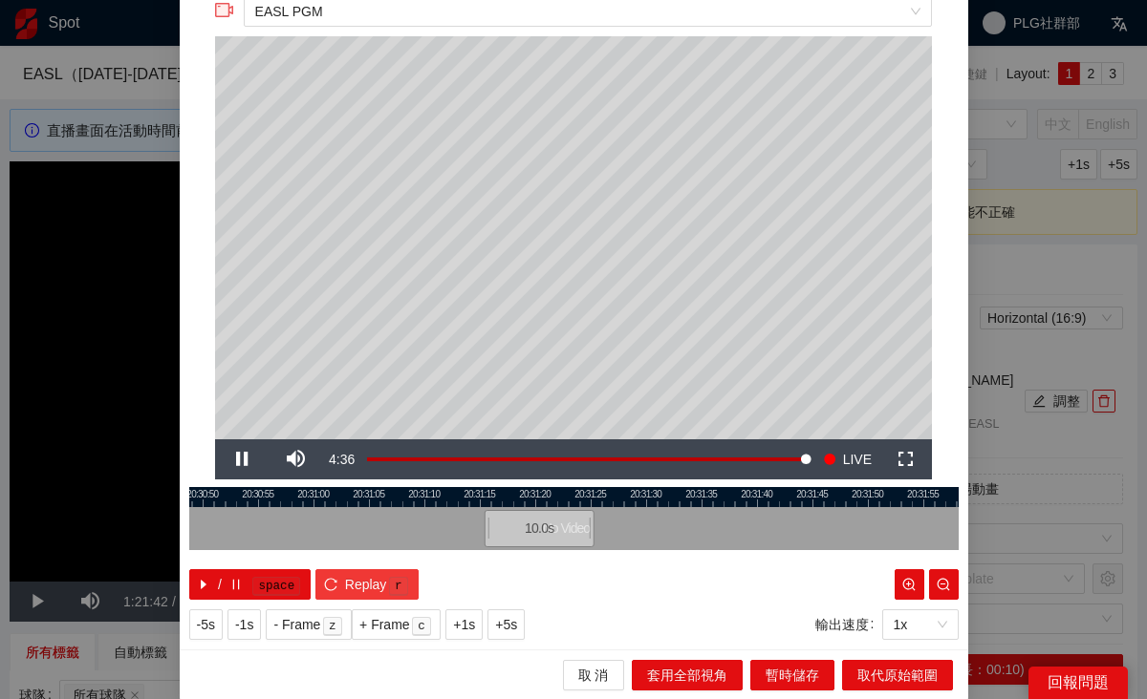
click at [368, 586] on span "Replay" at bounding box center [366, 584] width 42 height 21
click at [368, 574] on span "Replay" at bounding box center [366, 584] width 42 height 21
click at [1047, 518] on div "**********" at bounding box center [573, 349] width 1147 height 699
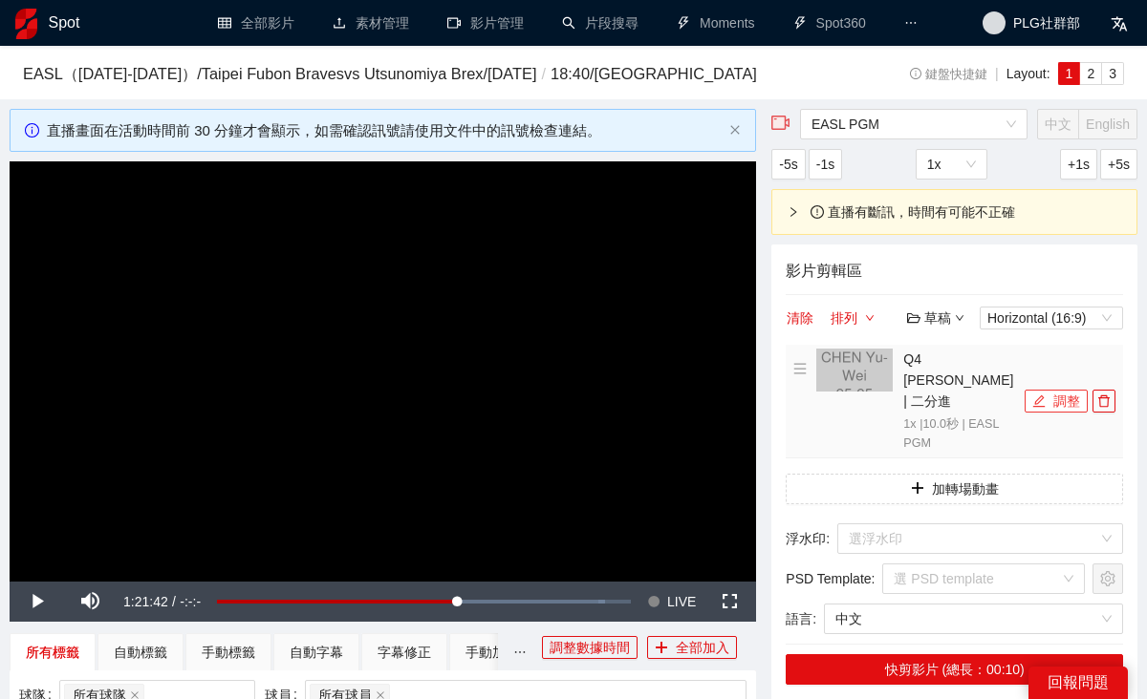
click at [1067, 413] on button "調整" at bounding box center [1055, 401] width 63 height 23
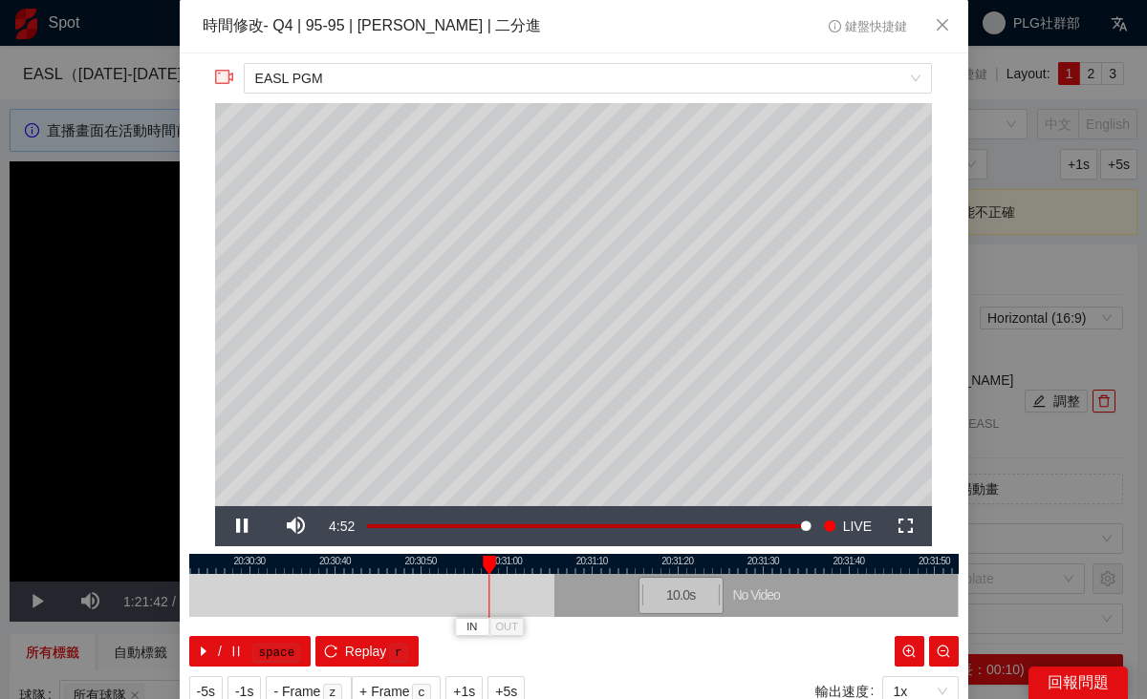
click at [338, 559] on div at bounding box center [573, 564] width 769 height 20
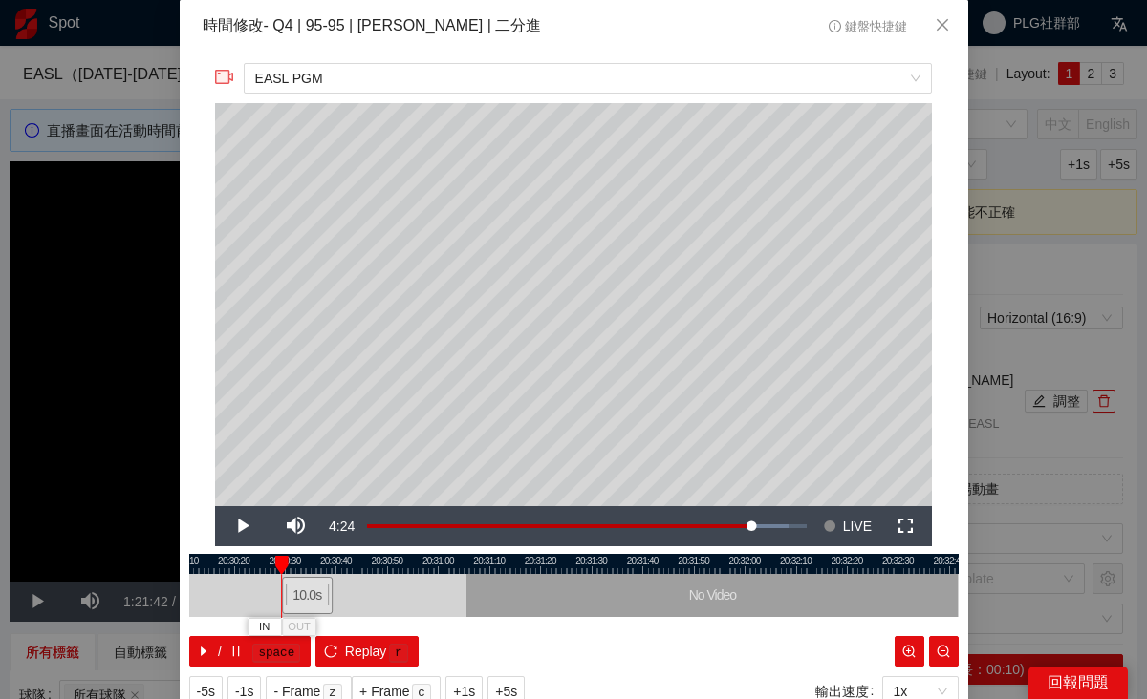
drag, startPoint x: 543, startPoint y: 594, endPoint x: 308, endPoint y: 597, distance: 235.1
click at [308, 597] on div "10.0 s" at bounding box center [307, 595] width 51 height 37
click at [234, 526] on span "Video Player" at bounding box center [242, 526] width 54 height 0
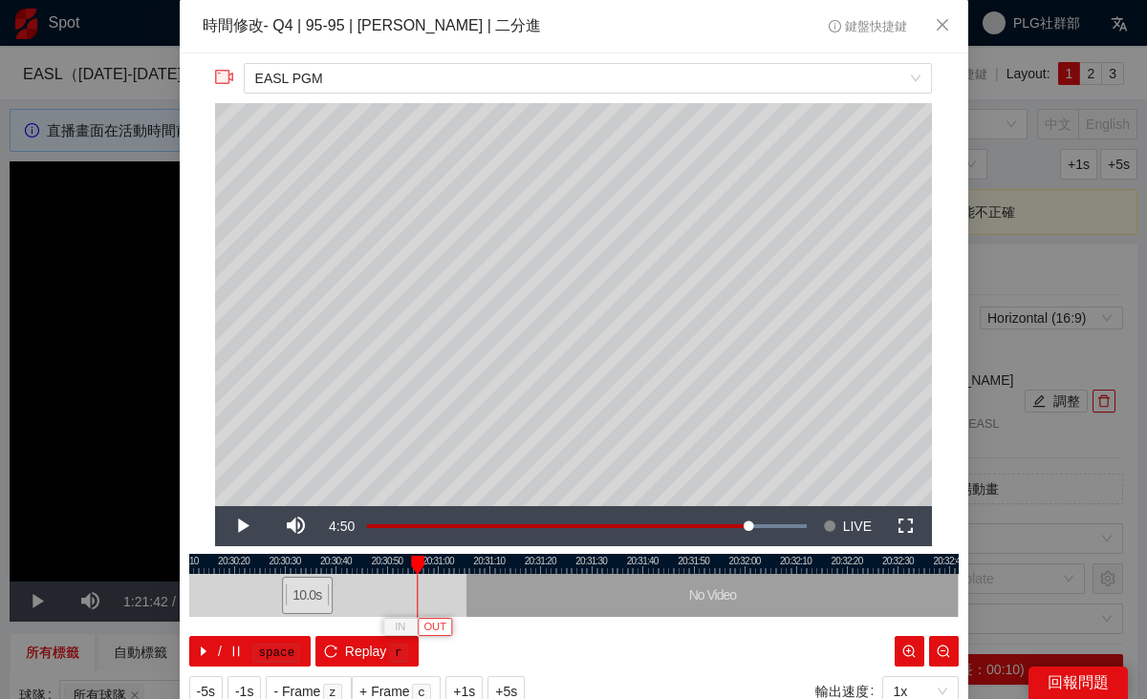
click at [438, 626] on span "OUT" at bounding box center [434, 627] width 23 height 17
click at [232, 526] on span "Video Player" at bounding box center [242, 526] width 54 height 0
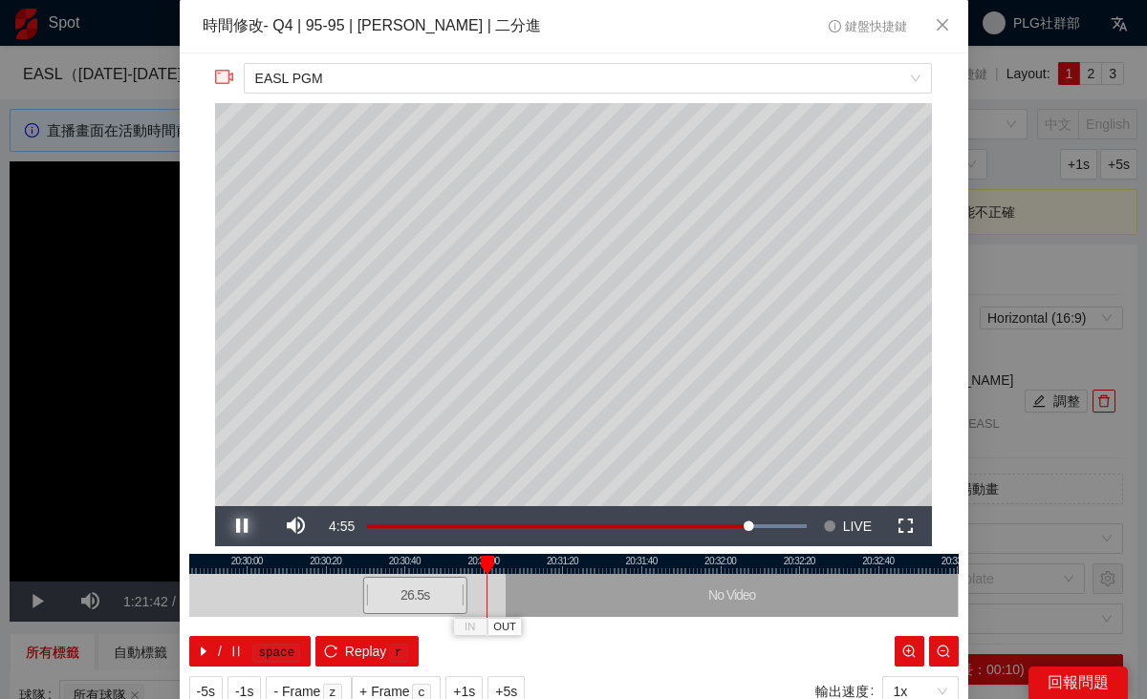
scroll to position [67, 0]
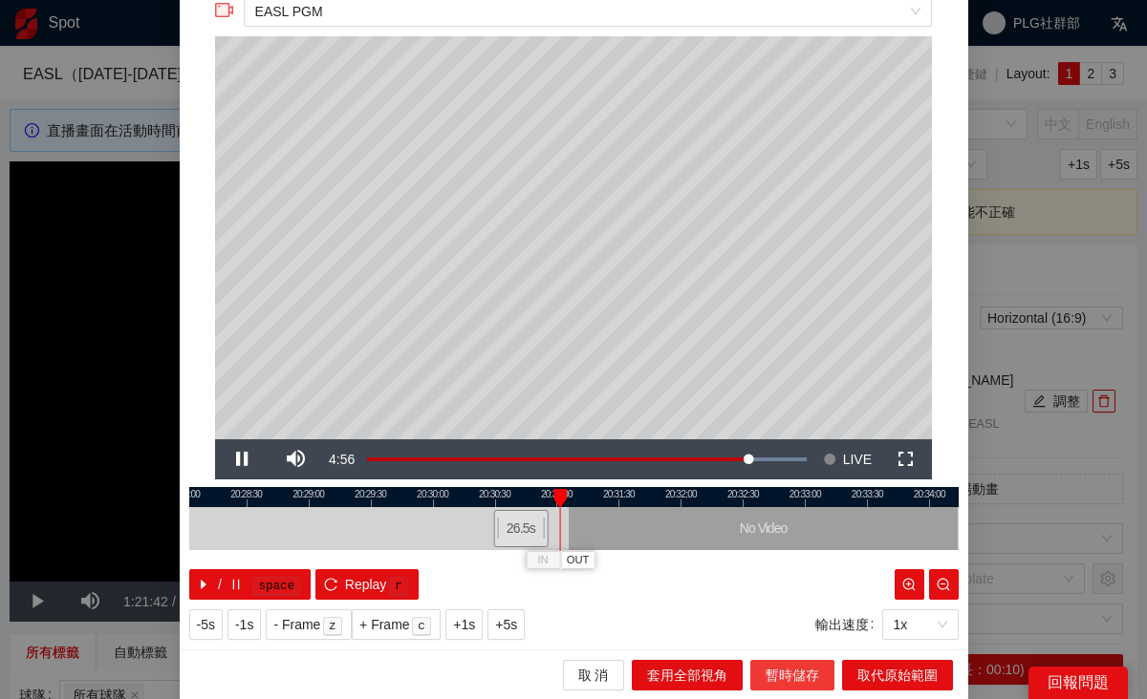
click at [804, 681] on span "暫時儲存" at bounding box center [792, 675] width 54 height 21
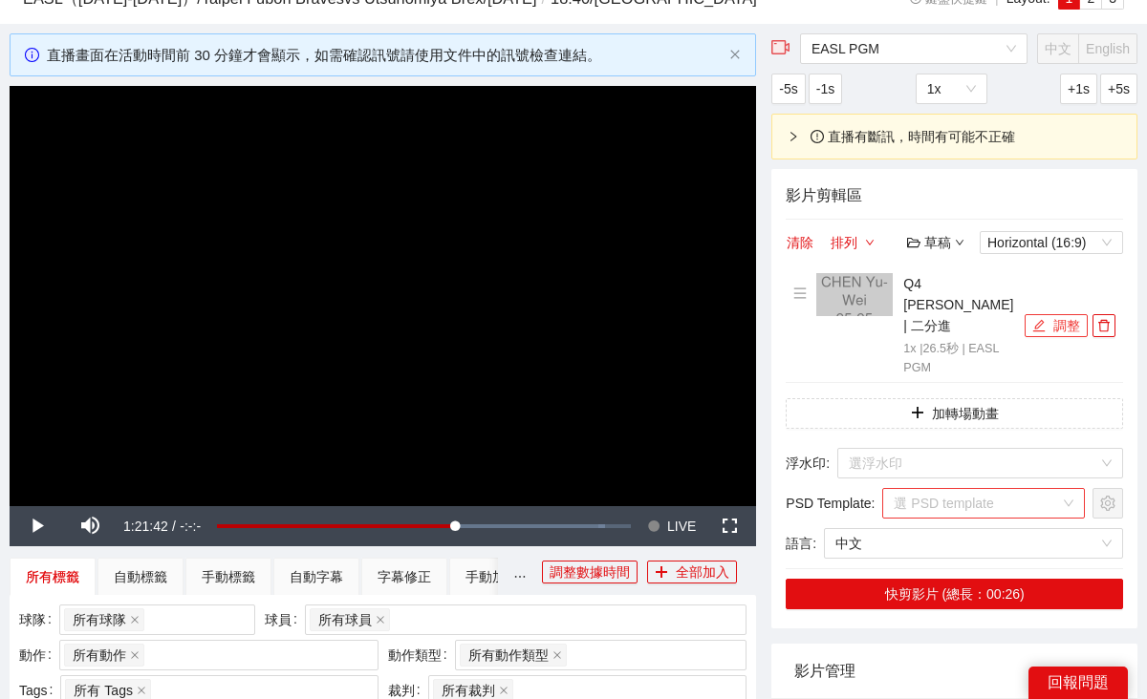
scroll to position [96, 0]
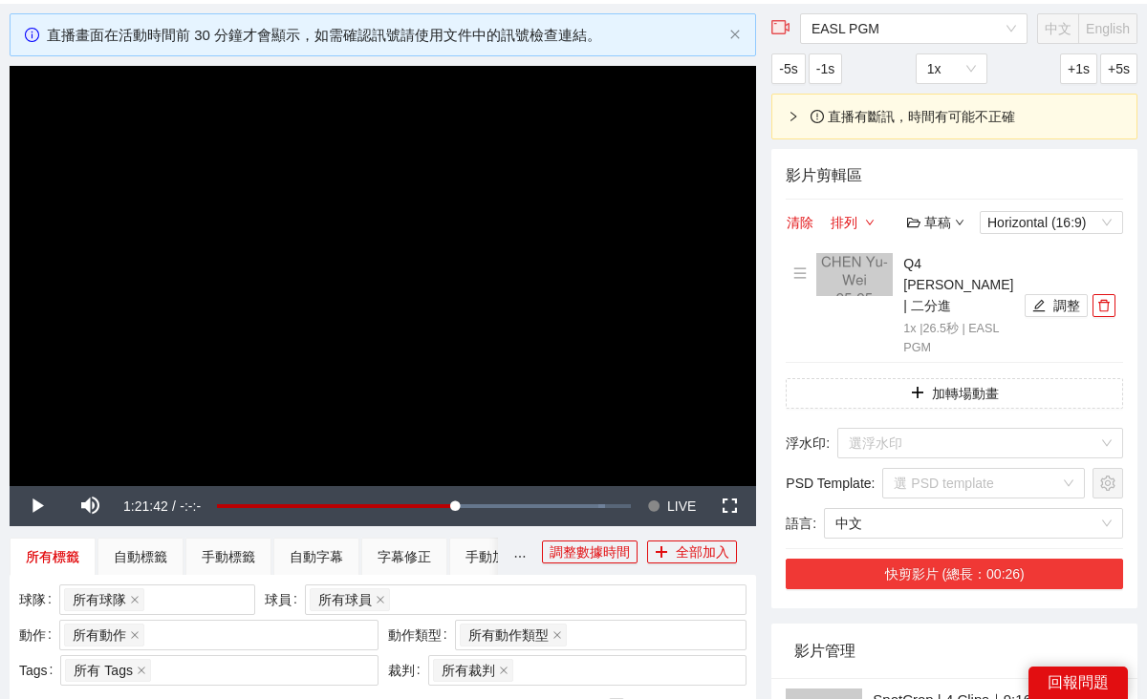
click at [977, 572] on button "快剪影片 (總長：00:26)" at bounding box center [953, 574] width 337 height 31
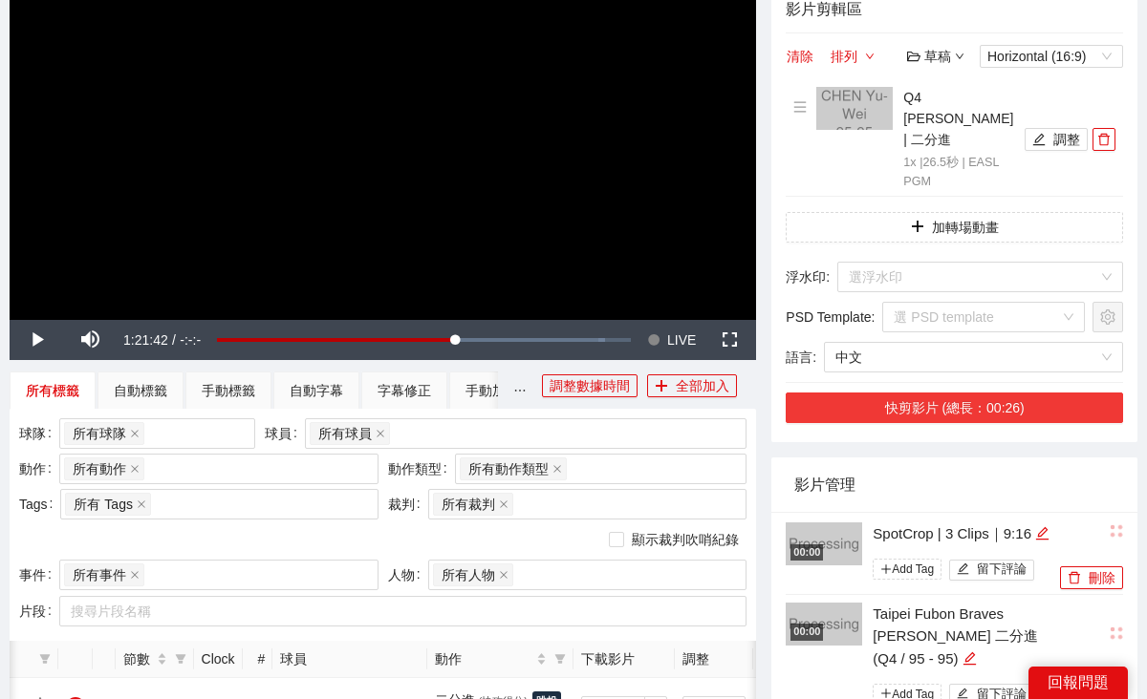
scroll to position [242, 0]
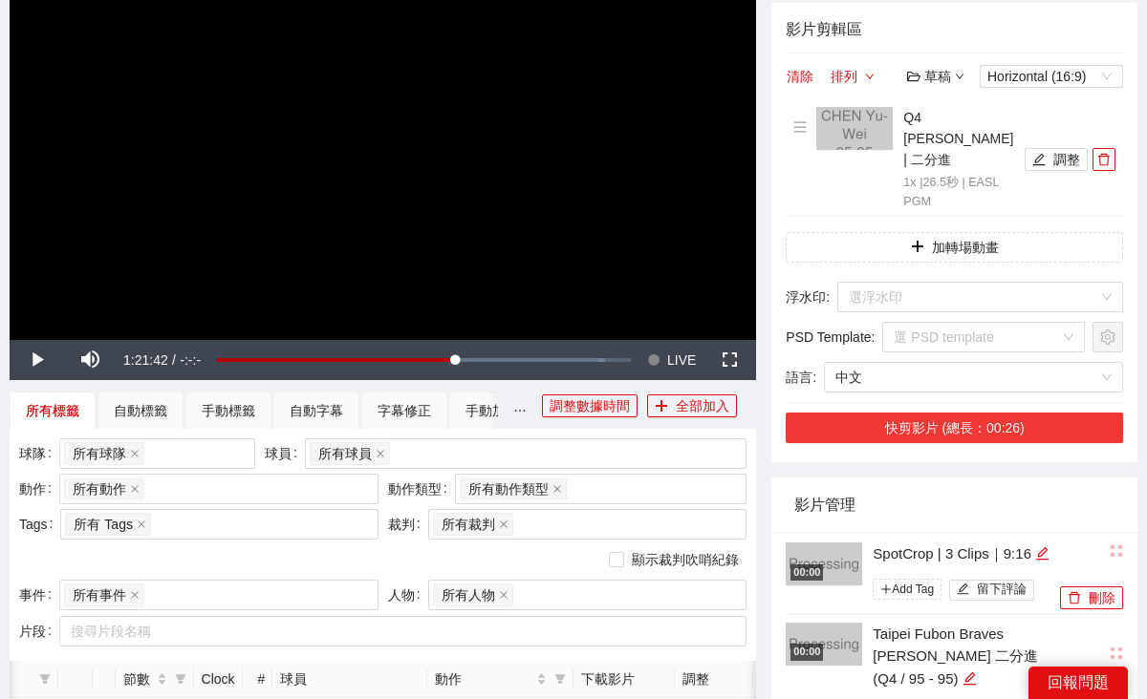
click at [1007, 439] on button "快剪影片 (總長：00:26)" at bounding box center [953, 428] width 337 height 31
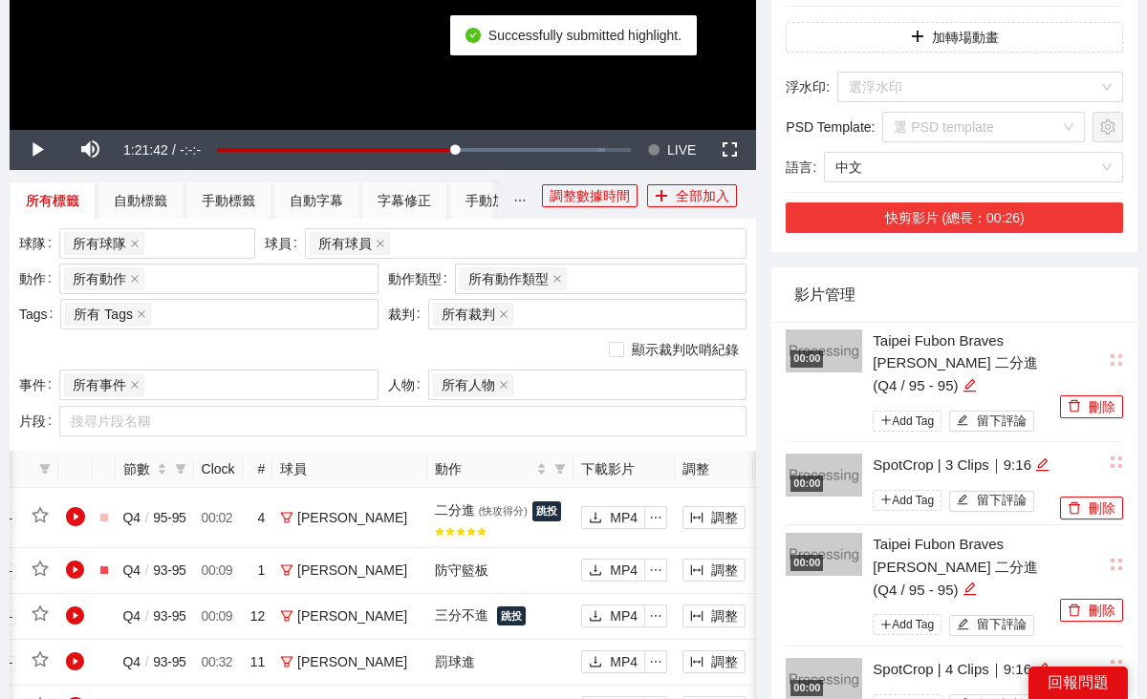
scroll to position [451, 0]
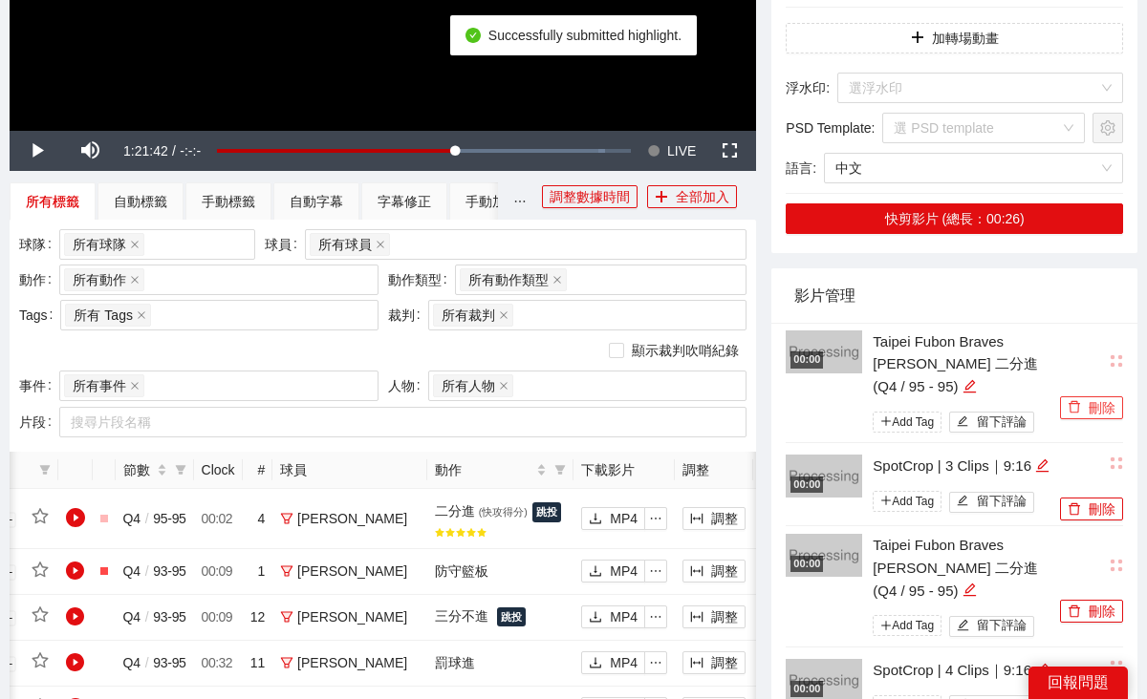
click at [1070, 409] on icon "delete" at bounding box center [1073, 406] width 13 height 13
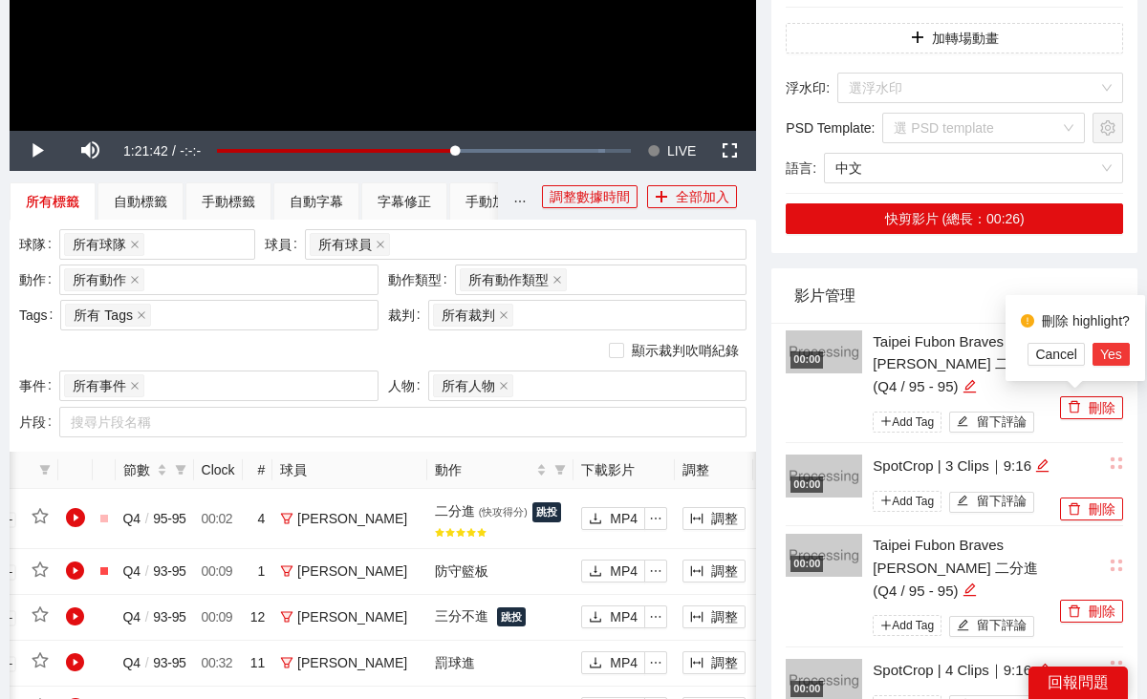
click at [1113, 350] on span "Yes" at bounding box center [1111, 354] width 22 height 21
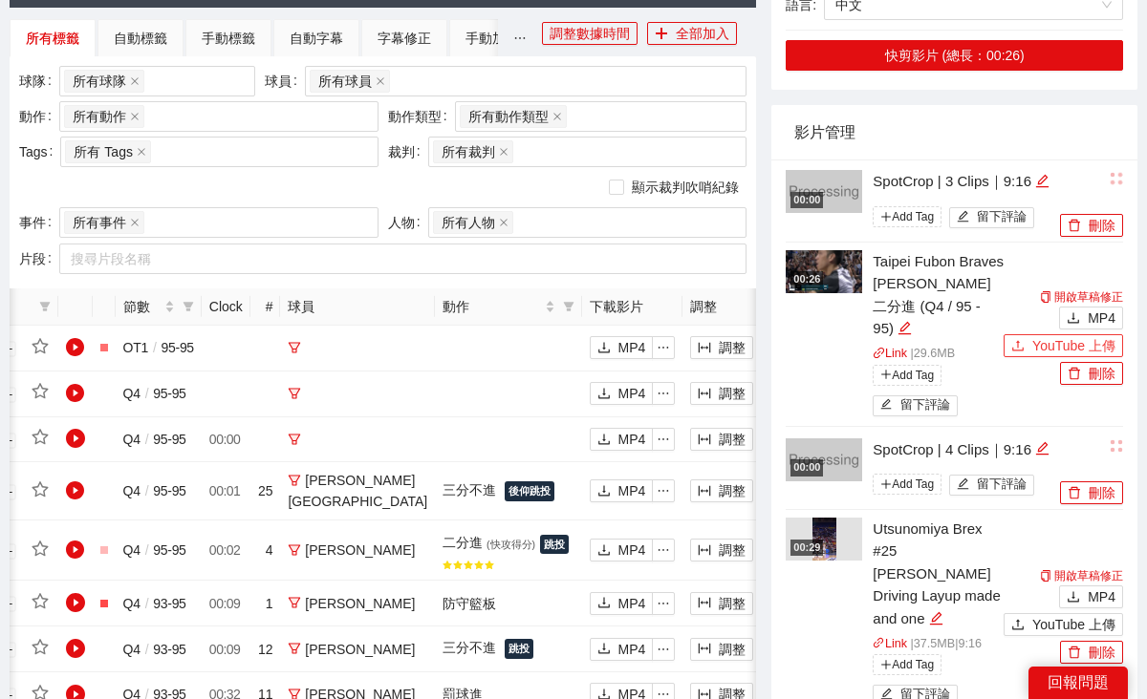
scroll to position [613, 0]
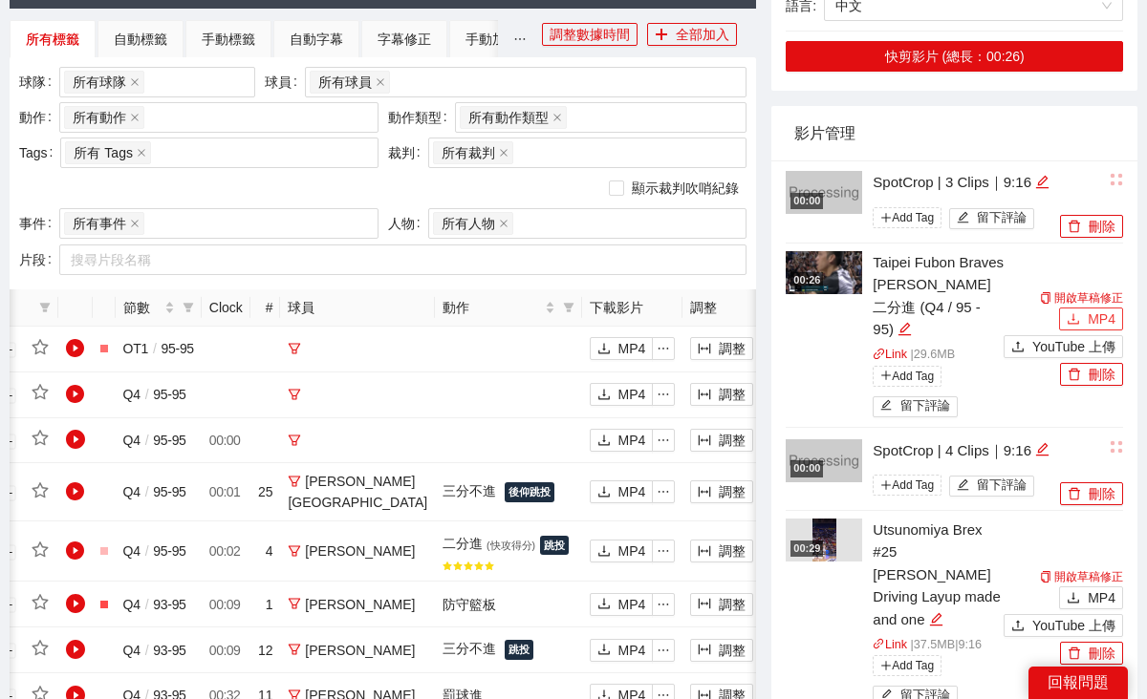
click at [1091, 330] on span "MP4" at bounding box center [1101, 319] width 28 height 21
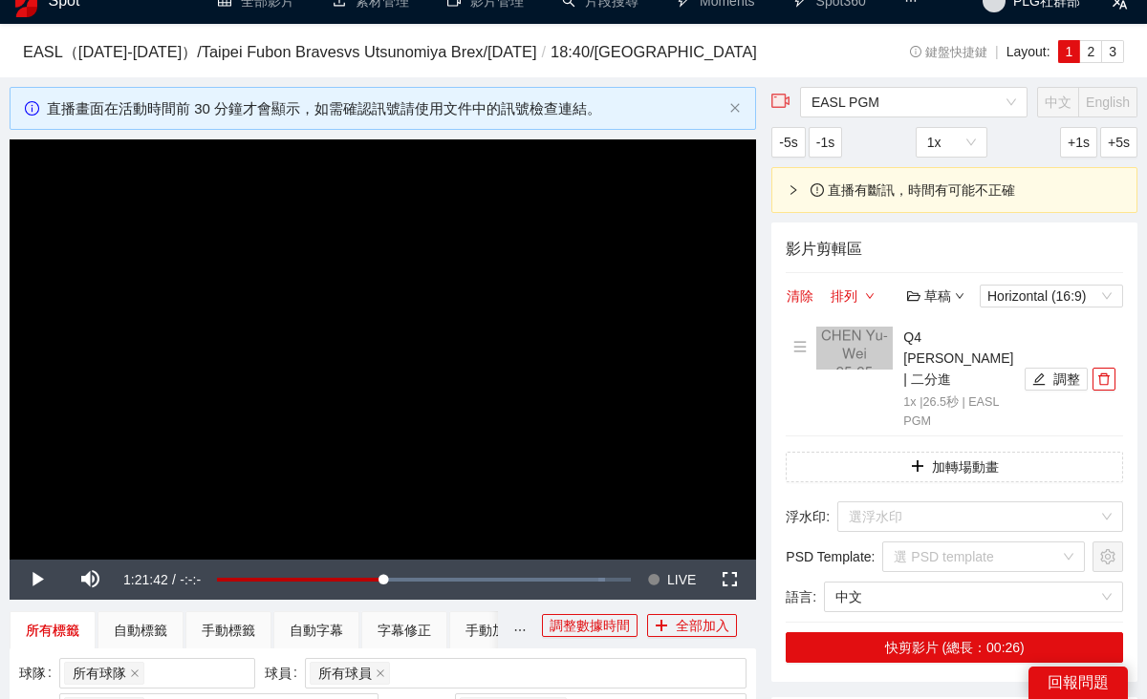
scroll to position [0, 0]
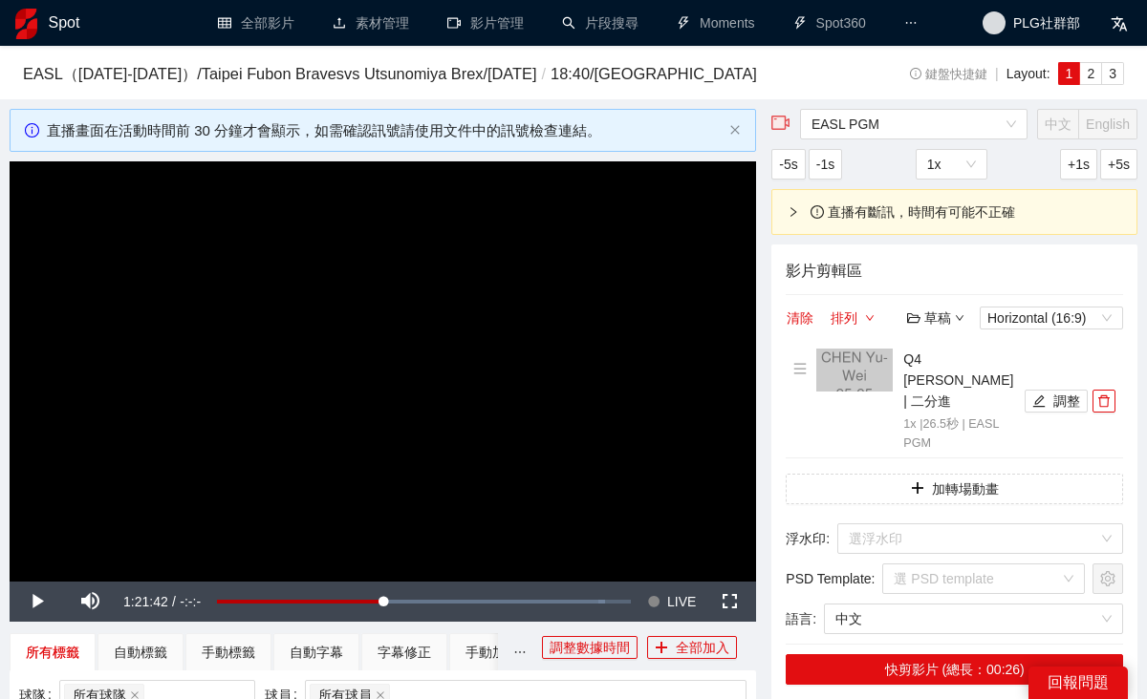
click at [56, 19] on h1 "Spot" at bounding box center [65, 23] width 32 height 46
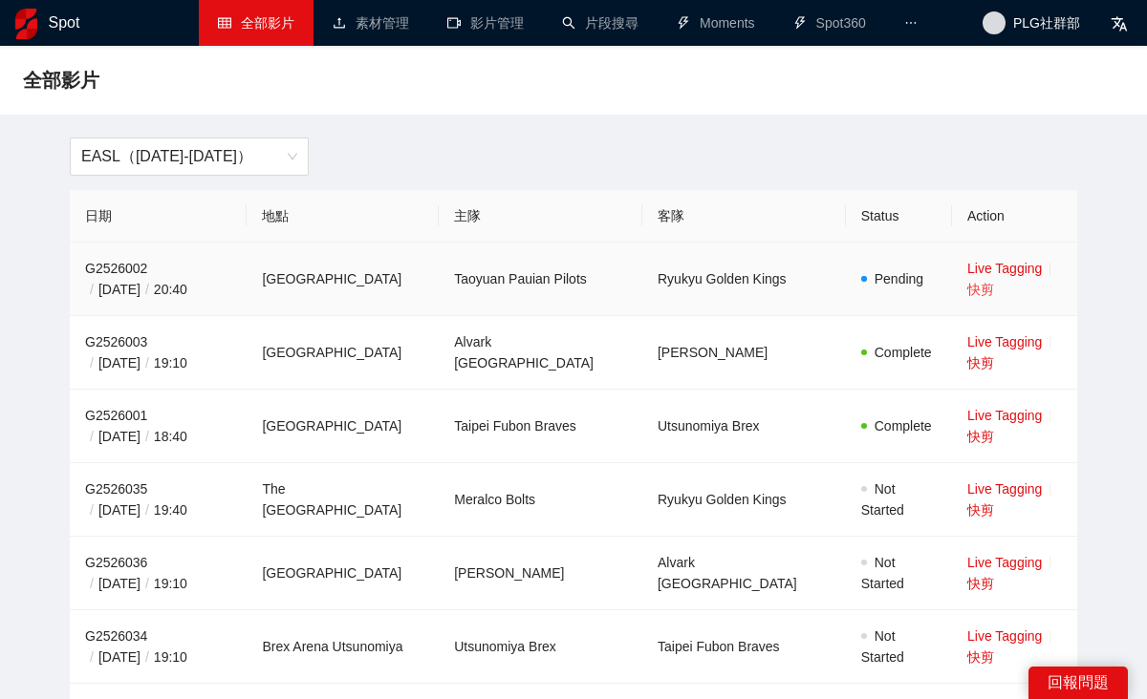
click at [994, 282] on link "快剪" at bounding box center [980, 289] width 27 height 15
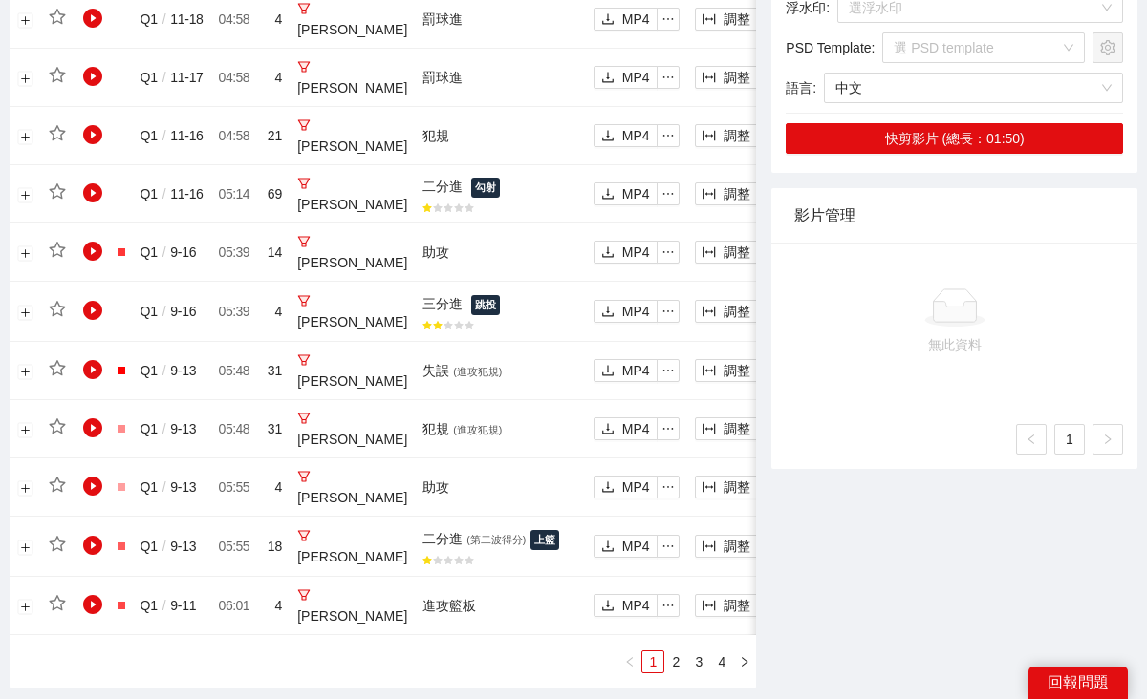
scroll to position [1507, 0]
